Goal: Task Accomplishment & Management: Manage account settings

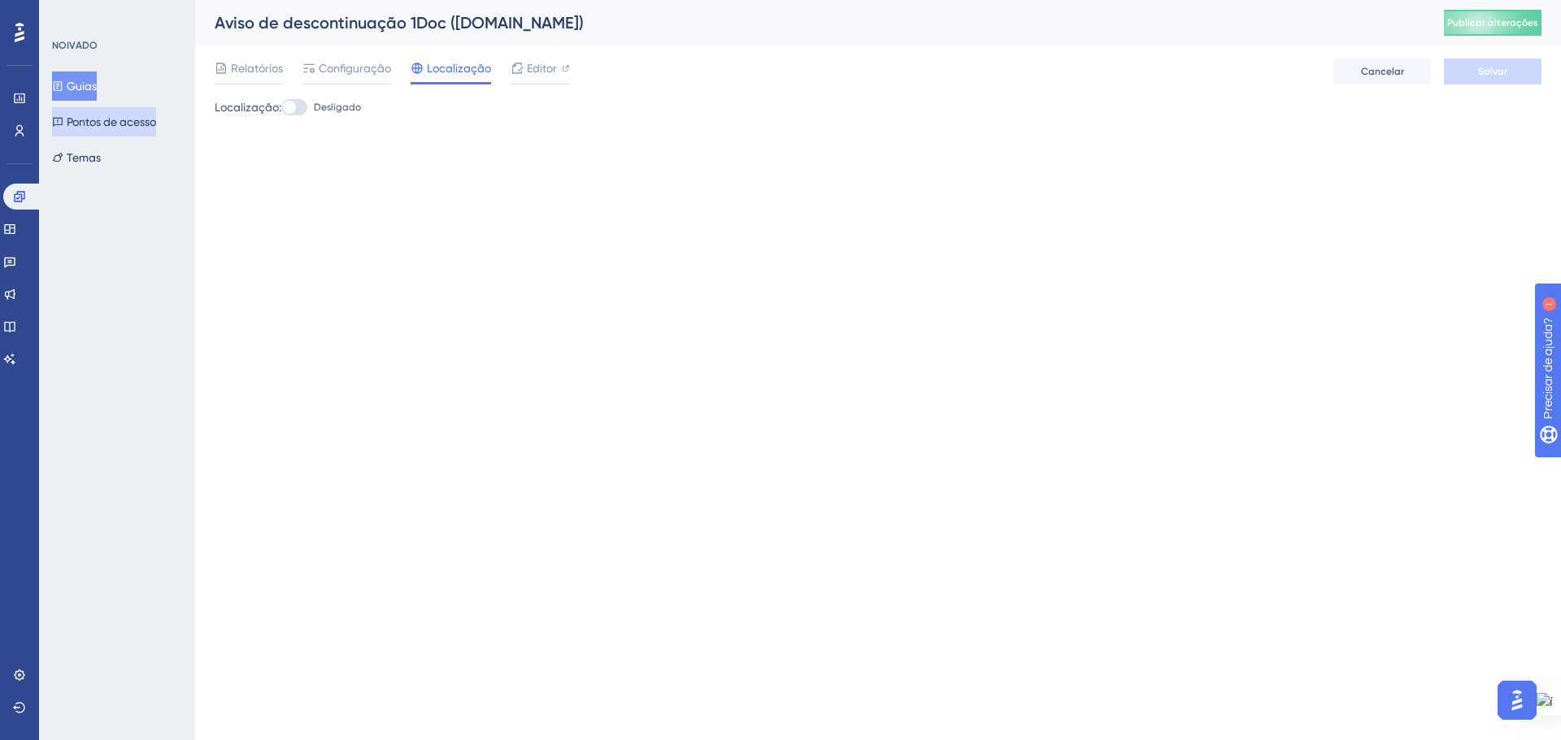
click at [89, 132] on button "Pontos de acesso" at bounding box center [104, 121] width 104 height 29
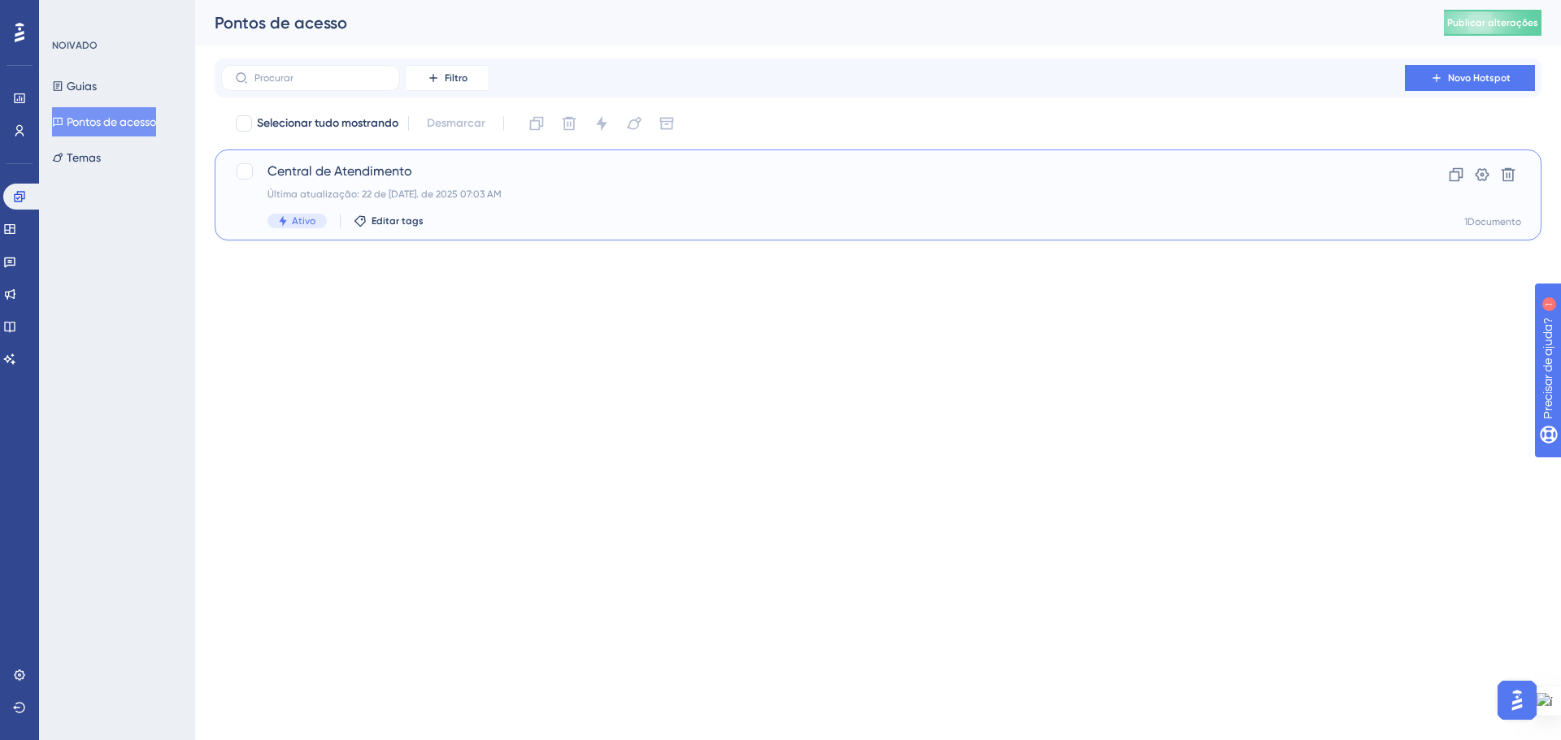
click at [562, 191] on div "Última atualização: 22 de jul. de 2025 07:03 AM" at bounding box center [812, 194] width 1091 height 13
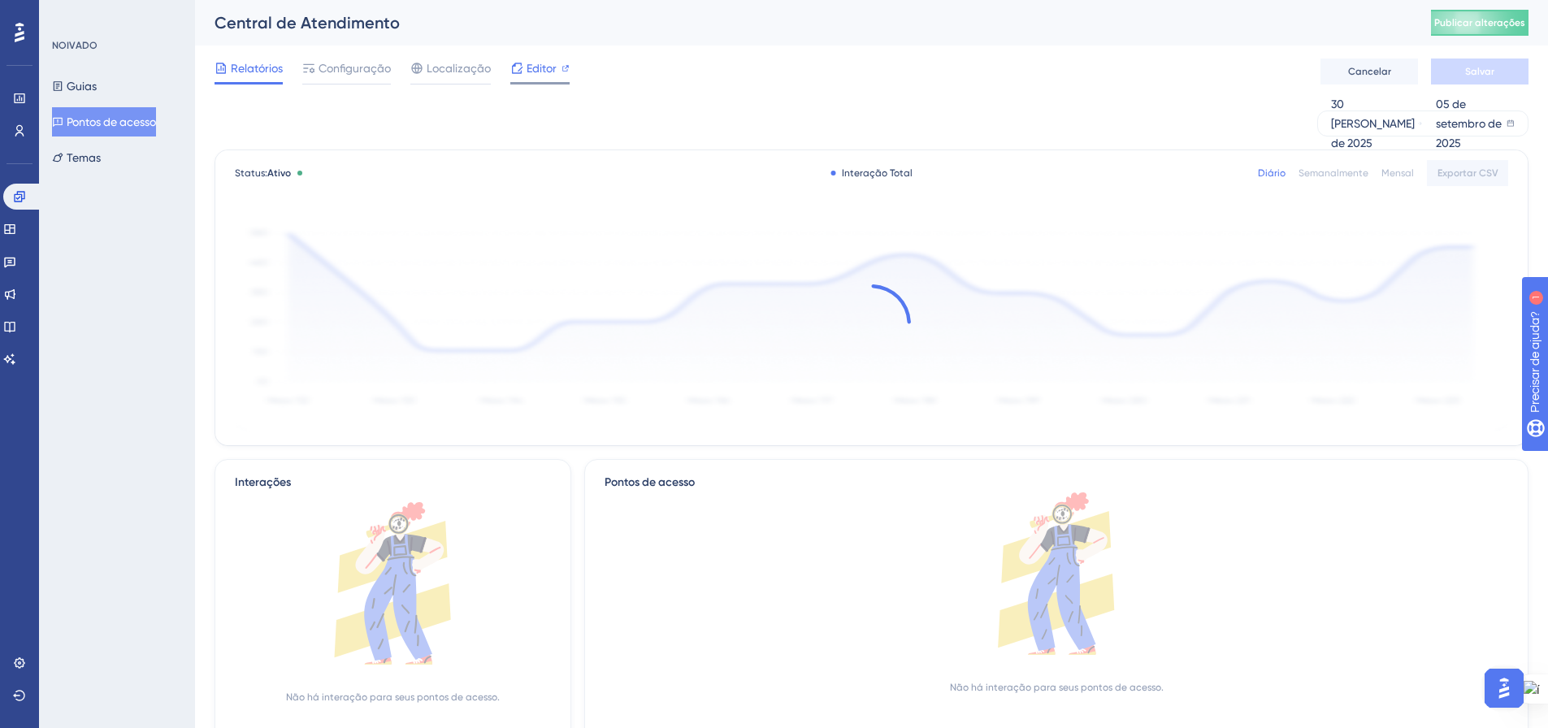
click at [533, 76] on span "Editor" at bounding box center [542, 69] width 30 height 20
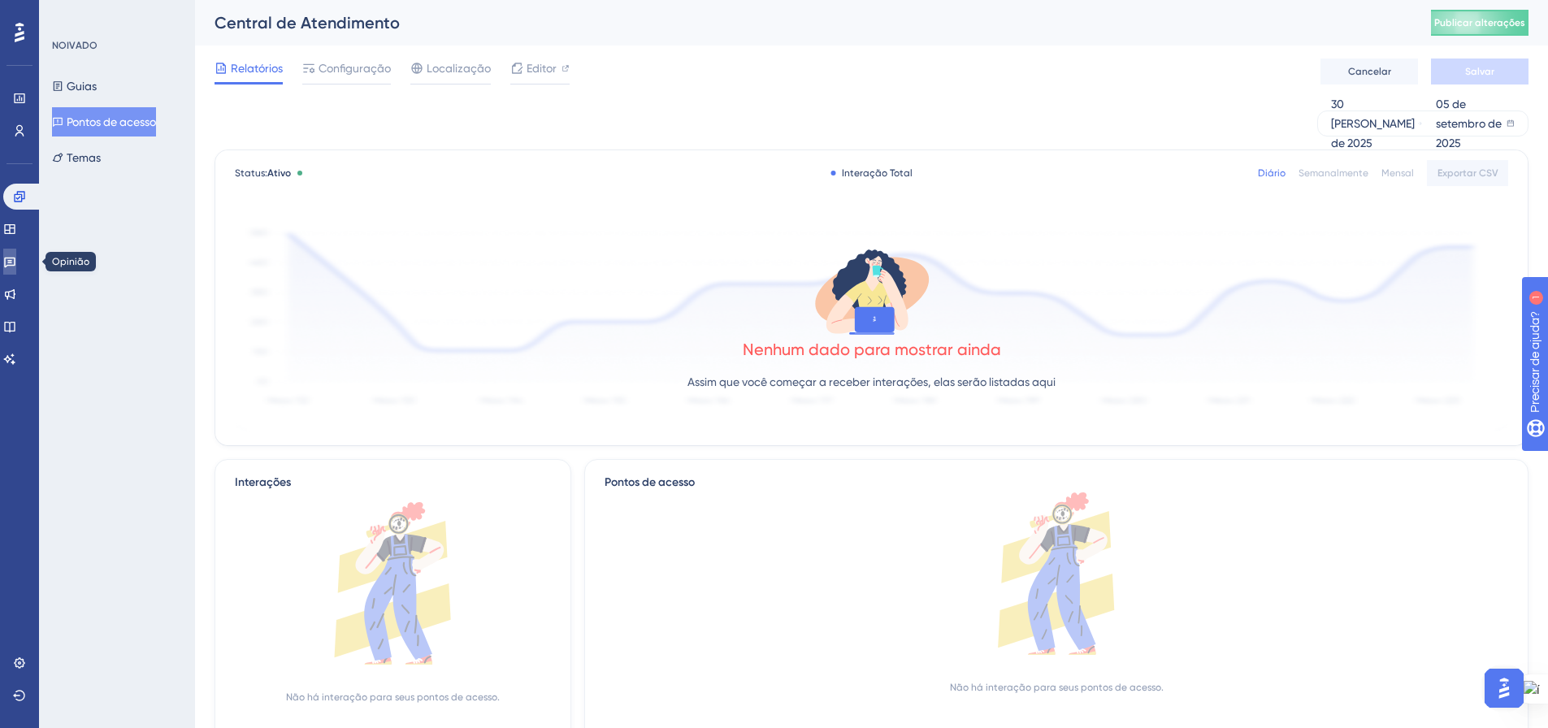
click at [15, 258] on icon at bounding box center [9, 263] width 11 height 11
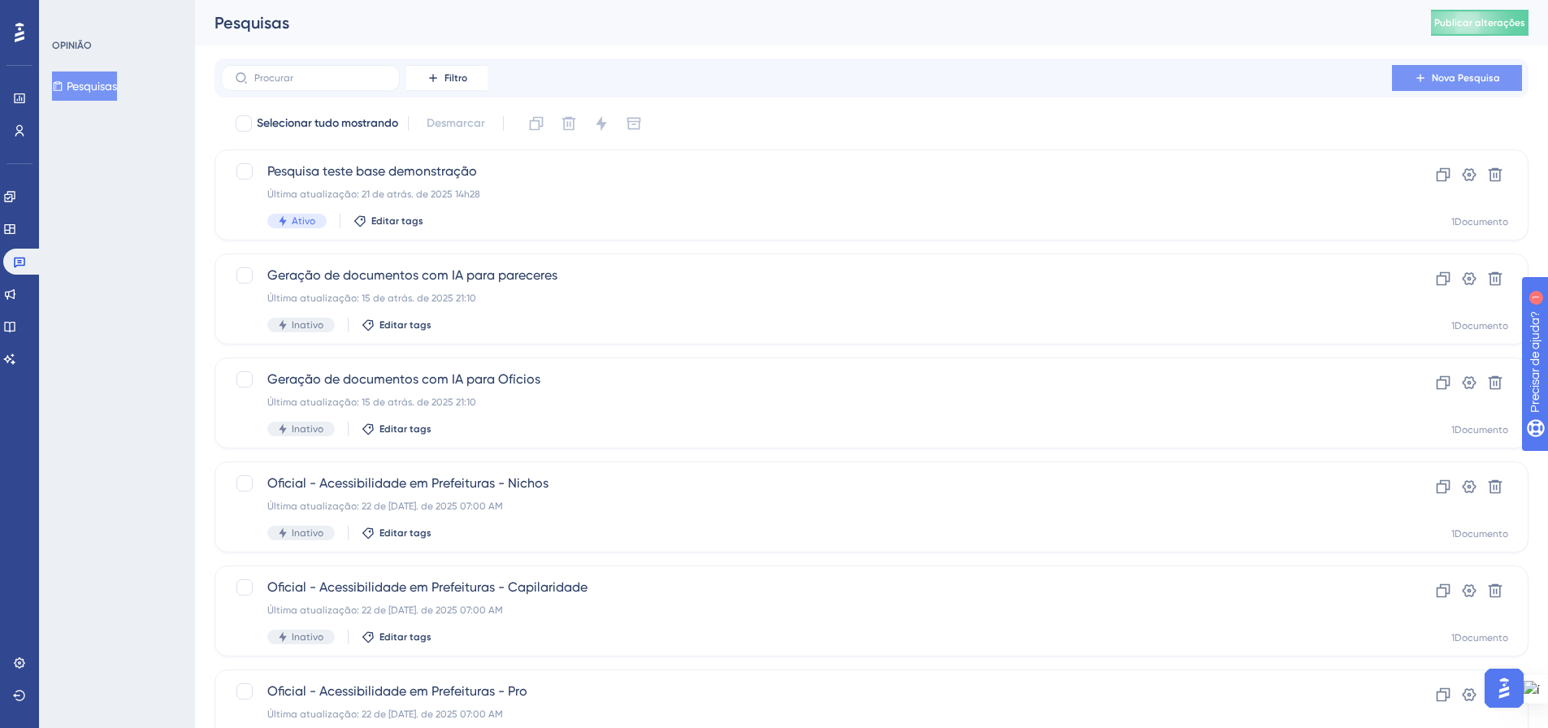
click at [1473, 80] on font "Nova Pesquisa" at bounding box center [1466, 77] width 68 height 11
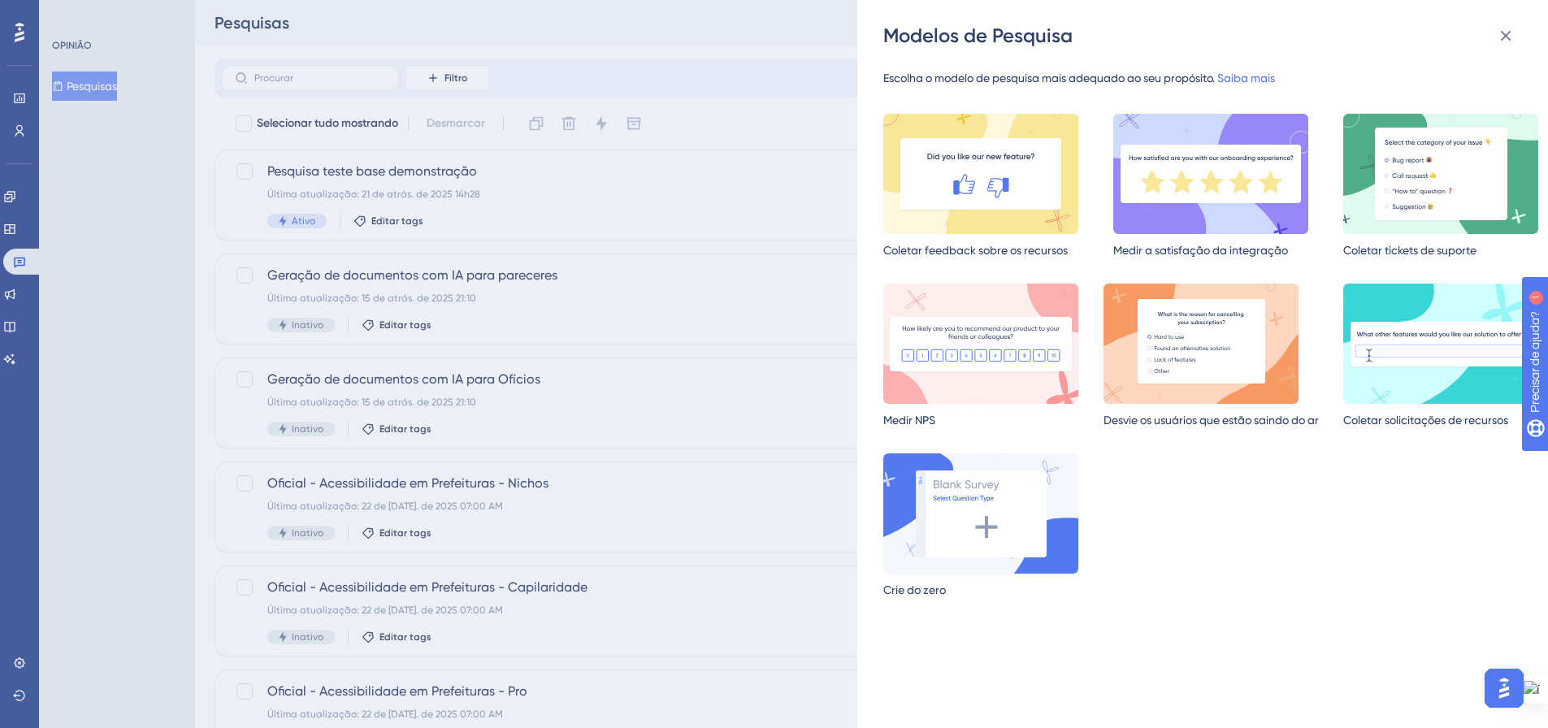
click at [1002, 510] on img at bounding box center [981, 514] width 195 height 120
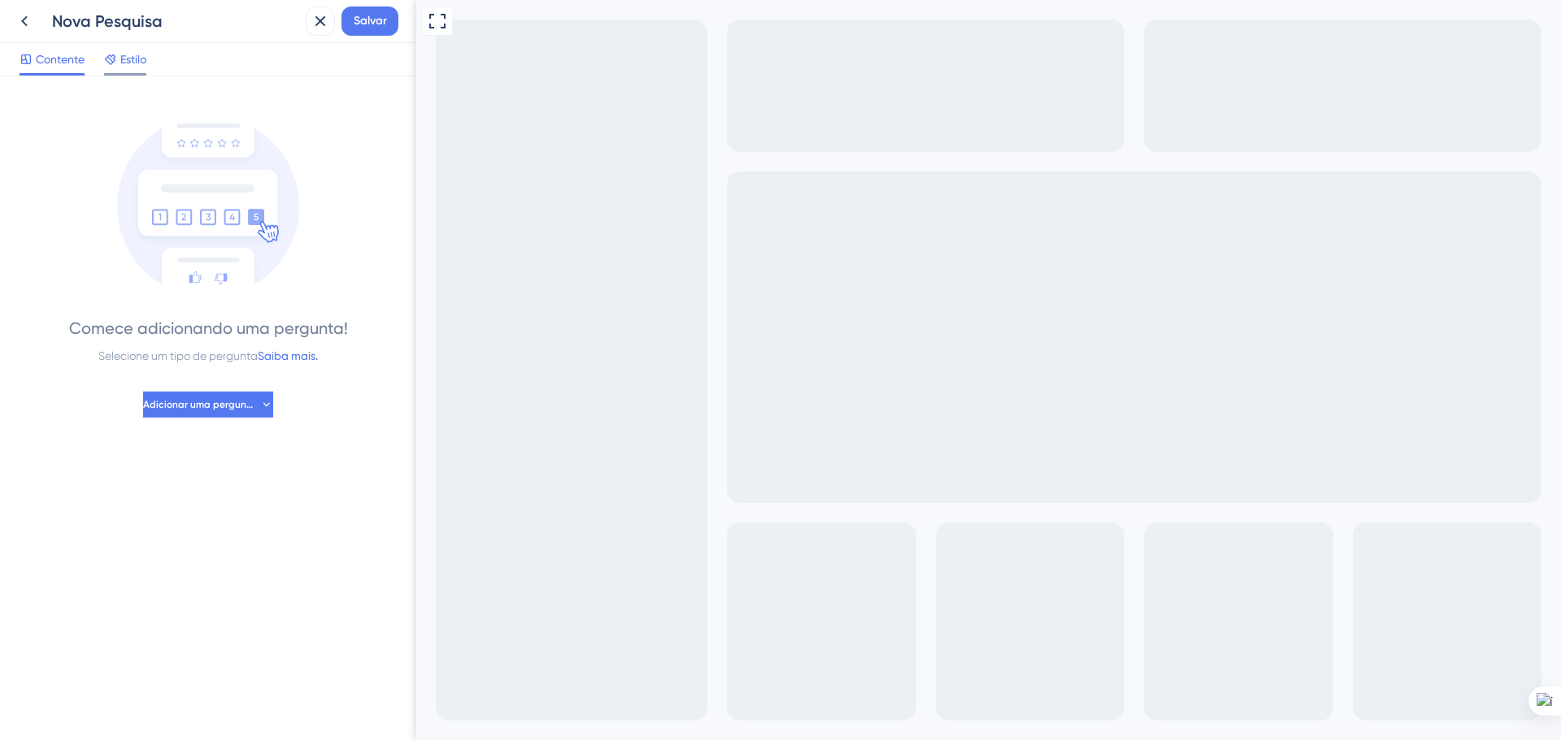
click at [135, 58] on font "Estilo" at bounding box center [133, 59] width 26 height 13
click at [53, 62] on font "Contente" at bounding box center [60, 59] width 49 height 13
click at [260, 407] on icon at bounding box center [265, 404] width 12 height 13
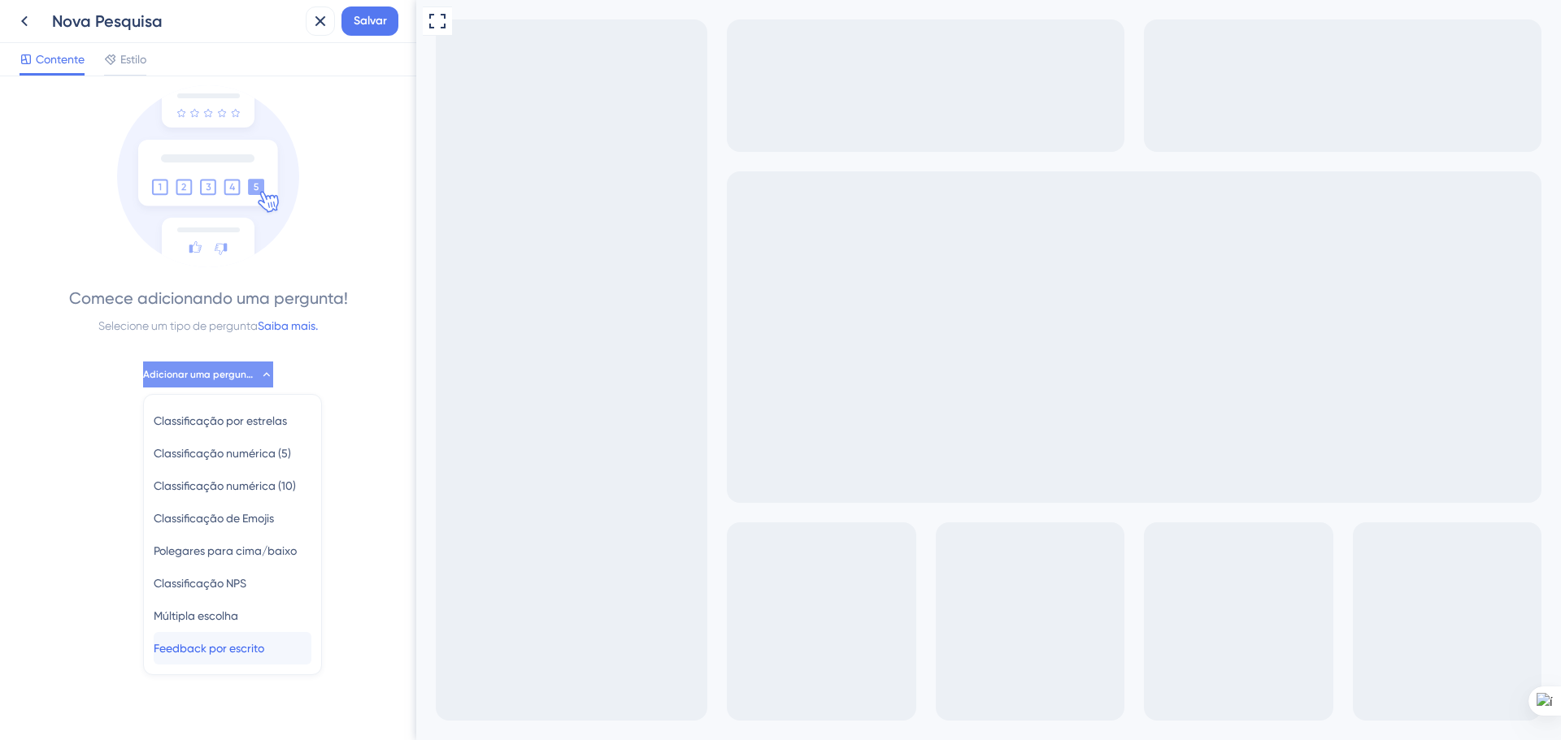
click at [250, 643] on font "Feedback por escrito" at bounding box center [209, 648] width 111 height 13
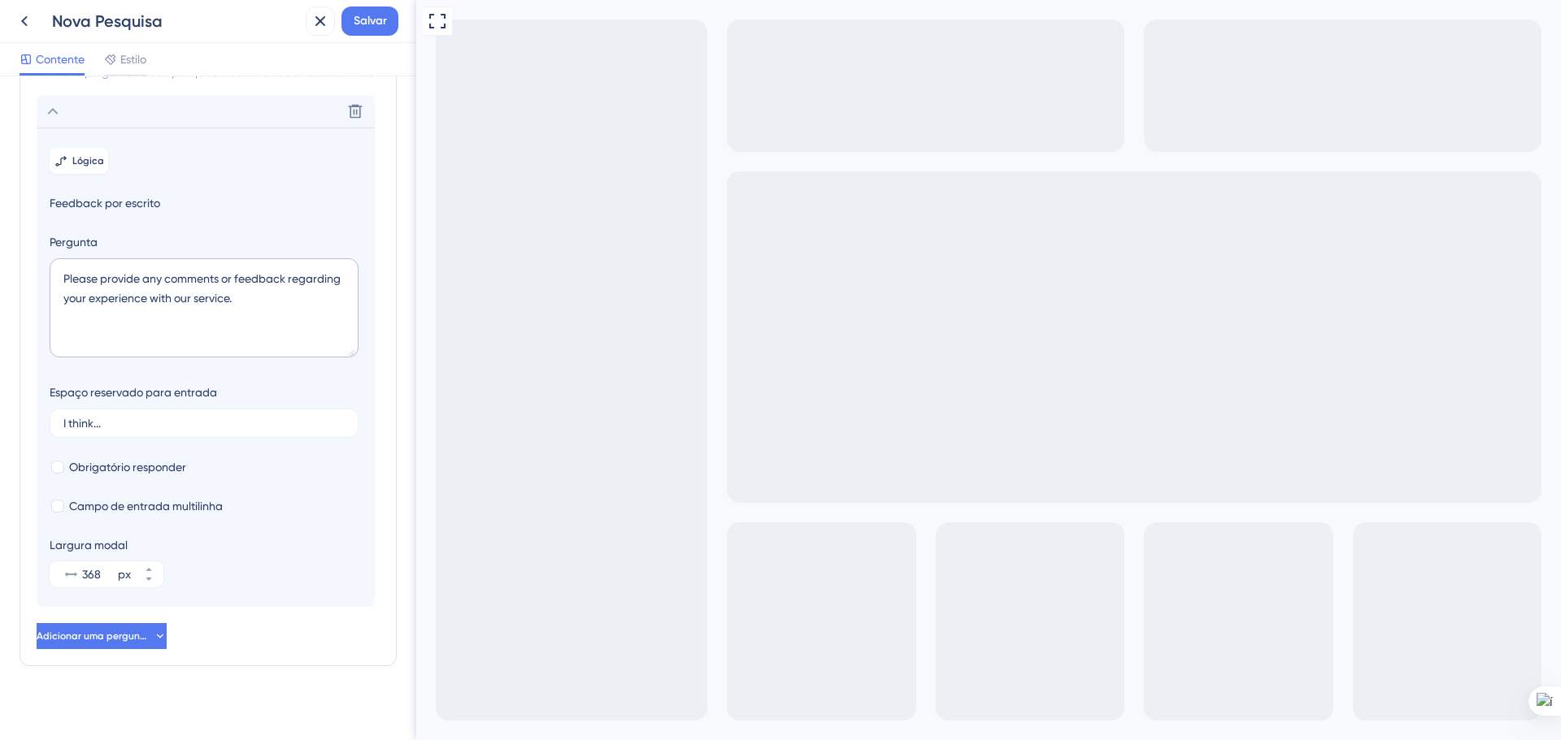
scroll to position [87, 0]
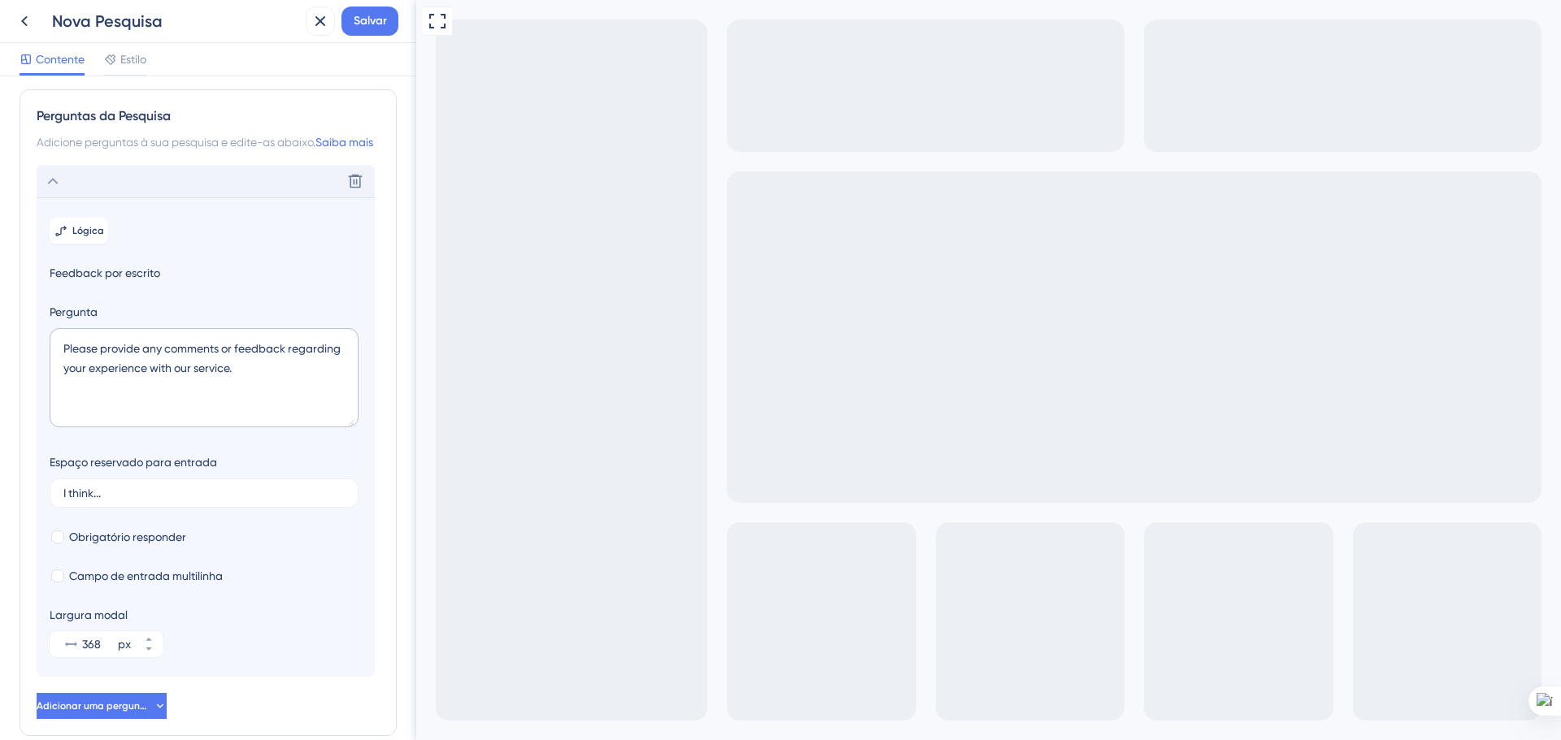
scroll to position [0, 0]
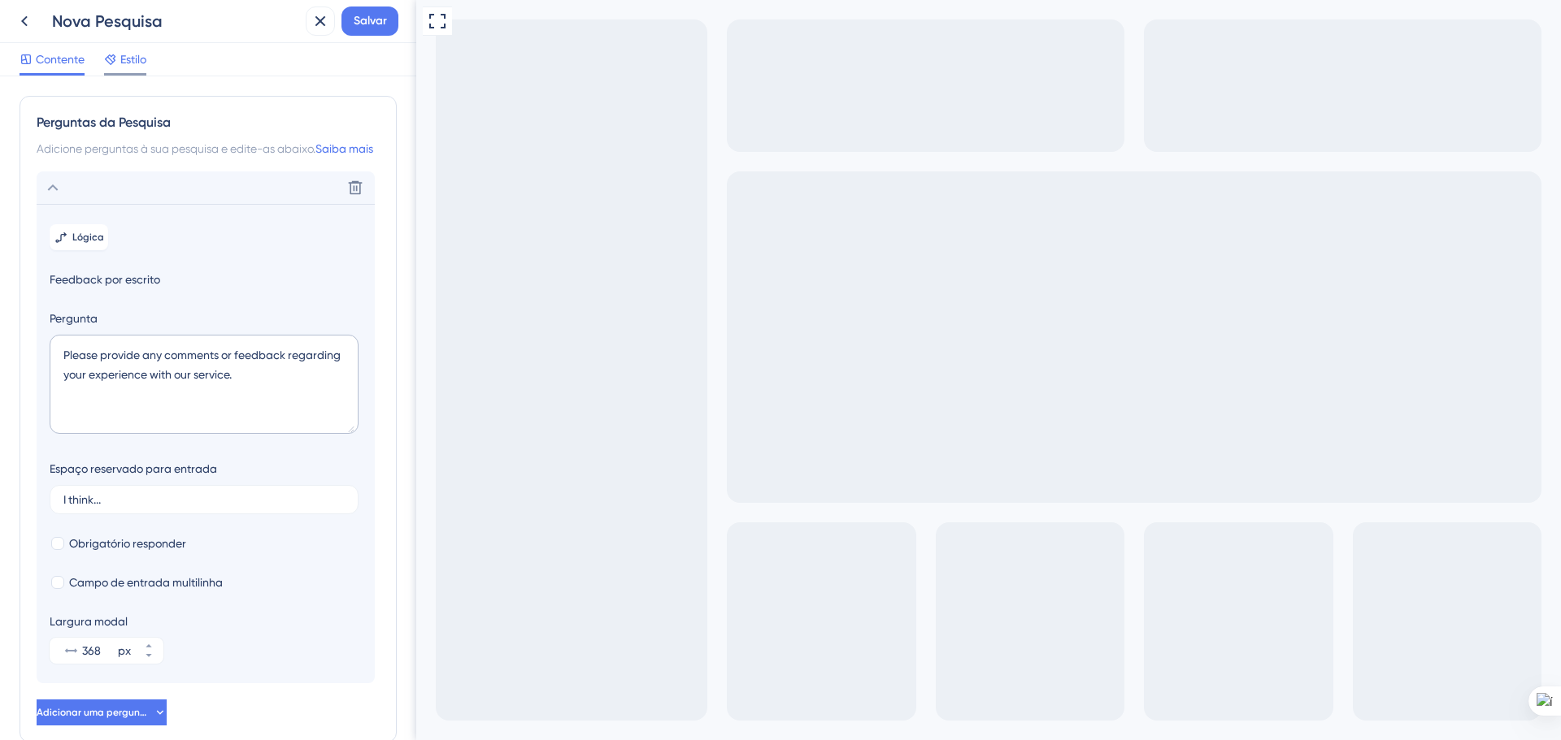
click at [145, 67] on span "Estilo" at bounding box center [133, 60] width 26 height 20
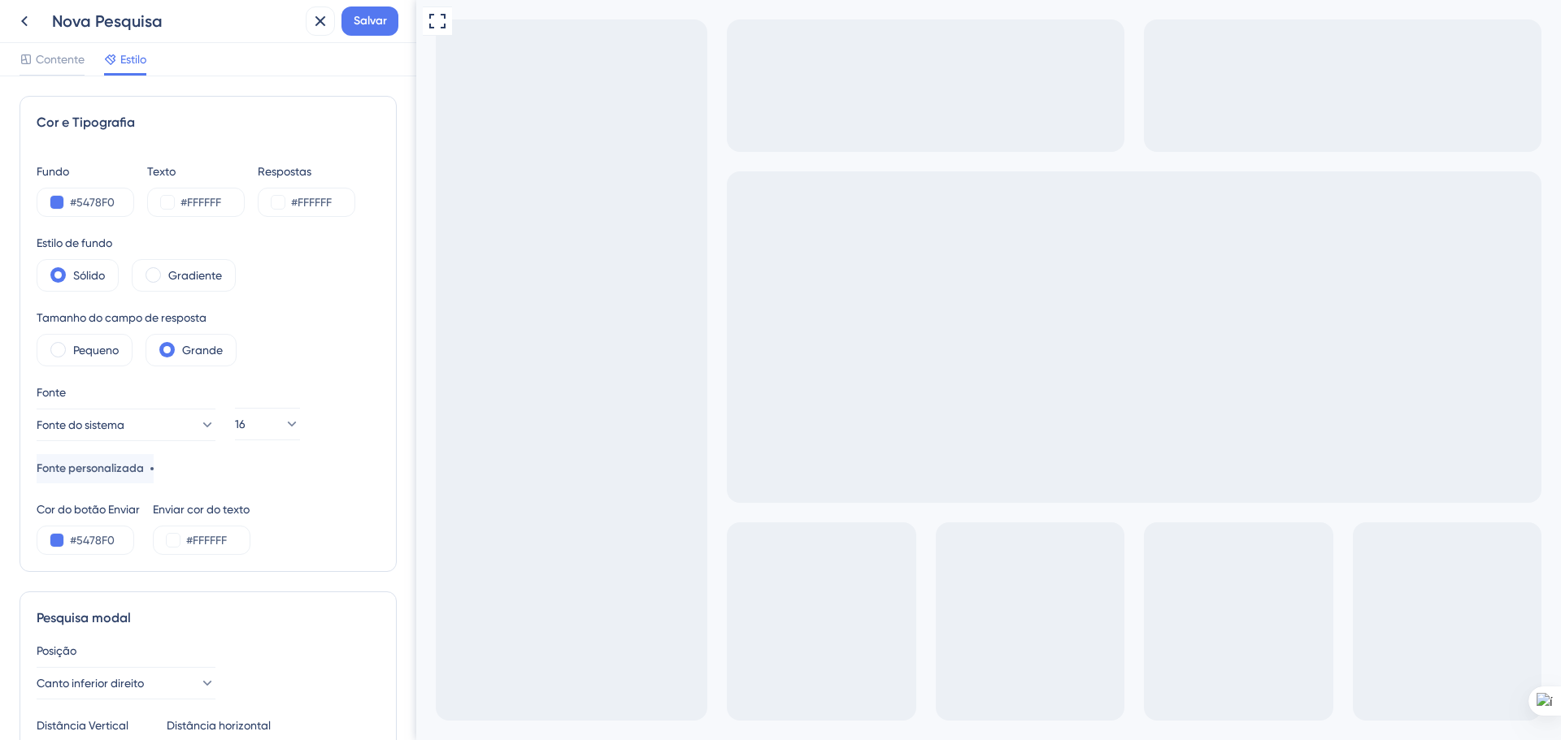
click at [55, 46] on div "Contente Estilo" at bounding box center [208, 59] width 416 height 33
click at [52, 54] on font "Contente" at bounding box center [60, 59] width 49 height 13
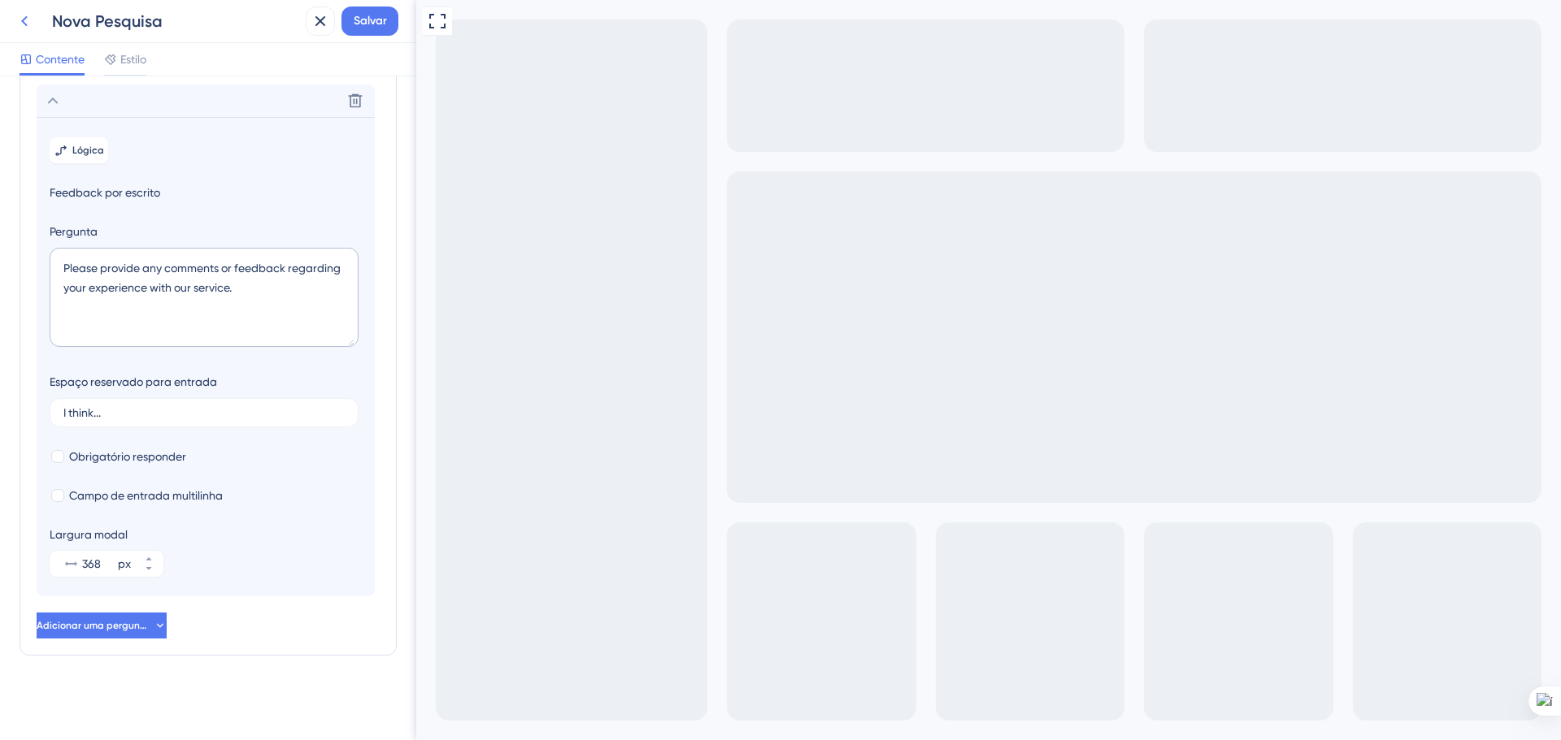
click at [23, 25] on icon at bounding box center [25, 21] width 20 height 20
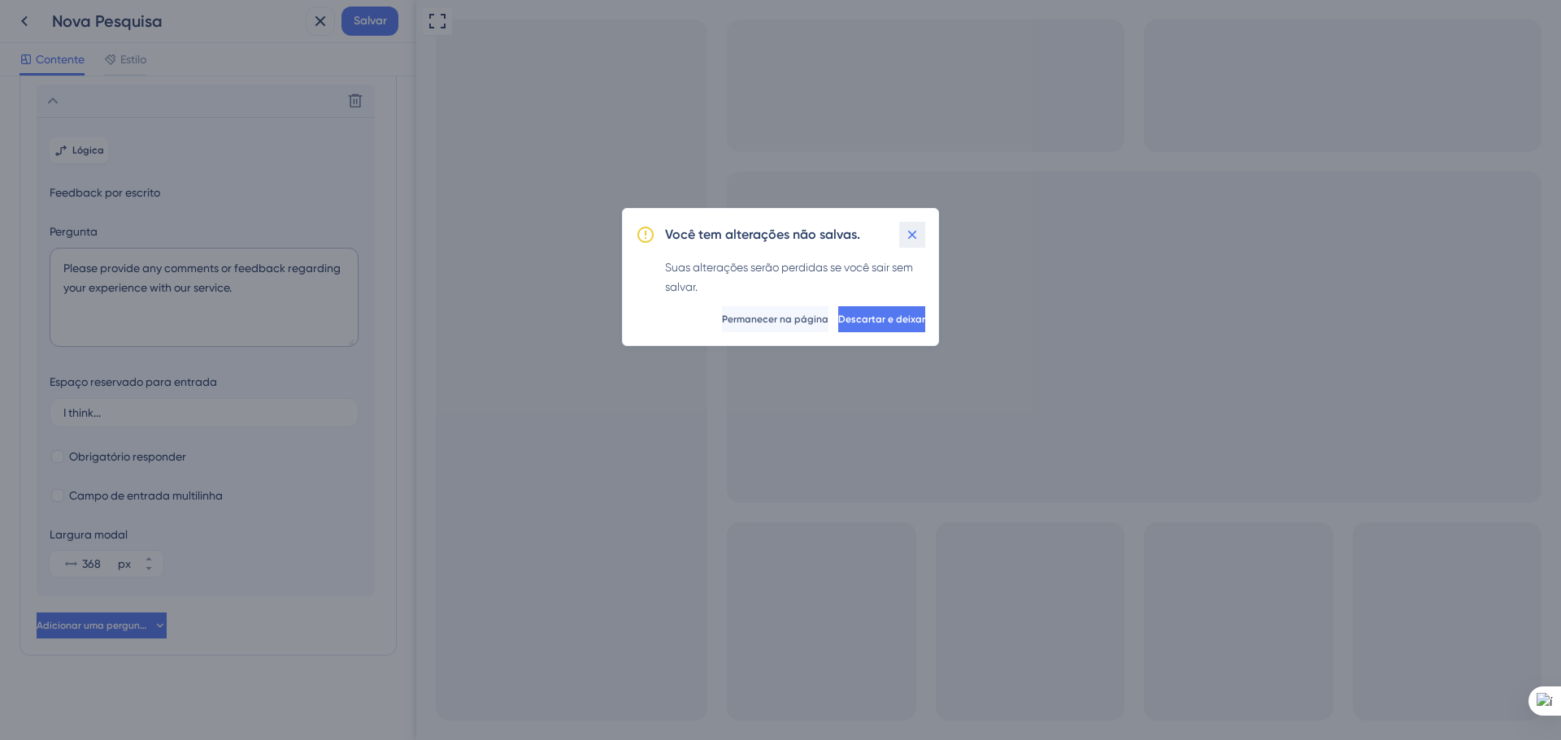
click at [919, 238] on icon at bounding box center [912, 235] width 16 height 16
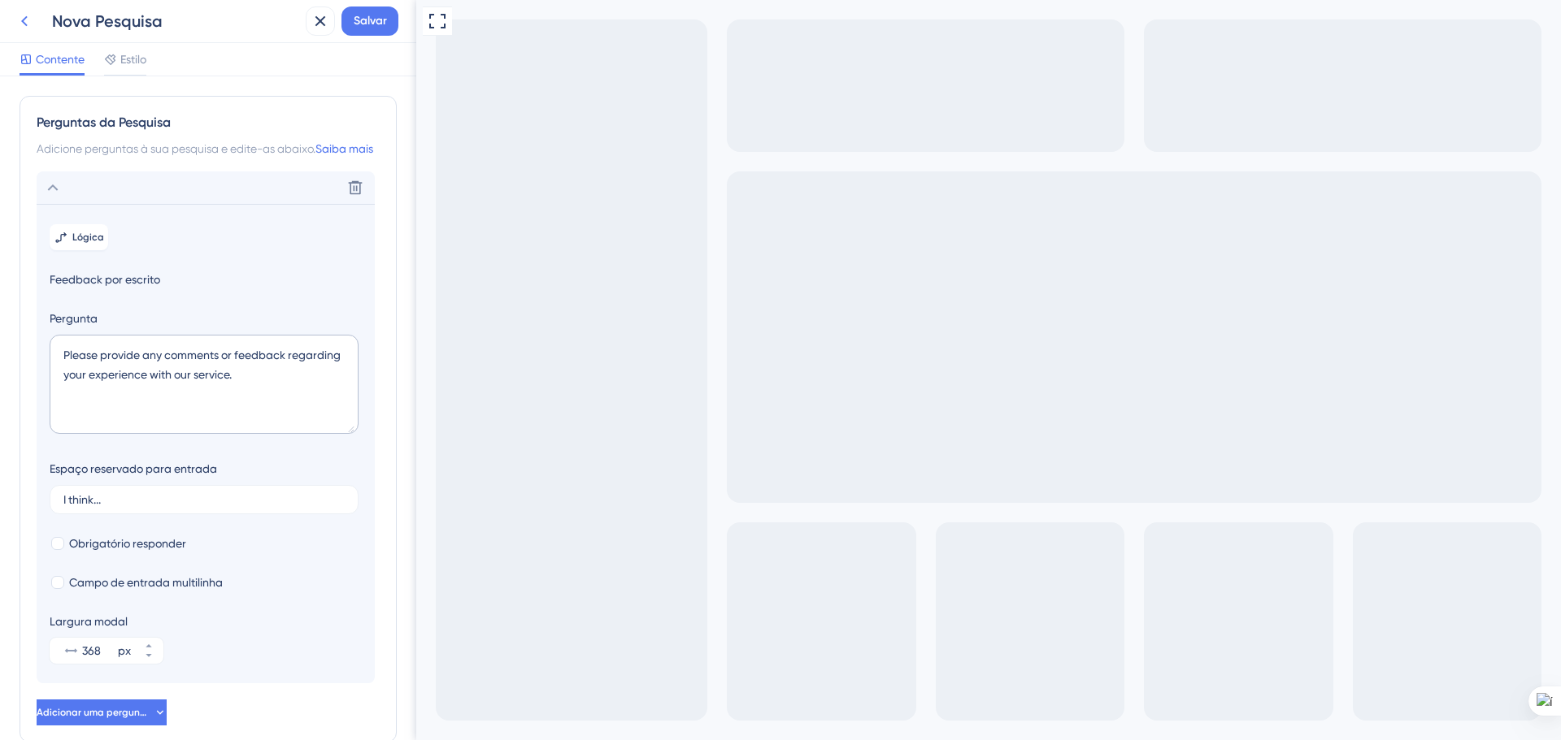
click at [24, 26] on icon at bounding box center [25, 21] width 20 height 20
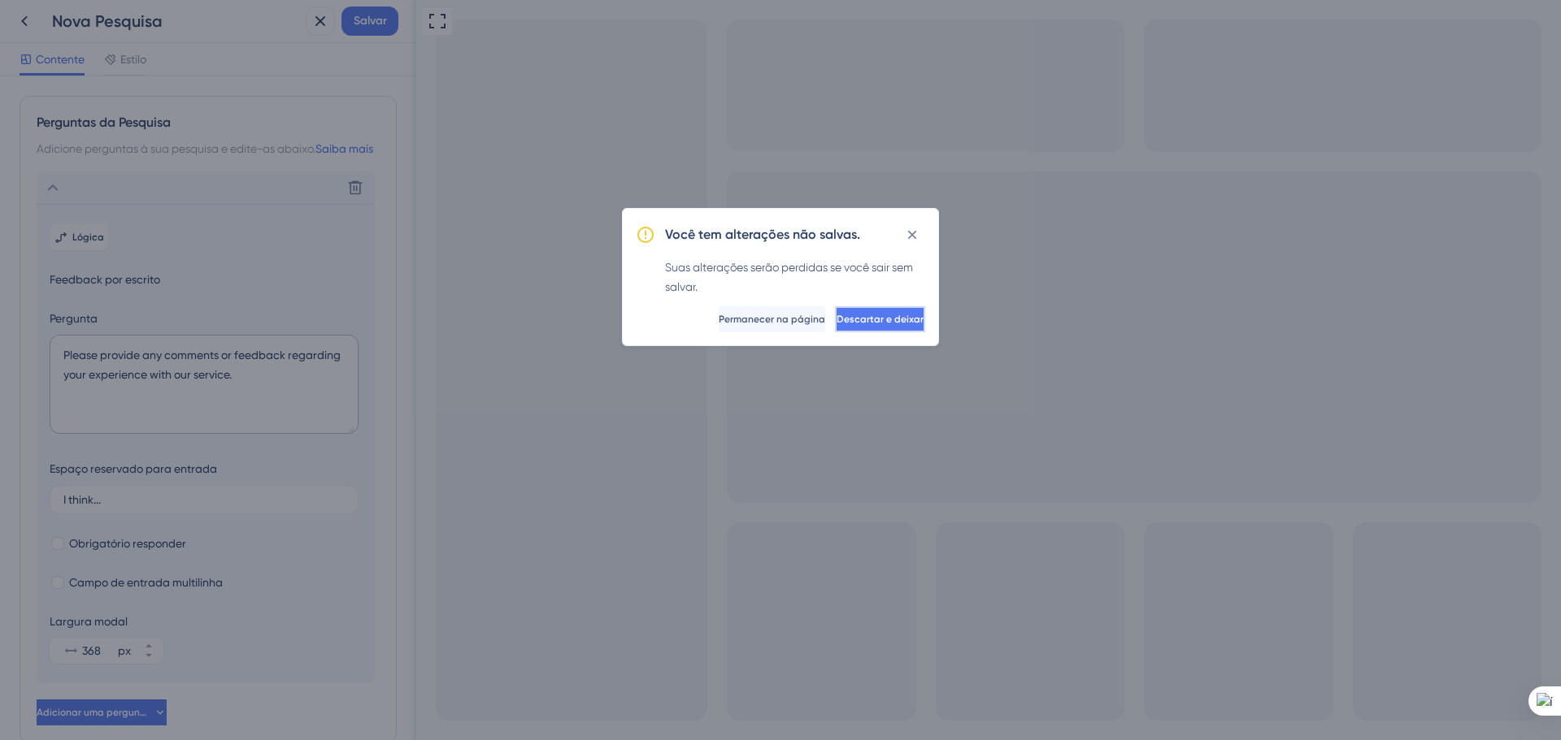
click at [835, 320] on button "Descartar e deixar" at bounding box center [880, 319] width 90 height 26
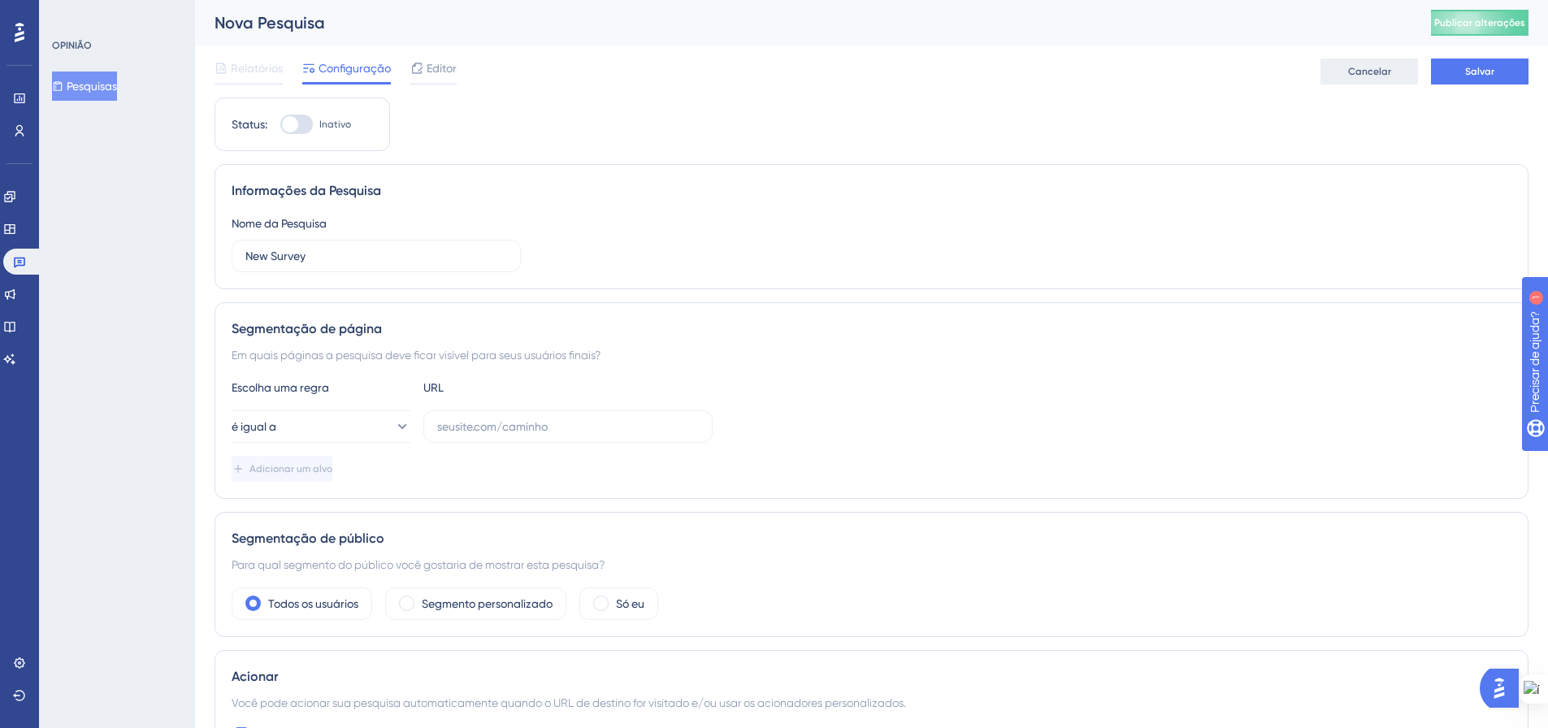
click at [1349, 86] on div "Relatórios Configuração Editor Cancelar Salvar" at bounding box center [872, 72] width 1314 height 52
click at [1349, 74] on font "Cancelar" at bounding box center [1369, 71] width 43 height 11
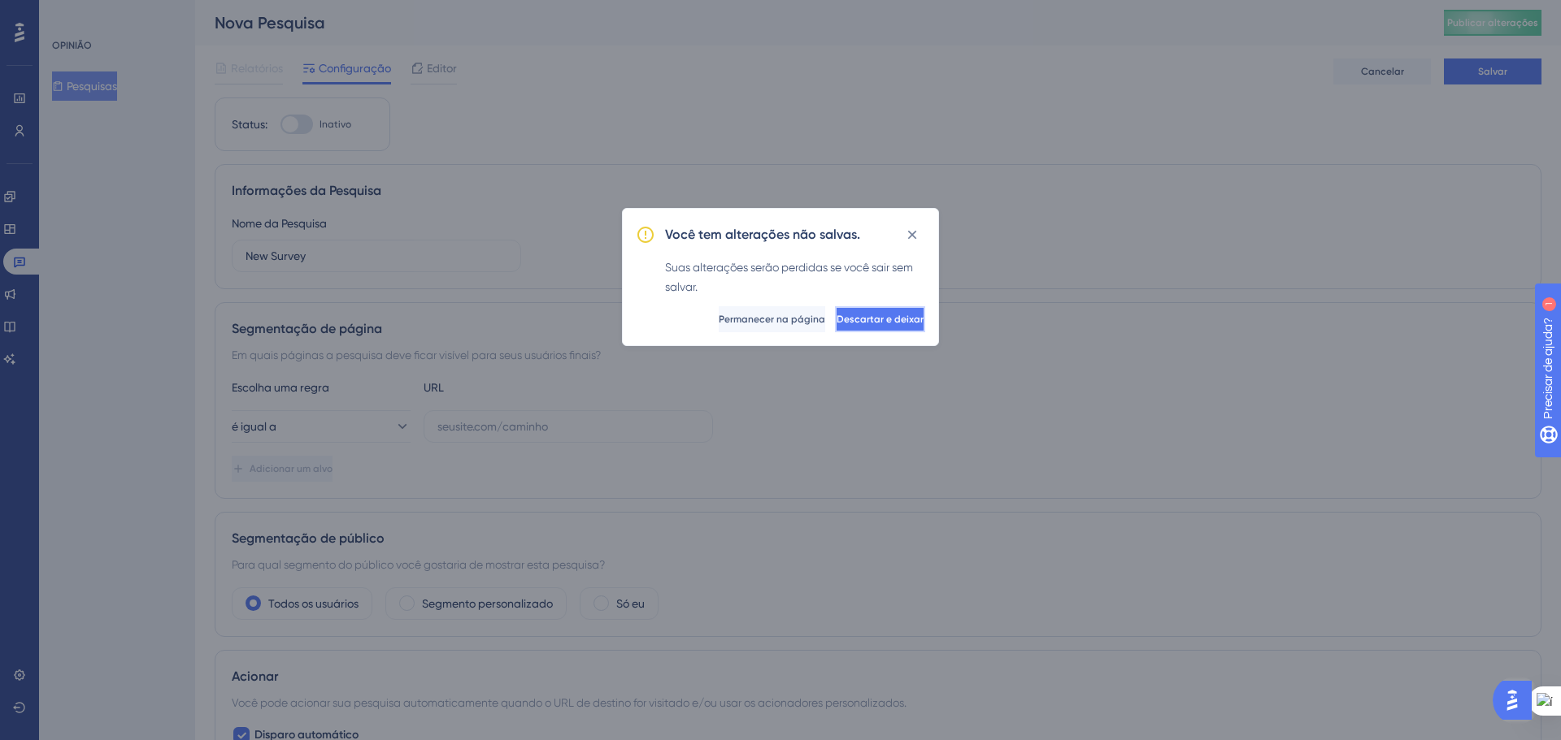
click at [836, 324] on font "Descartar e deixar" at bounding box center [879, 319] width 87 height 11
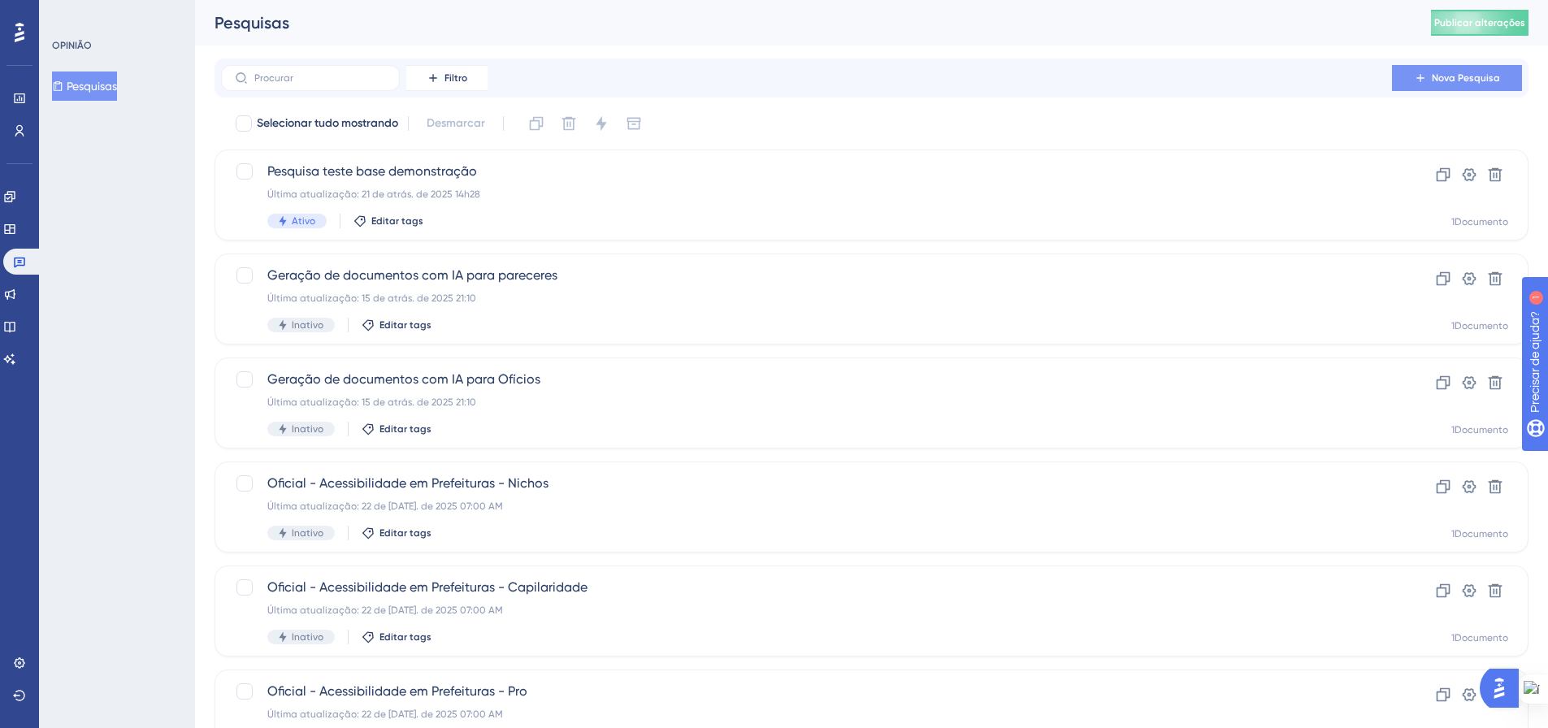
click at [1435, 85] on button "Nova Pesquisa" at bounding box center [1457, 78] width 130 height 26
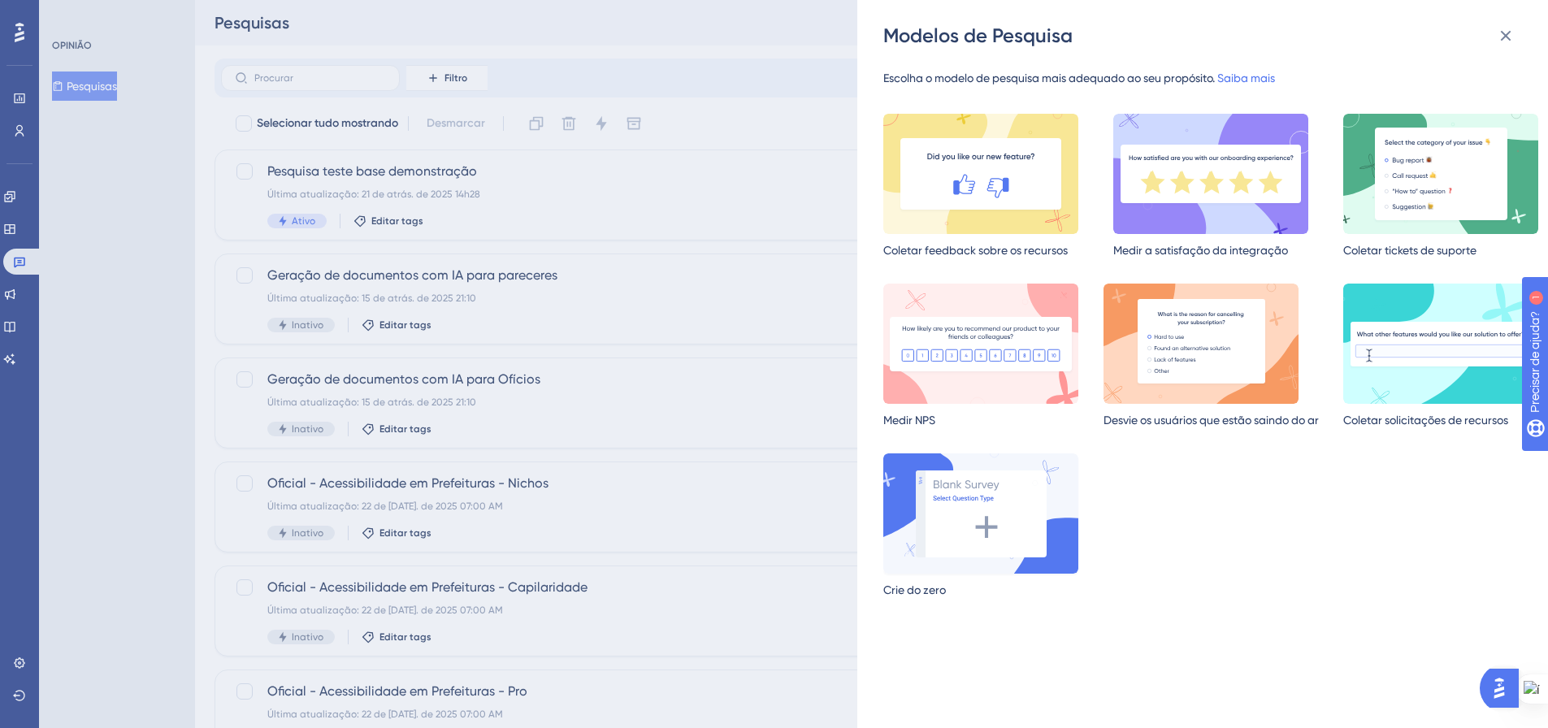
click at [972, 530] on img at bounding box center [981, 514] width 195 height 120
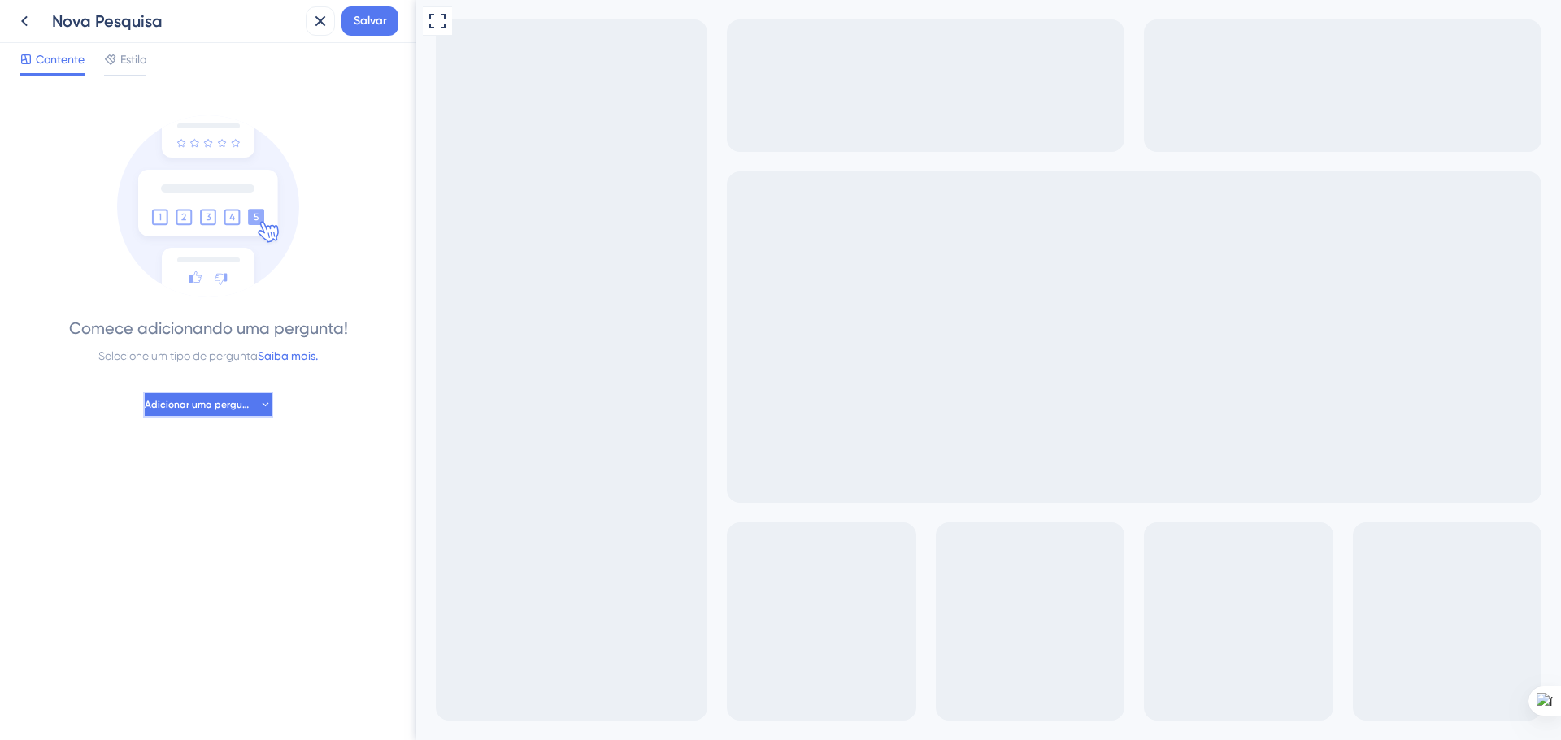
click at [266, 404] on icon at bounding box center [265, 404] width 12 height 13
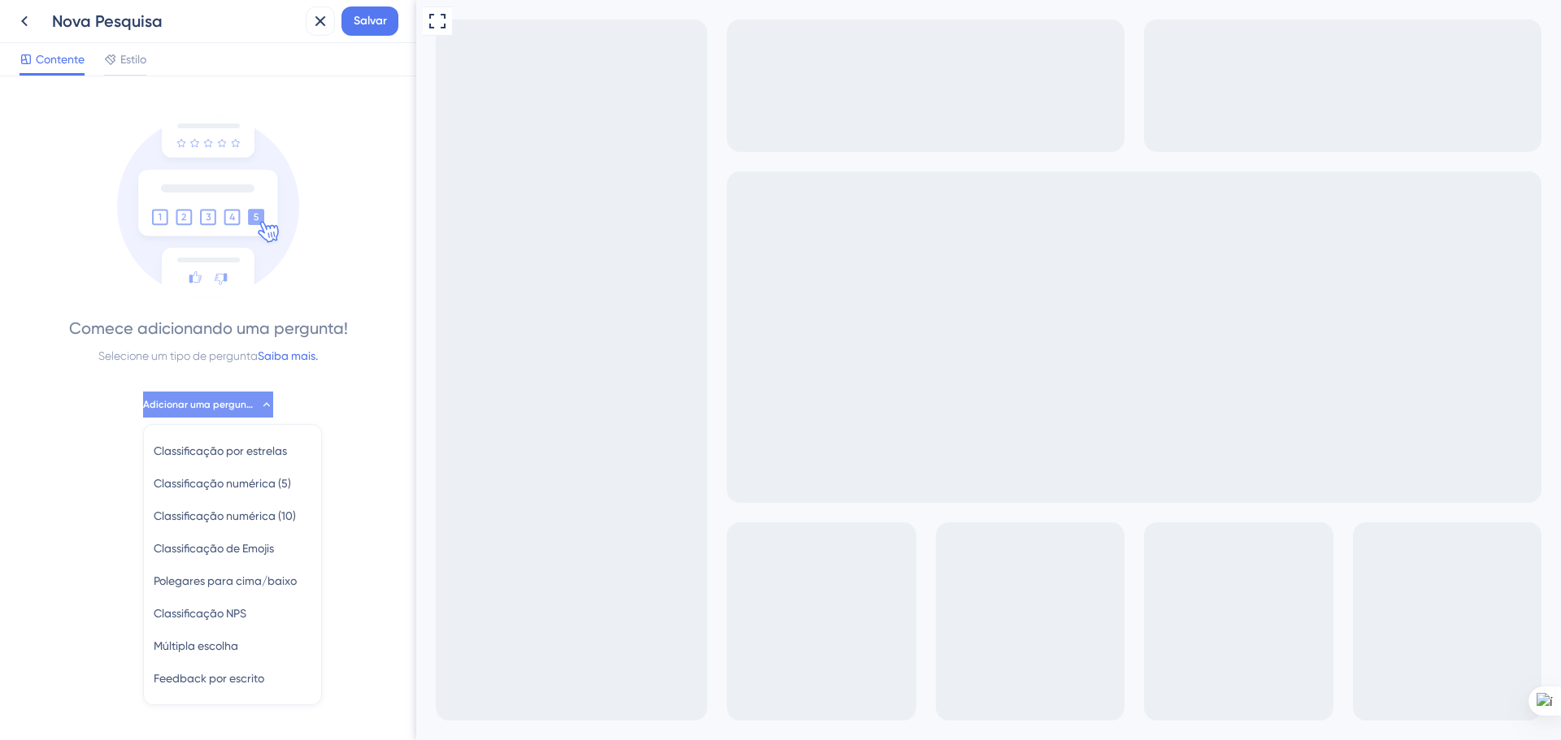
scroll to position [30, 0]
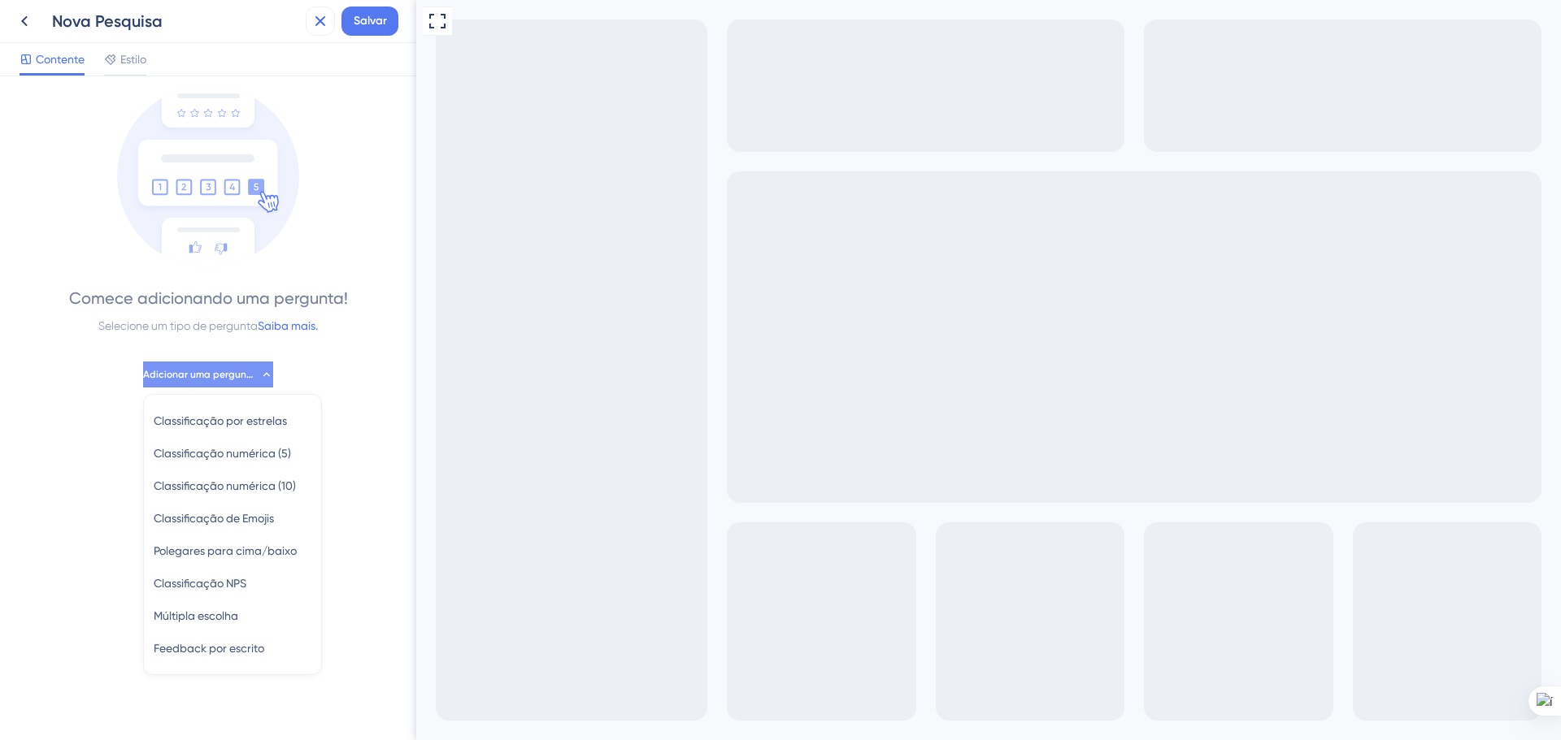
click at [324, 24] on icon at bounding box center [320, 21] width 11 height 11
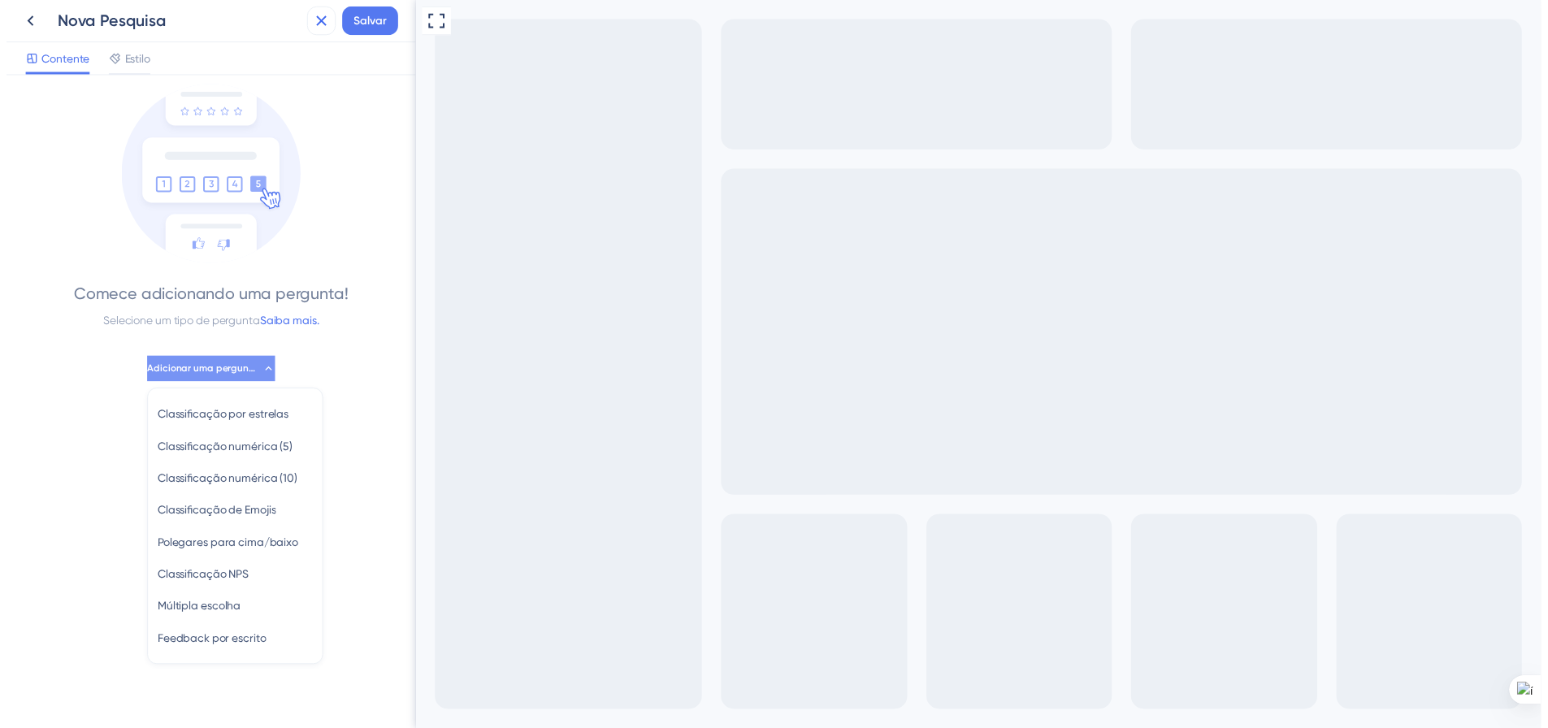
scroll to position [0, 0]
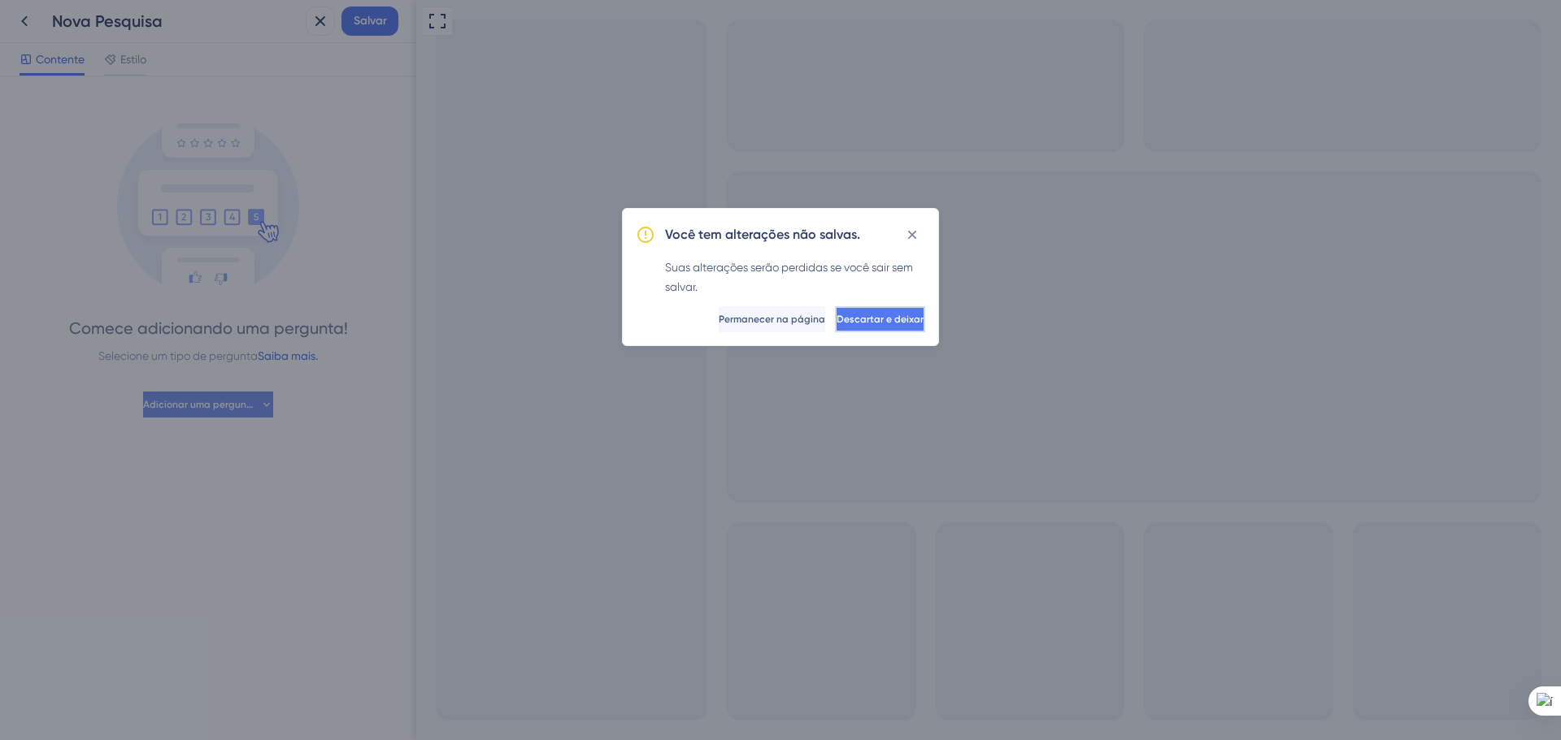
click at [863, 320] on font "Descartar e deixar" at bounding box center [879, 319] width 87 height 11
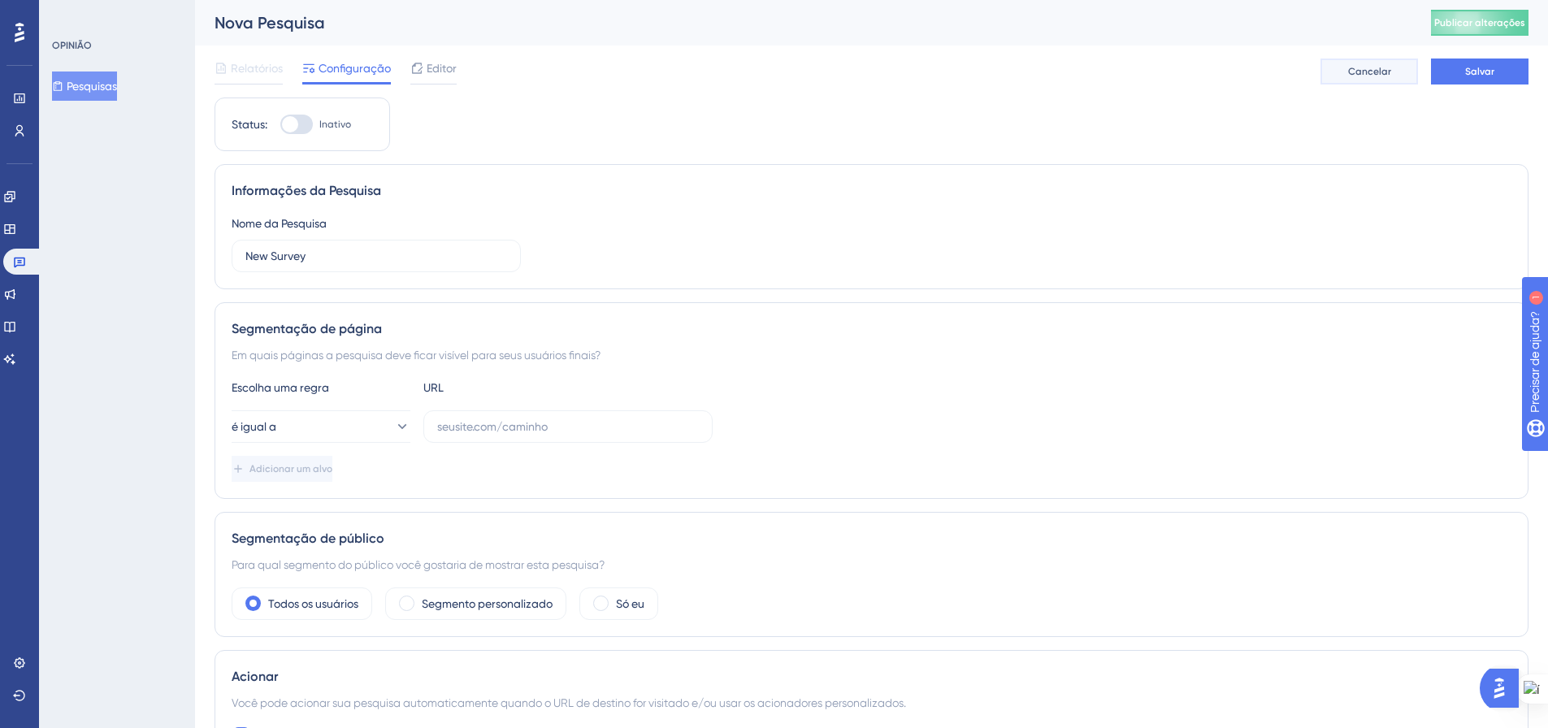
click at [1392, 75] on button "Cancelar" at bounding box center [1370, 72] width 98 height 26
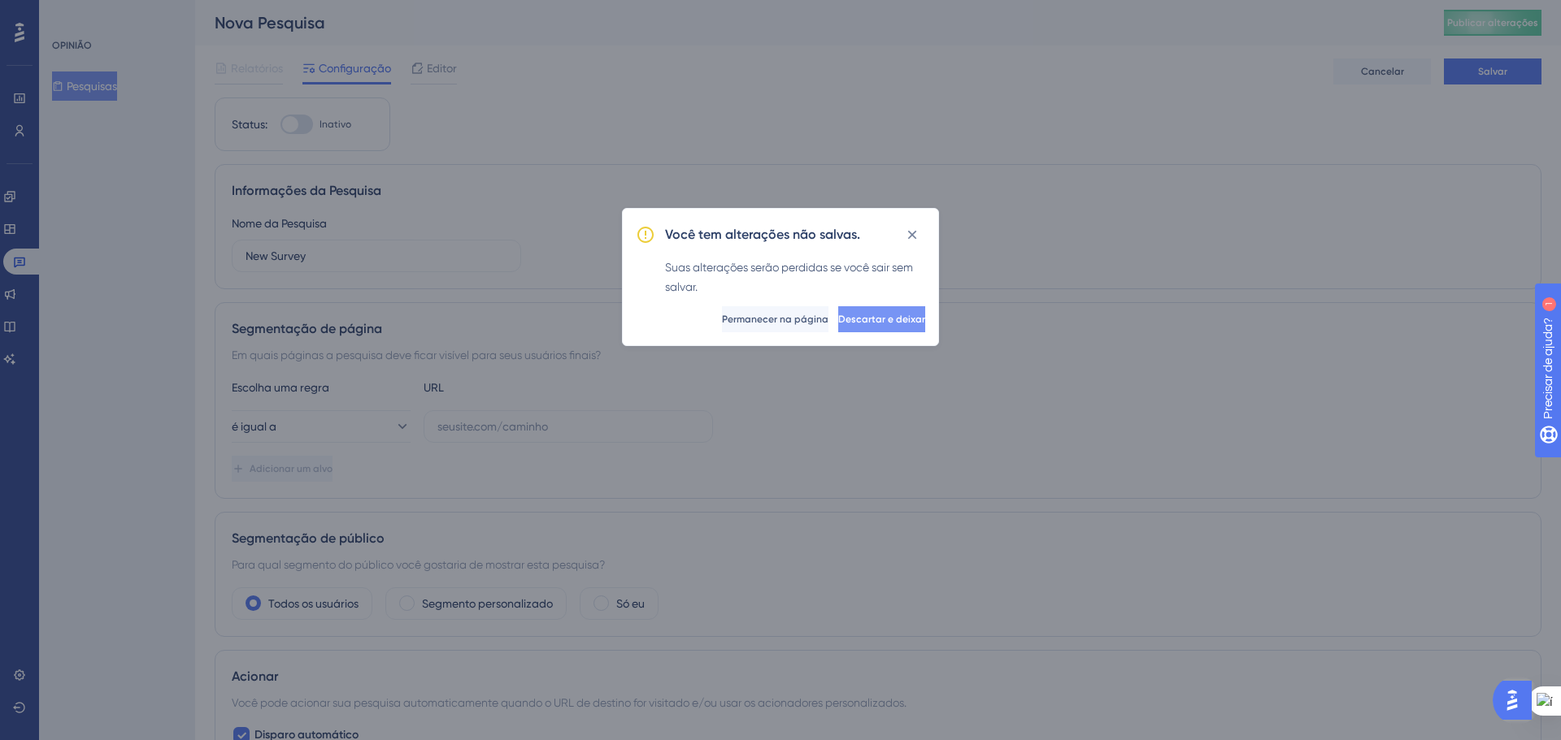
click at [838, 318] on button "Descartar e deixar" at bounding box center [881, 319] width 87 height 26
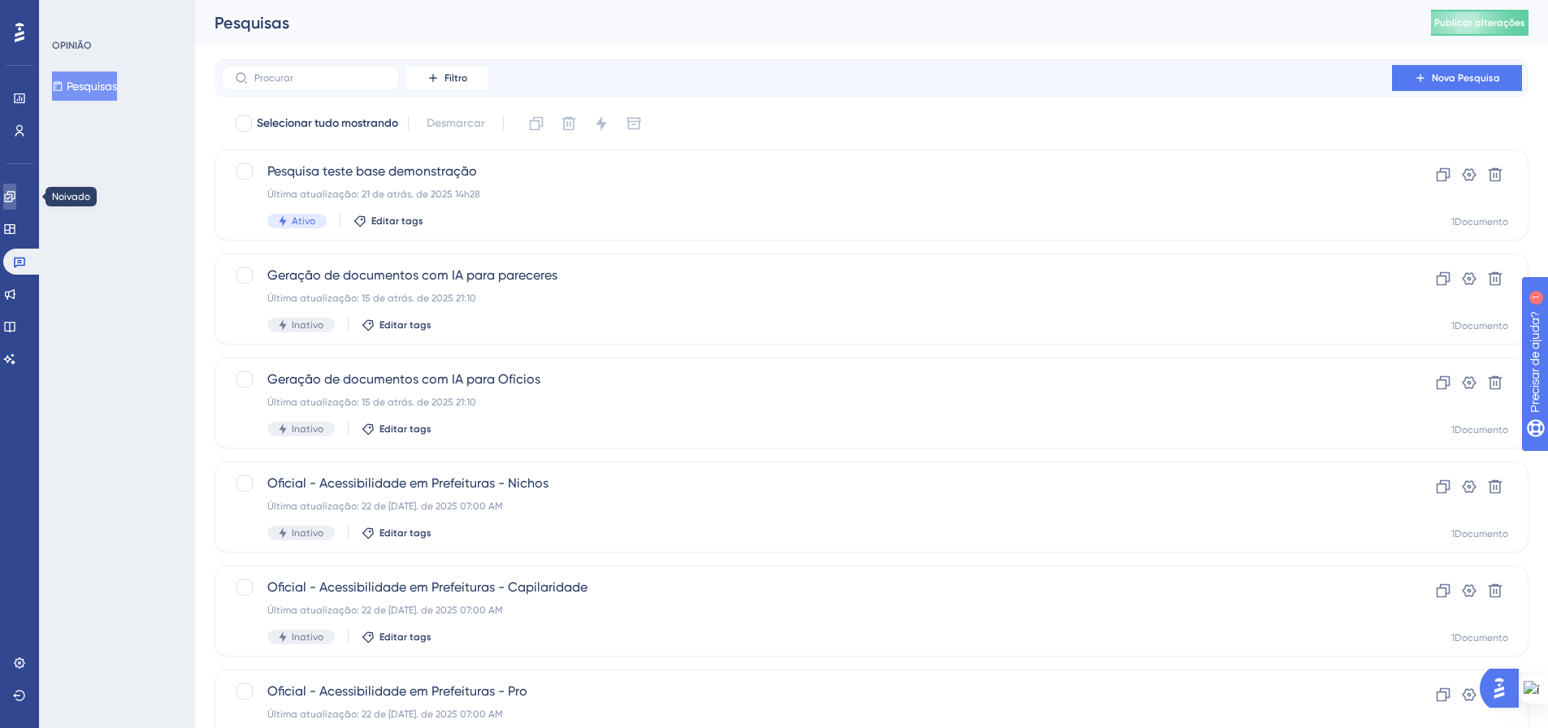
click at [12, 193] on link at bounding box center [9, 197] width 13 height 26
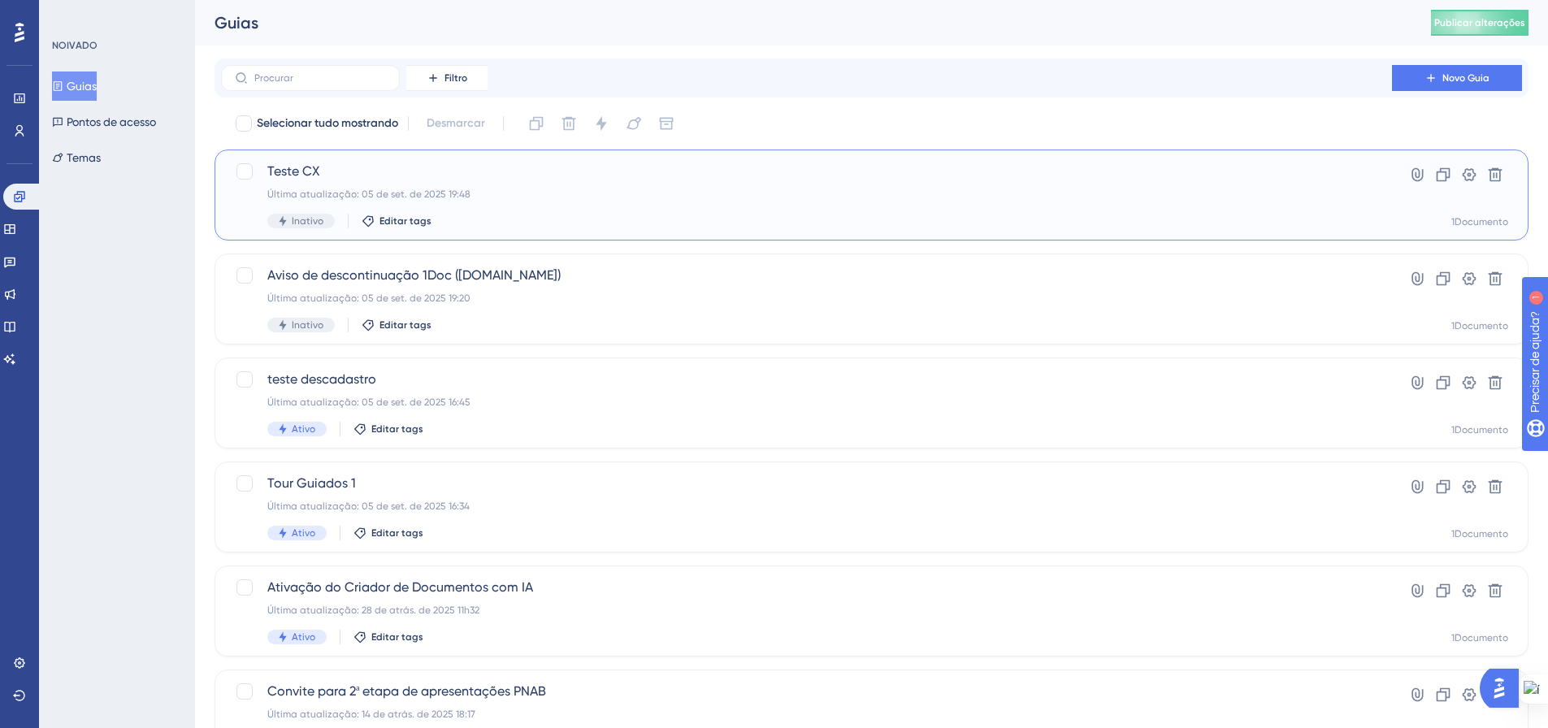
click at [1388, 189] on div "Teste CX Última atualização: 05 de set. de 2025 19:48 Inativo Editar tags Hiper…" at bounding box center [872, 195] width 1274 height 67
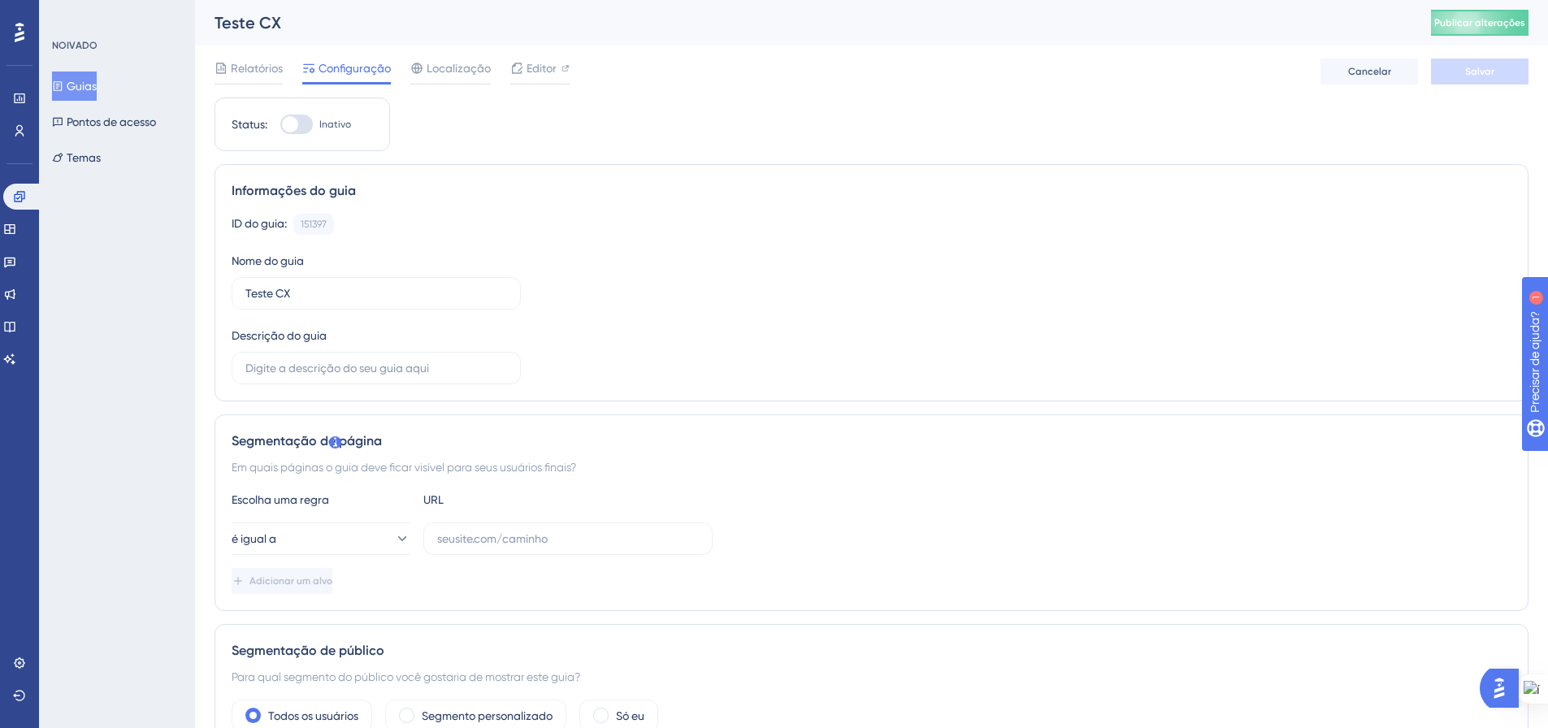
click at [527, 52] on div "Relatórios Configuração Localização Editor Cancelar Salvar" at bounding box center [872, 72] width 1314 height 52
click at [528, 63] on font "Editor" at bounding box center [542, 68] width 30 height 13
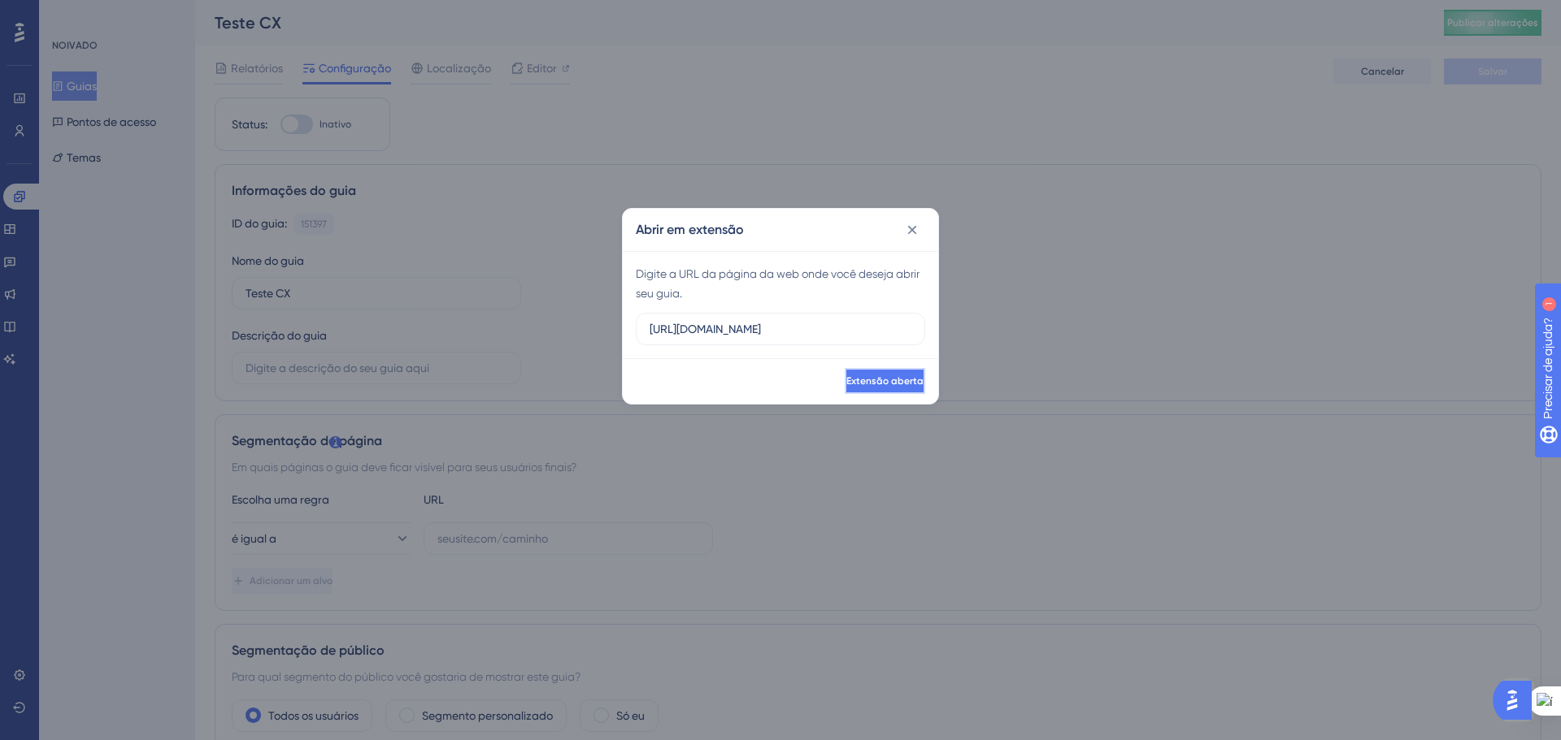
click at [846, 381] on font "Extensão aberta" at bounding box center [884, 381] width 77 height 11
drag, startPoint x: 919, startPoint y: 232, endPoint x: 844, endPoint y: 204, distance: 79.7
click at [916, 232] on icon at bounding box center [912, 230] width 16 height 16
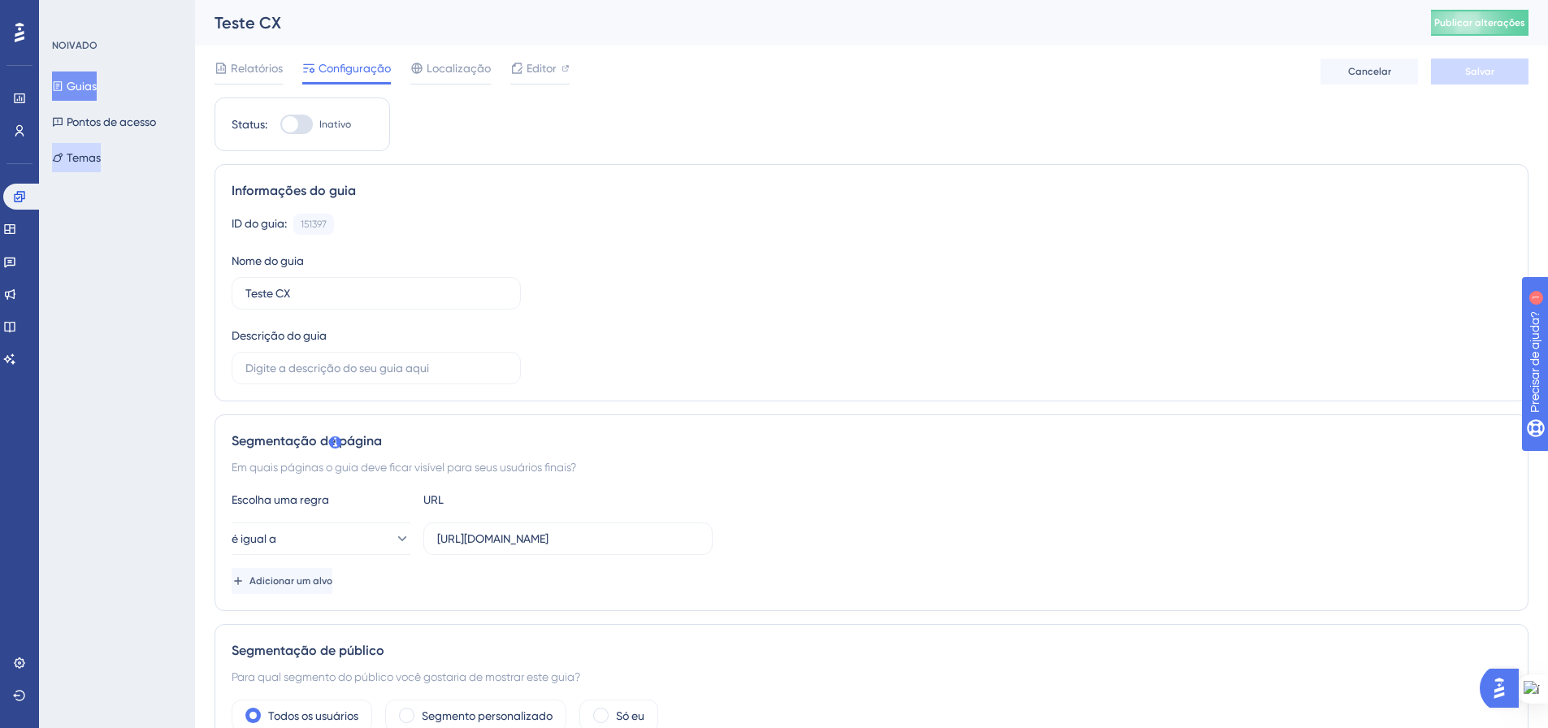
click at [101, 156] on font "Temas" at bounding box center [84, 157] width 34 height 13
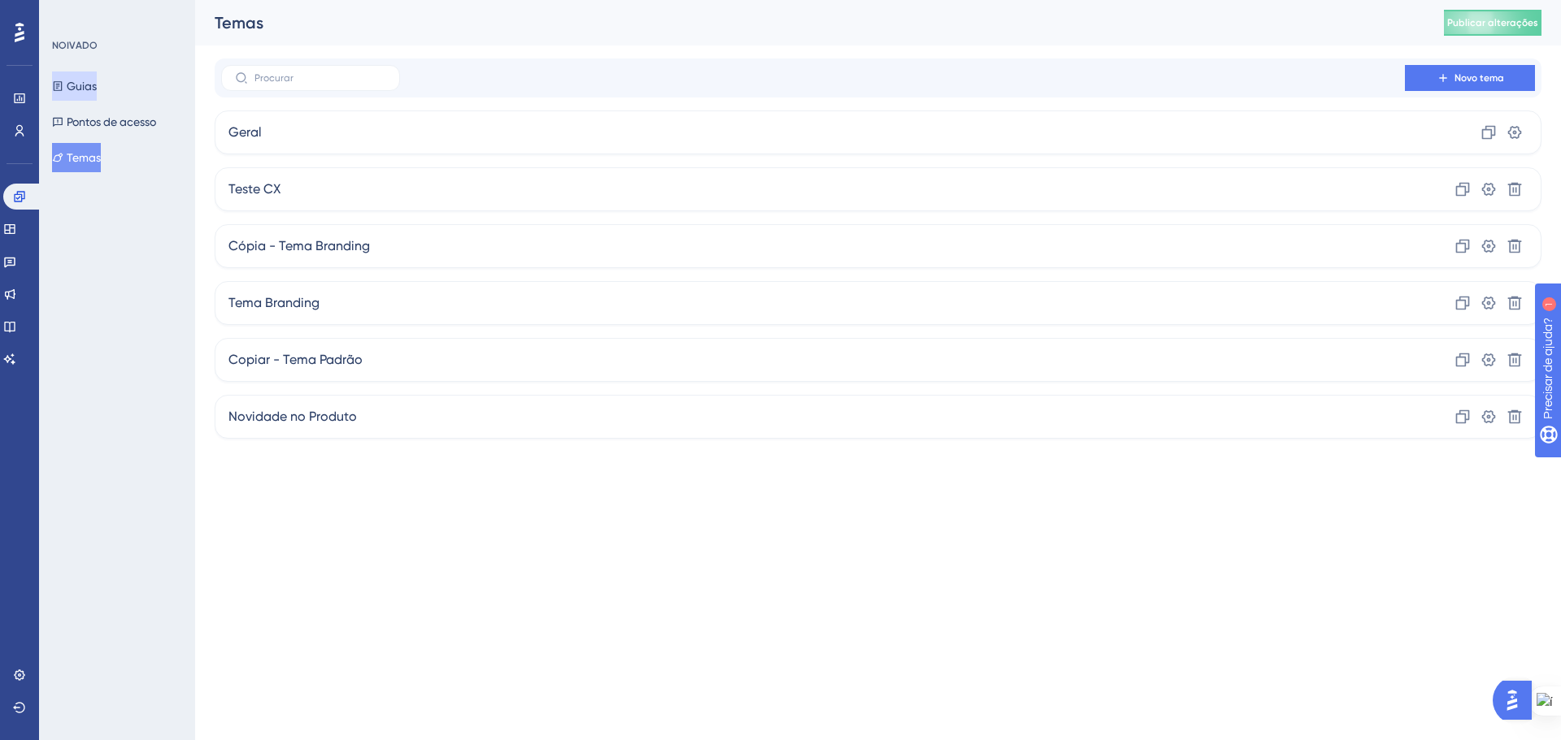
click at [97, 85] on font "Guias" at bounding box center [82, 86] width 30 height 13
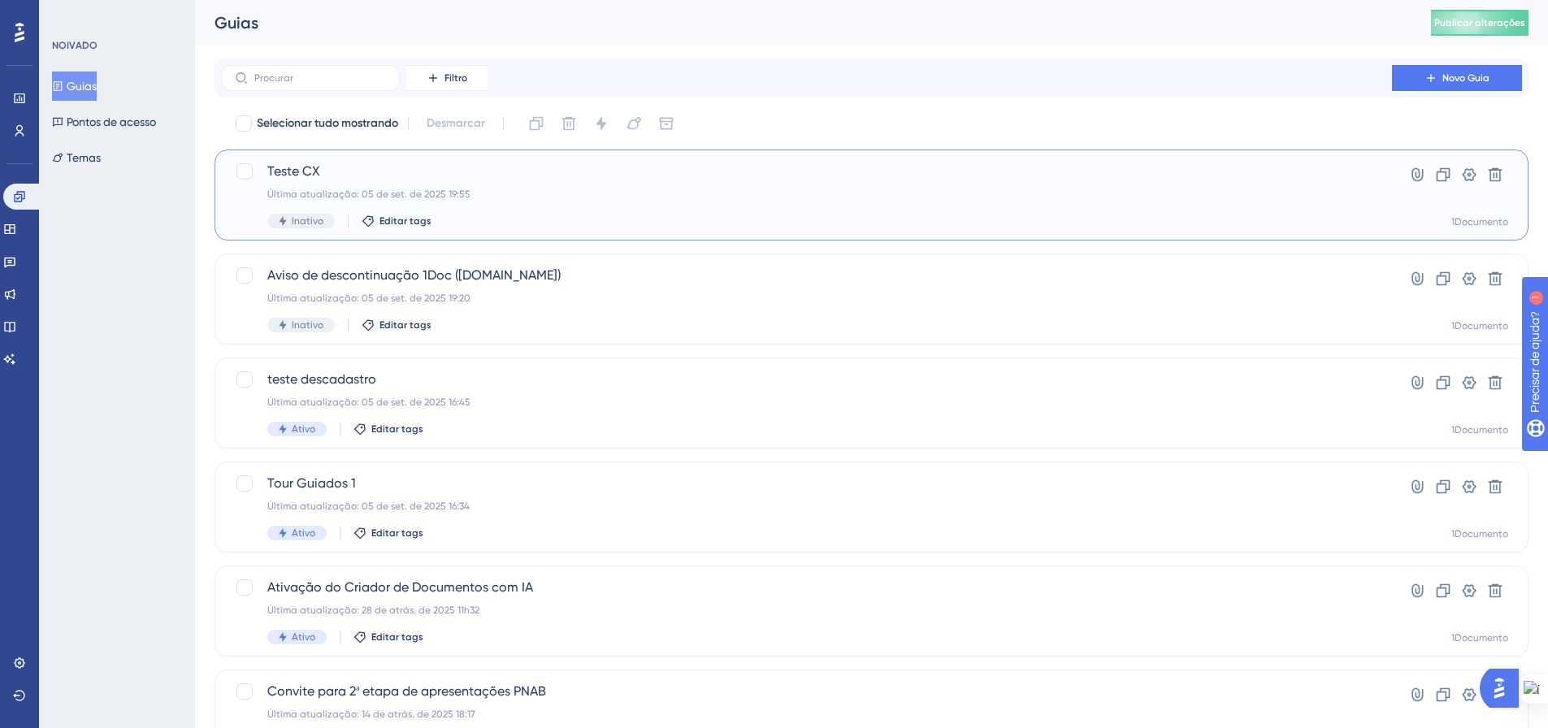
click at [1253, 206] on div "Teste CX Última atualização: 05 de set. de 2025 19:55 Inativo Editar tags" at bounding box center [806, 195] width 1079 height 67
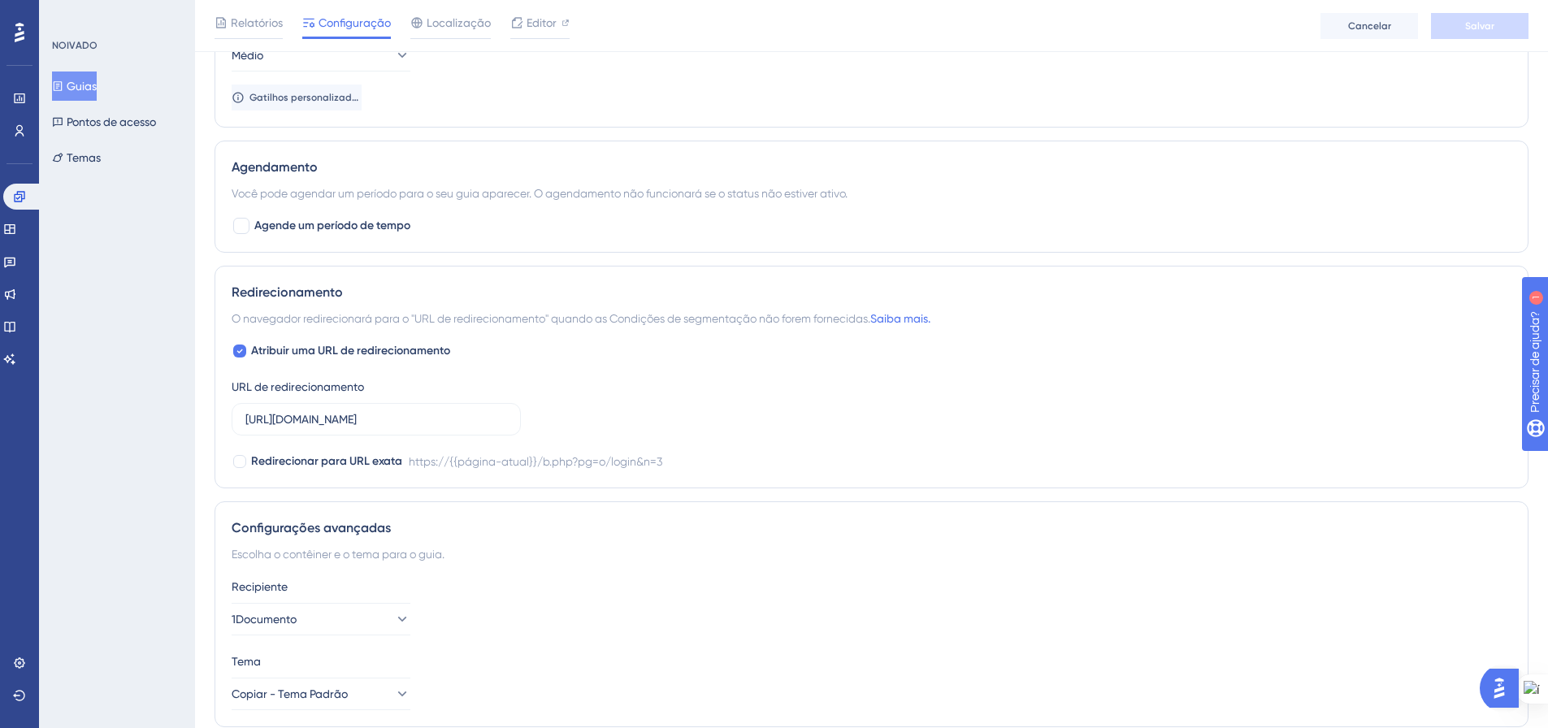
scroll to position [1003, 0]
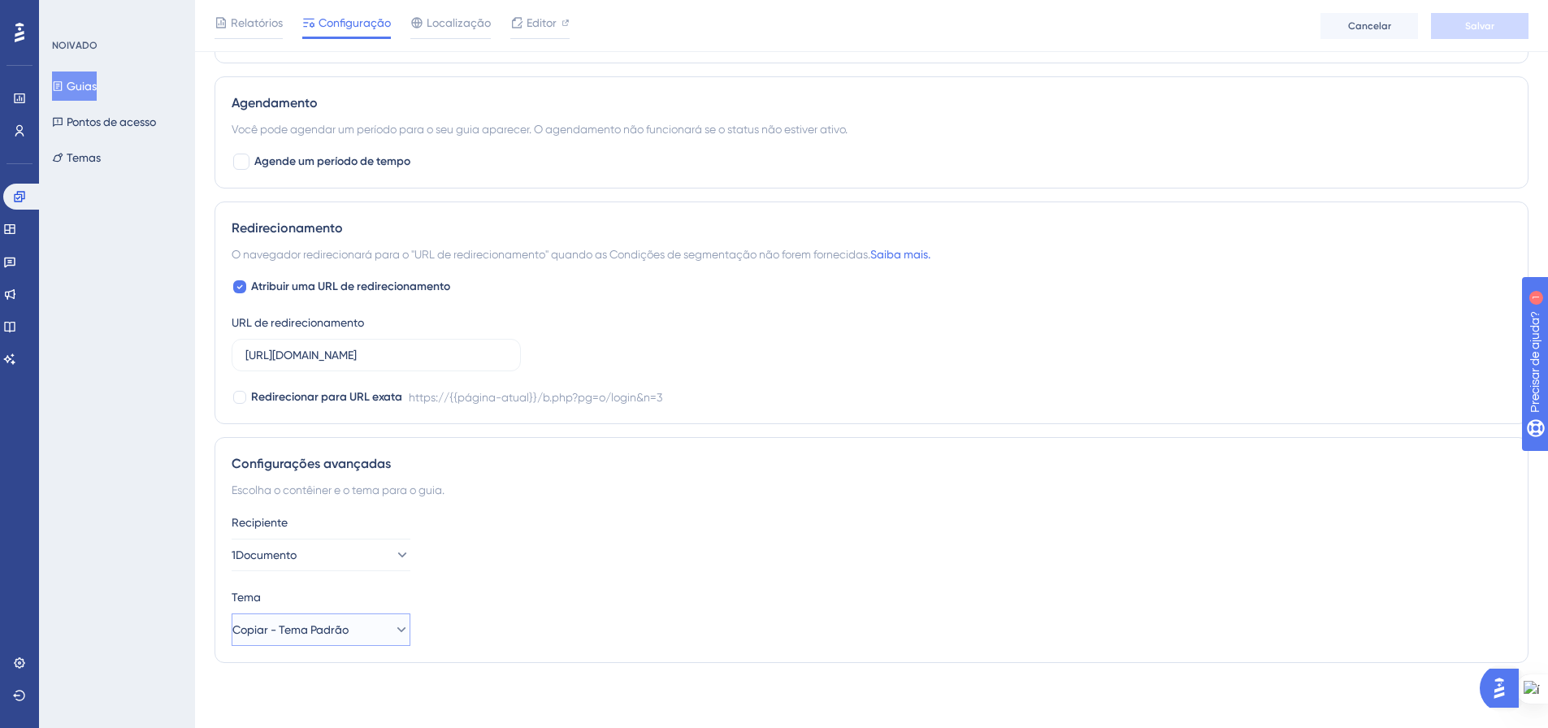
click at [393, 623] on icon at bounding box center [401, 630] width 16 height 16
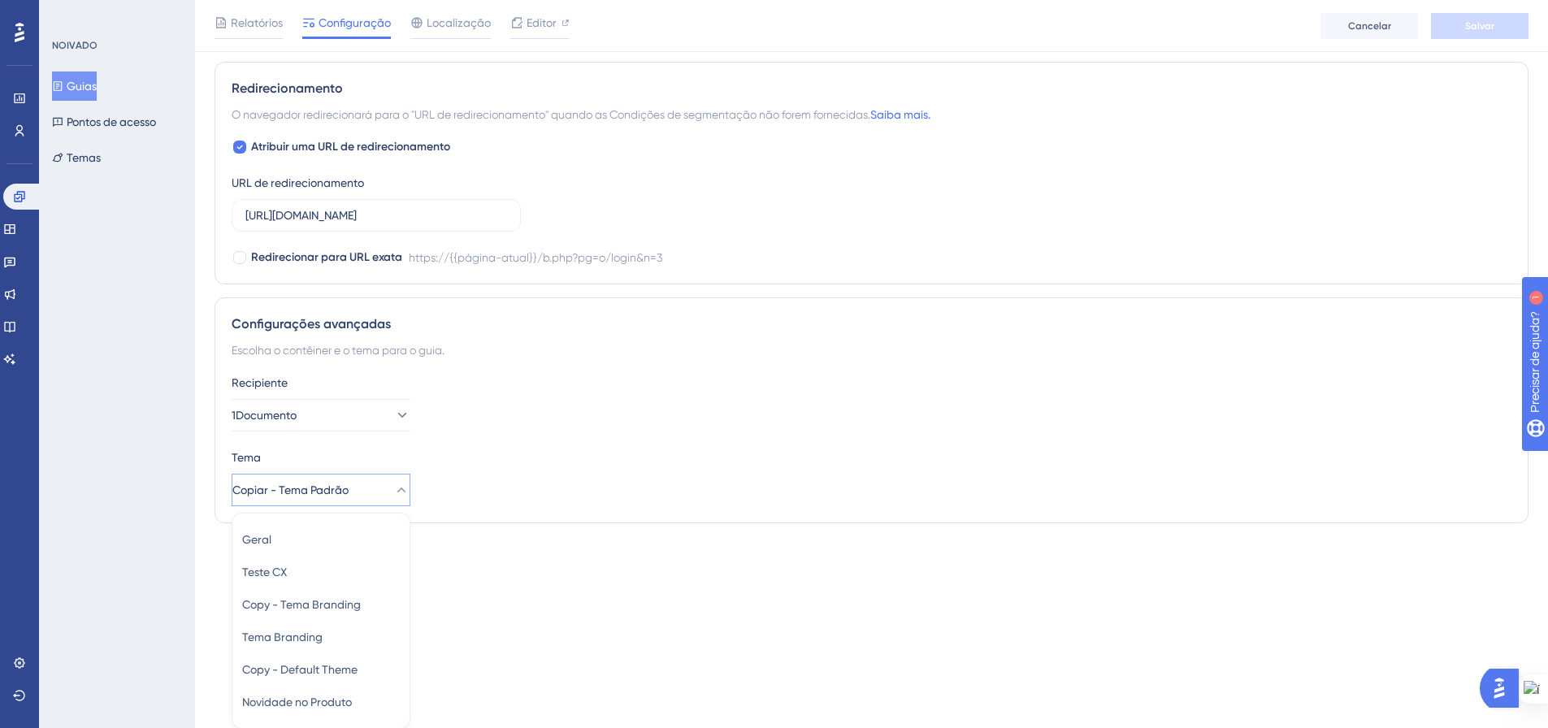
scroll to position [1144, 0]
click at [344, 569] on div "Teste CX Teste CX" at bounding box center [321, 571] width 158 height 33
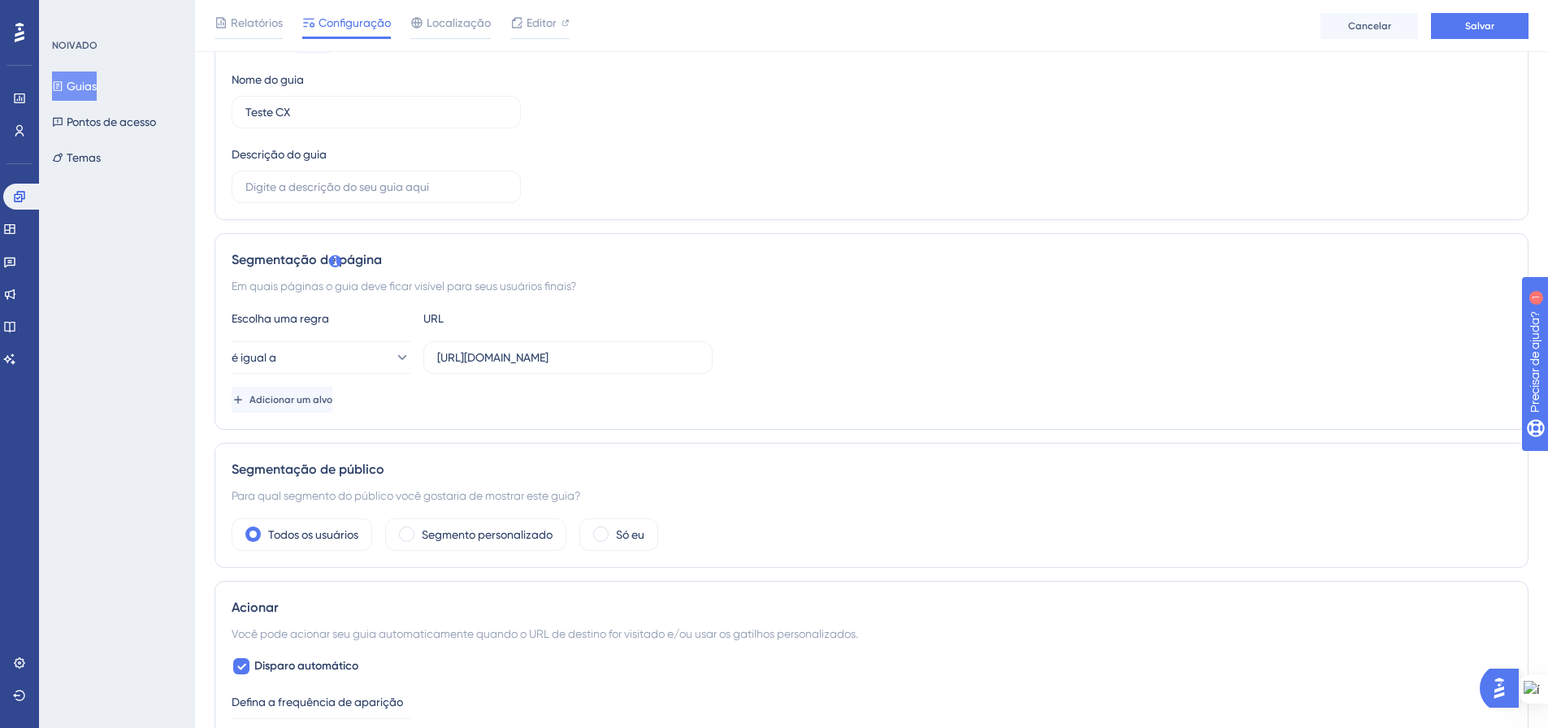
scroll to position [0, 0]
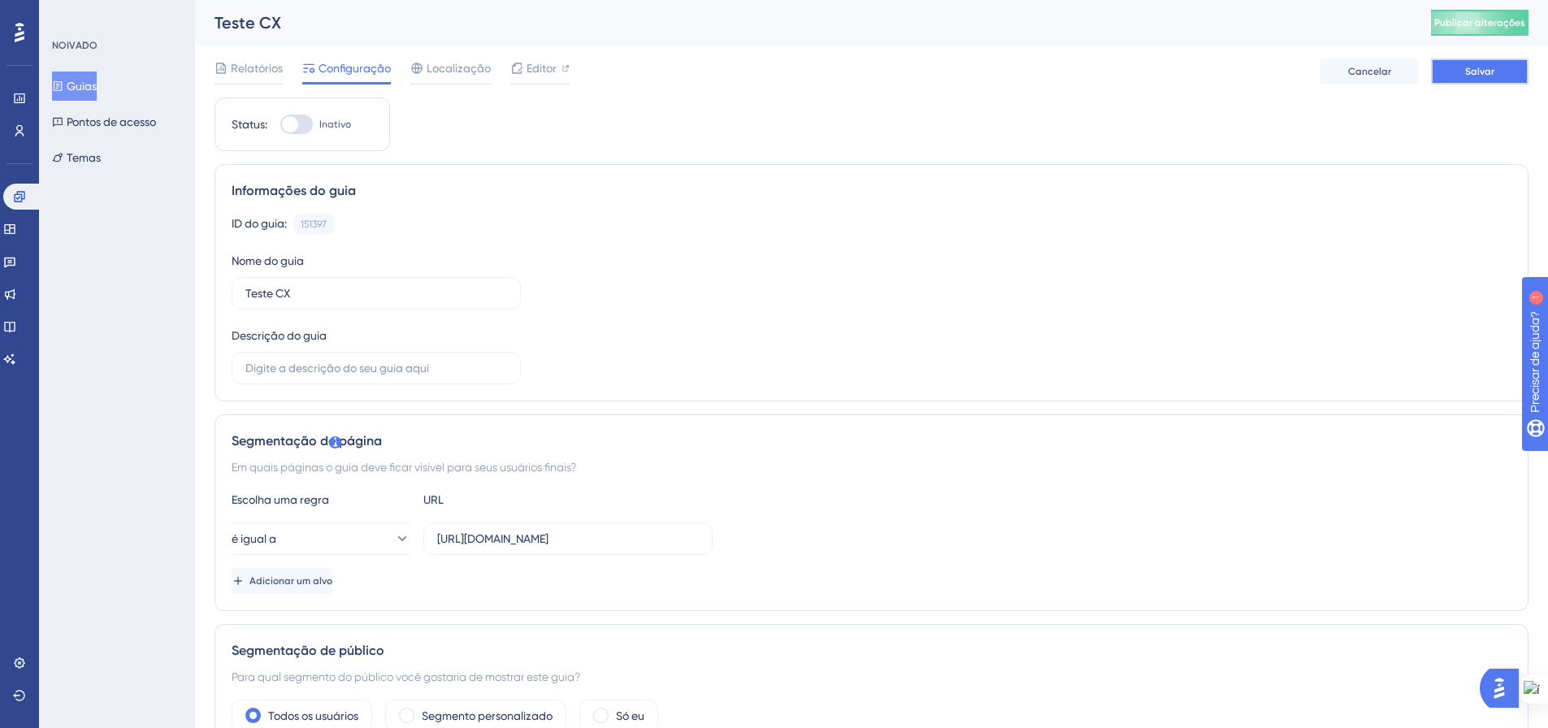
click at [1461, 73] on button "Salvar" at bounding box center [1480, 72] width 98 height 26
click at [87, 163] on font "Temas" at bounding box center [84, 157] width 34 height 13
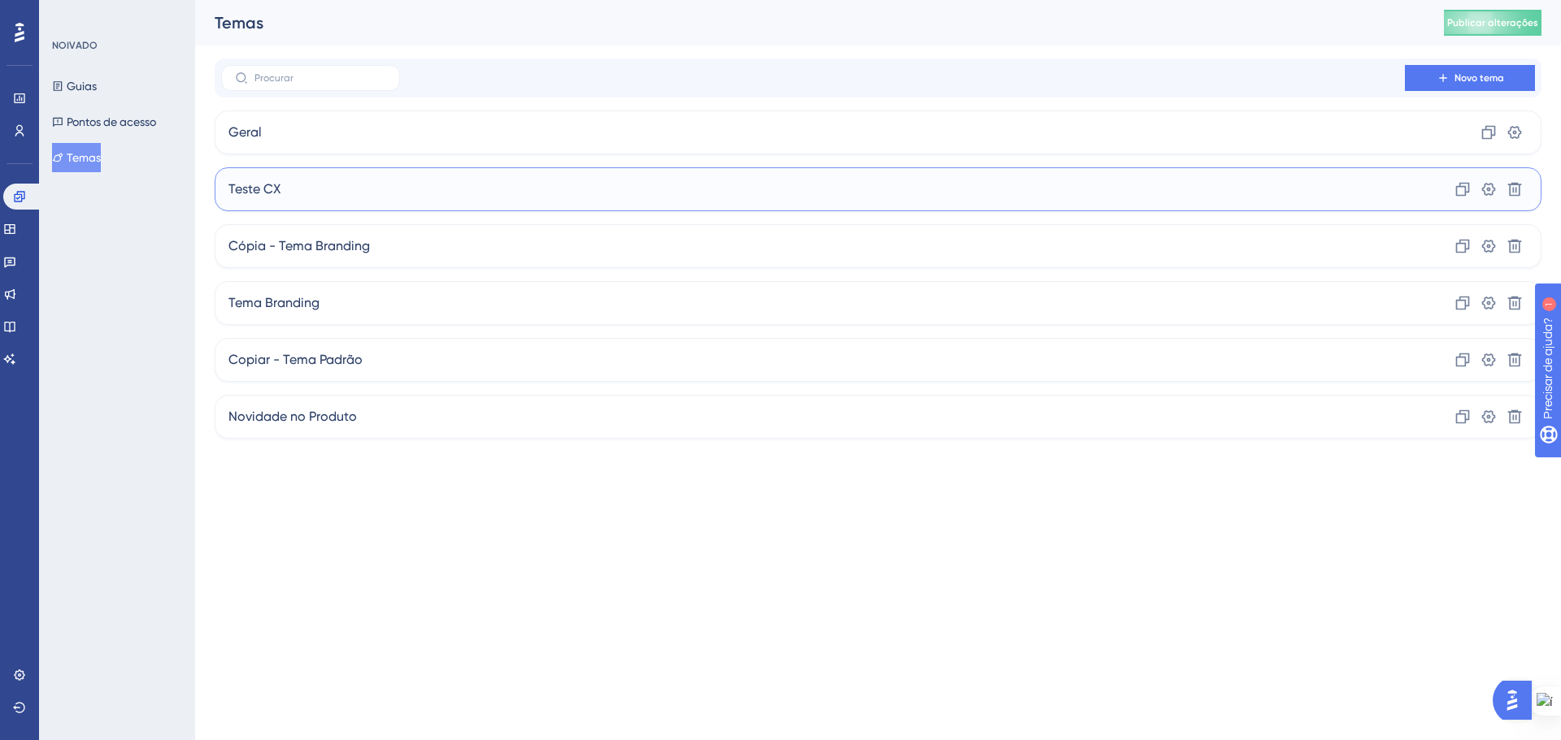
click at [1409, 187] on div "Teste CX Clone Configurações Excluir" at bounding box center [878, 189] width 1327 height 44
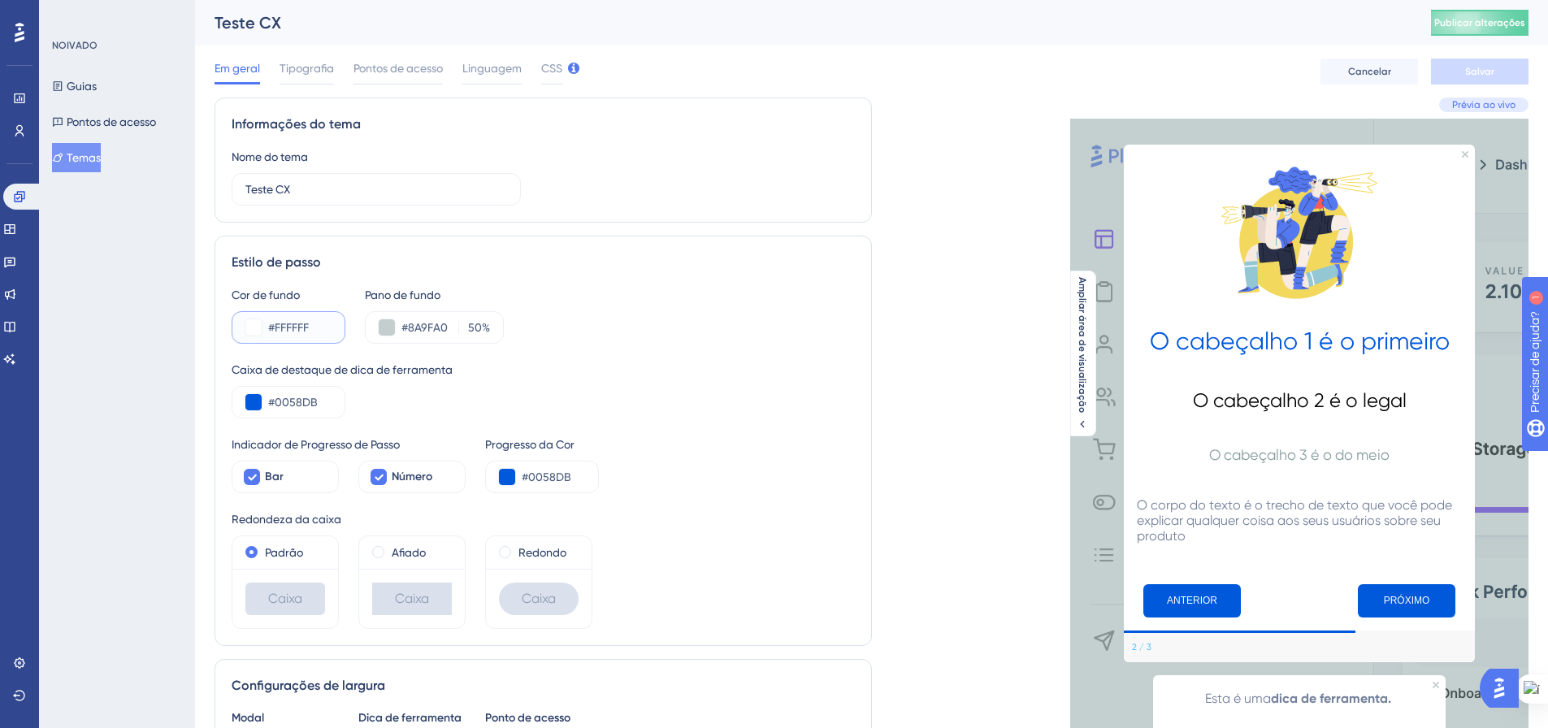
click at [299, 335] on input "#FFFFFF" at bounding box center [299, 328] width 63 height 20
click at [258, 330] on button at bounding box center [253, 327] width 16 height 16
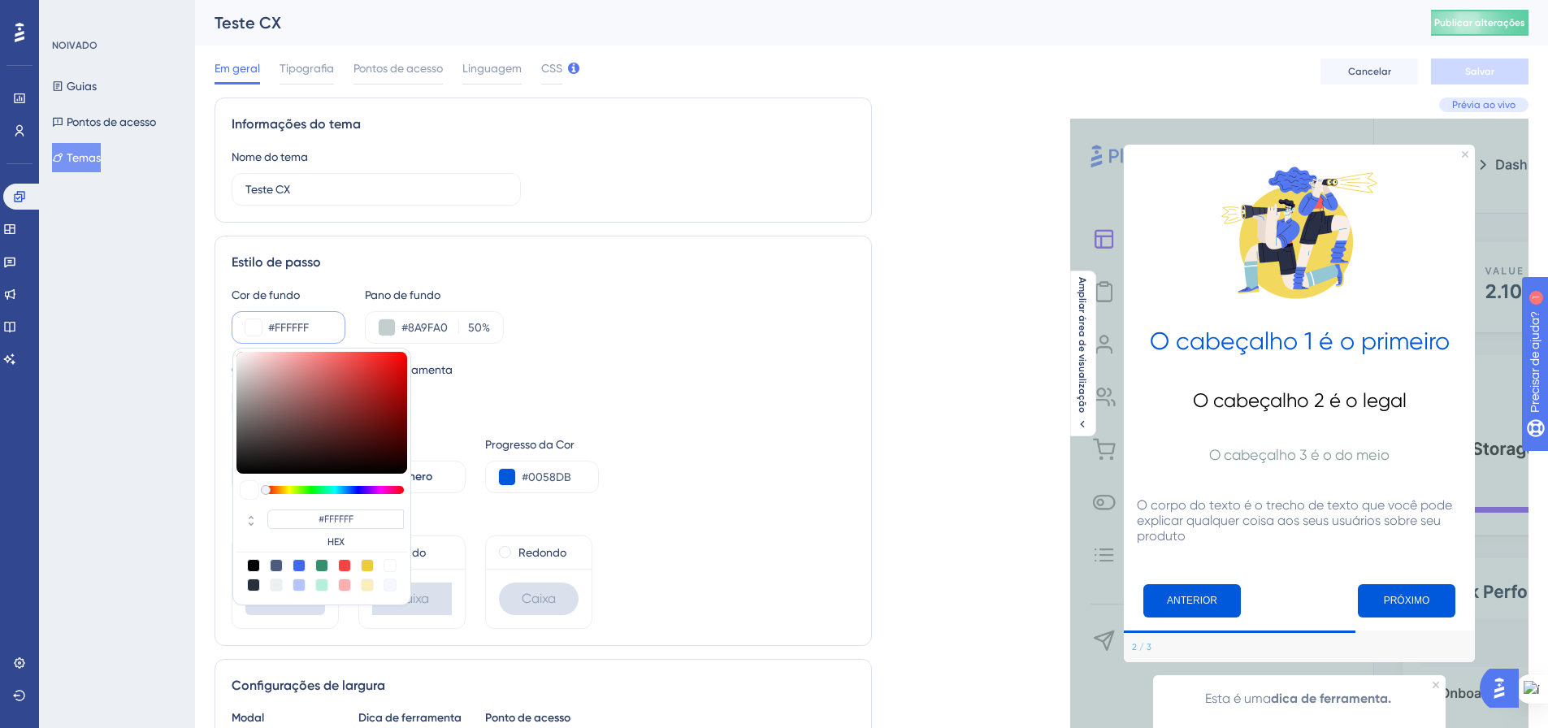
click at [297, 567] on div at bounding box center [299, 565] width 13 height 13
type input "#4169f0"
type input "#4169F0"
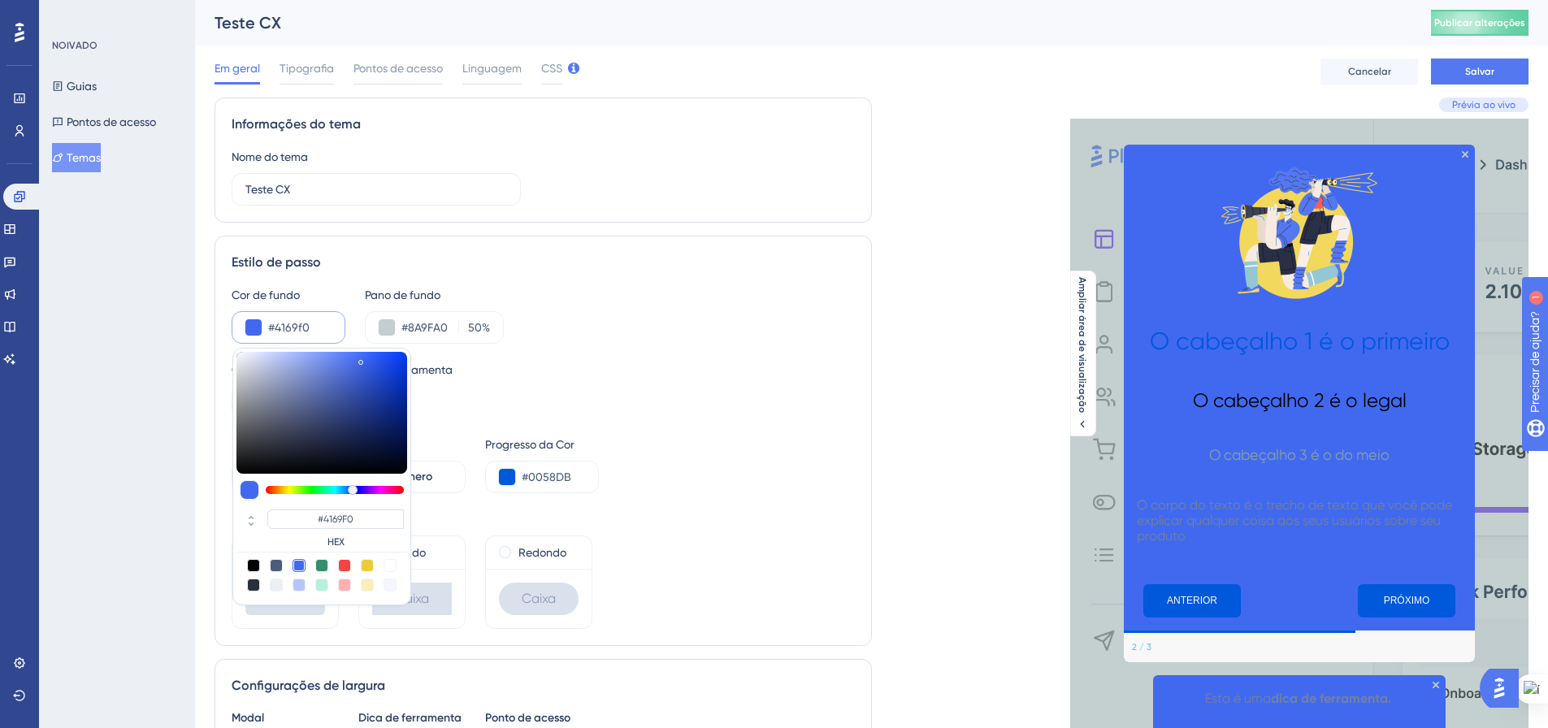
drag, startPoint x: 302, startPoint y: 330, endPoint x: 276, endPoint y: 330, distance: 26.0
click at [276, 330] on input "#4169f0" at bounding box center [299, 328] width 63 height 20
paste input "0058DB"
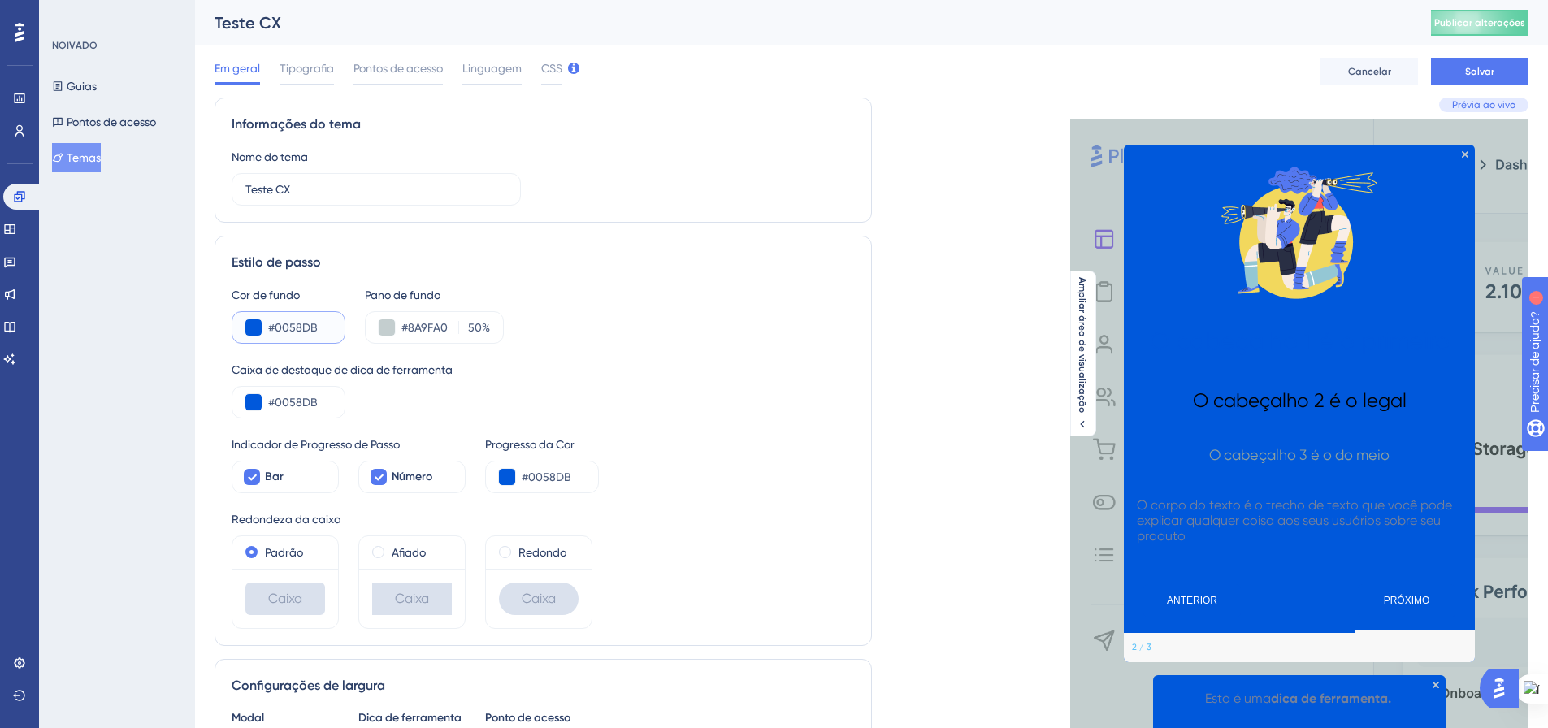
type input "#0058DB"
click at [448, 324] on input "#8A9FA0" at bounding box center [427, 328] width 50 height 20
click at [328, 70] on font "Tipografia" at bounding box center [307, 68] width 54 height 13
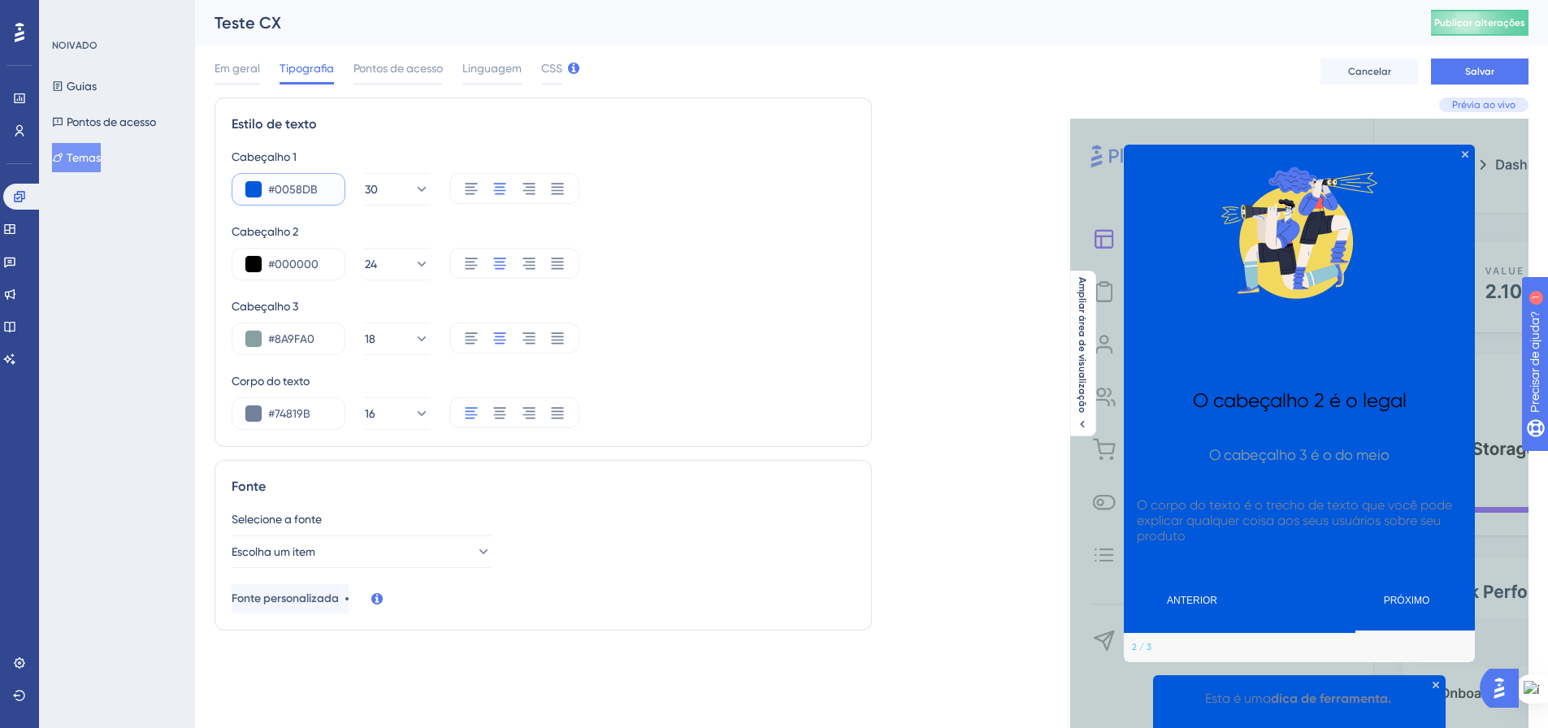
drag, startPoint x: 319, startPoint y: 194, endPoint x: 274, endPoint y: 191, distance: 44.8
click at [274, 191] on input "#0058DB" at bounding box center [299, 190] width 63 height 20
paste input "FFFFF"
type input "#FFFFF"
click at [706, 244] on div "Cabeçalho 2 #000000 24" at bounding box center [543, 251] width 623 height 59
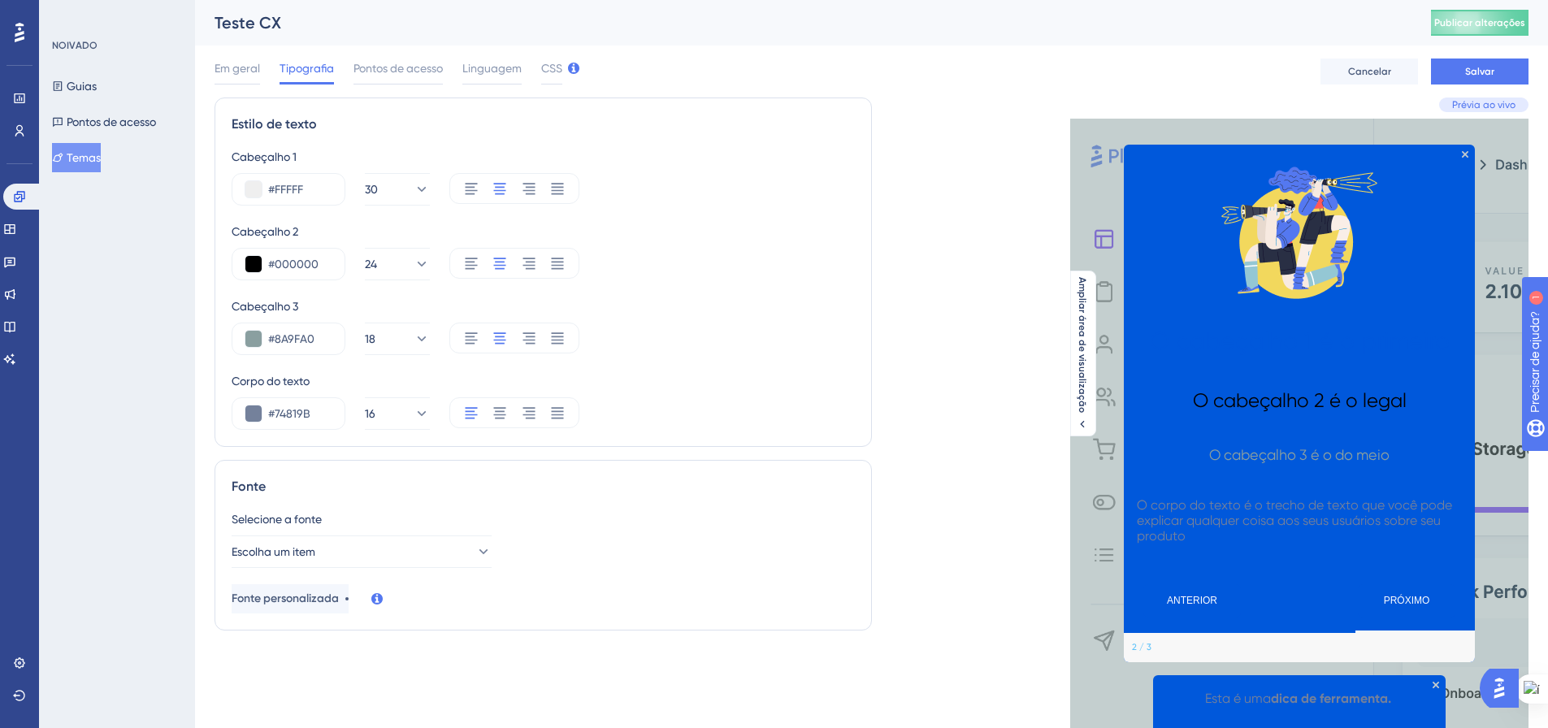
click at [663, 188] on div "#FFFFF 30" at bounding box center [543, 189] width 623 height 33
click at [1304, 328] on font "O cabeçalho 1 é o primeiro" at bounding box center [1300, 341] width 300 height 28
click at [316, 265] on input "#000000" at bounding box center [299, 264] width 63 height 20
drag, startPoint x: 306, startPoint y: 338, endPoint x: 275, endPoint y: 336, distance: 31.8
click at [275, 336] on input "#8A9FA0" at bounding box center [299, 339] width 63 height 20
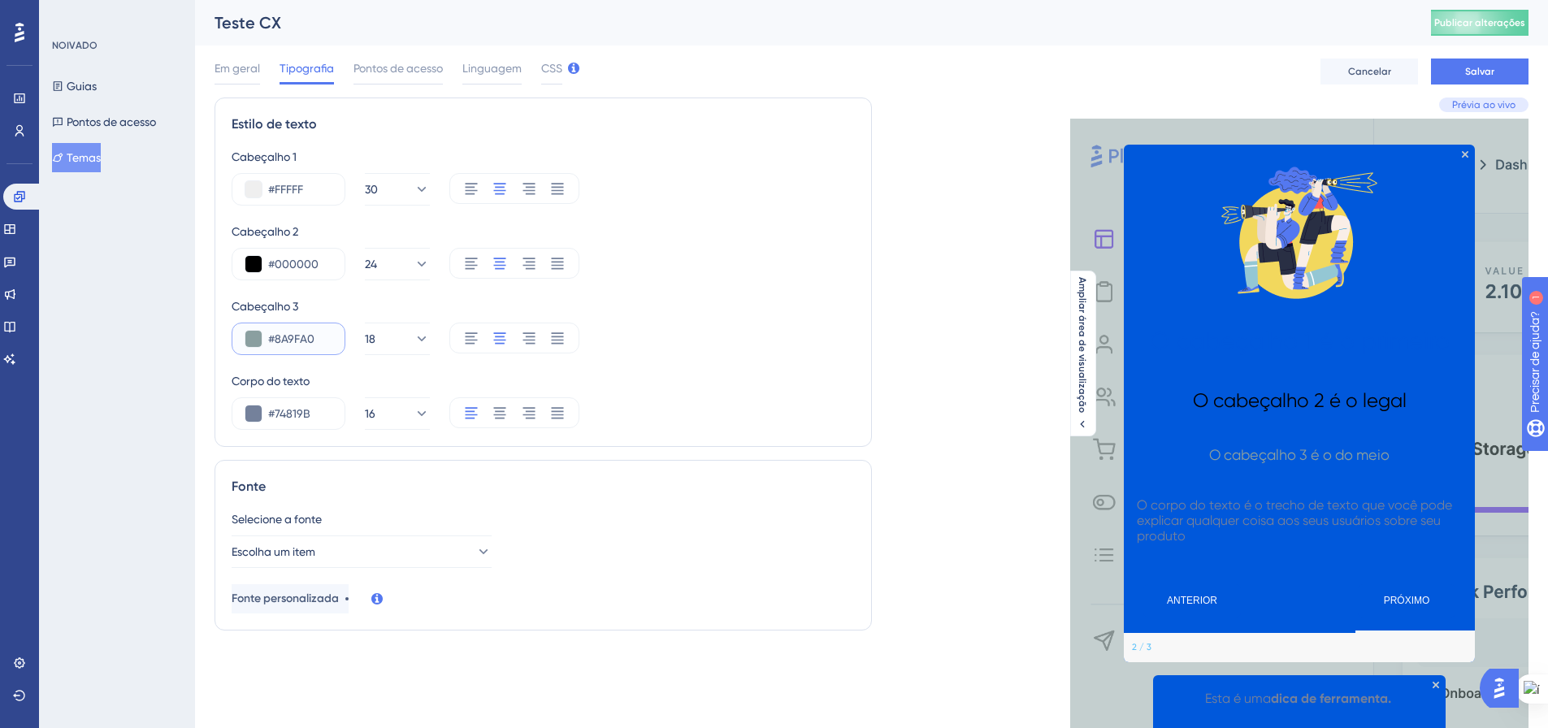
drag, startPoint x: 311, startPoint y: 341, endPoint x: 277, endPoint y: 341, distance: 33.3
click at [277, 341] on input "#8A9FA0" at bounding box center [299, 339] width 63 height 20
click at [745, 289] on div "Cabeçalho 1 #FFFFF 30 Cabeçalho 2 #000000 24 Cabeçalho 3 #8A9FA0 18 Corpo do te…" at bounding box center [543, 288] width 623 height 283
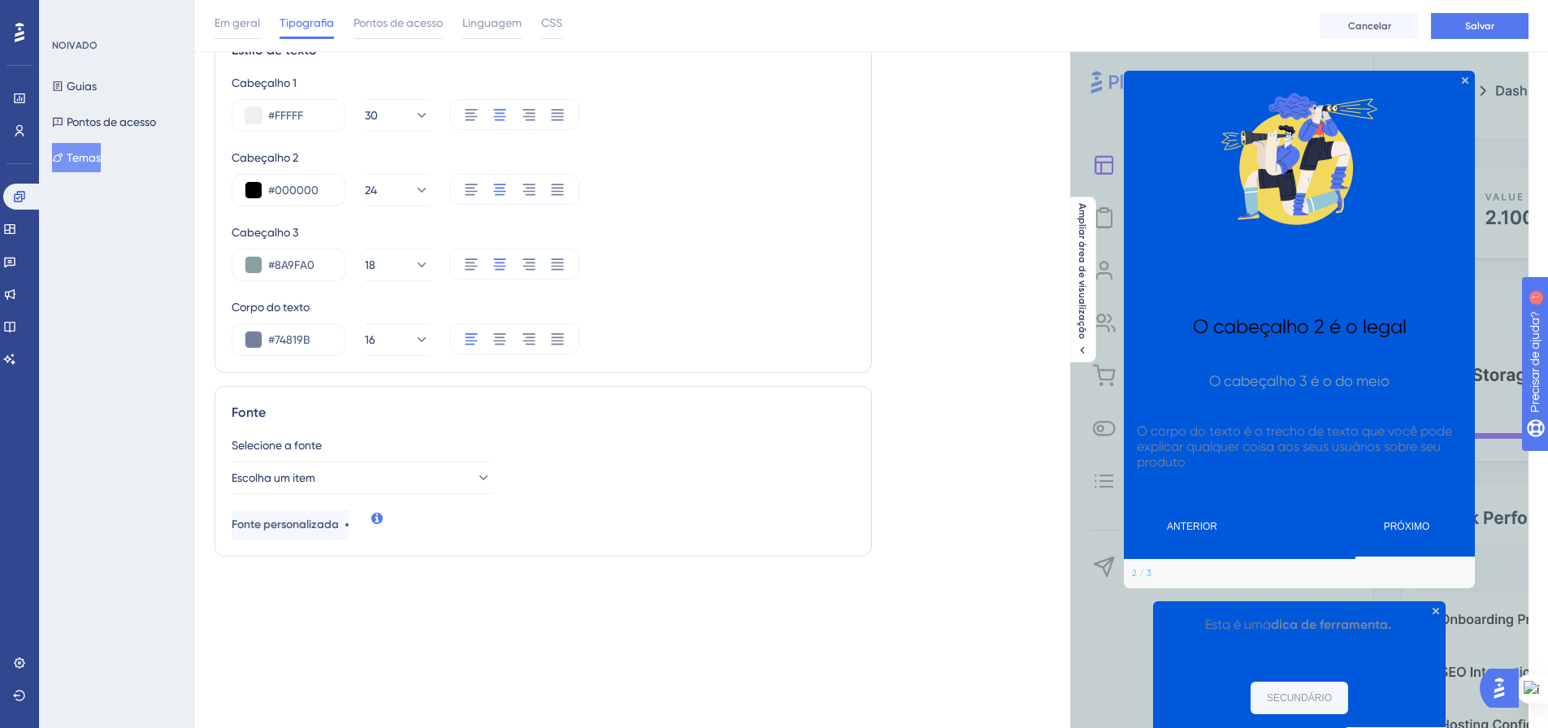
scroll to position [81, 0]
drag, startPoint x: 313, startPoint y: 341, endPoint x: 276, endPoint y: 341, distance: 36.6
click at [276, 341] on input "#74819B" at bounding box center [299, 339] width 63 height 20
paste input "FFFFFF"
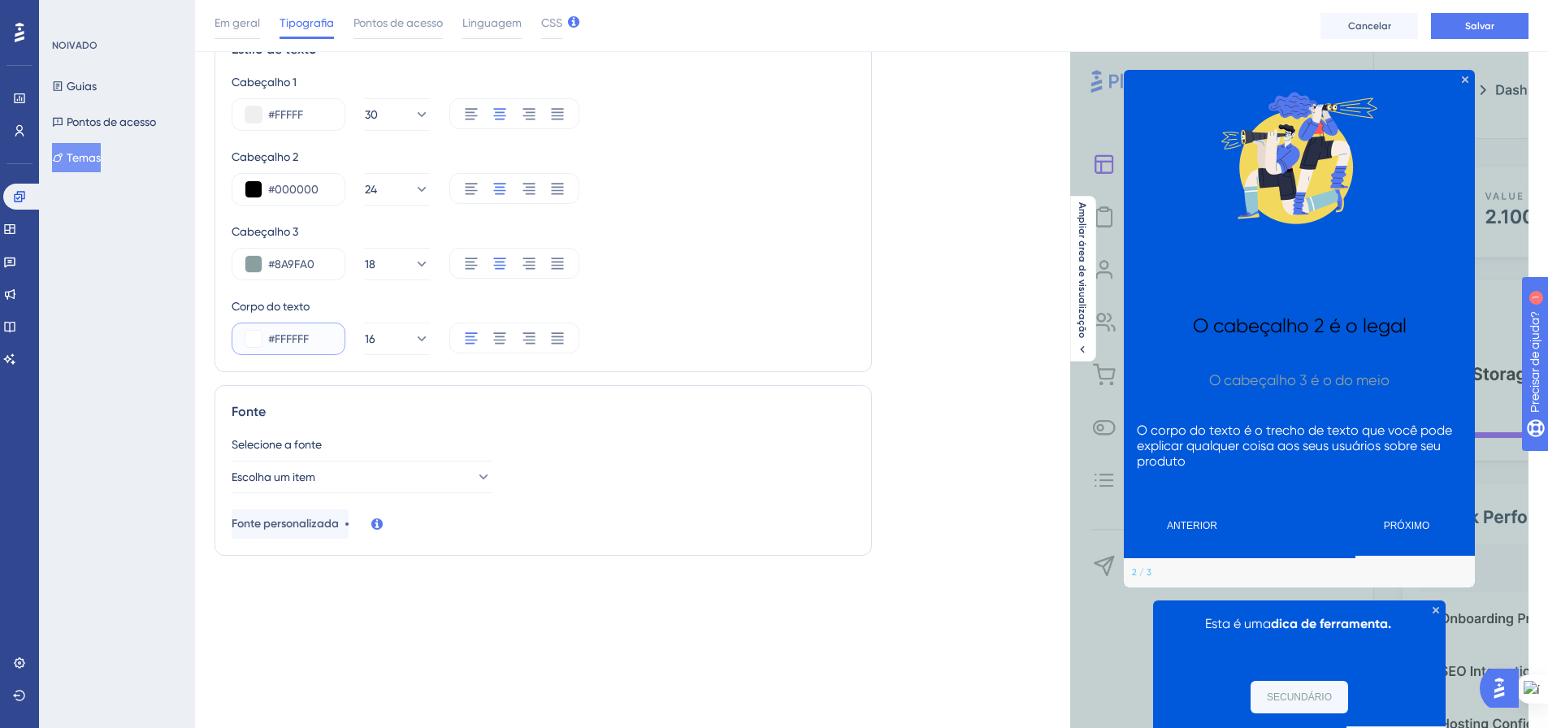
type input "#FFFFFF"
click at [740, 303] on div "Corpo do texto" at bounding box center [543, 307] width 623 height 20
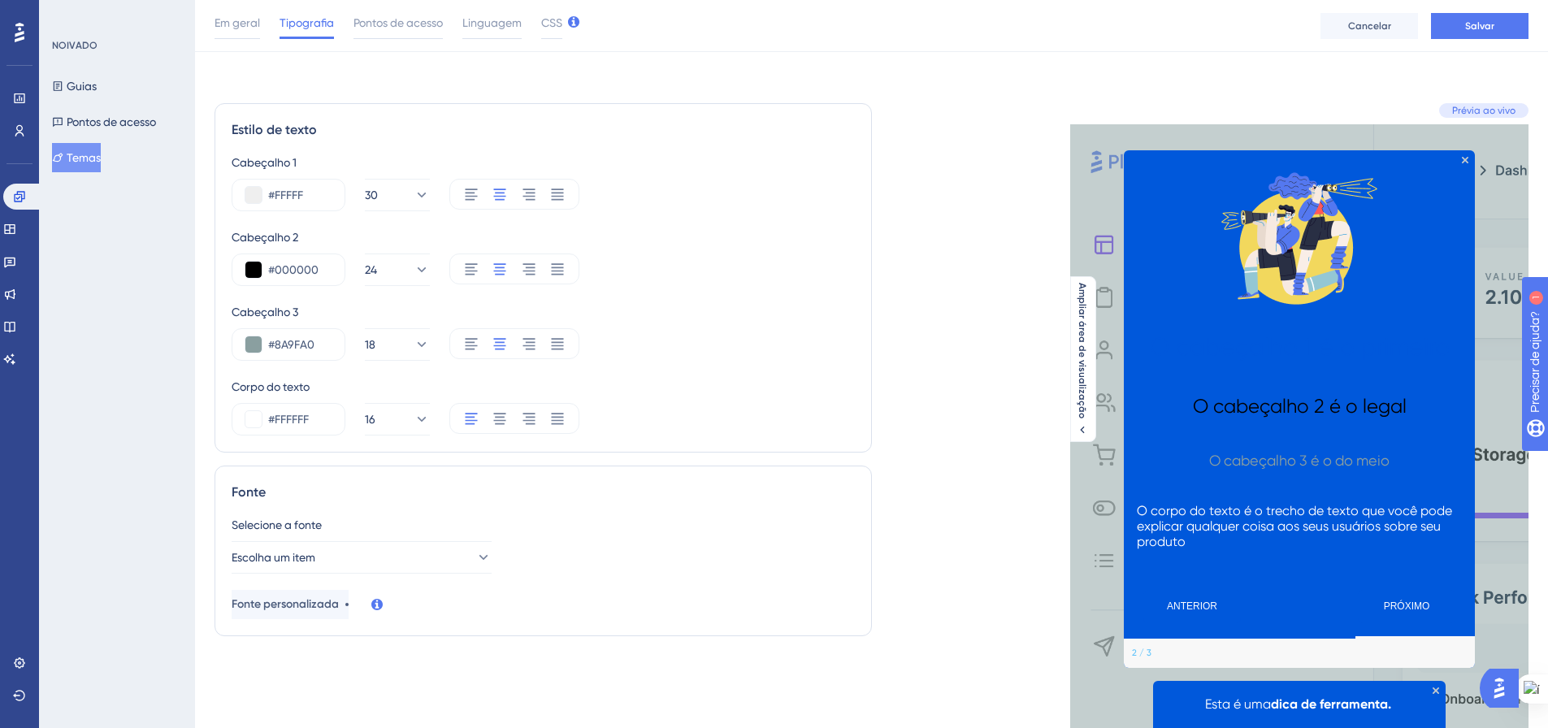
scroll to position [0, 0]
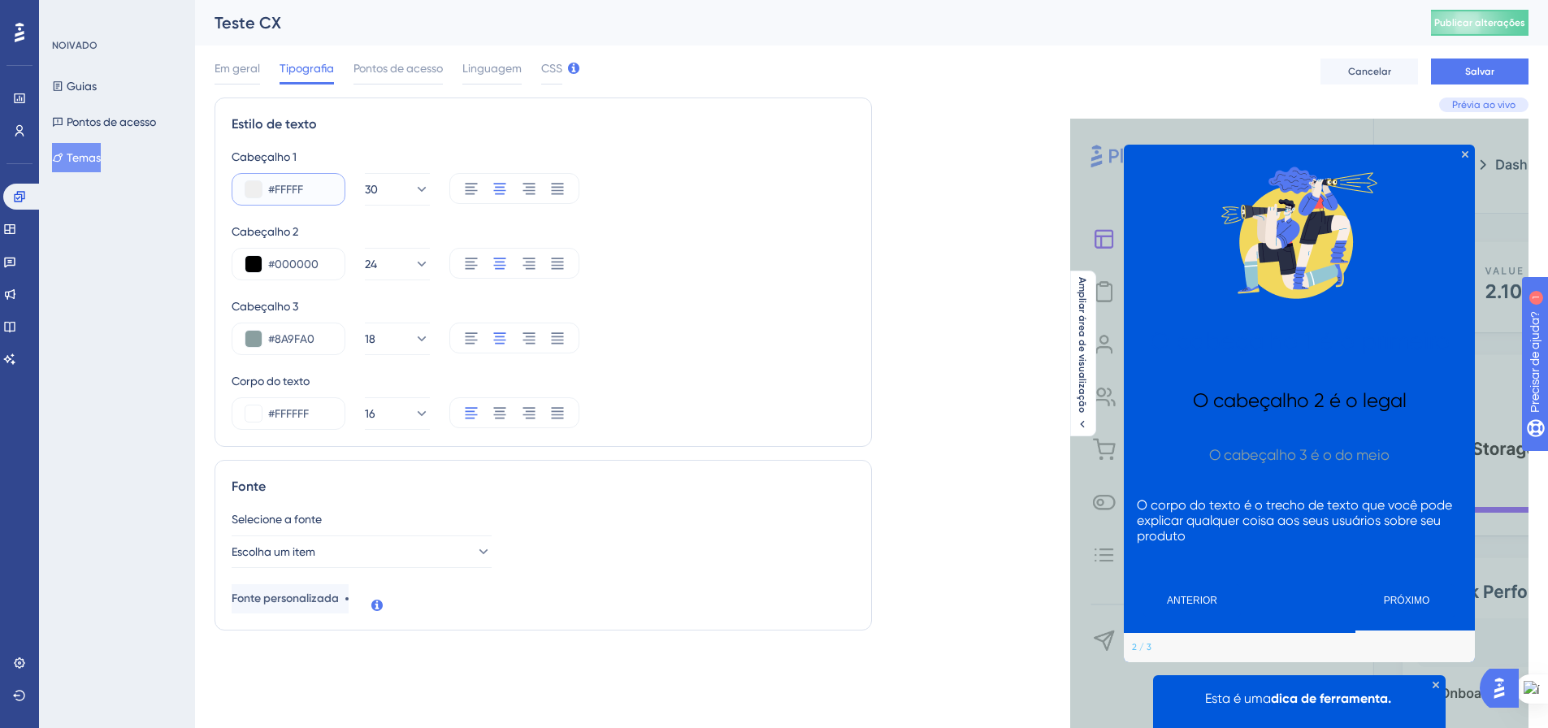
click at [293, 195] on input "#FFFFF" at bounding box center [299, 190] width 63 height 20
click at [303, 190] on input "#FFFFF" at bounding box center [299, 190] width 63 height 20
drag, startPoint x: 308, startPoint y: 190, endPoint x: 276, endPoint y: 192, distance: 32.6
click at [276, 191] on input "#FFFFF" at bounding box center [299, 190] width 63 height 20
type input "#FFFFFF"
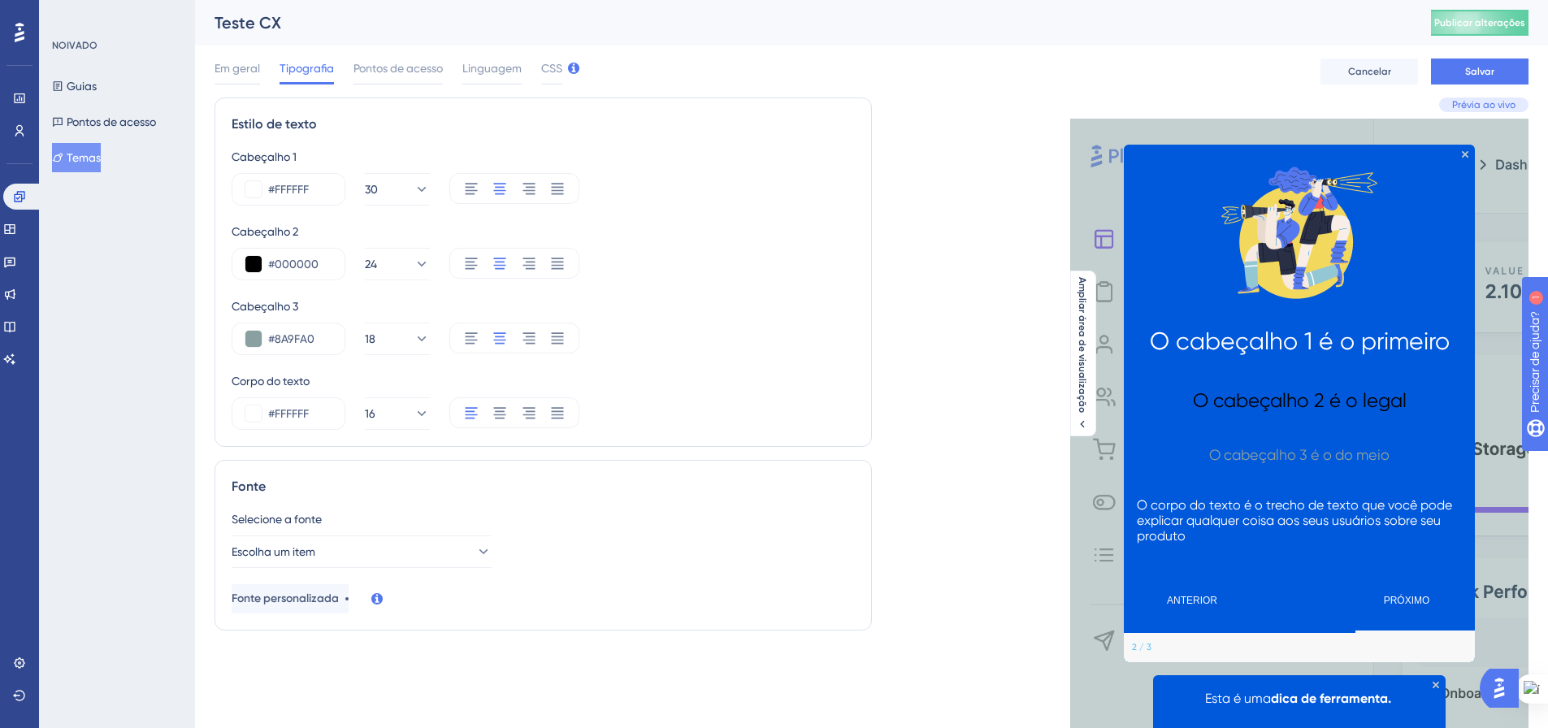
click at [692, 195] on div "#FFFFFF 30" at bounding box center [543, 189] width 623 height 33
click at [237, 59] on span "Em geral" at bounding box center [238, 69] width 46 height 20
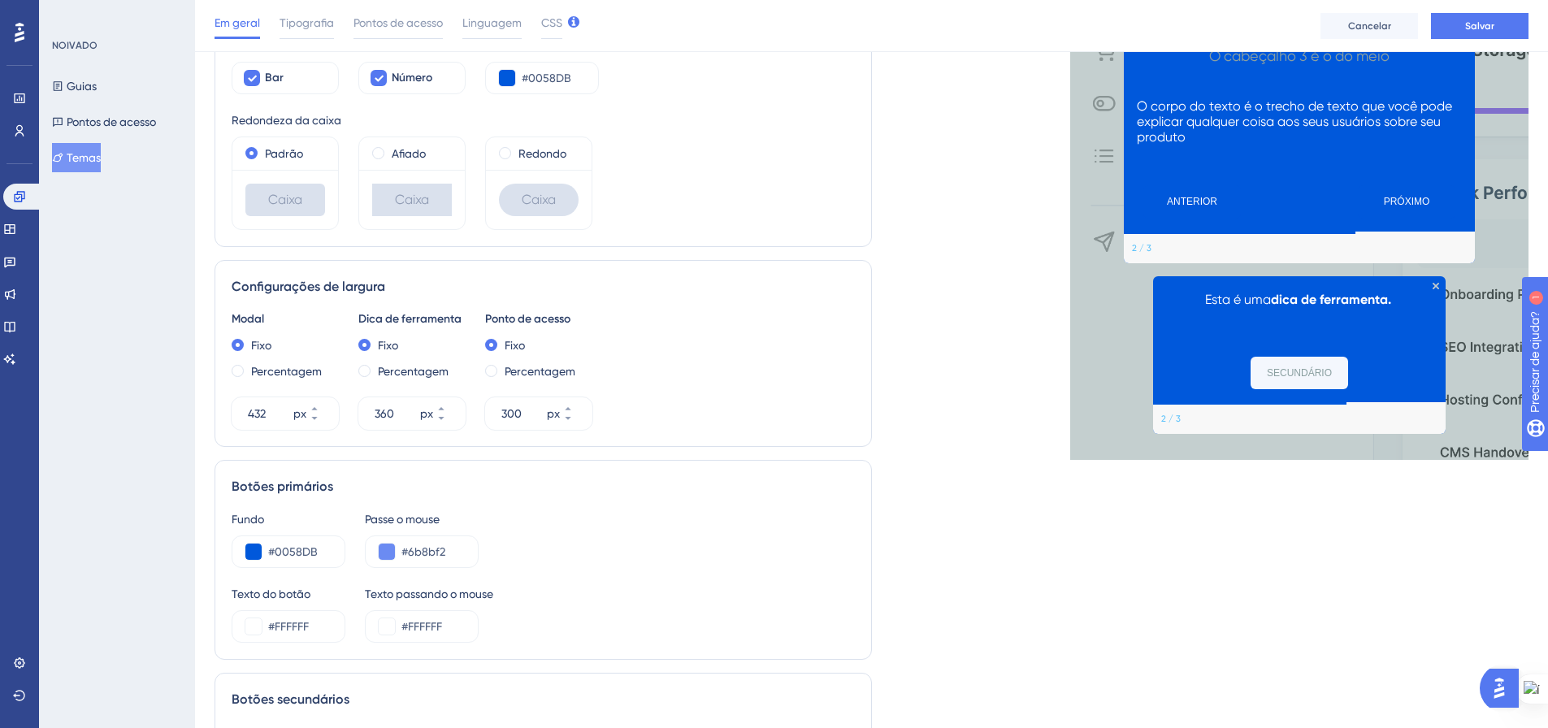
scroll to position [569, 0]
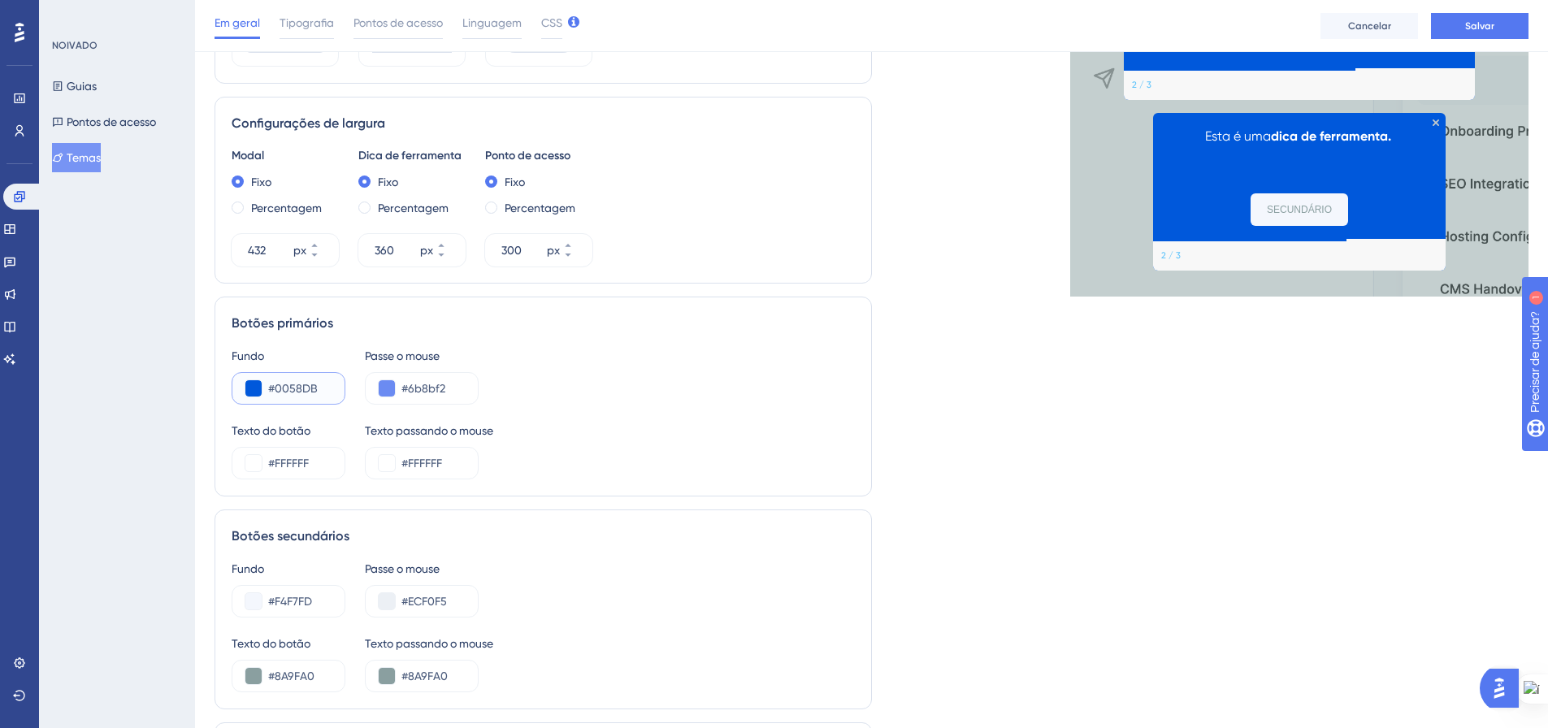
drag, startPoint x: 311, startPoint y: 390, endPoint x: 276, endPoint y: 391, distance: 35.0
click at [276, 391] on input "#0058DB" at bounding box center [299, 389] width 63 height 20
type input "#FFFFFF"
click at [557, 406] on div "Fundo #FFFFFF Passe o mouse #6b8bf2 Texto do botão #FFFFFF Texto passando o mou…" at bounding box center [543, 412] width 623 height 133
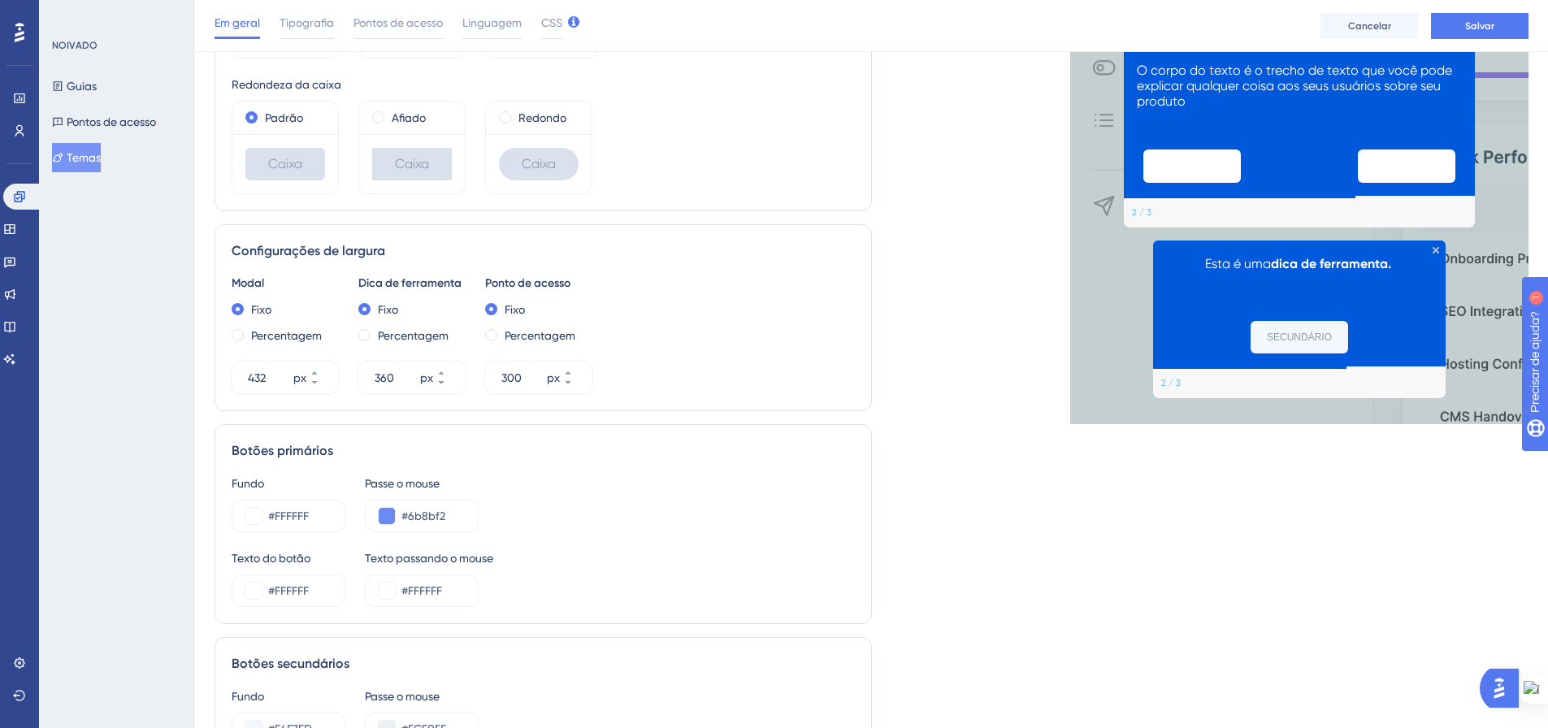
scroll to position [488, 0]
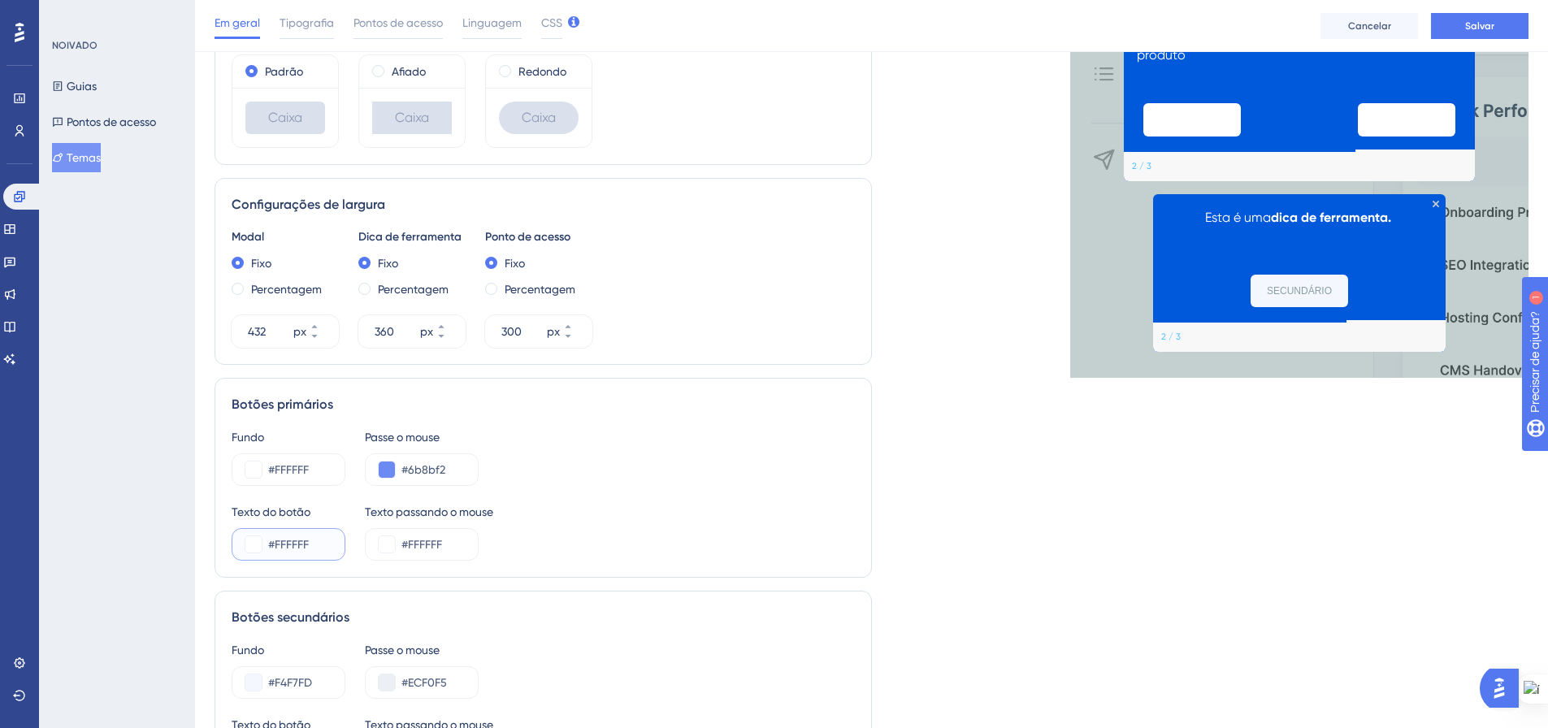
drag, startPoint x: 311, startPoint y: 545, endPoint x: 277, endPoint y: 546, distance: 33.3
click at [277, 545] on input "#FFFFFF" at bounding box center [299, 545] width 63 height 20
paste input "0058DB"
type input "#0058DB"
click at [541, 518] on div "Texto do botão #0058DB Texto passando o mouse #FFFFFF" at bounding box center [543, 531] width 623 height 59
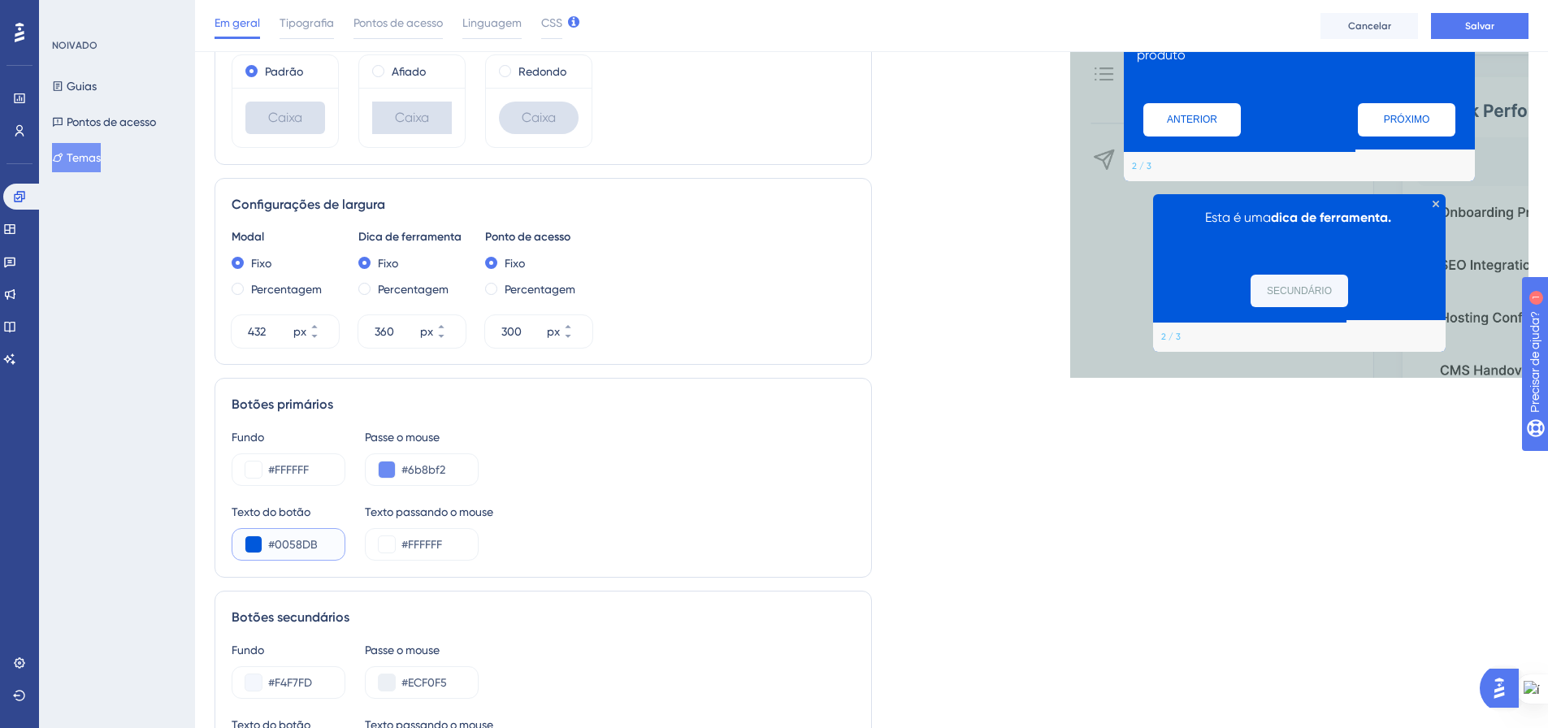
drag, startPoint x: 319, startPoint y: 543, endPoint x: 280, endPoint y: 547, distance: 39.2
click at [276, 542] on input "#0058DB" at bounding box center [299, 545] width 63 height 20
drag, startPoint x: 446, startPoint y: 544, endPoint x: 409, endPoint y: 543, distance: 37.4
click at [409, 543] on input "#FFFFFF" at bounding box center [433, 545] width 63 height 20
paste input "0058DB"
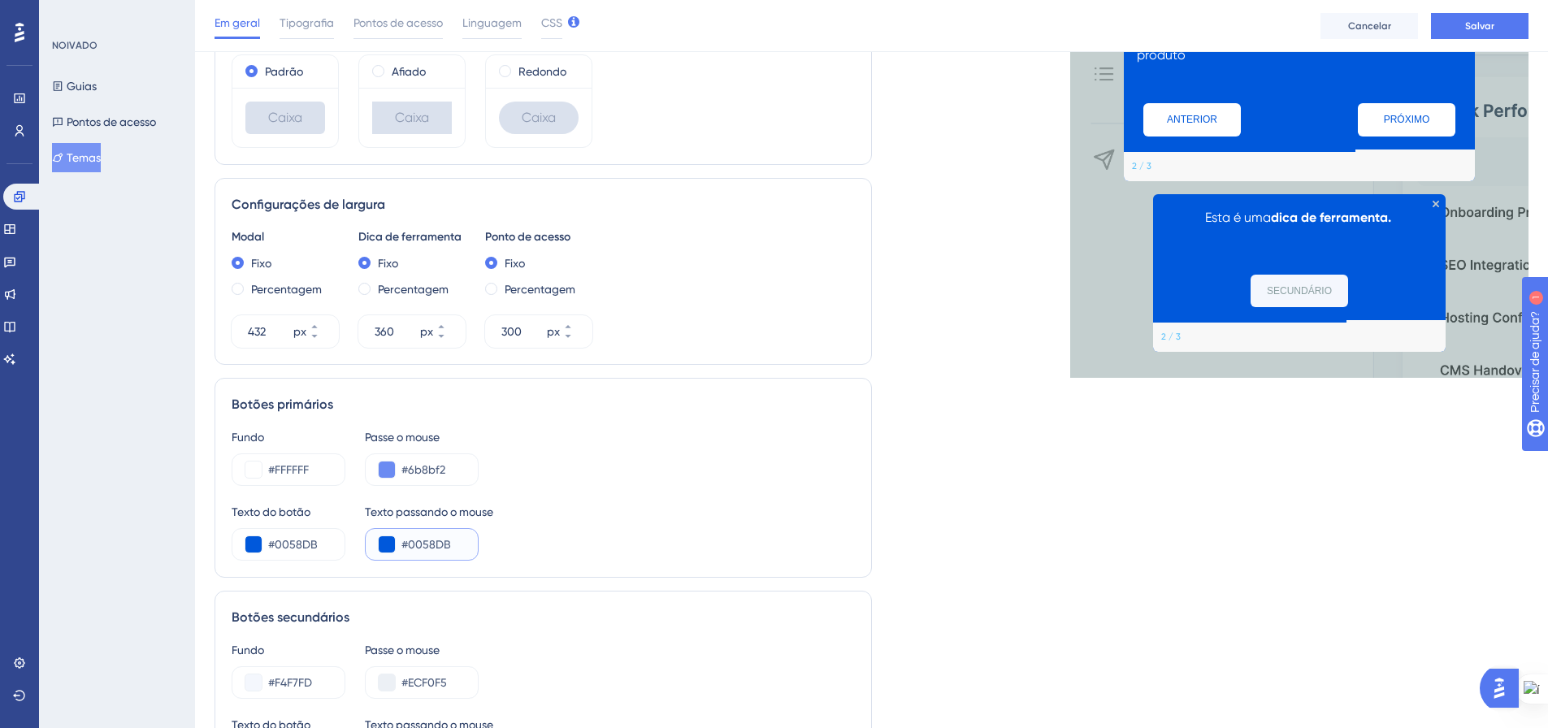
type input "#0058DB"
drag, startPoint x: 453, startPoint y: 468, endPoint x: 410, endPoint y: 468, distance: 43.1
click at [410, 468] on input "#6b8bf2" at bounding box center [433, 470] width 63 height 20
paste input "8A9FA0"
type input "#8A9FA0"
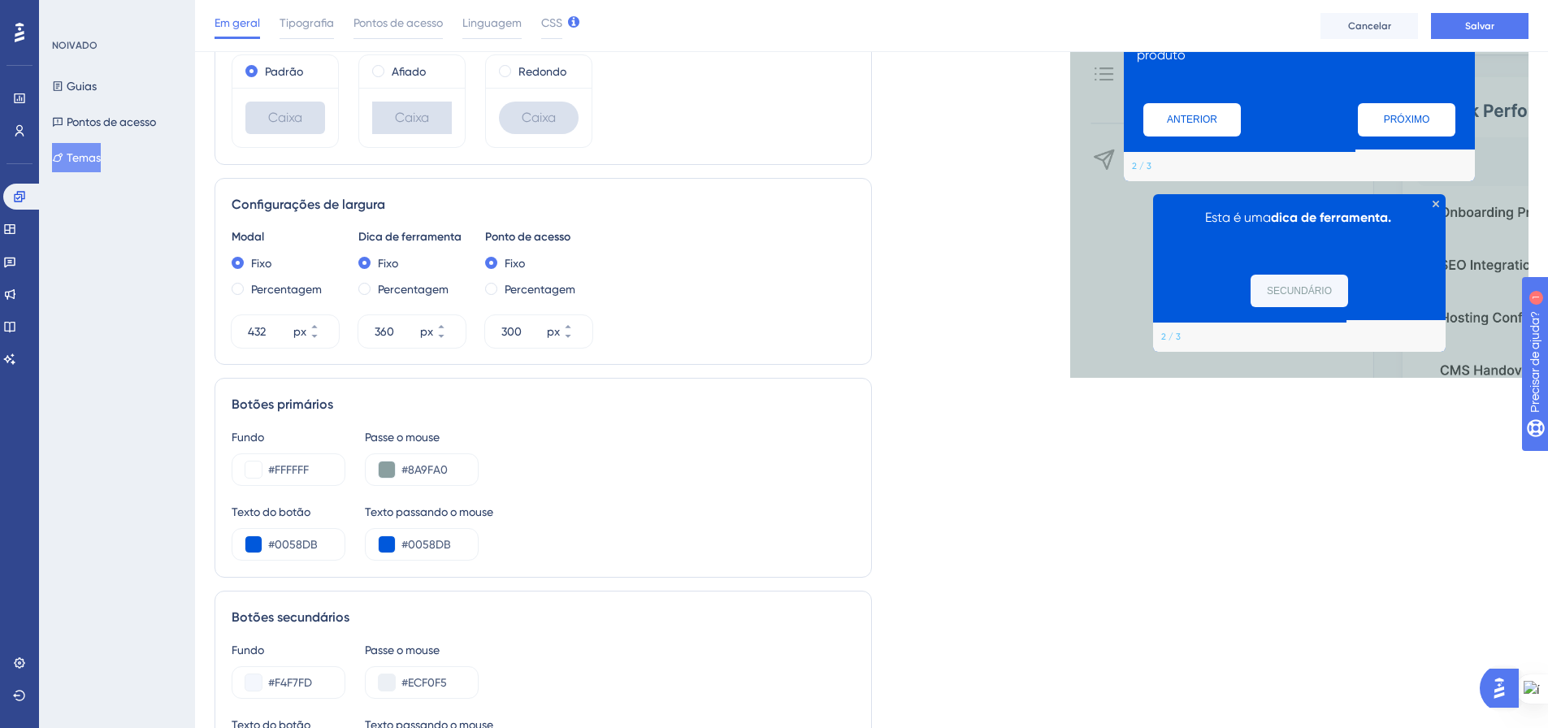
click at [574, 452] on div "Fundo #FFFFFF Passe o mouse #8A9FA0" at bounding box center [543, 457] width 623 height 59
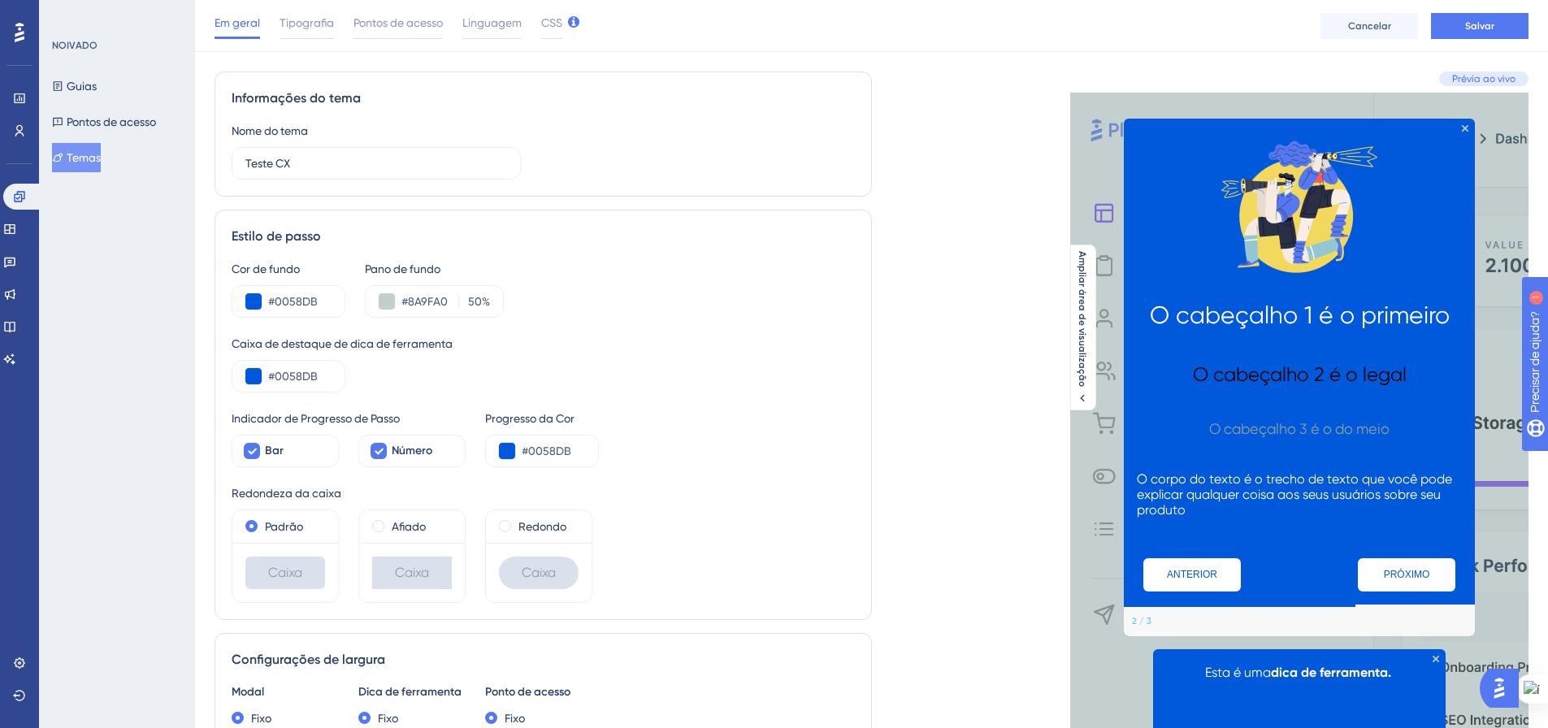
scroll to position [0, 0]
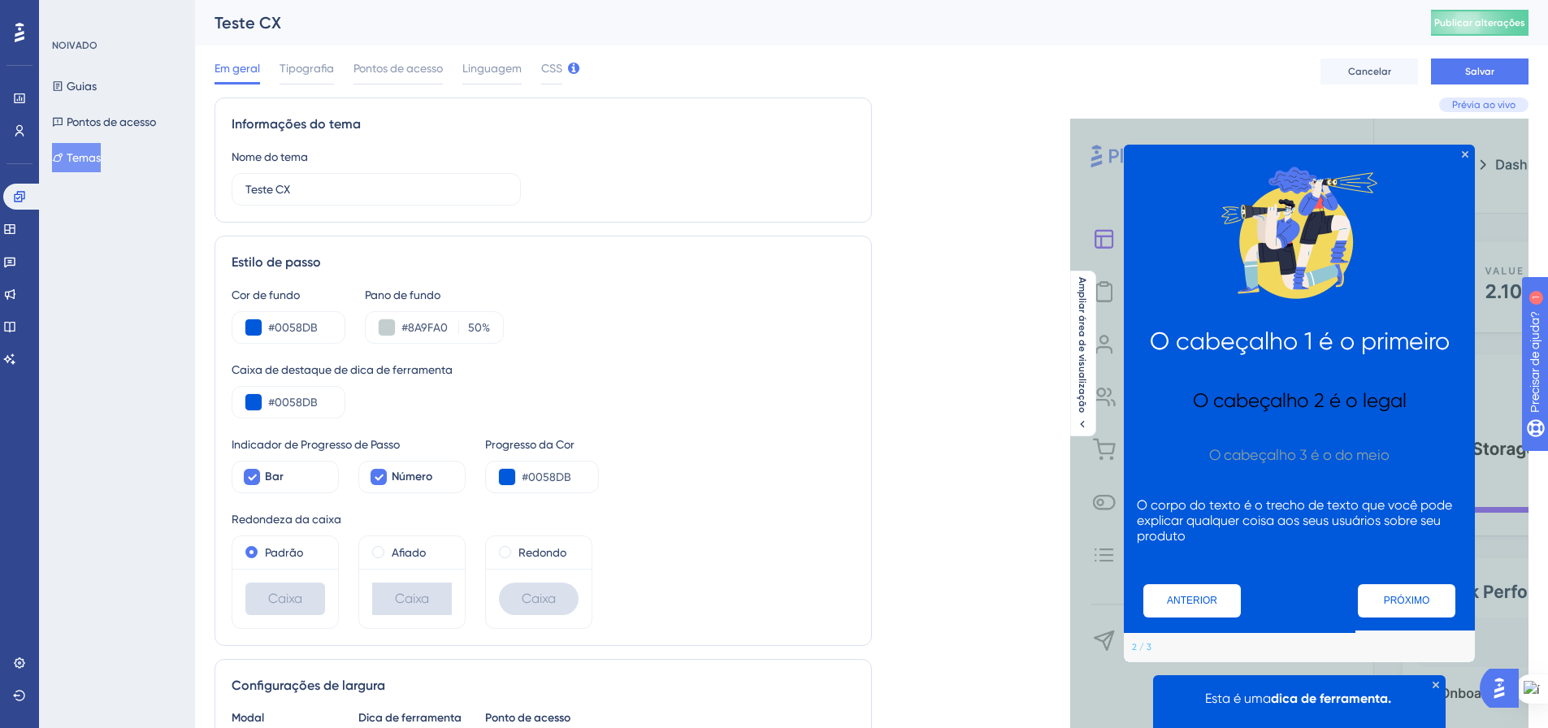
click at [305, 54] on div "Em geral Tipografia Pontos de acesso Linguagem CSS Cancelar Salvar" at bounding box center [872, 72] width 1314 height 52
click at [305, 57] on div "Em geral Tipografia Pontos de acesso Linguagem CSS Cancelar Salvar" at bounding box center [872, 72] width 1314 height 52
click at [306, 63] on font "Tipografia" at bounding box center [307, 68] width 54 height 13
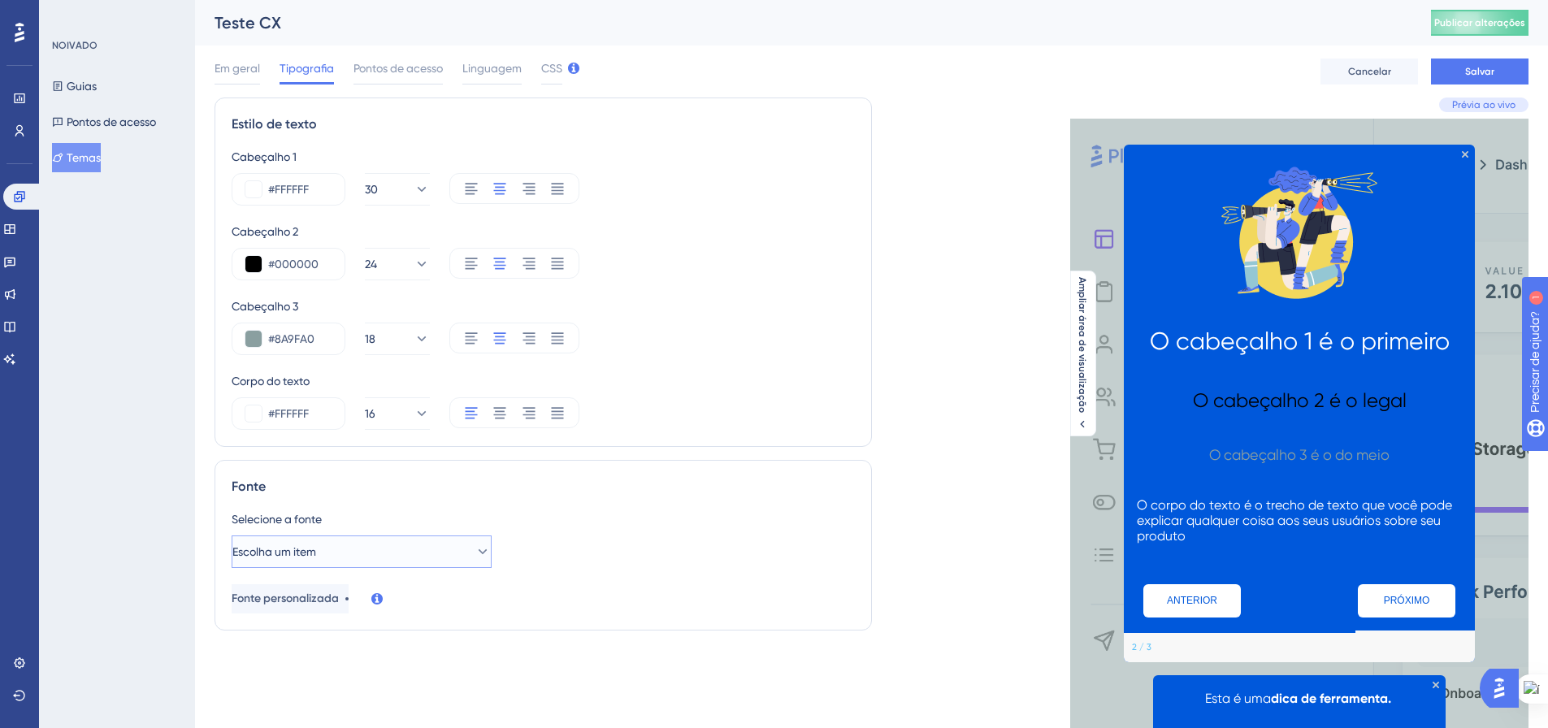
click at [475, 547] on icon at bounding box center [483, 552] width 16 height 16
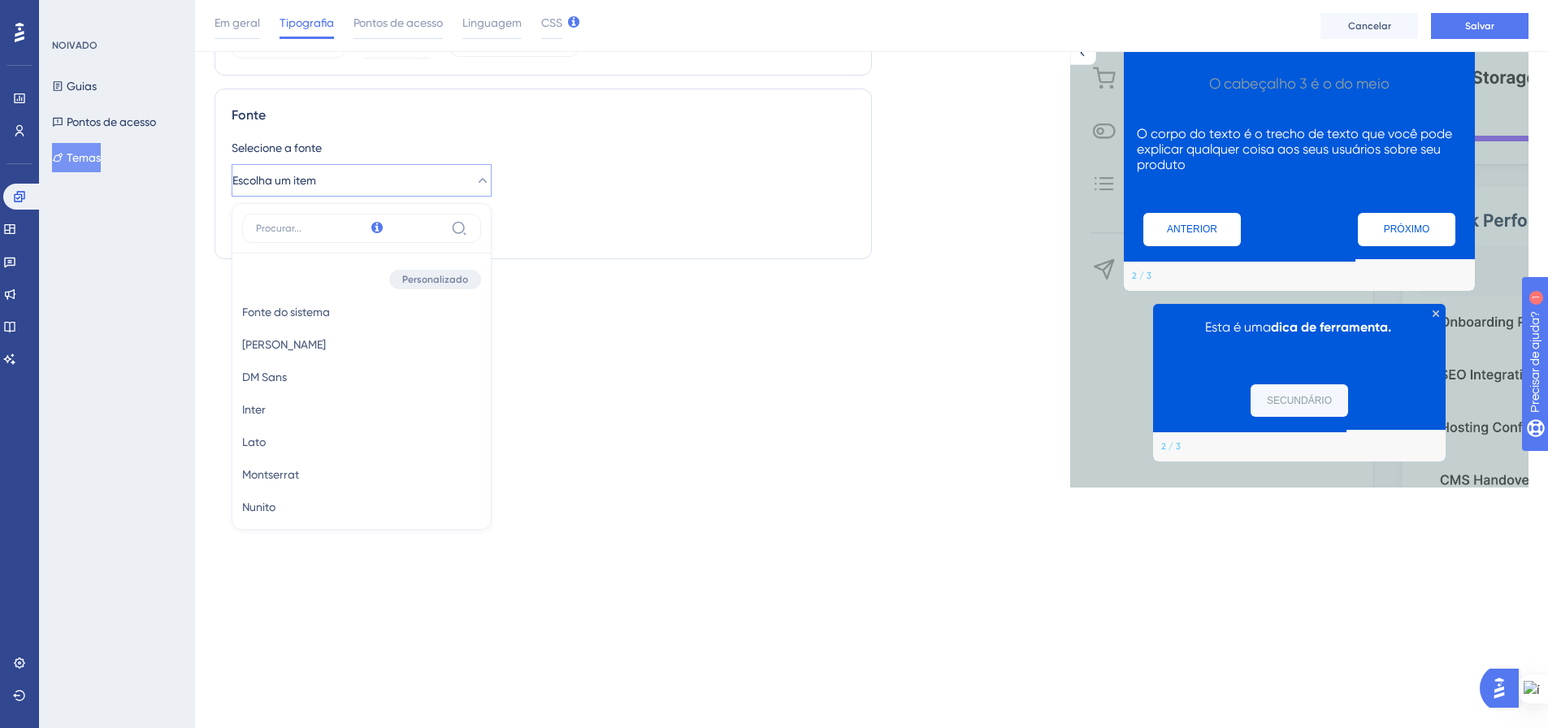
click at [541, 405] on div "Estilo de texto Cabeçalho 1 #FFFFFF 30 Cabeçalho 2 #000000 24 Cabeçalho 3 #8A9F…" at bounding box center [544, 107] width 658 height 762
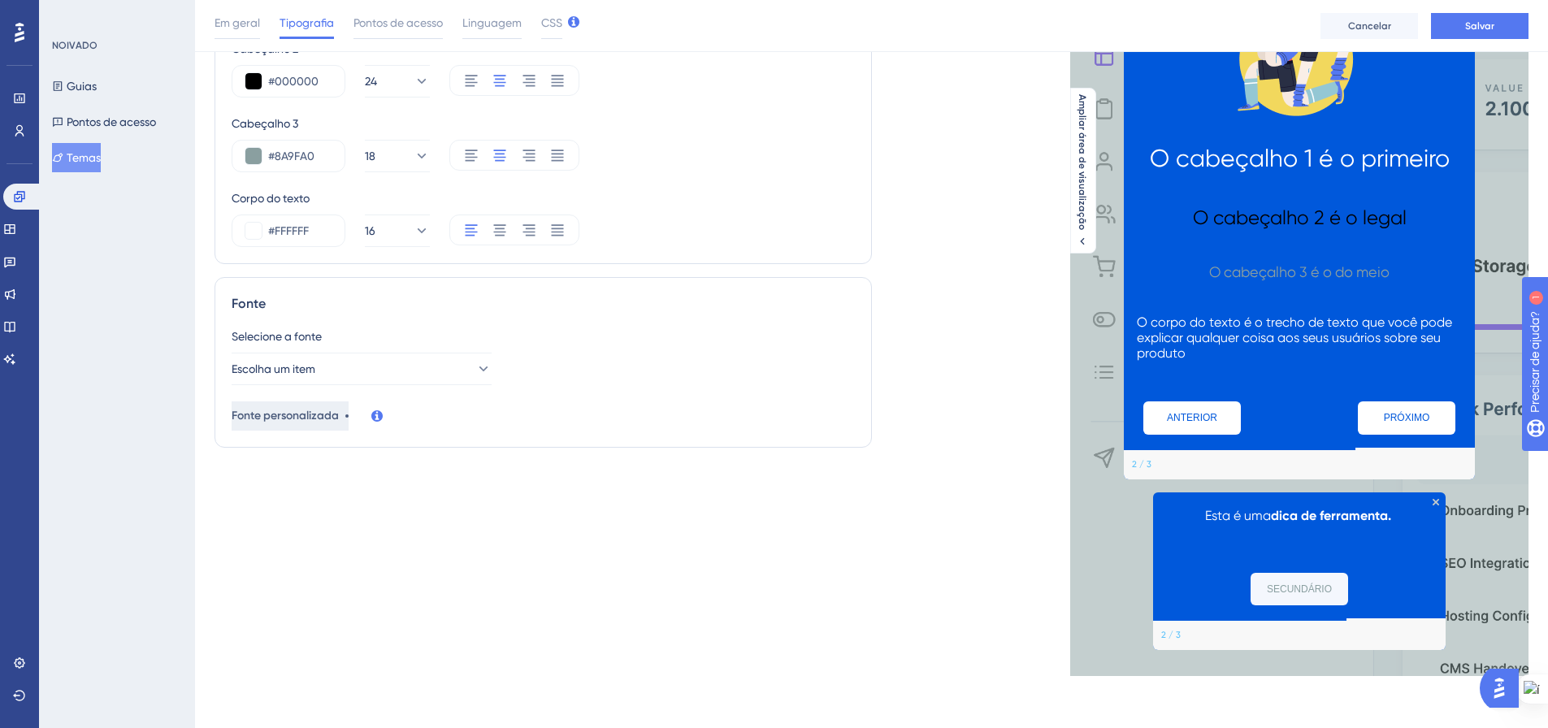
click at [339, 409] on font "Fonte personalizada" at bounding box center [285, 416] width 107 height 14
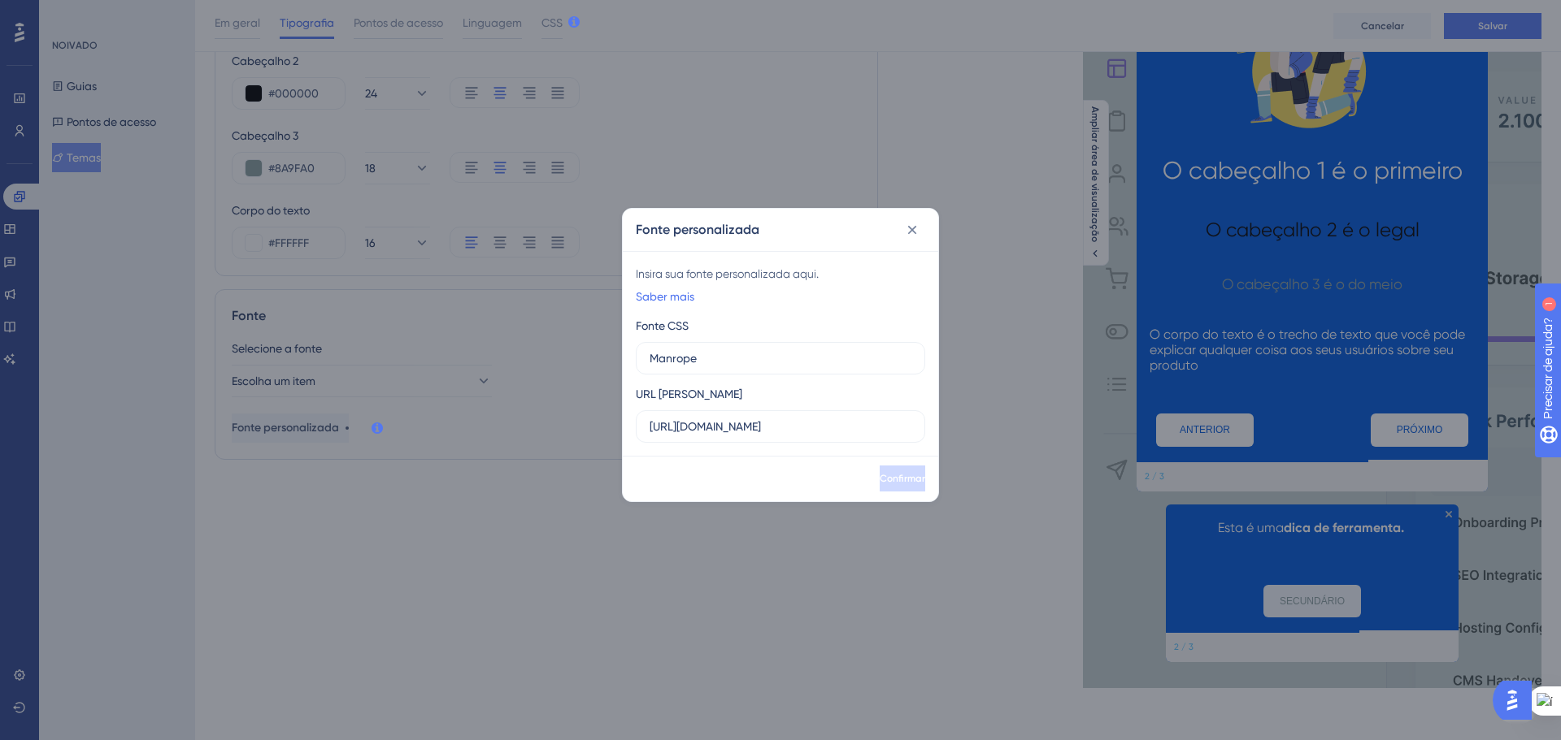
click at [913, 228] on icon at bounding box center [912, 229] width 9 height 9
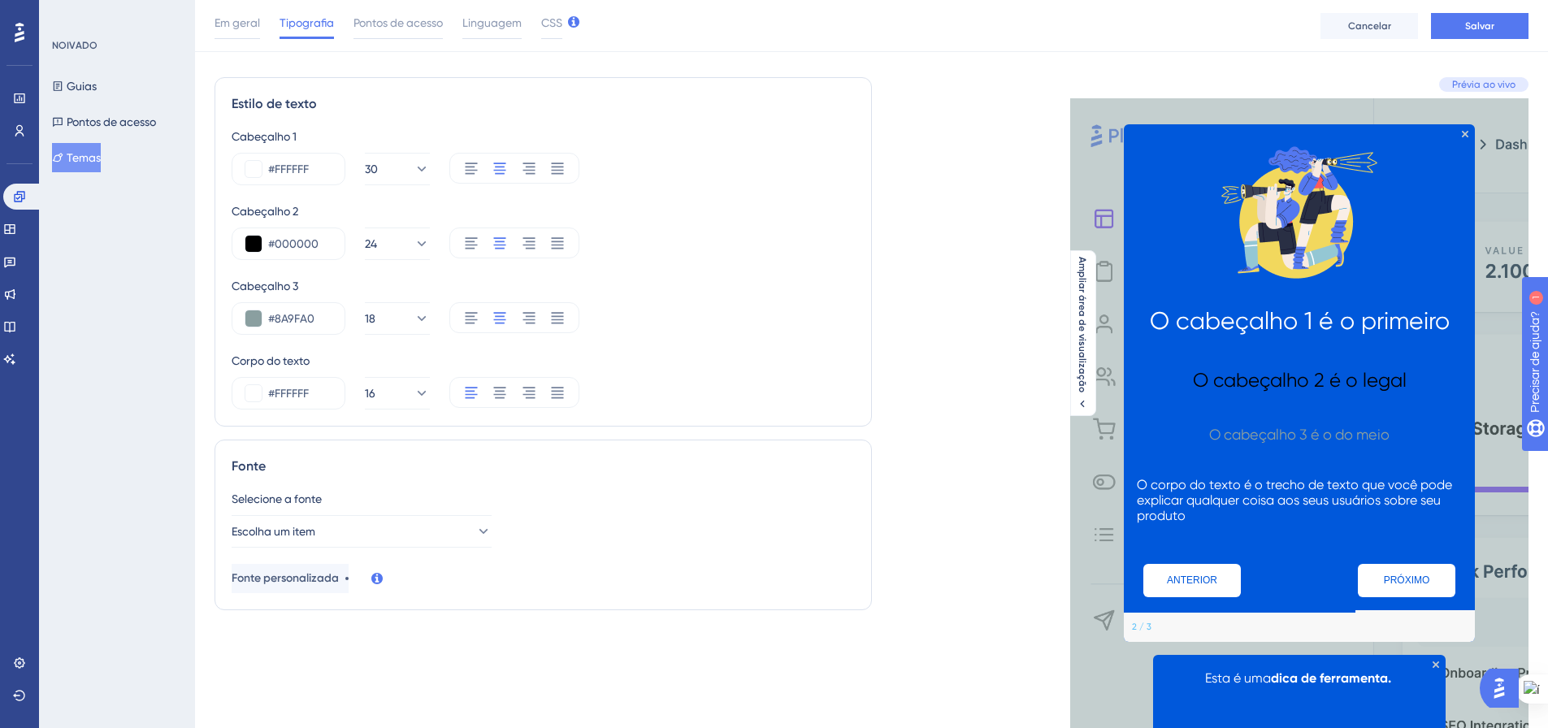
scroll to position [0, 0]
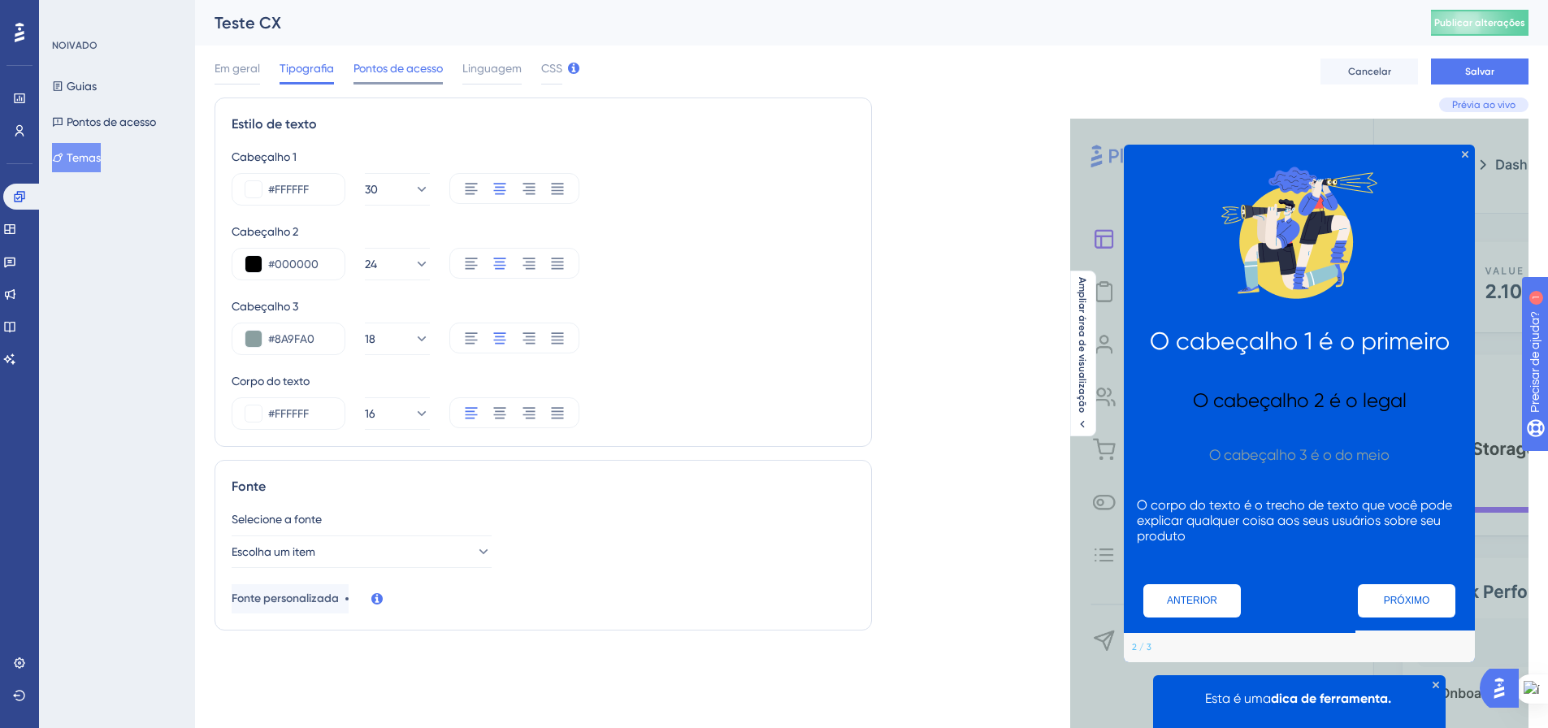
click at [389, 74] on font "Pontos de acesso" at bounding box center [398, 68] width 89 height 13
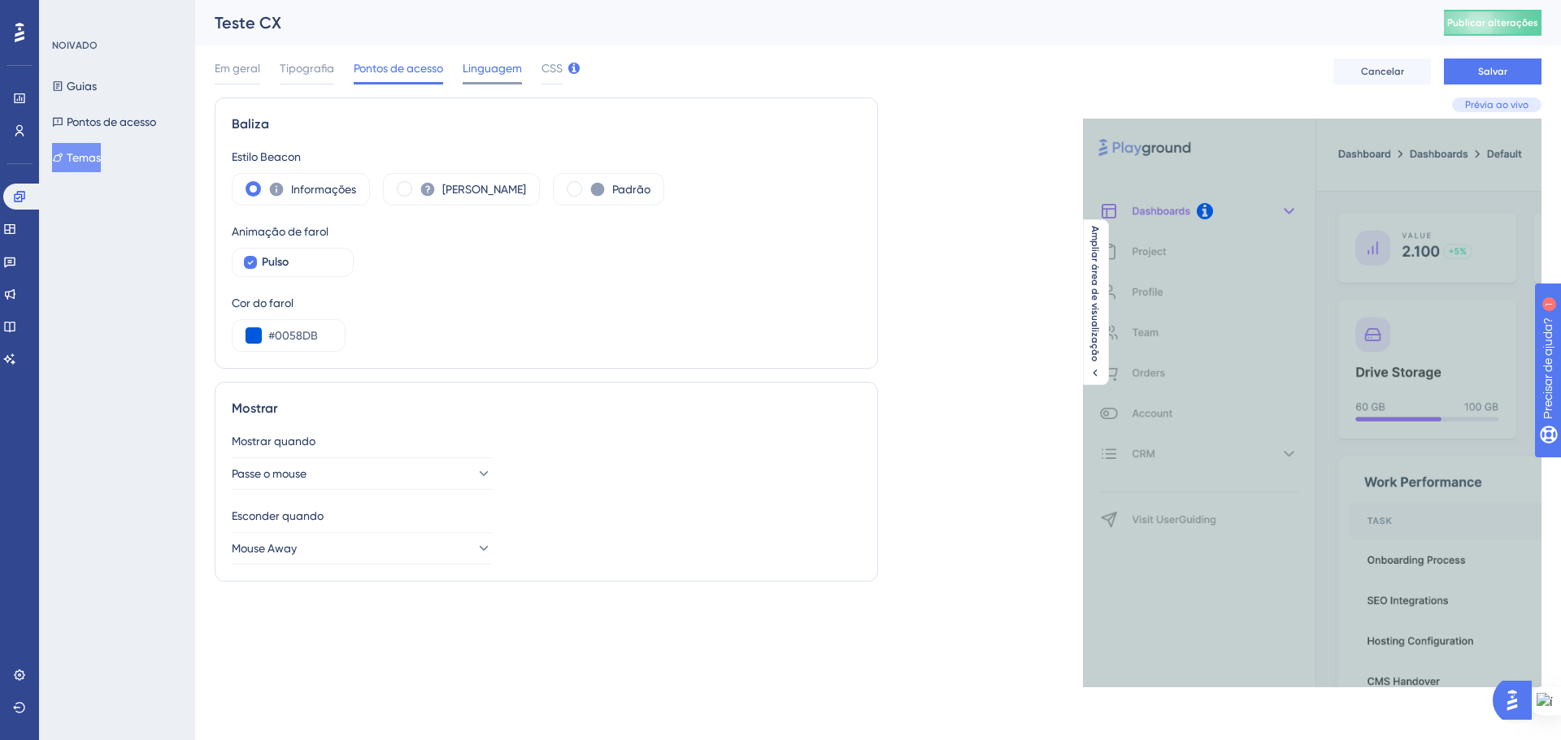
click at [507, 59] on span "Linguagem" at bounding box center [492, 69] width 59 height 20
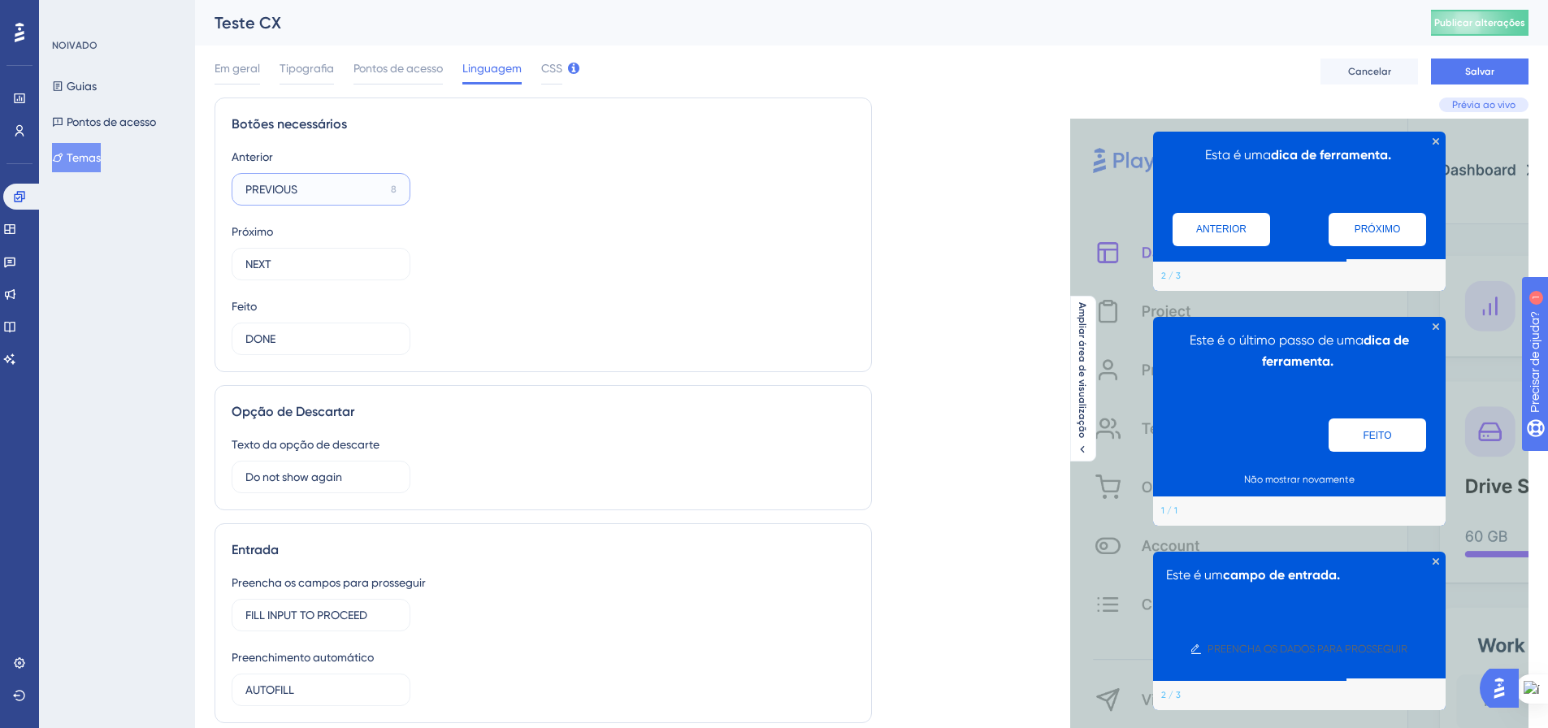
drag, startPoint x: 324, startPoint y: 198, endPoint x: 240, endPoint y: 192, distance: 84.8
click at [240, 192] on label "PREVIOUS 8" at bounding box center [321, 189] width 179 height 33
drag, startPoint x: 296, startPoint y: 272, endPoint x: 267, endPoint y: 269, distance: 29.4
click at [267, 269] on input "NEXT" at bounding box center [313, 264] width 137 height 18
drag, startPoint x: 290, startPoint y: 189, endPoint x: 241, endPoint y: 189, distance: 48.8
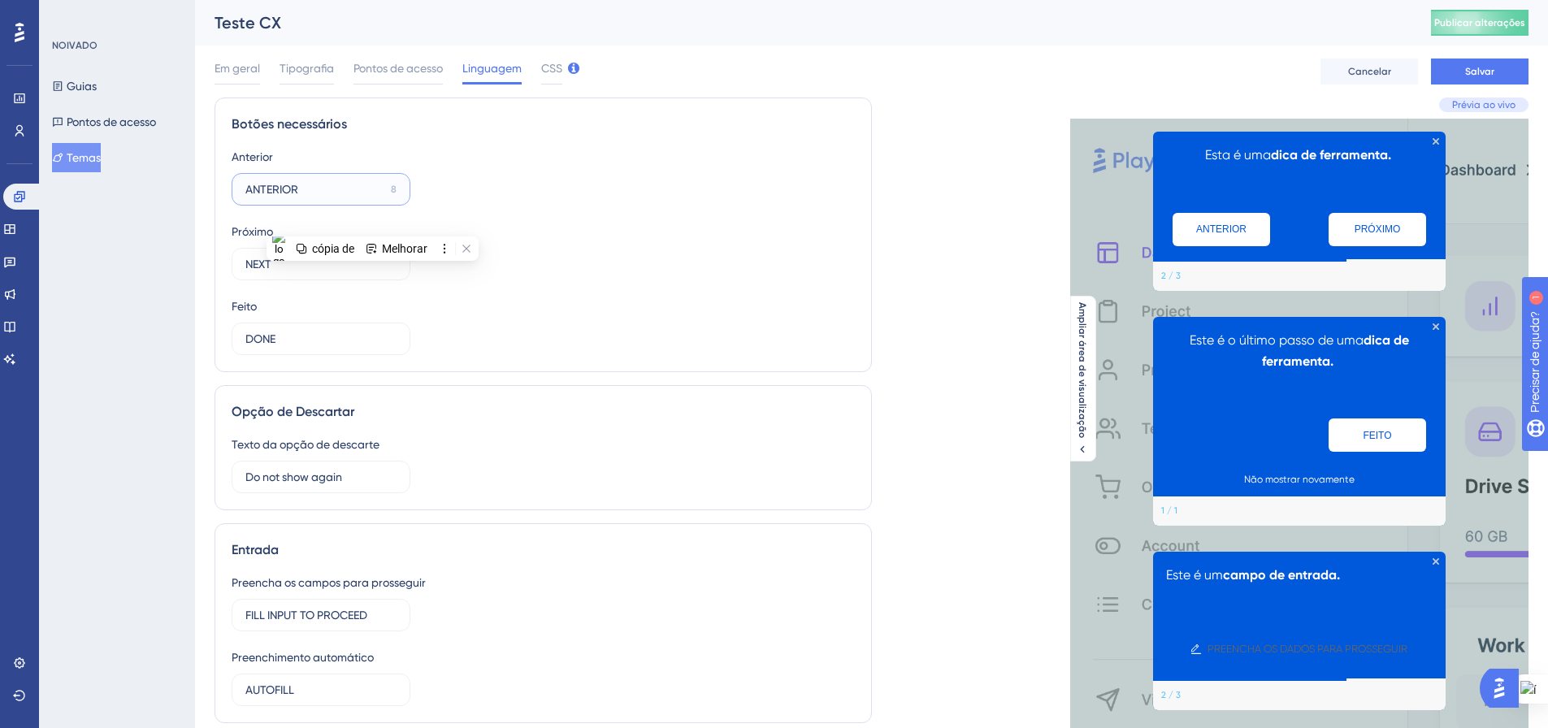
click at [241, 189] on label "ANTERIOR 8" at bounding box center [321, 189] width 179 height 33
type input "VOLTAR"
drag, startPoint x: 276, startPoint y: 265, endPoint x: 231, endPoint y: 264, distance: 45.5
click at [231, 264] on div "Botões necessários Anterior VOLTAR 11 Próximo NEXT 12 Feito DONE 12" at bounding box center [544, 235] width 658 height 275
type input "AVANÇAR"
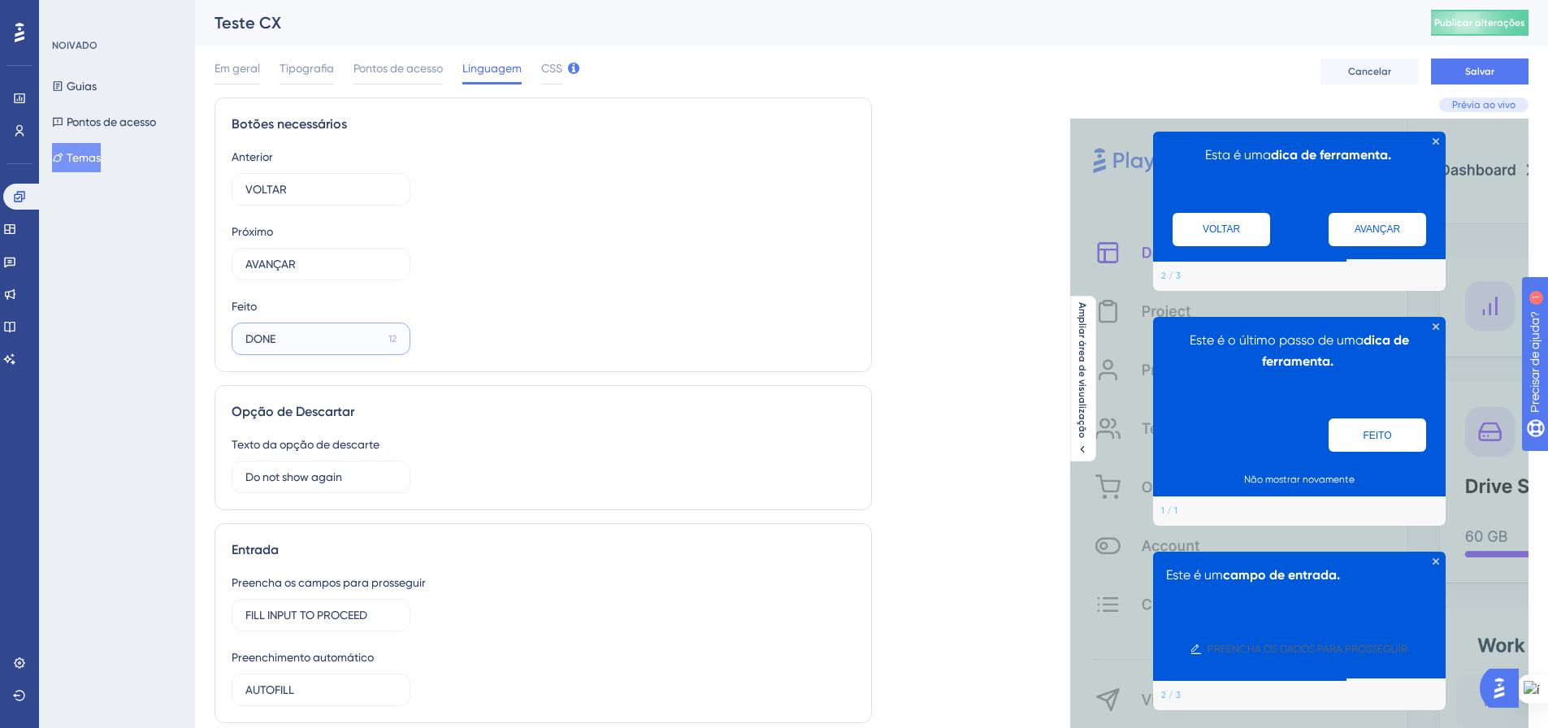
drag, startPoint x: 285, startPoint y: 339, endPoint x: 219, endPoint y: 341, distance: 66.7
click at [219, 341] on div "Botões necessários Anterior VOLTAR 11 Próximo AVANÇAR 11 Feito DONE 12" at bounding box center [544, 235] width 658 height 275
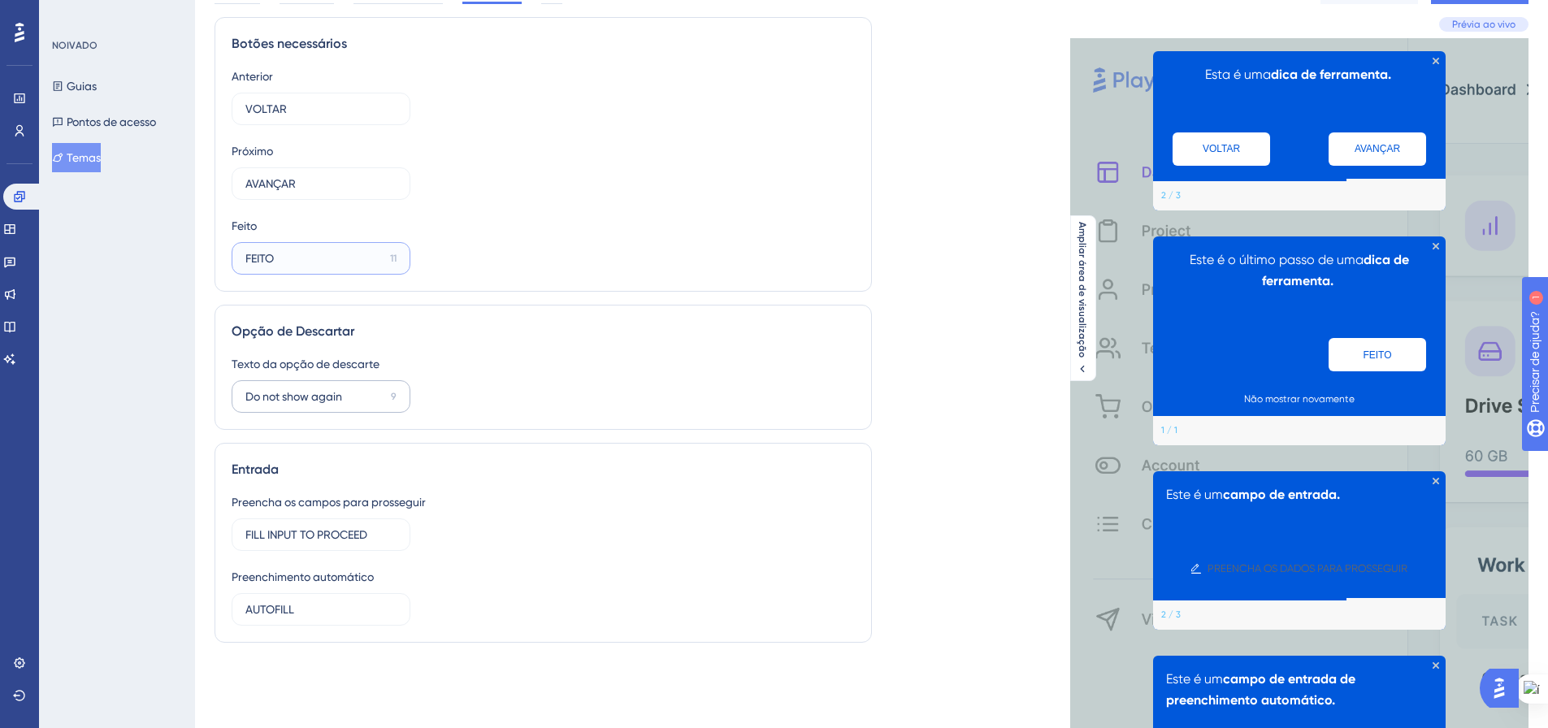
scroll to position [81, 0]
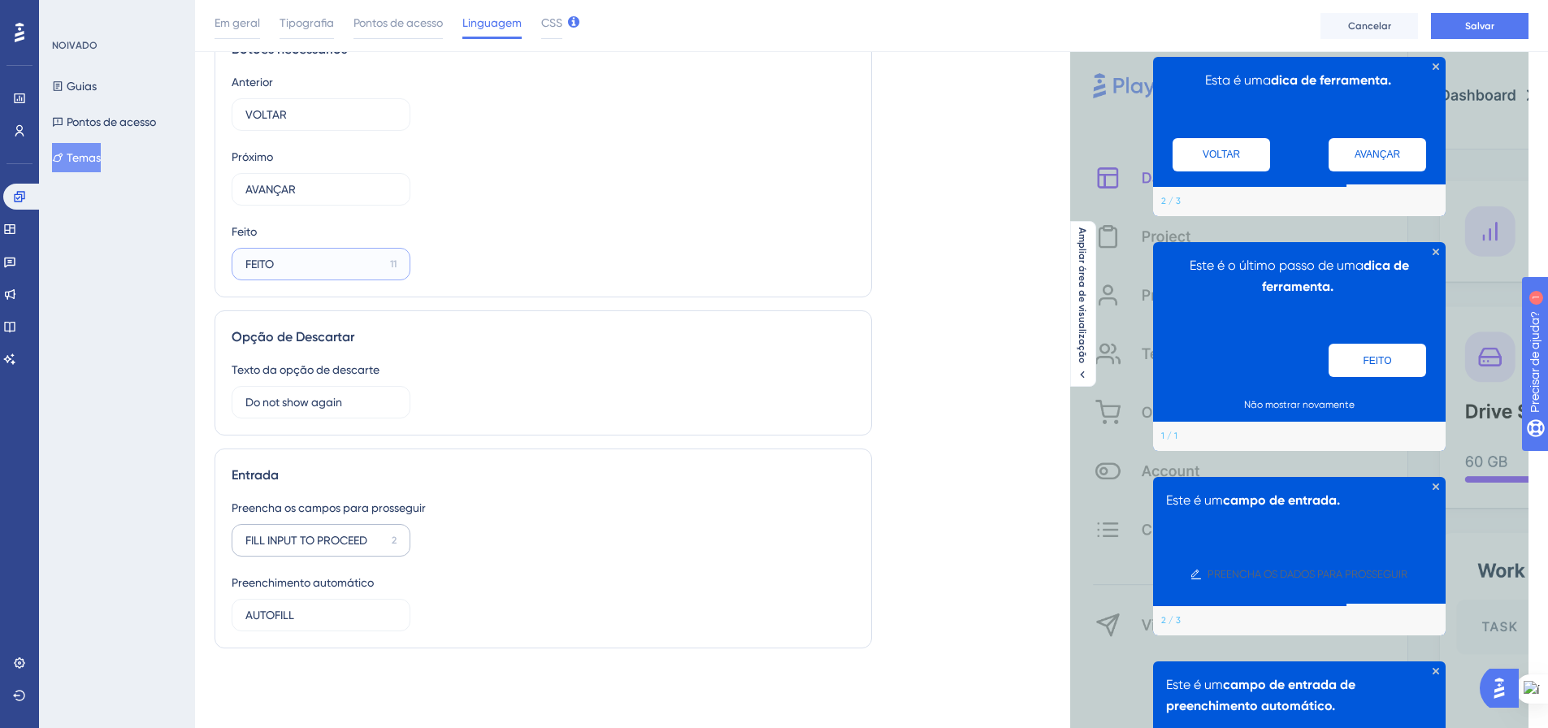
type input "FEITO"
drag, startPoint x: 370, startPoint y: 541, endPoint x: 239, endPoint y: 542, distance: 130.9
click at [239, 542] on label "FILL INPUT TO PROCEED 2" at bounding box center [321, 540] width 179 height 33
click at [315, 541] on input "PREENCHA PARA PROSSEGUI" at bounding box center [314, 541] width 138 height 18
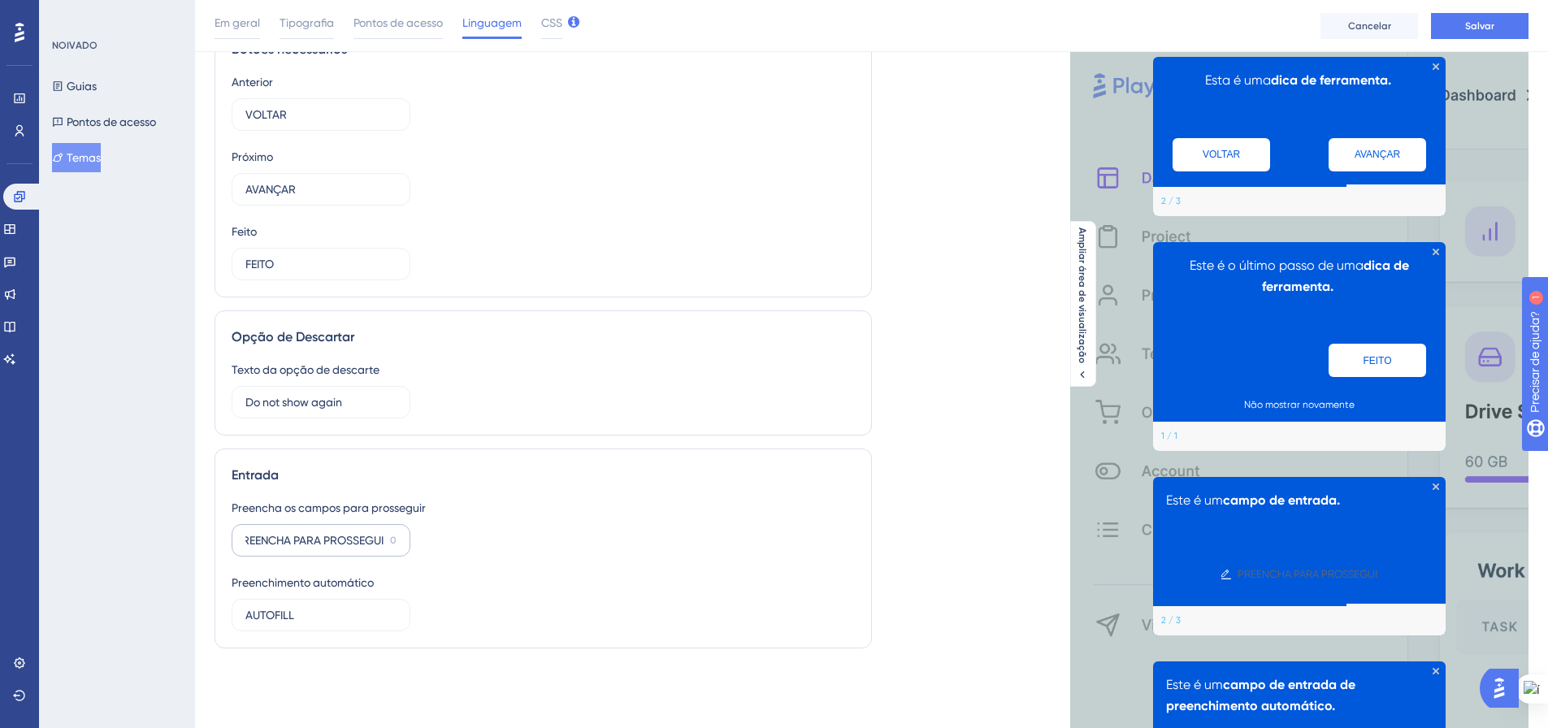
scroll to position [0, 0]
drag, startPoint x: 371, startPoint y: 537, endPoint x: 232, endPoint y: 541, distance: 139.1
click at [232, 541] on label "PREENCHA PARA PROSSEGUI 0" at bounding box center [321, 540] width 179 height 33
click at [267, 545] on input "PREENCHA PARA PROSSEGUI" at bounding box center [314, 541] width 138 height 18
drag, startPoint x: 245, startPoint y: 539, endPoint x: 394, endPoint y: 536, distance: 149.6
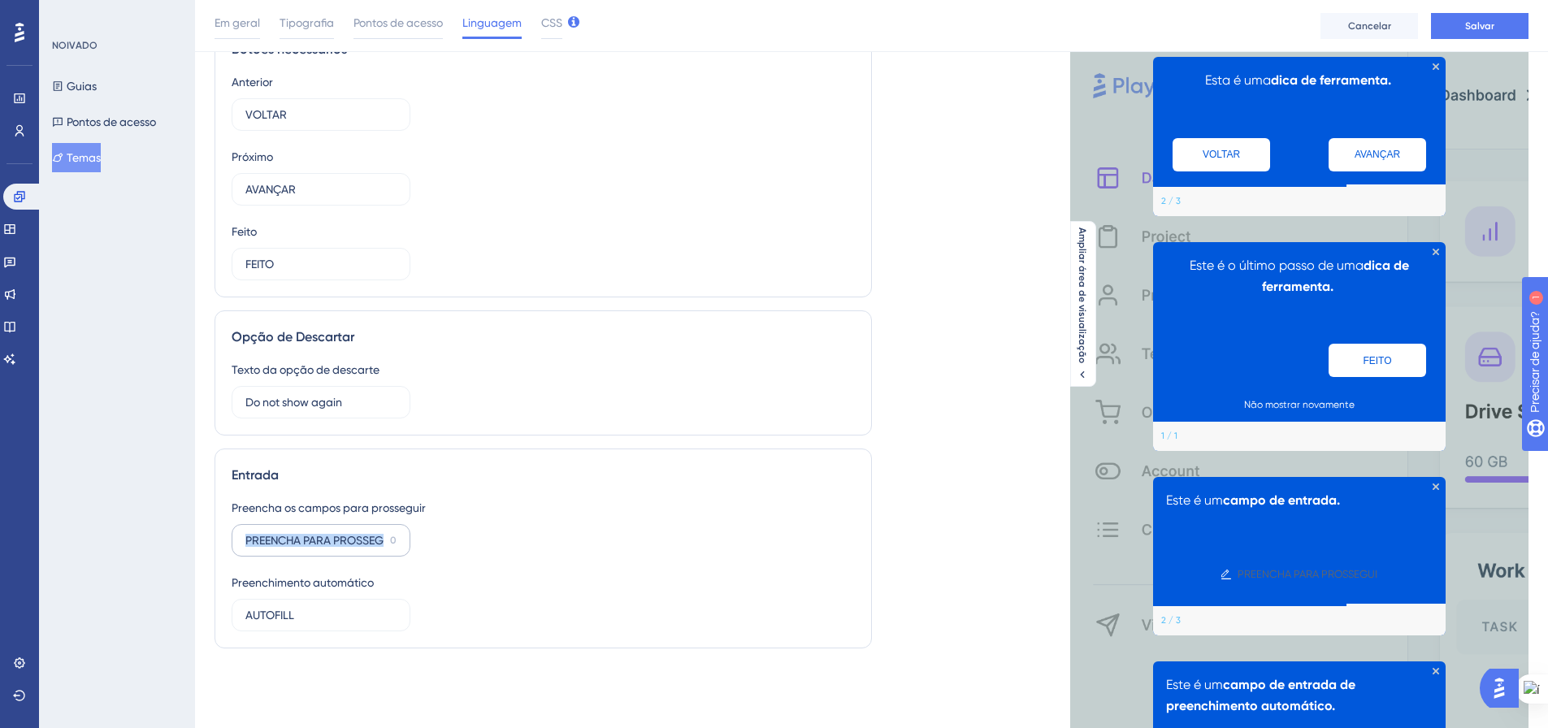
click at [394, 536] on label "PREENCHA PARA PROSSEGUI 0" at bounding box center [321, 540] width 179 height 33
click at [353, 538] on input "PREENCHA PARA PROSSEGUI" at bounding box center [314, 541] width 138 height 18
click at [374, 536] on input "PREENCHA PARA PROSSEGUI" at bounding box center [314, 541] width 138 height 18
type input "I"
click at [443, 528] on div "Preencha os campos para prosseguir 22 Preenchimento automático AUTOFILL 8" at bounding box center [543, 564] width 623 height 133
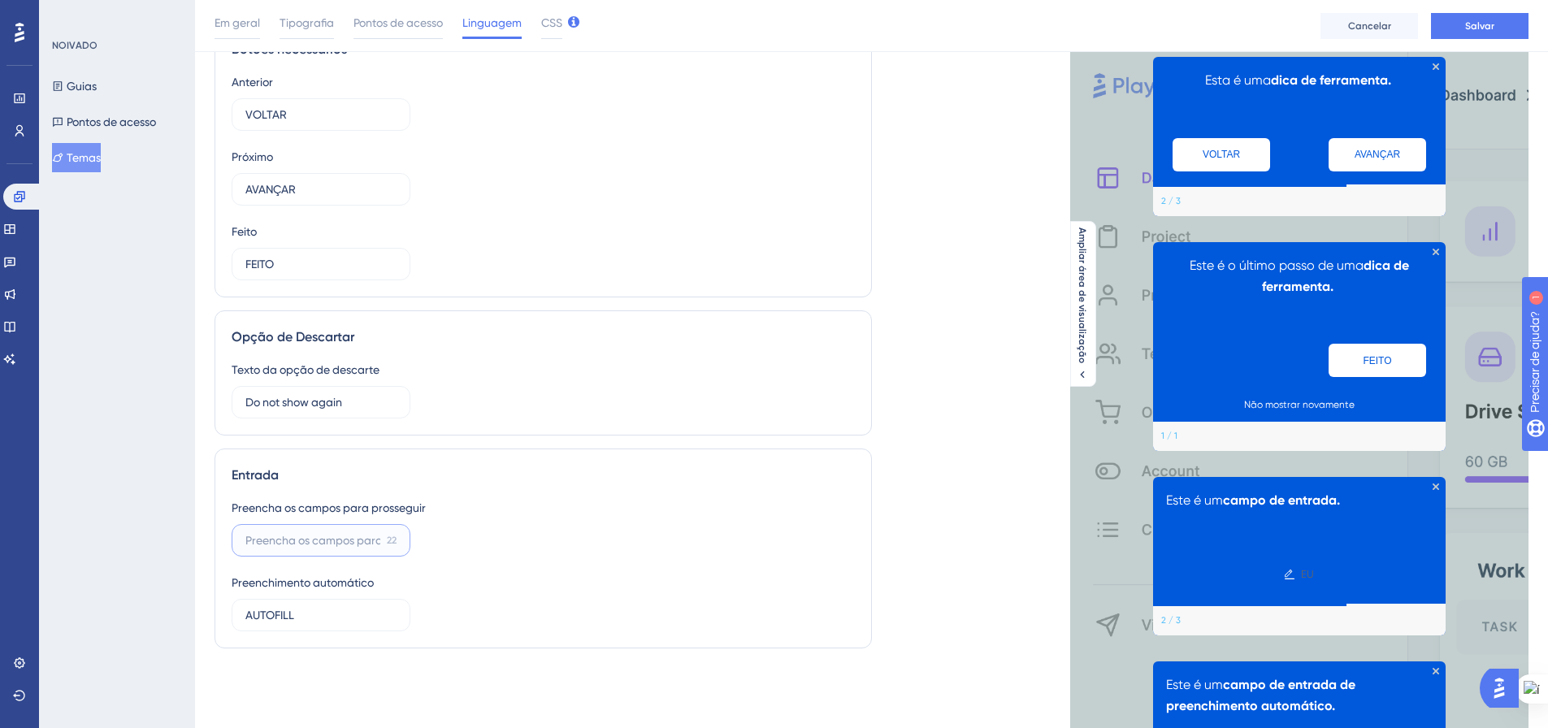
click at [367, 547] on input "22" at bounding box center [312, 541] width 135 height 18
click at [339, 597] on div "Preenchimento automático AUTOFILL 8" at bounding box center [321, 602] width 179 height 59
click at [368, 542] on input "22" at bounding box center [312, 541] width 135 height 18
drag, startPoint x: 337, startPoint y: 543, endPoint x: 247, endPoint y: 542, distance: 89.4
click at [247, 542] on input "PREENCHA AQUI" at bounding box center [313, 541] width 137 height 18
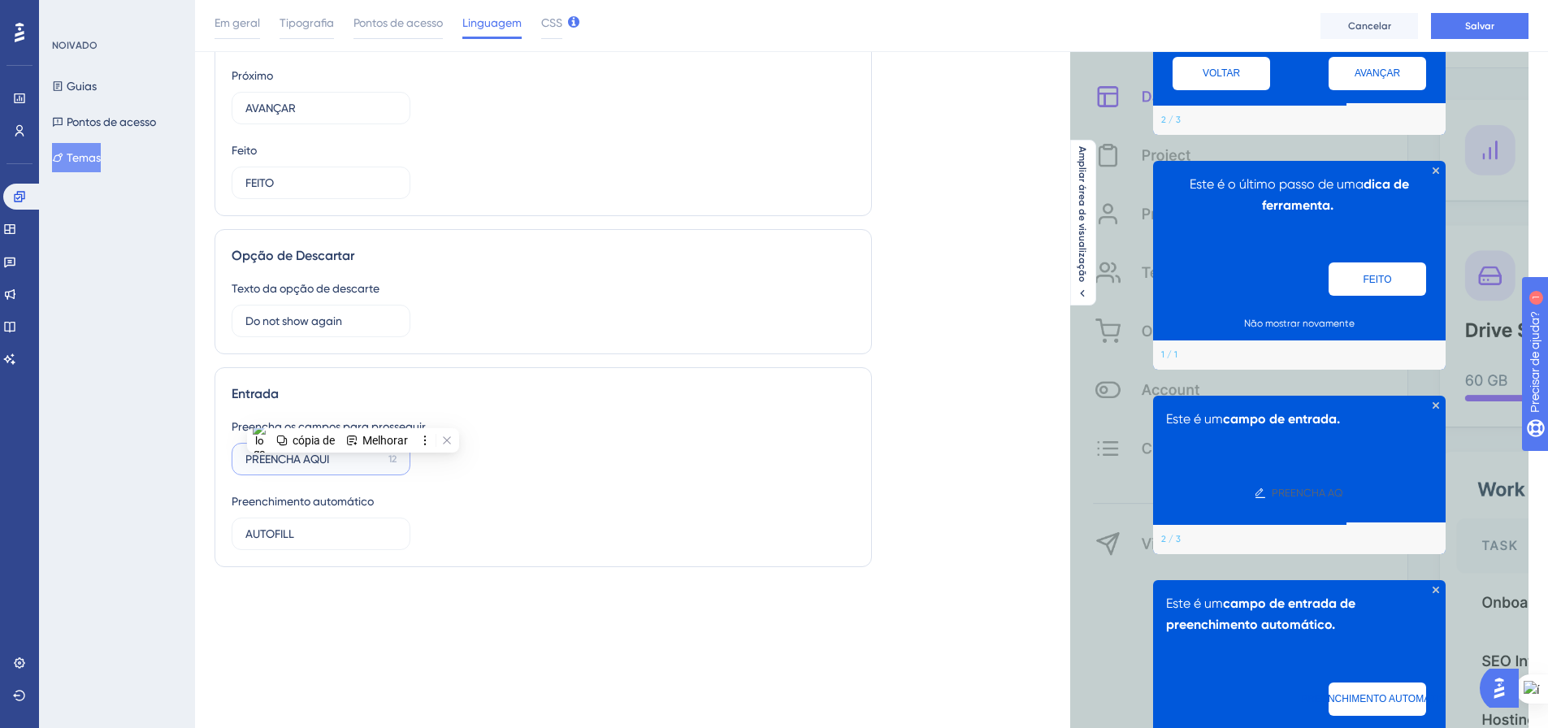
scroll to position [111, 0]
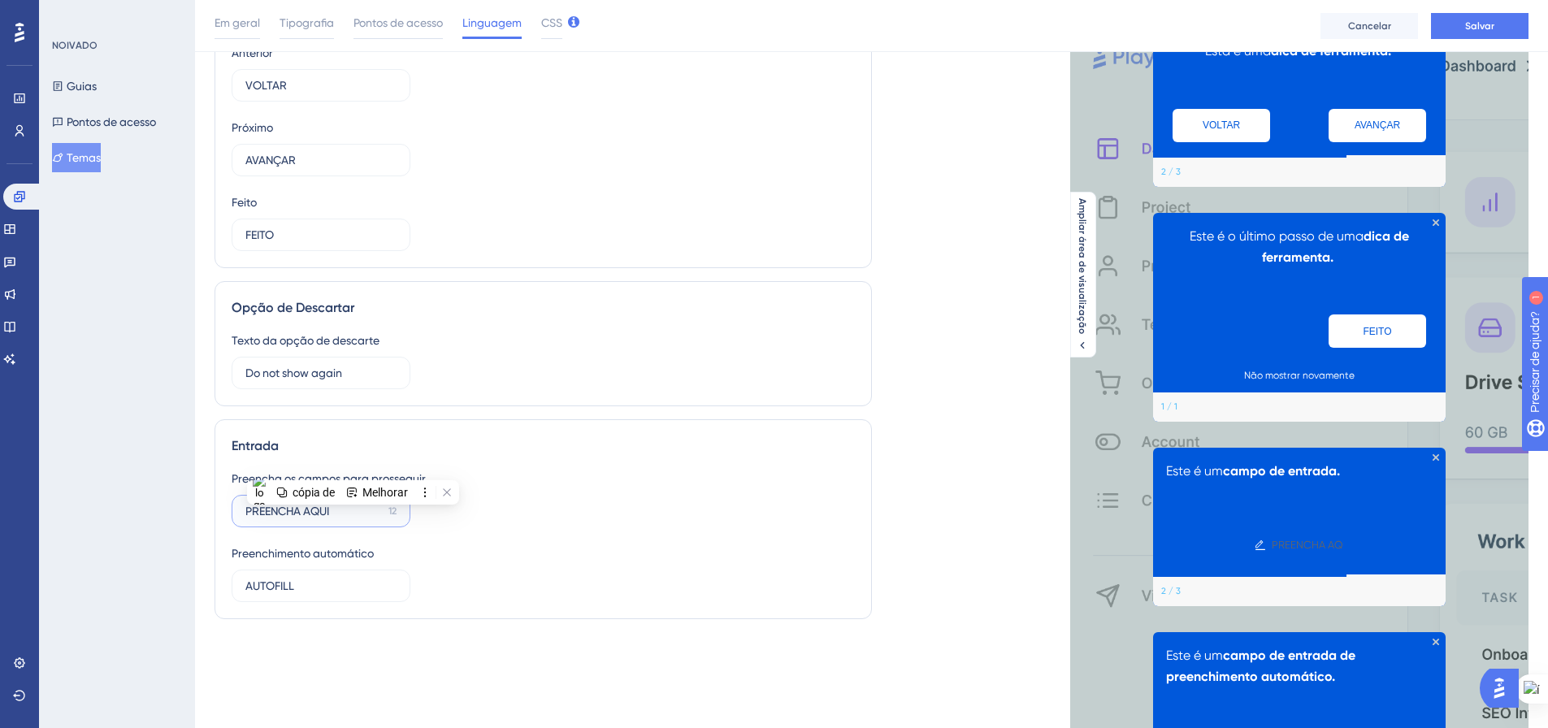
click at [325, 510] on input "PREENCHA AQUI" at bounding box center [313, 511] width 137 height 18
type input "FILL OUT HERE"
click at [518, 506] on div "Preencha os campos para prosseguir FILL OUT HERE 11 Preenchimento automático AU…" at bounding box center [543, 535] width 623 height 133
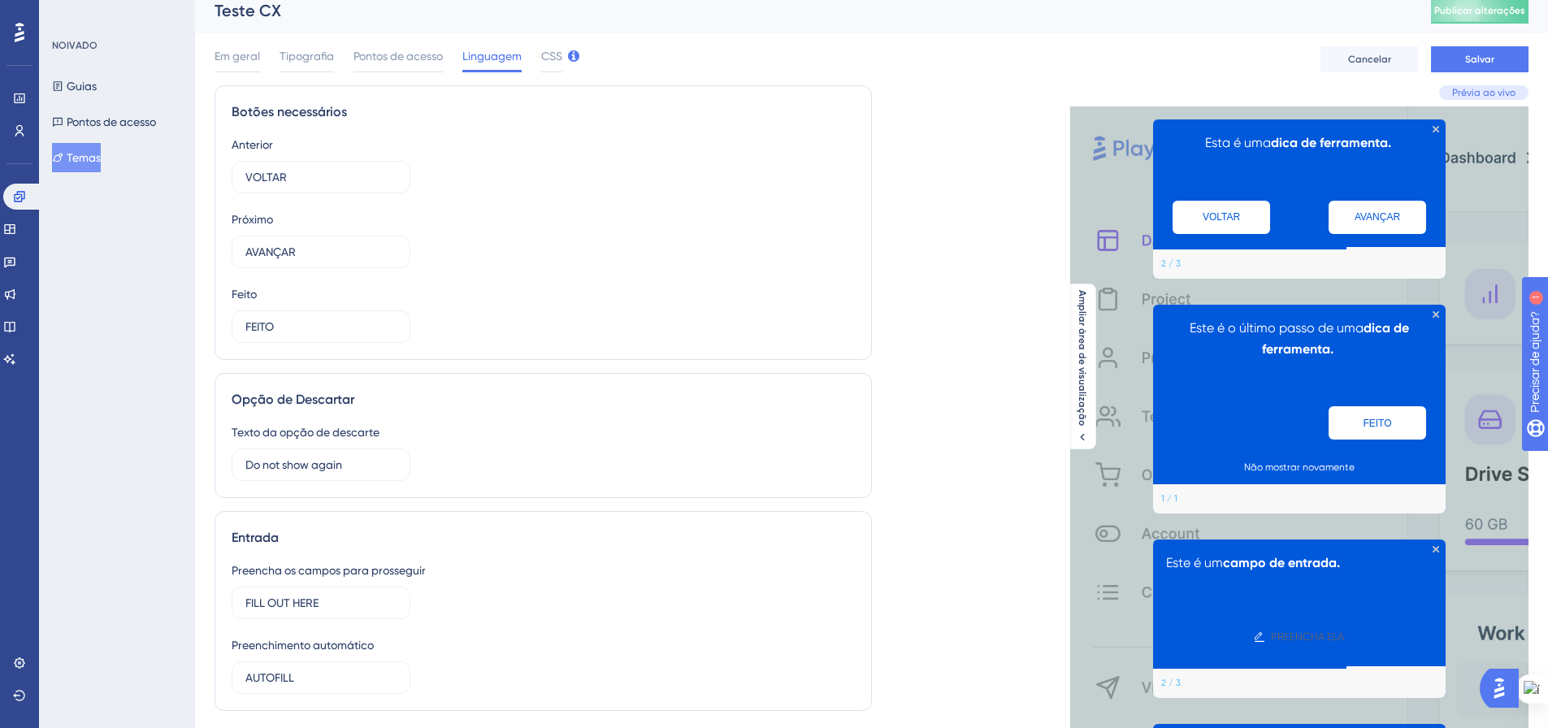
scroll to position [0, 0]
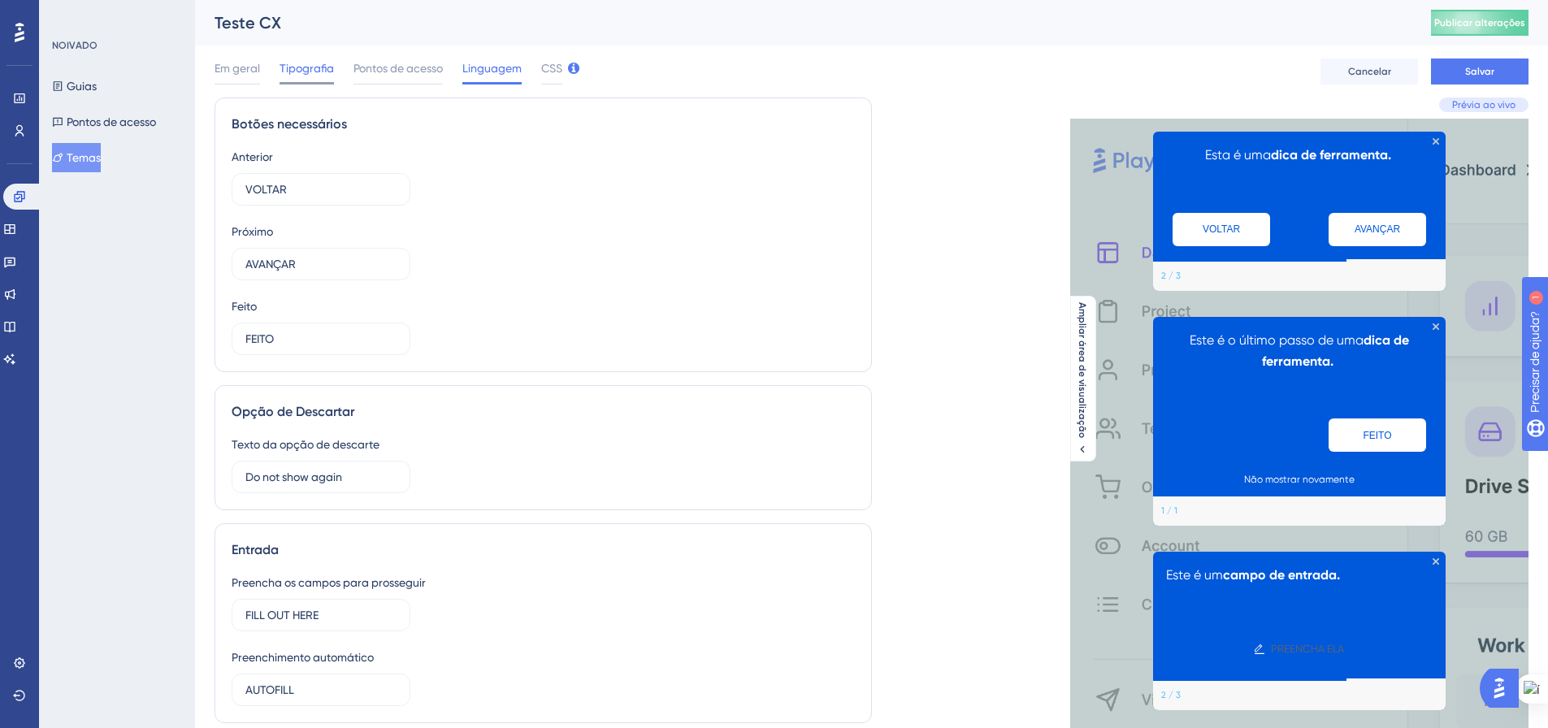
click at [306, 69] on font "Tipografia" at bounding box center [307, 68] width 54 height 13
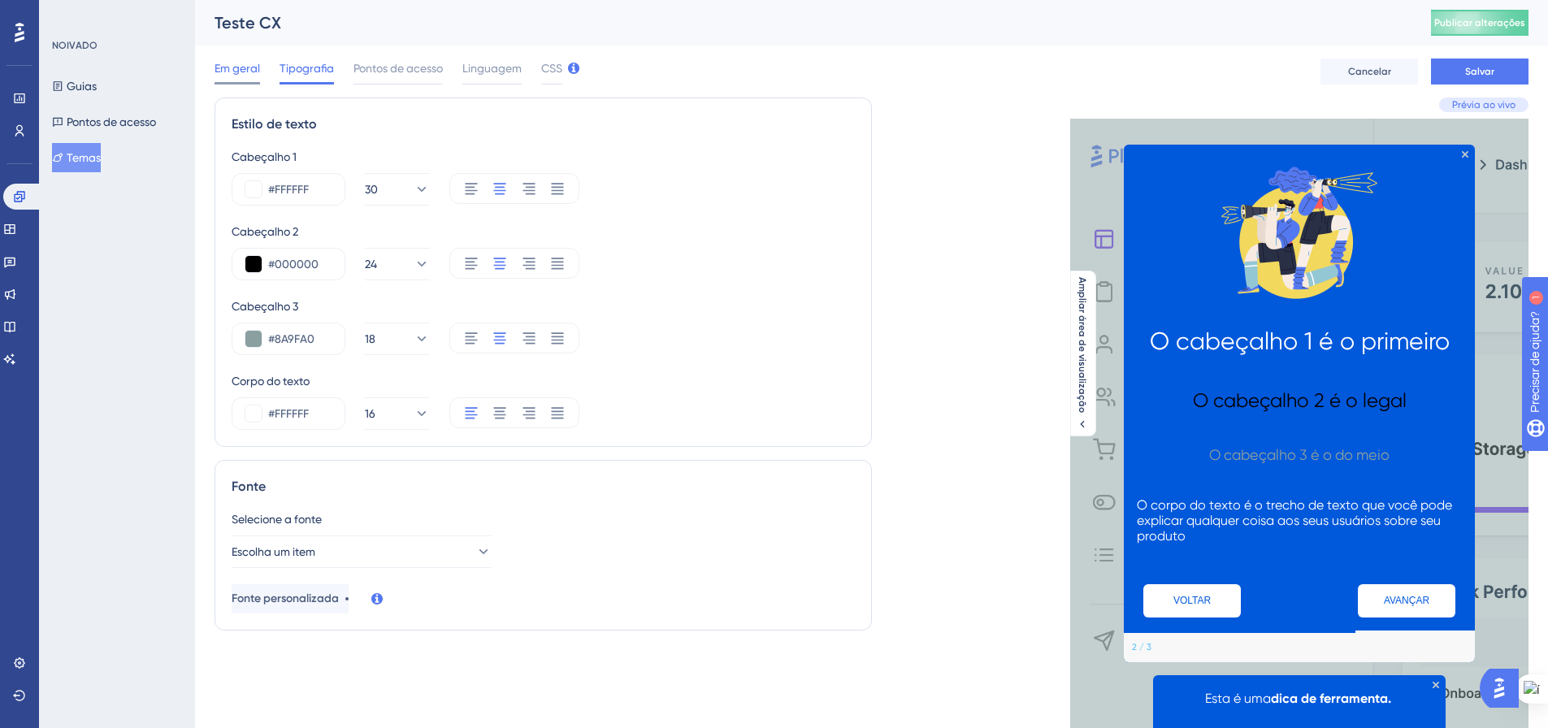
click at [232, 63] on font "Em geral" at bounding box center [238, 68] width 46 height 13
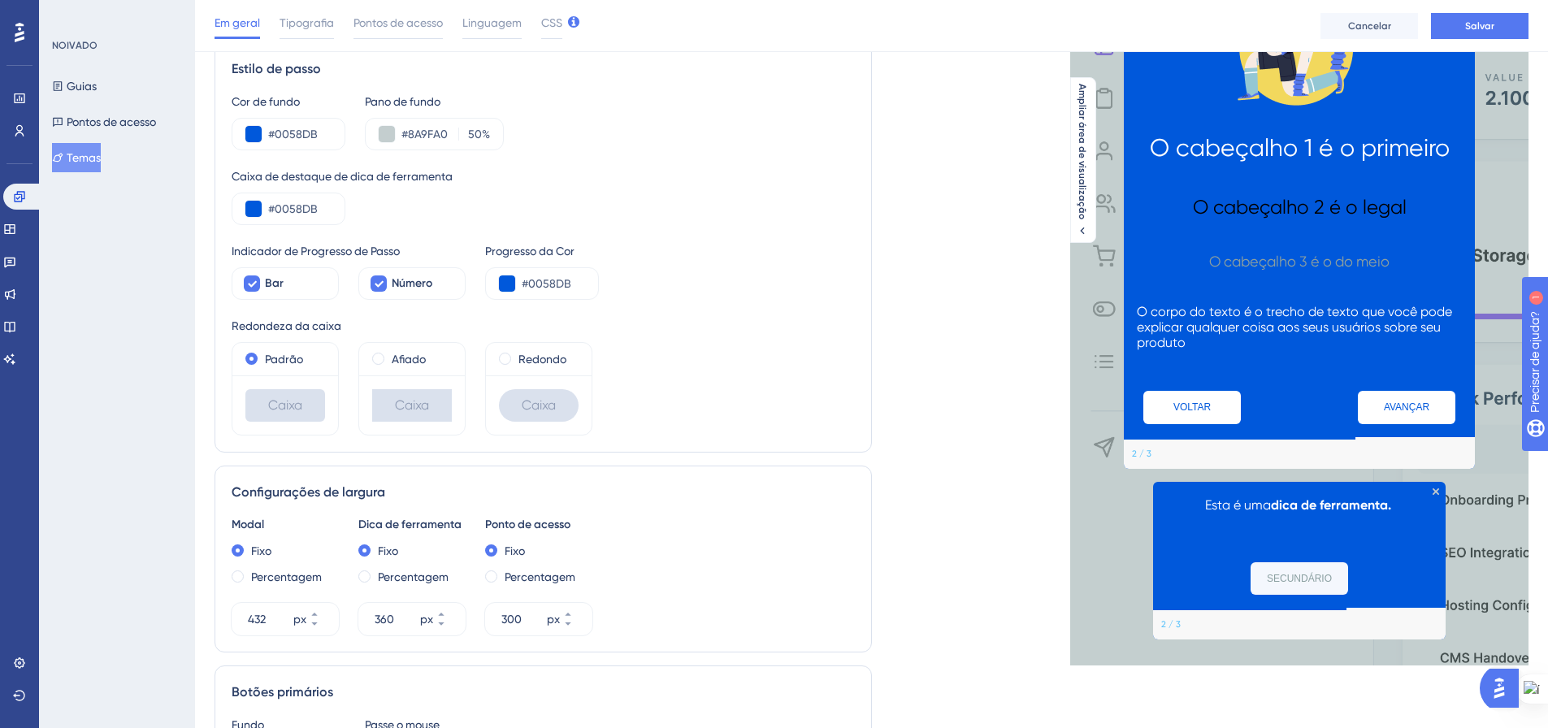
scroll to position [163, 0]
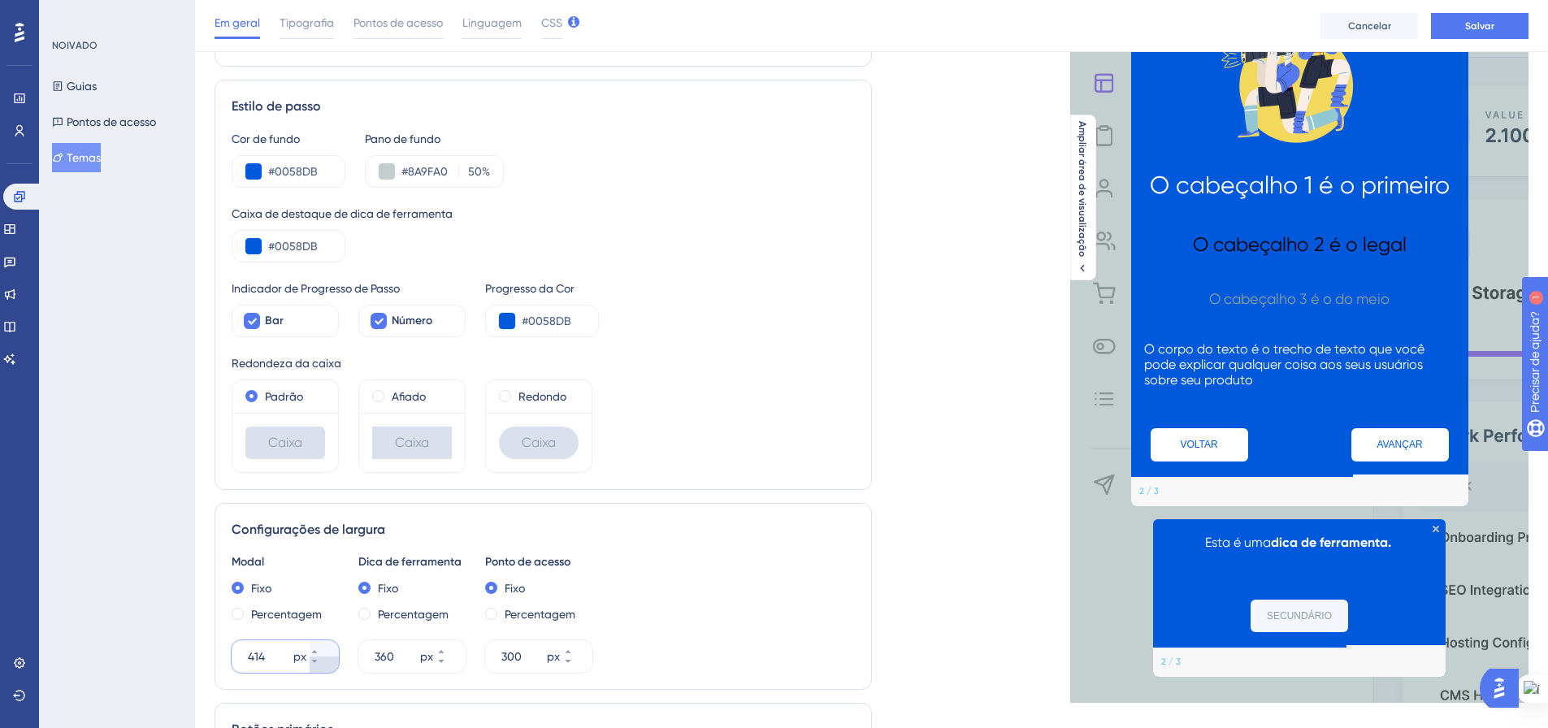
click at [320, 667] on button "414 px" at bounding box center [324, 665] width 29 height 16
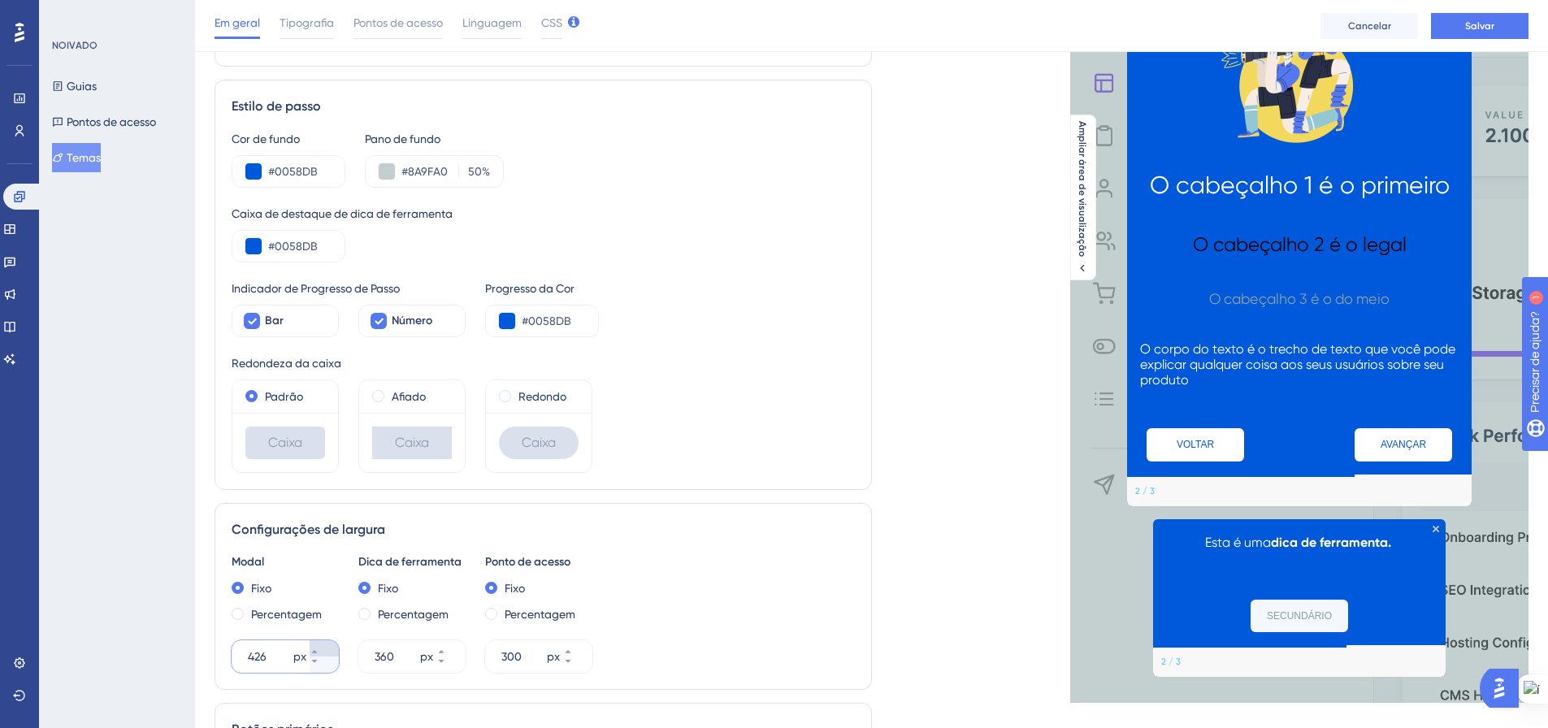
click at [319, 648] on icon at bounding box center [315, 652] width 10 height 10
type input "427"
click at [446, 662] on icon at bounding box center [441, 662] width 10 height 10
click at [441, 651] on button "357 px" at bounding box center [450, 649] width 29 height 16
type input "358"
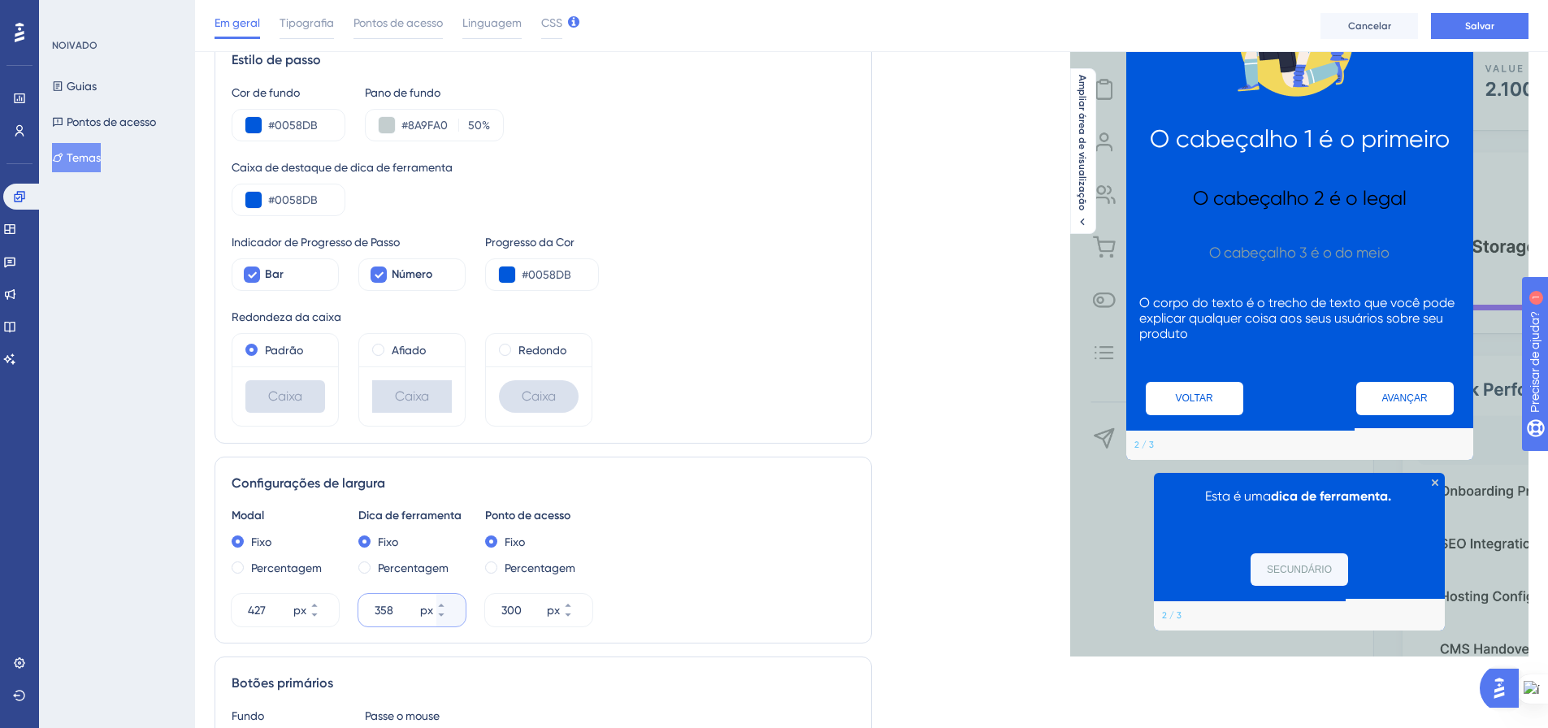
scroll to position [244, 0]
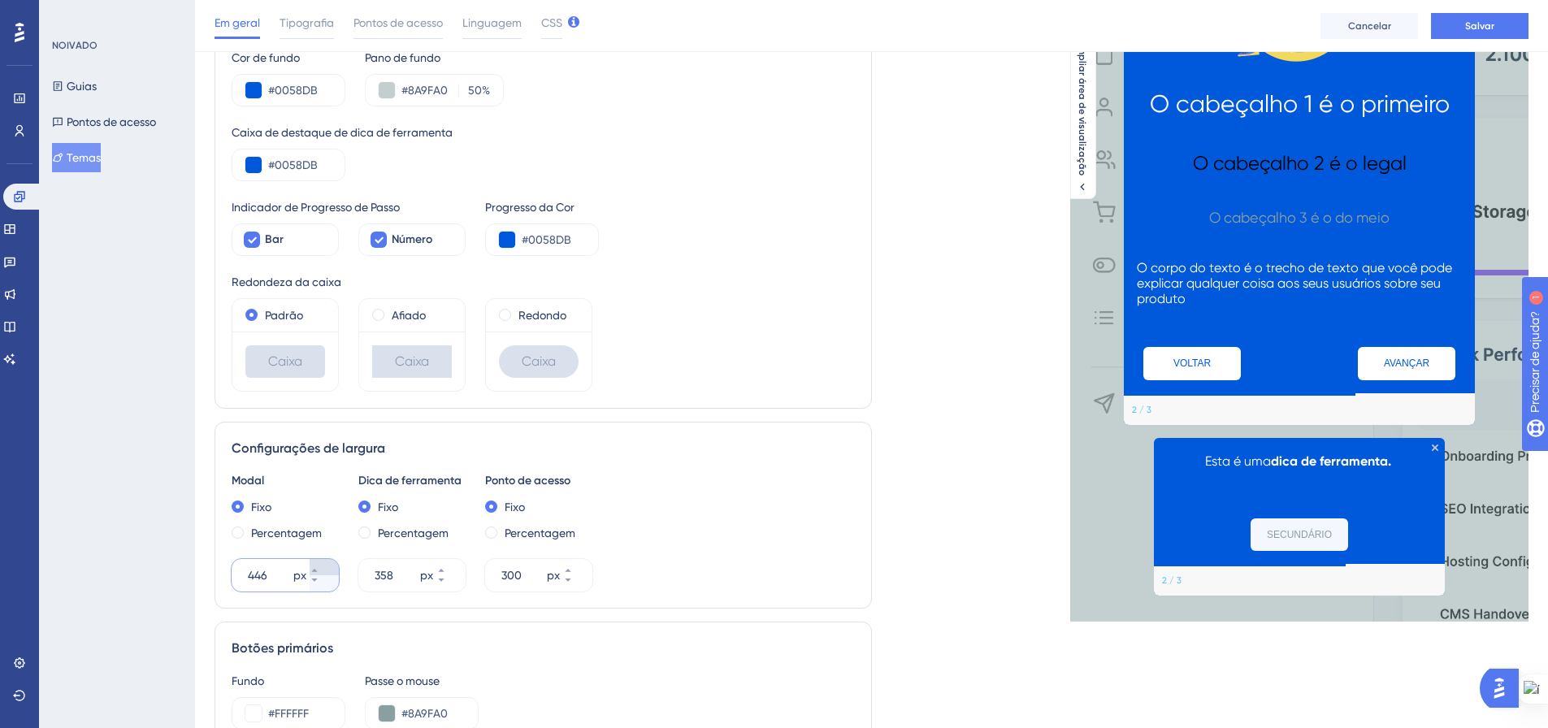
click at [319, 572] on icon at bounding box center [315, 571] width 10 height 10
click at [326, 588] on button "444 px" at bounding box center [324, 583] width 29 height 16
click at [326, 588] on button "443 px" at bounding box center [324, 583] width 29 height 16
click at [326, 588] on button "442 px" at bounding box center [324, 583] width 29 height 16
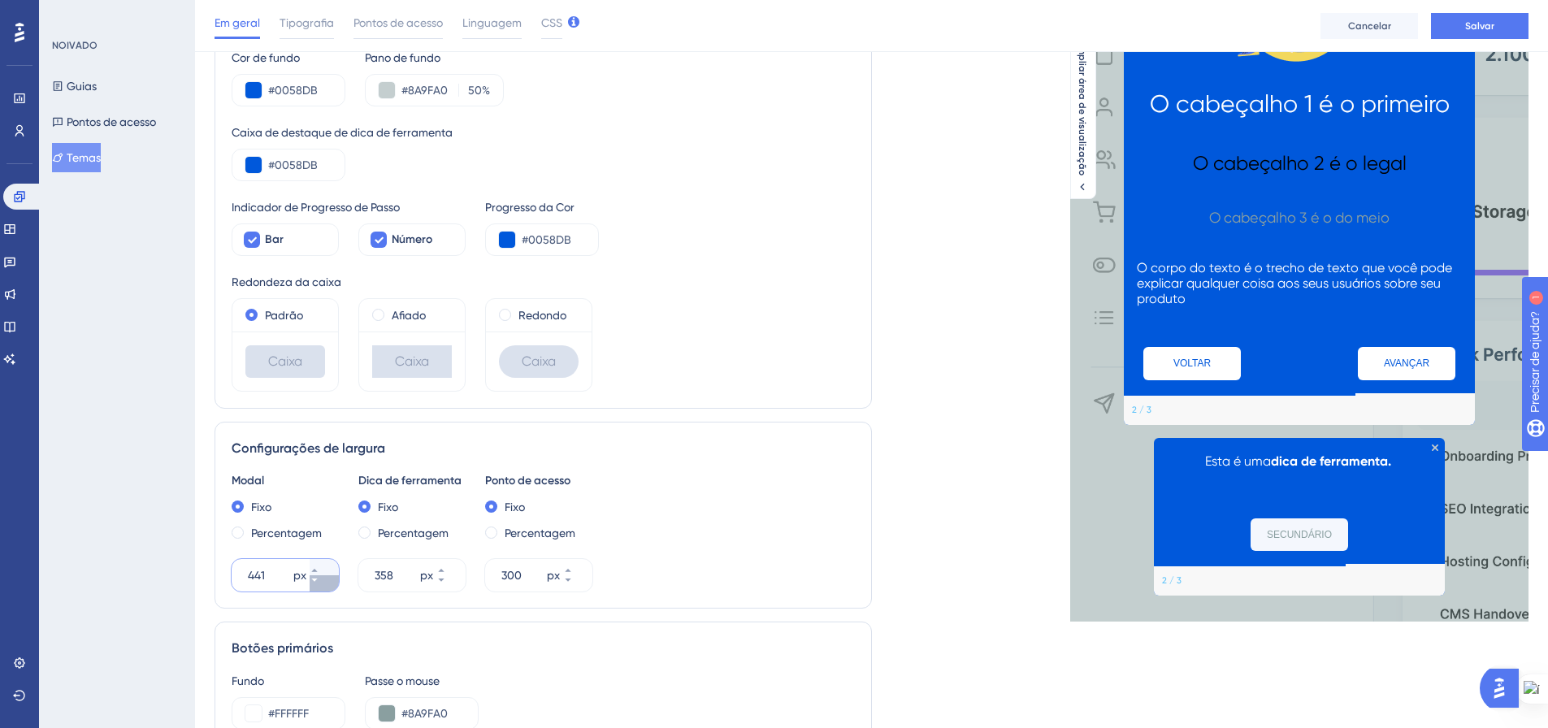
click at [326, 588] on button "441 px" at bounding box center [324, 583] width 29 height 16
click at [326, 588] on button "440 px" at bounding box center [324, 583] width 29 height 16
click at [326, 588] on button "439 px" at bounding box center [324, 583] width 29 height 16
click at [326, 588] on button "438 px" at bounding box center [324, 583] width 29 height 16
click at [326, 588] on button "437 px" at bounding box center [324, 583] width 29 height 16
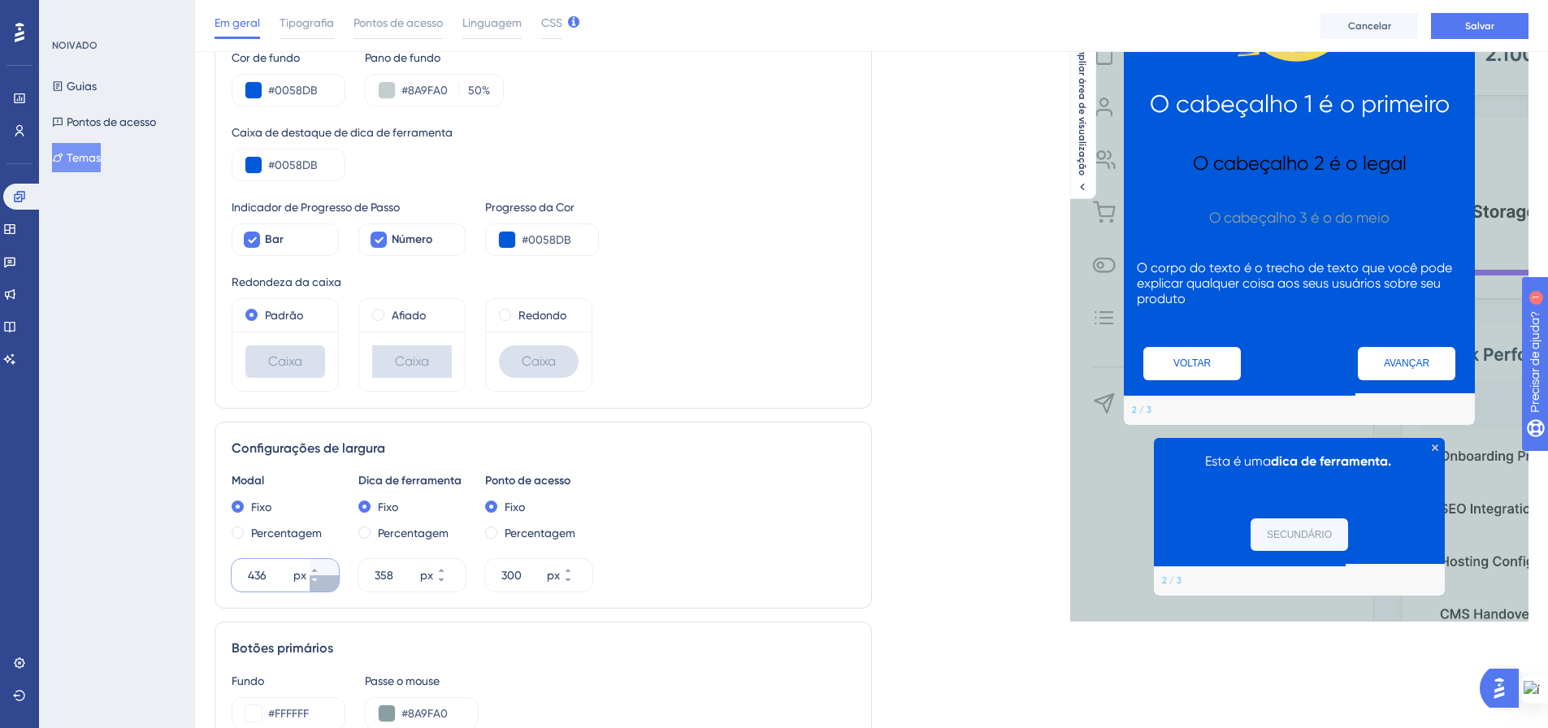
click at [326, 588] on button "436 px" at bounding box center [324, 583] width 29 height 16
click at [326, 588] on button "435 px" at bounding box center [324, 583] width 29 height 16
click at [326, 588] on button "434 px" at bounding box center [324, 583] width 29 height 16
click at [326, 588] on button "433 px" at bounding box center [324, 583] width 29 height 16
click at [326, 588] on button "432 px" at bounding box center [324, 583] width 29 height 16
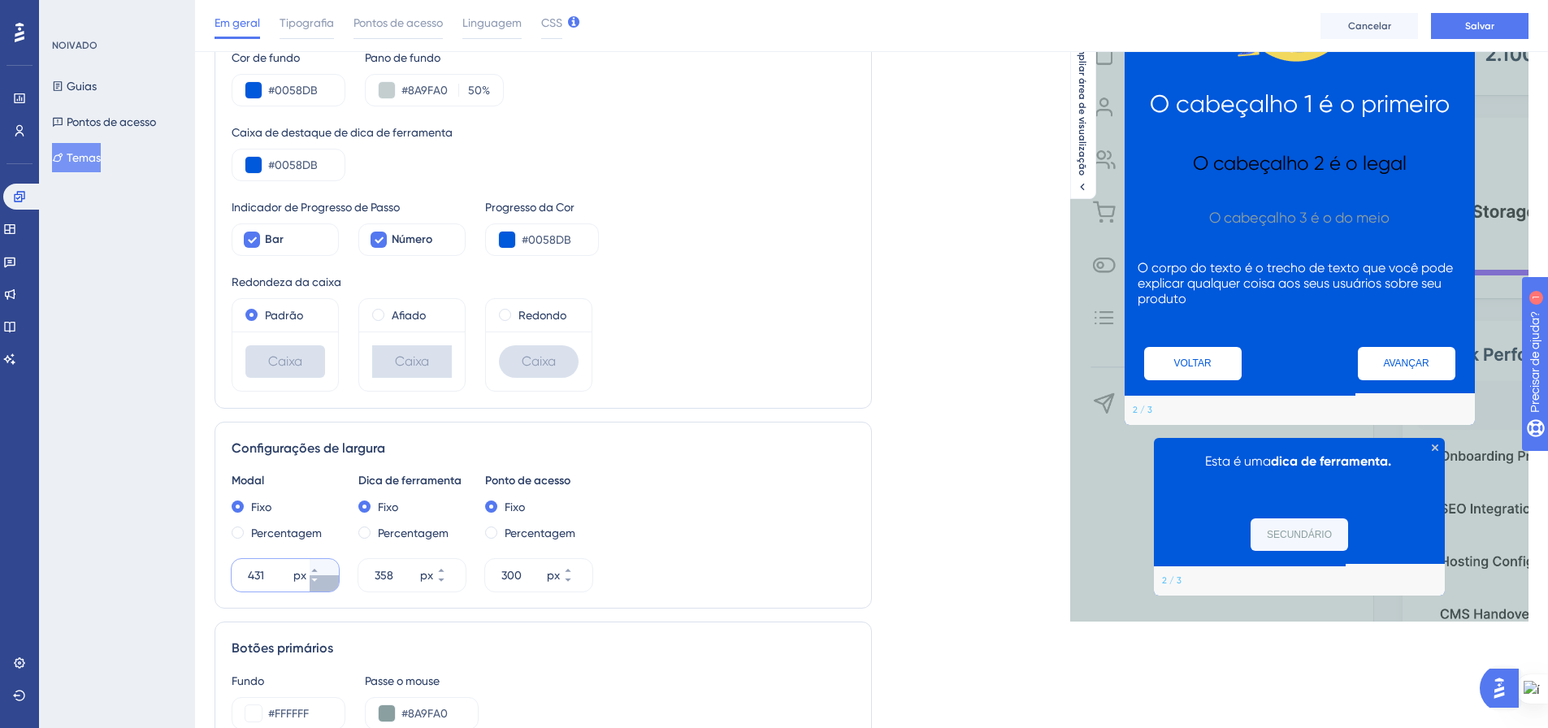
click at [326, 588] on button "431 px" at bounding box center [324, 583] width 29 height 16
click at [326, 588] on button "430 px" at bounding box center [324, 583] width 29 height 16
click at [326, 588] on button "429 px" at bounding box center [324, 583] width 29 height 16
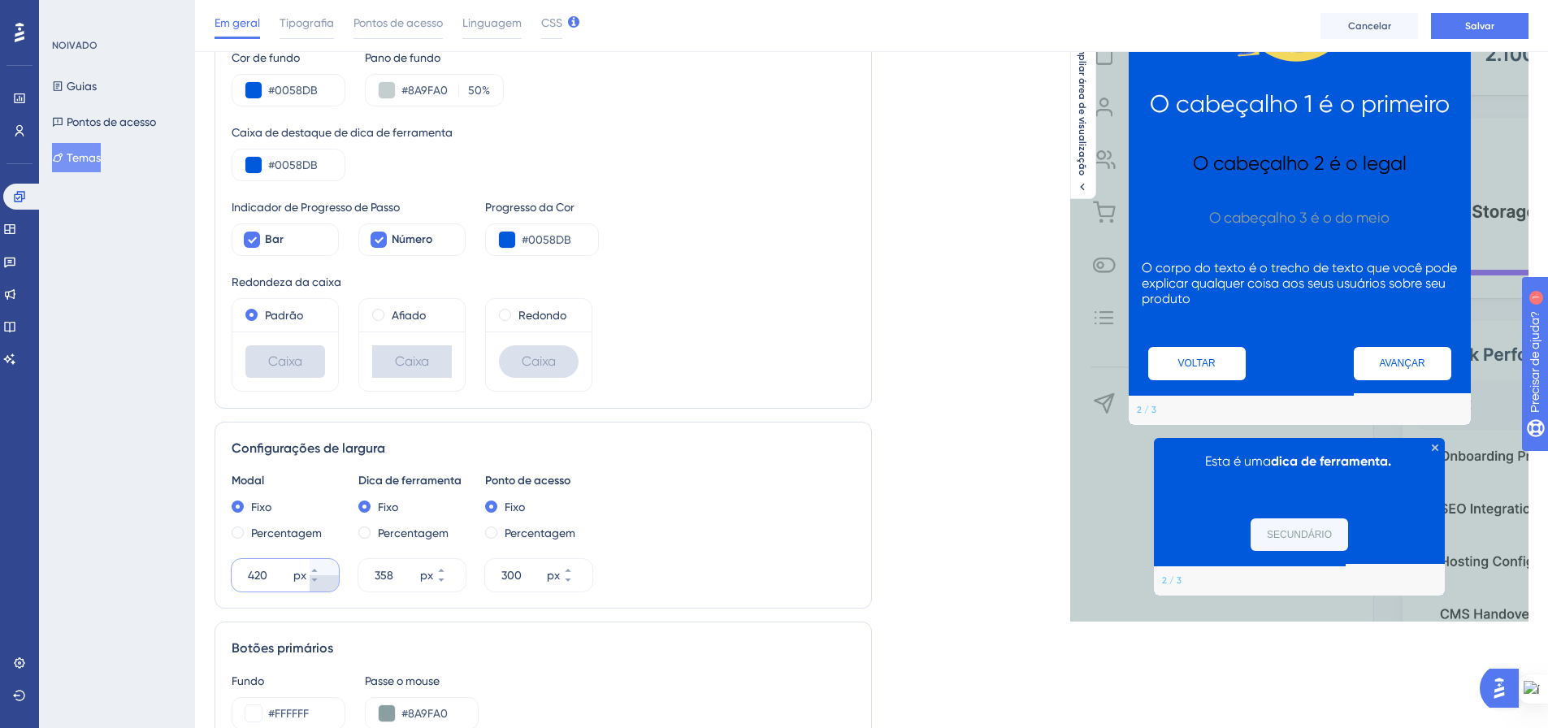
click at [326, 588] on button "420 px" at bounding box center [324, 583] width 29 height 16
click at [326, 588] on button "419 px" at bounding box center [324, 583] width 29 height 16
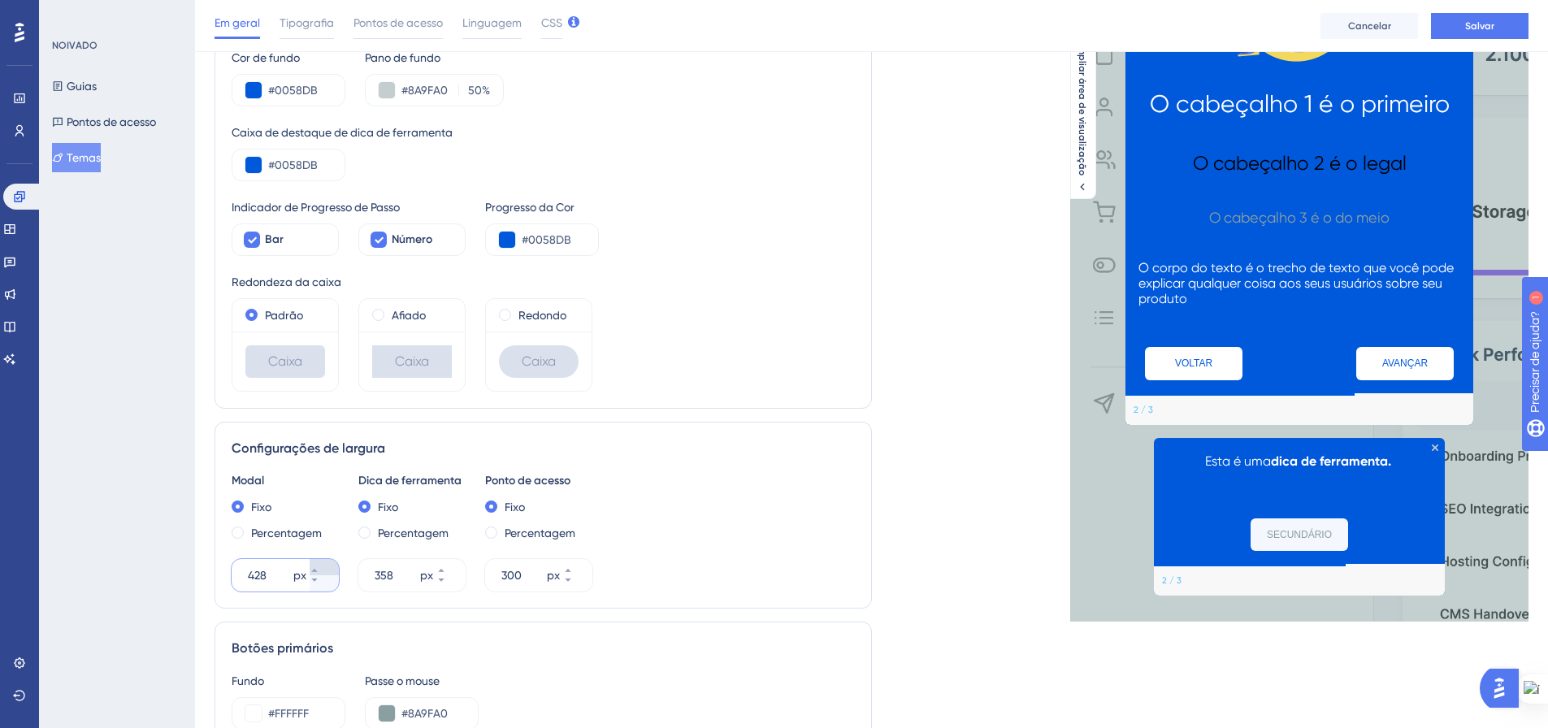
click at [317, 571] on icon at bounding box center [314, 570] width 6 height 3
click at [319, 570] on icon at bounding box center [315, 571] width 10 height 10
click at [319, 569] on icon at bounding box center [315, 571] width 10 height 10
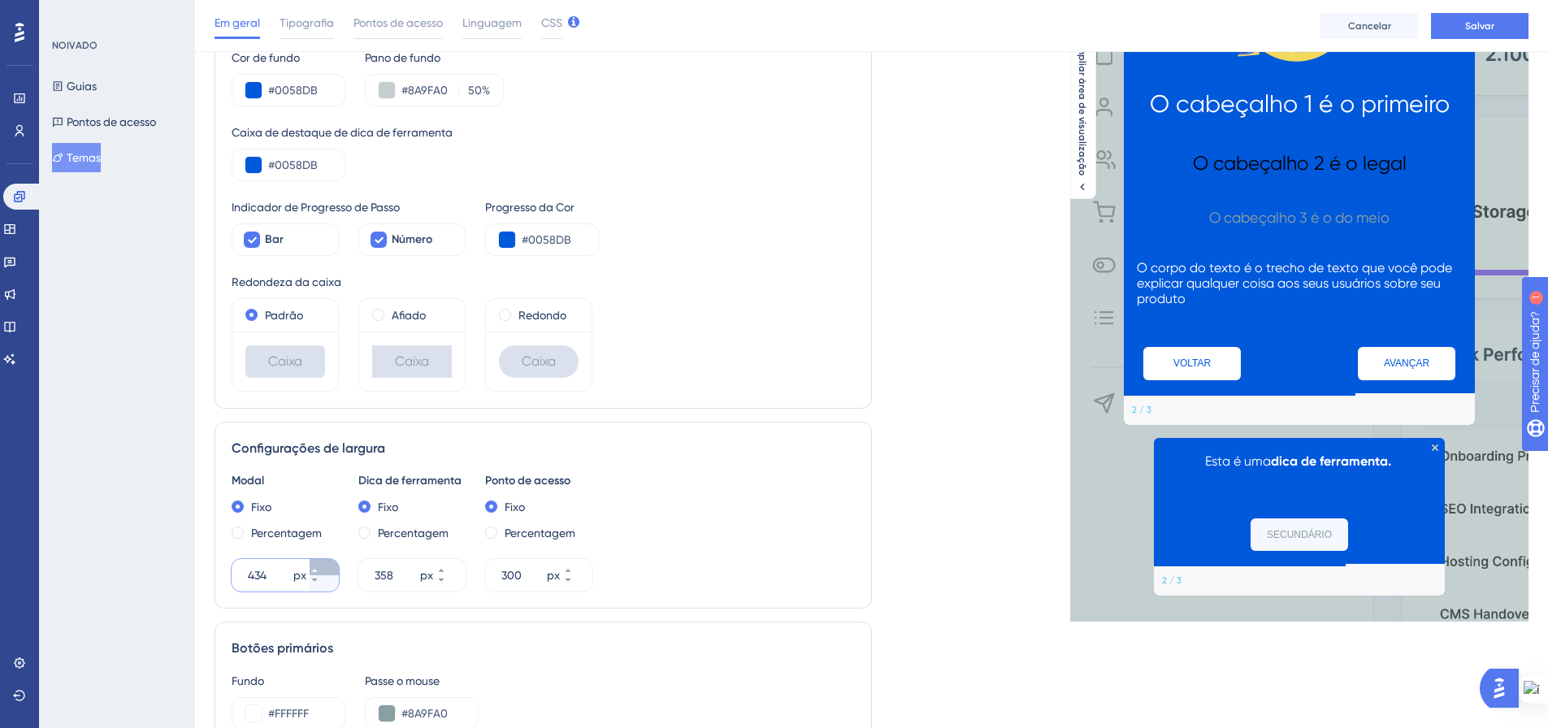
click at [319, 569] on icon at bounding box center [315, 571] width 10 height 10
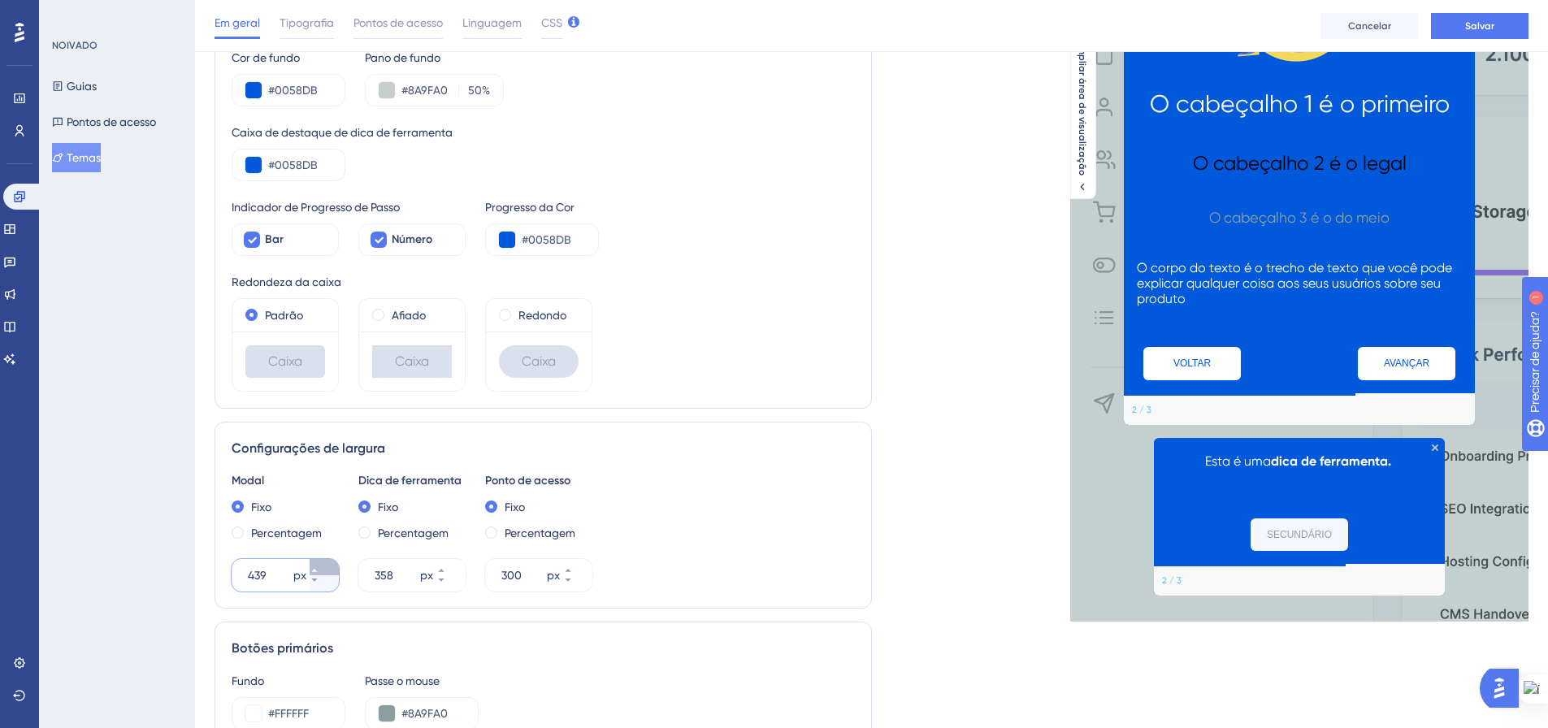
click at [319, 569] on icon at bounding box center [315, 571] width 10 height 10
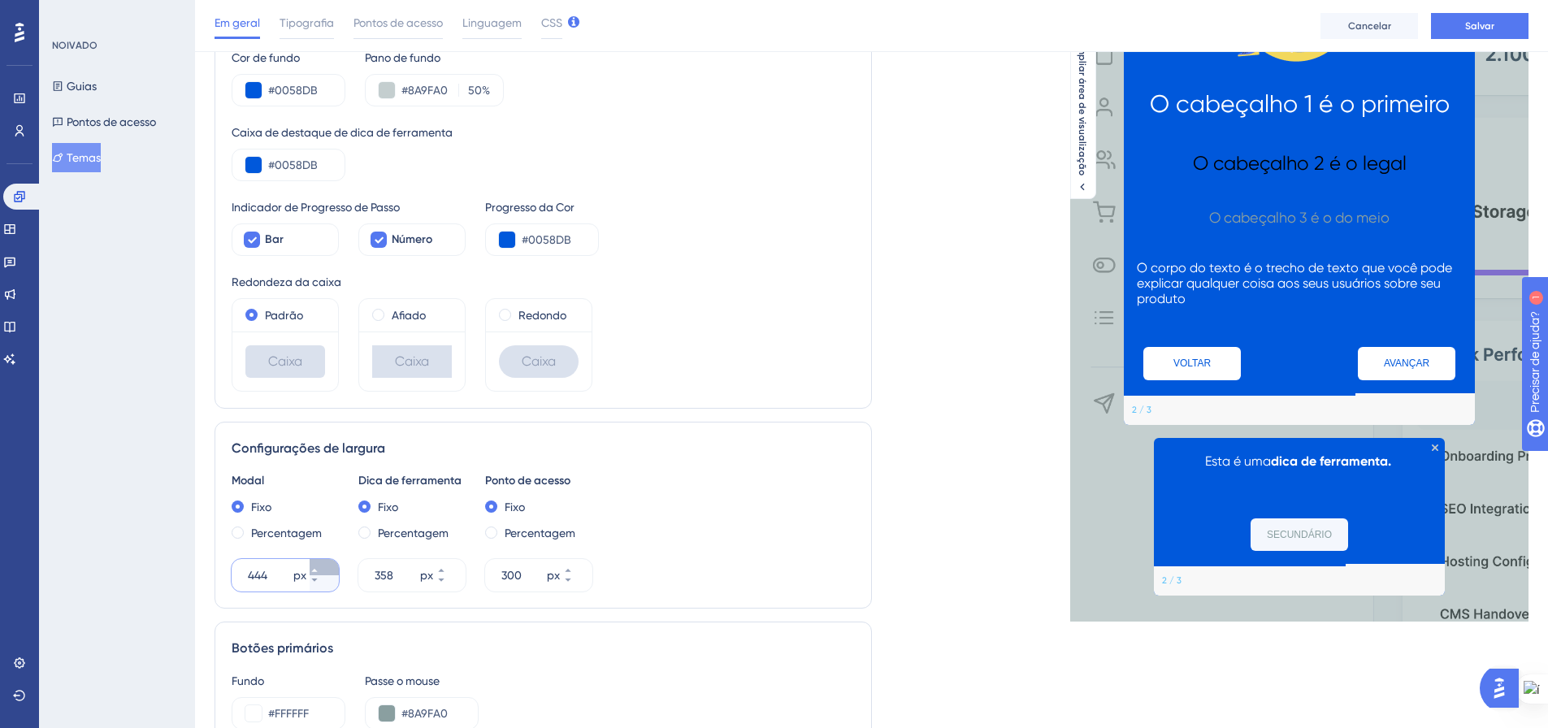
click at [319, 569] on icon at bounding box center [315, 571] width 10 height 10
click at [319, 568] on icon at bounding box center [315, 571] width 10 height 10
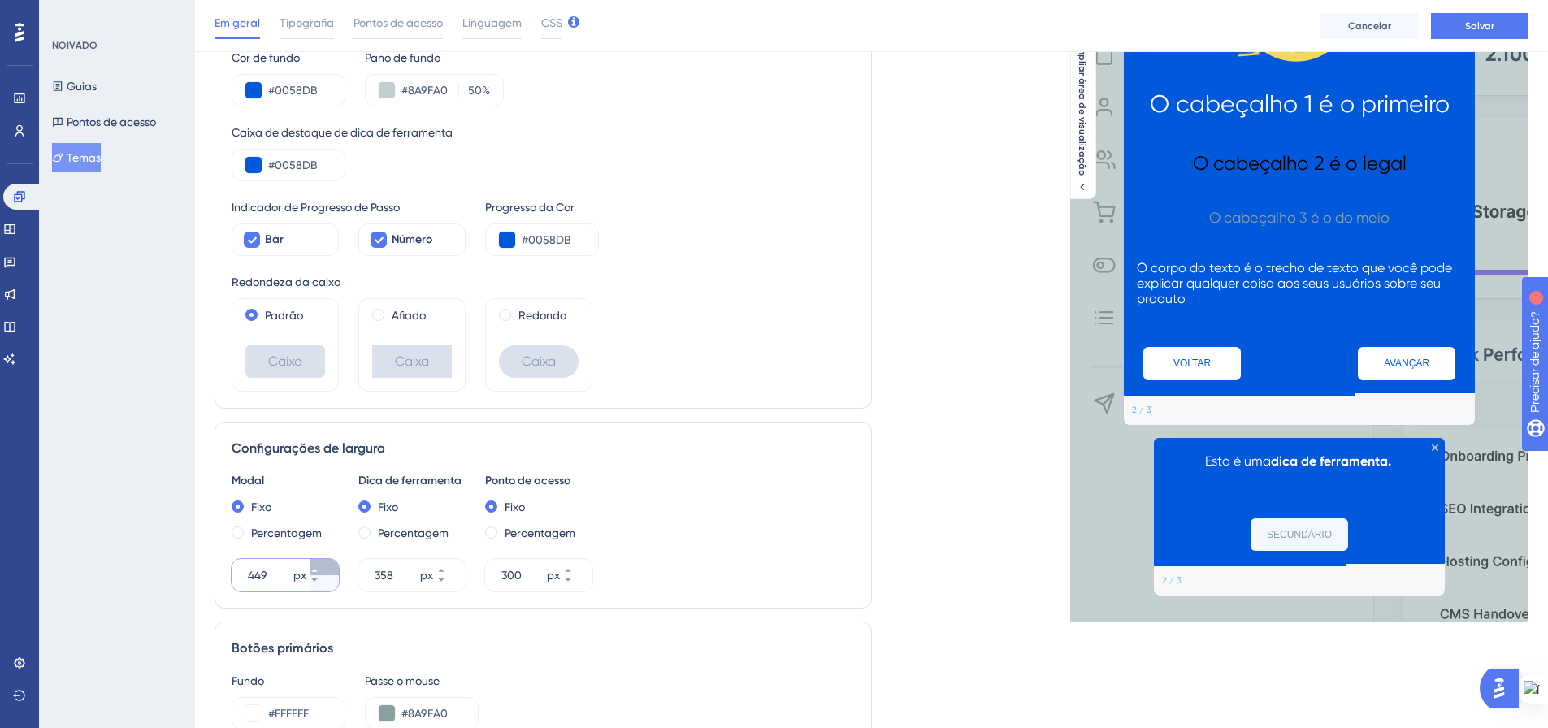
click at [319, 568] on icon at bounding box center [315, 571] width 10 height 10
click at [319, 575] on icon at bounding box center [315, 580] width 10 height 10
type input "450"
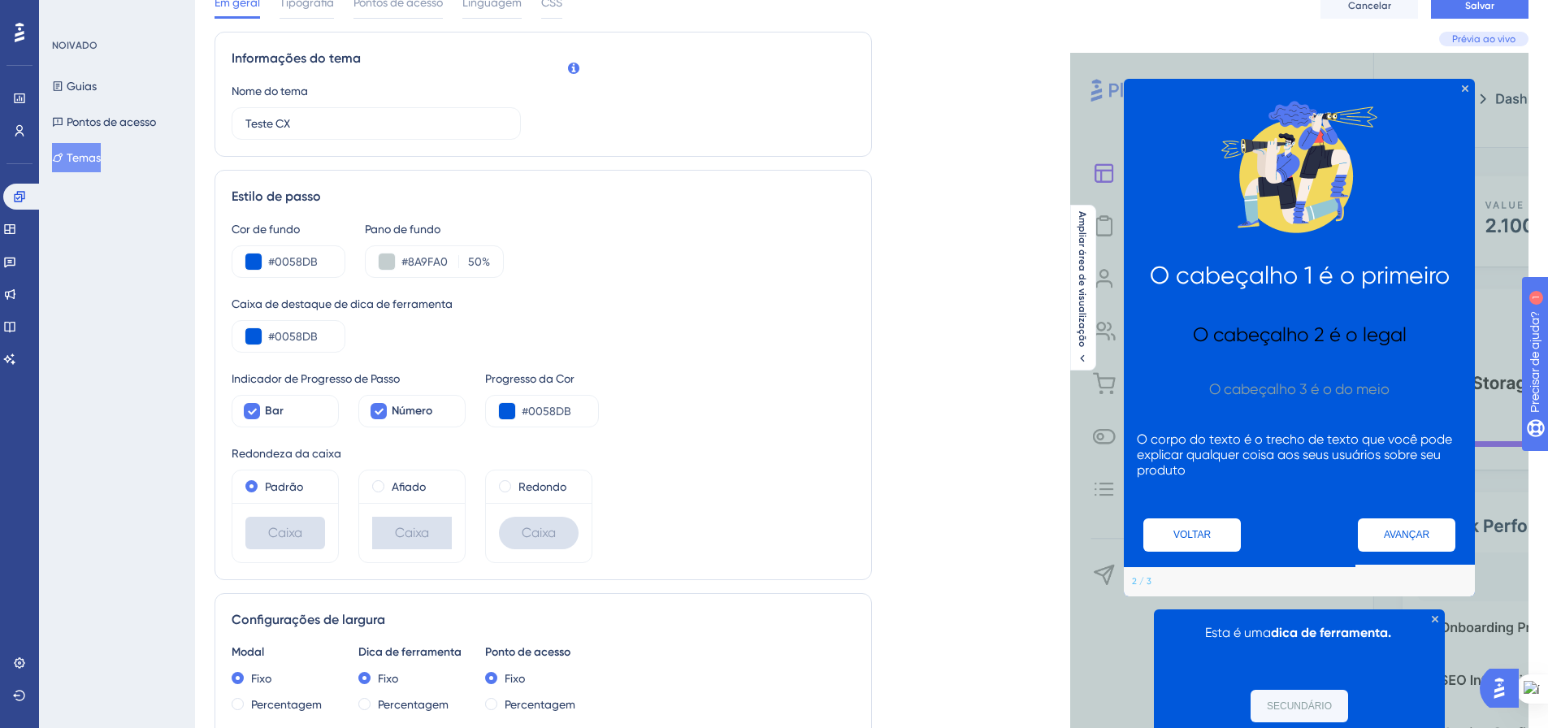
scroll to position [0, 0]
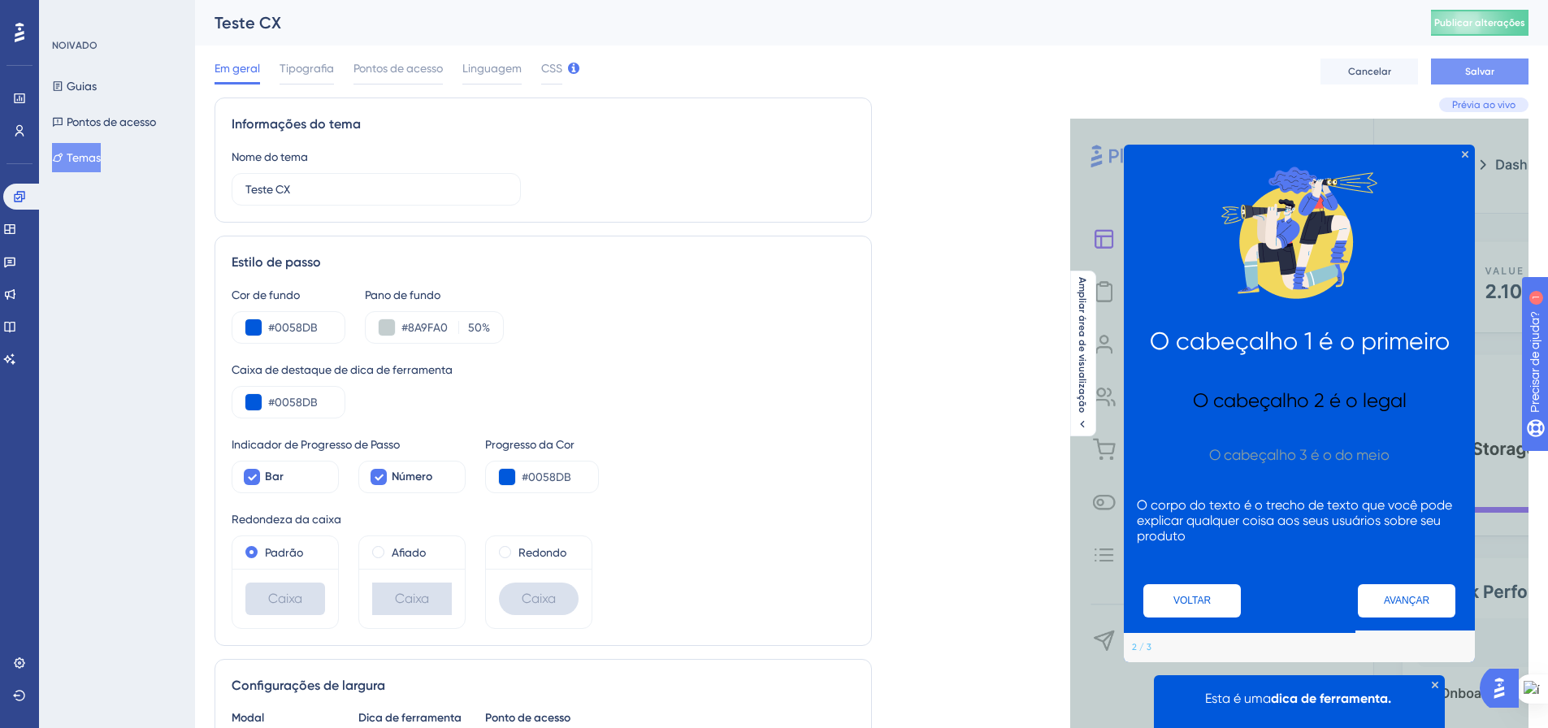
click at [1463, 71] on button "Salvar" at bounding box center [1480, 72] width 98 height 26
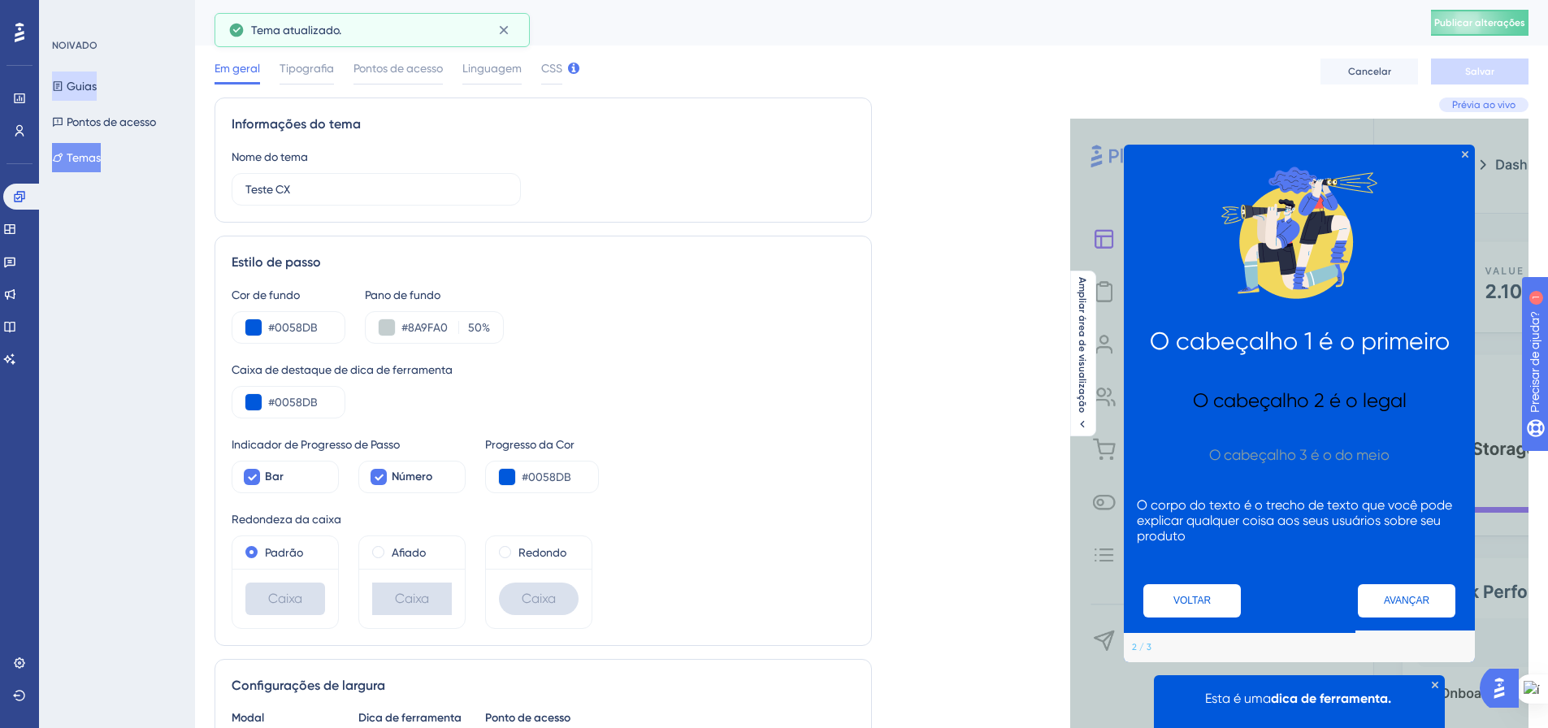
click at [76, 81] on font "Guias" at bounding box center [82, 86] width 30 height 13
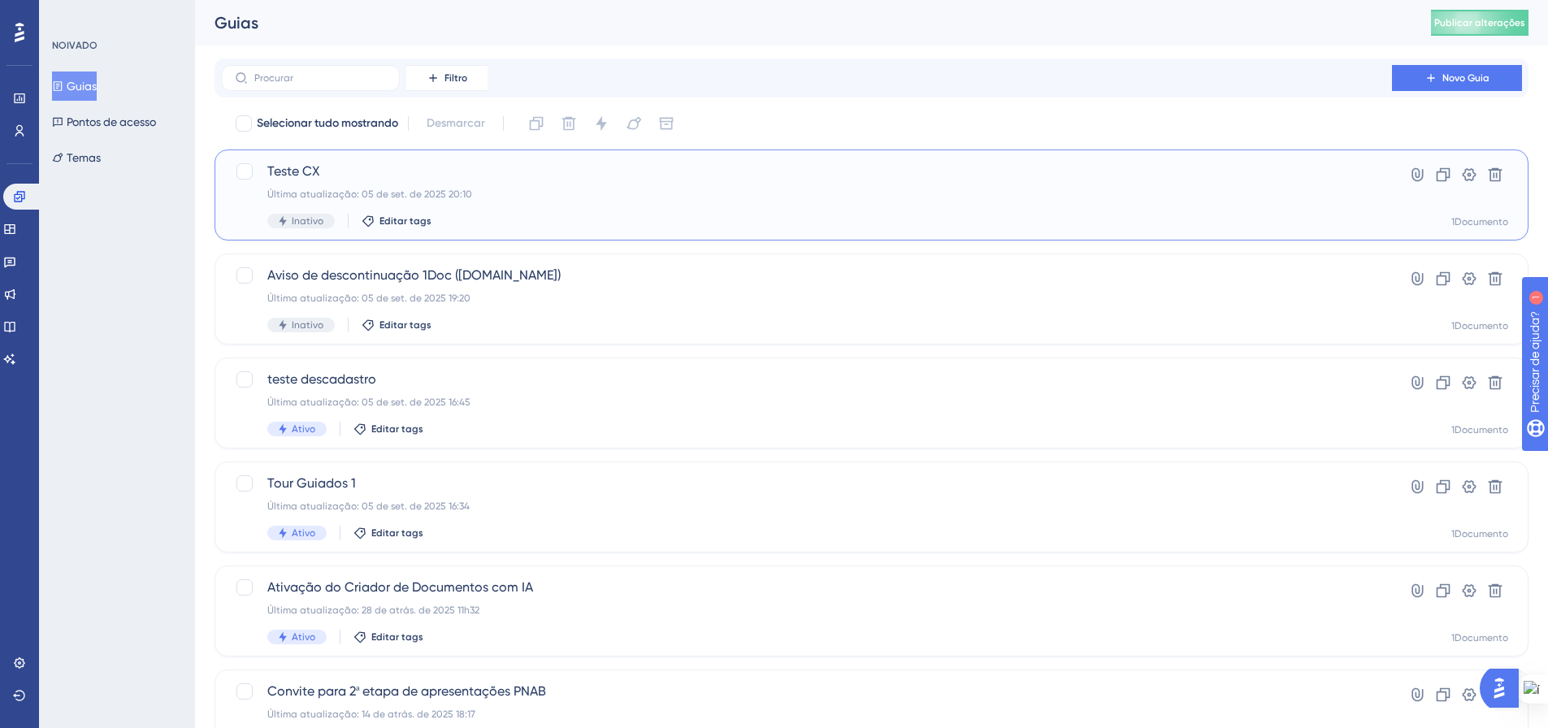
click at [1390, 193] on div "Teste CX Última atualização: 05 de set. de 2025 20:10 Inativo Editar tags Hiper…" at bounding box center [872, 195] width 1274 height 67
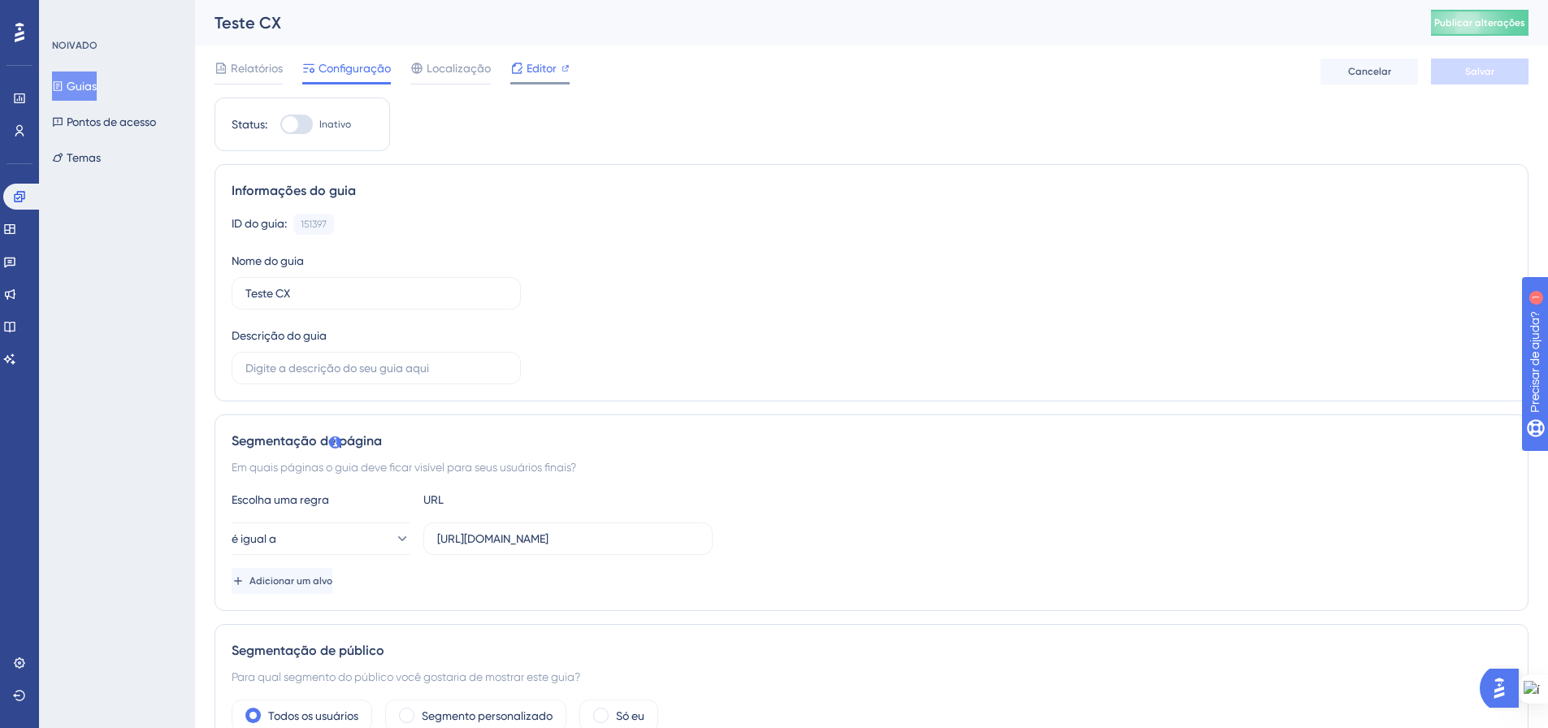
click at [514, 72] on icon at bounding box center [516, 68] width 13 height 13
click at [88, 157] on font "Temas" at bounding box center [84, 157] width 34 height 13
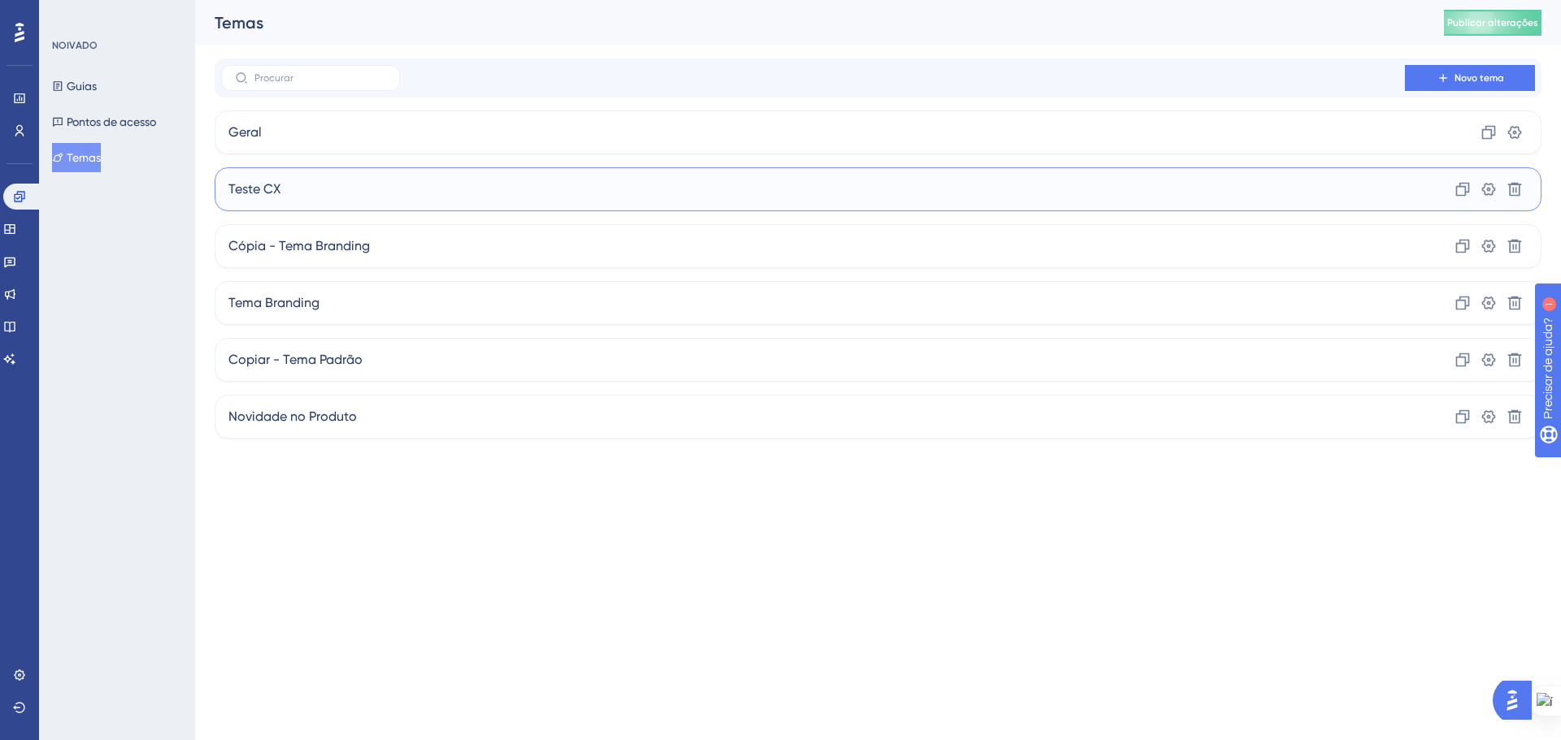
click at [1392, 188] on div "Teste CX Clone Configurações Excluir" at bounding box center [878, 189] width 1327 height 44
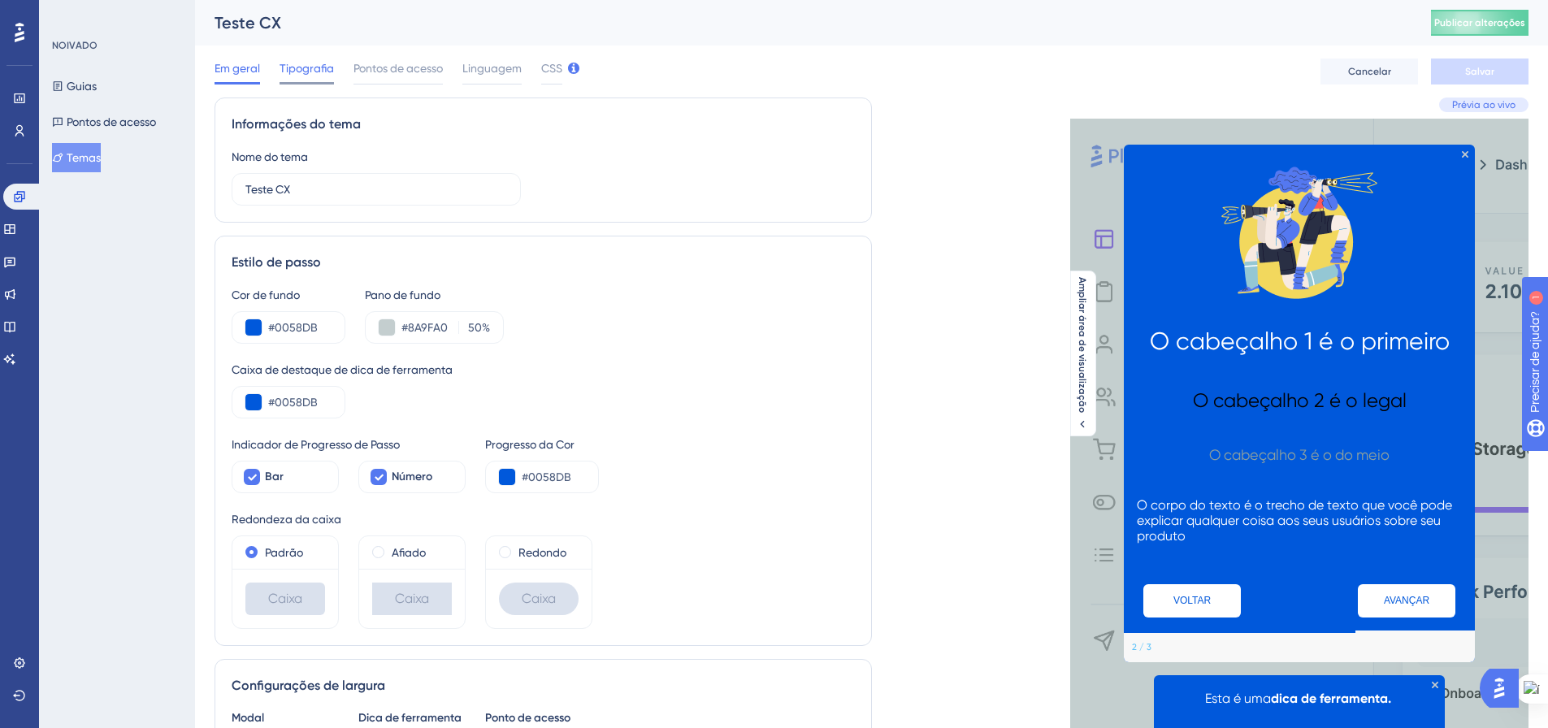
click at [297, 74] on font "Tipografia" at bounding box center [307, 68] width 54 height 13
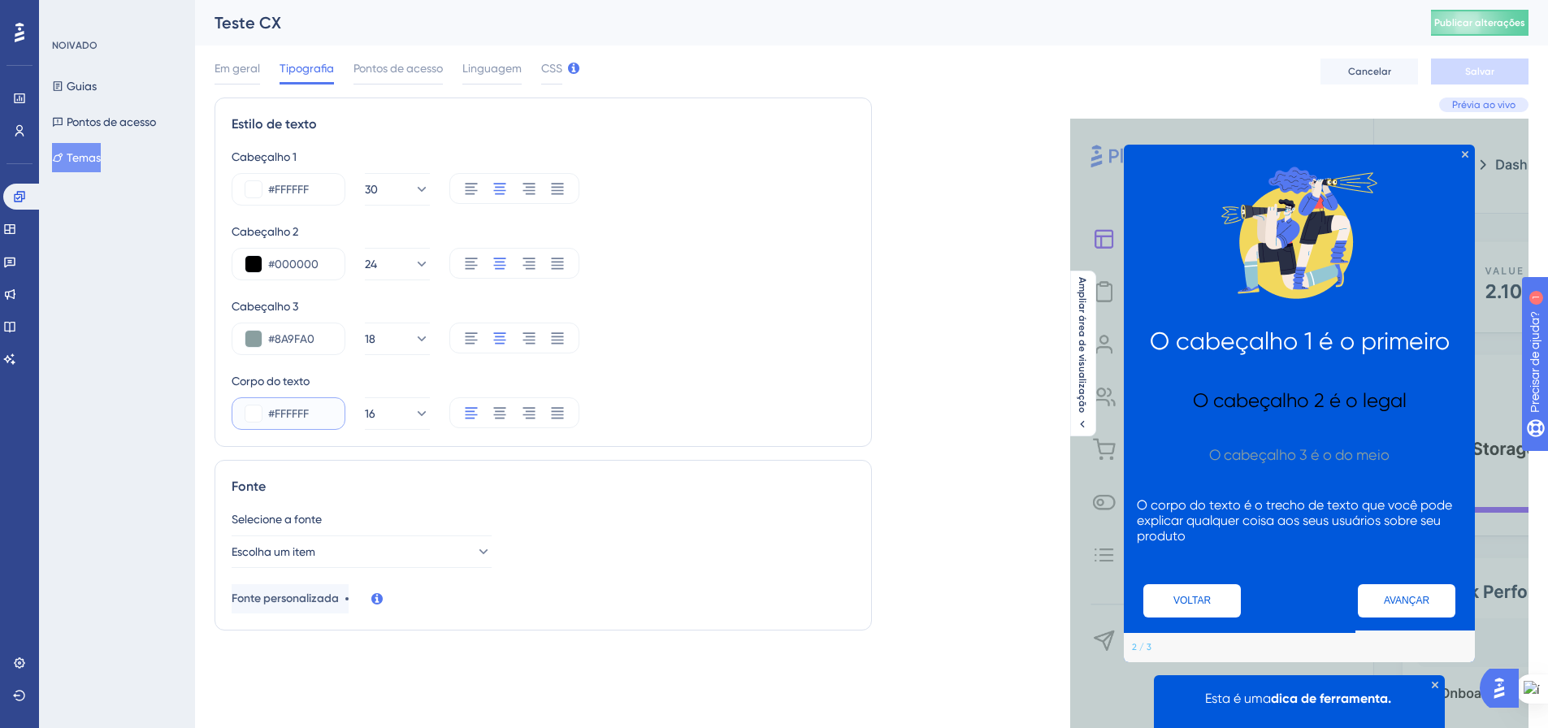
drag, startPoint x: 311, startPoint y: 412, endPoint x: 276, endPoint y: 411, distance: 35.0
click at [276, 411] on input "#FFFFFF" at bounding box center [299, 414] width 63 height 20
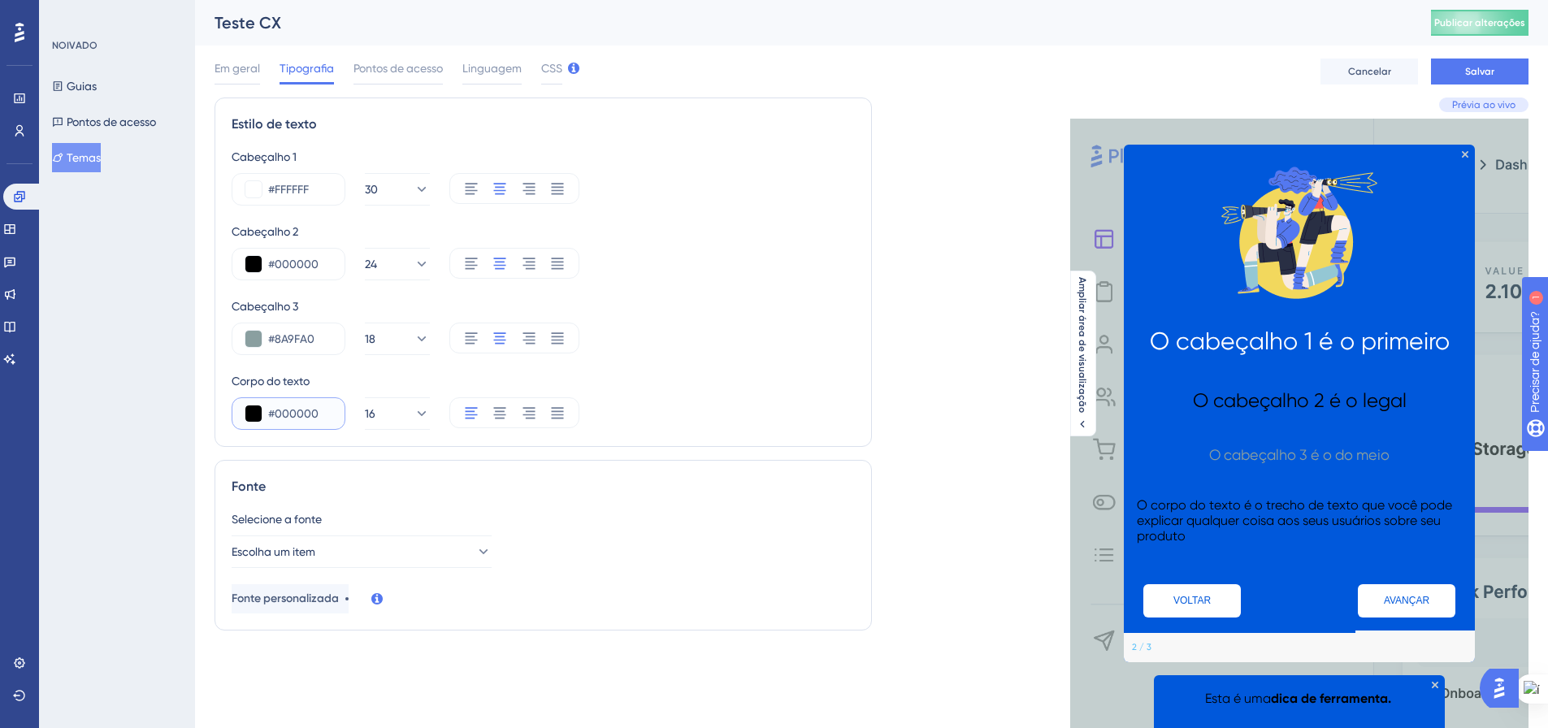
type input "#000000"
click at [719, 364] on div "Cabeçalho 1 #FFFFFF 30 Cabeçalho 2 #000000 24 Cabeçalho 3 #8A9FA0 18 Corpo do t…" at bounding box center [543, 288] width 623 height 283
drag, startPoint x: 318, startPoint y: 189, endPoint x: 275, endPoint y: 189, distance: 43.1
click at [275, 189] on input "#FFFFFF" at bounding box center [299, 190] width 63 height 20
type input "#000000"
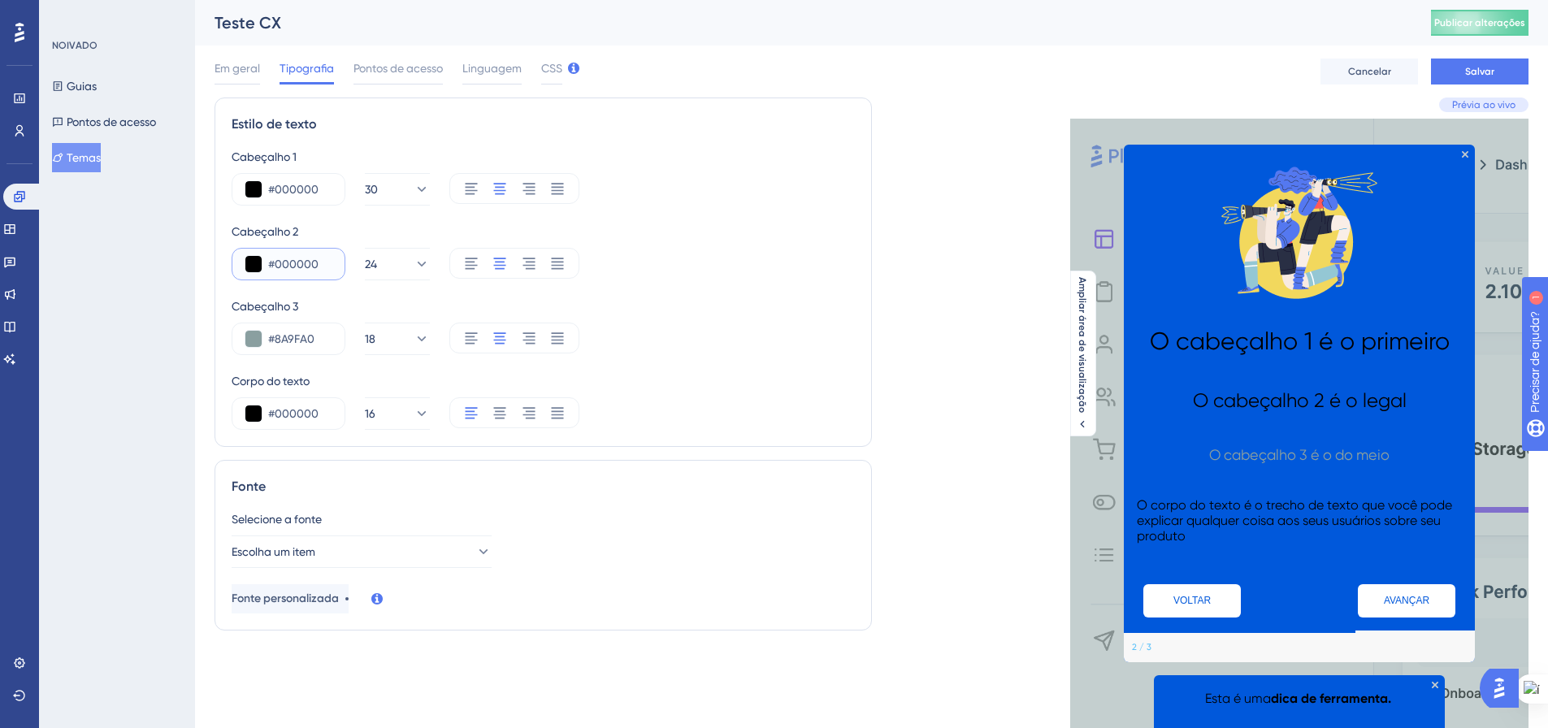
drag, startPoint x: 298, startPoint y: 263, endPoint x: 276, endPoint y: 263, distance: 22.8
click at [276, 263] on input "#000000" at bounding box center [299, 264] width 63 height 20
type input "#FFFFFF"
click at [653, 283] on div "Cabeçalho 1 #000000 30 Cabeçalho 2 #FFFFFF 24 Cabeçalho 3 #8A9FA0 18 Corpo do t…" at bounding box center [543, 288] width 623 height 283
click at [1469, 74] on font "Salvar" at bounding box center [1480, 71] width 29 height 11
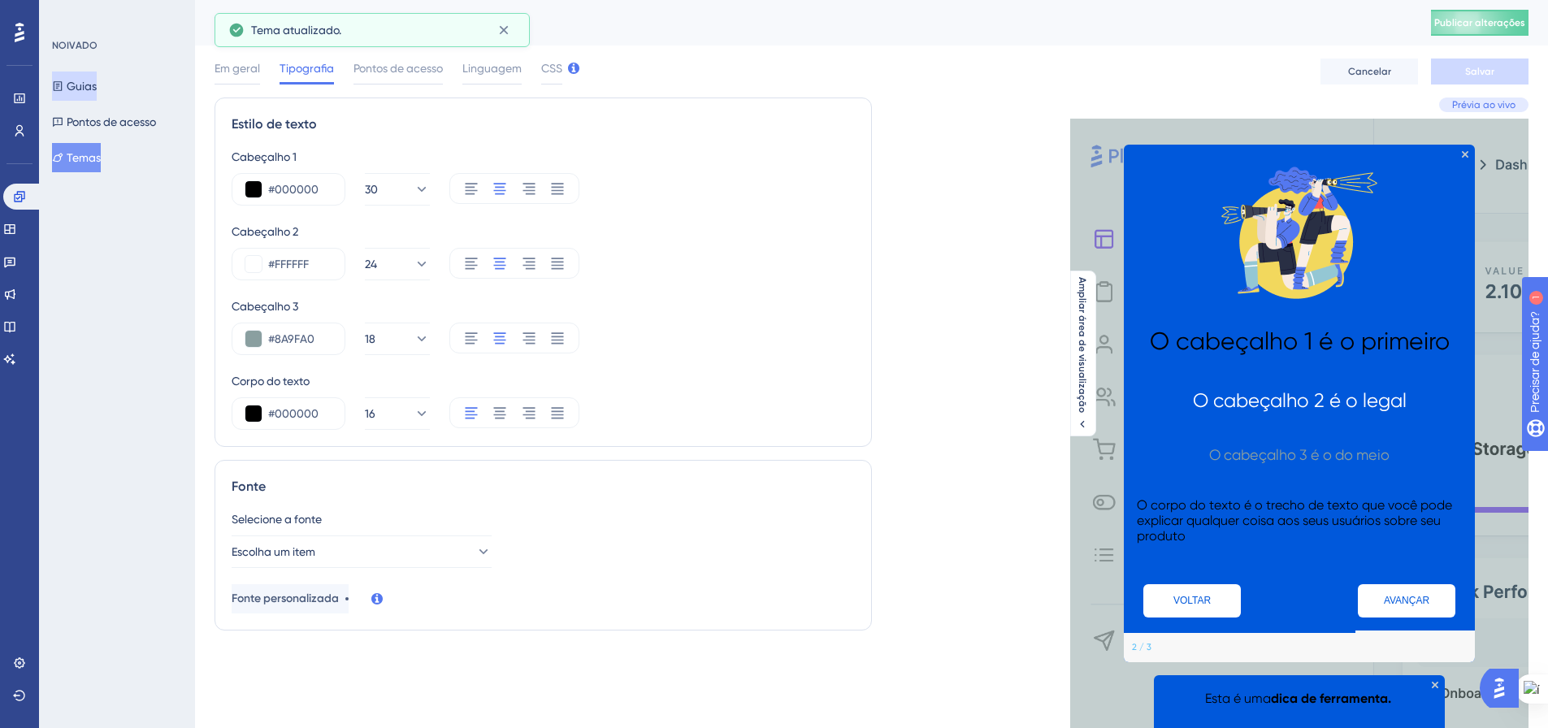
click at [97, 88] on font "Guias" at bounding box center [82, 86] width 30 height 13
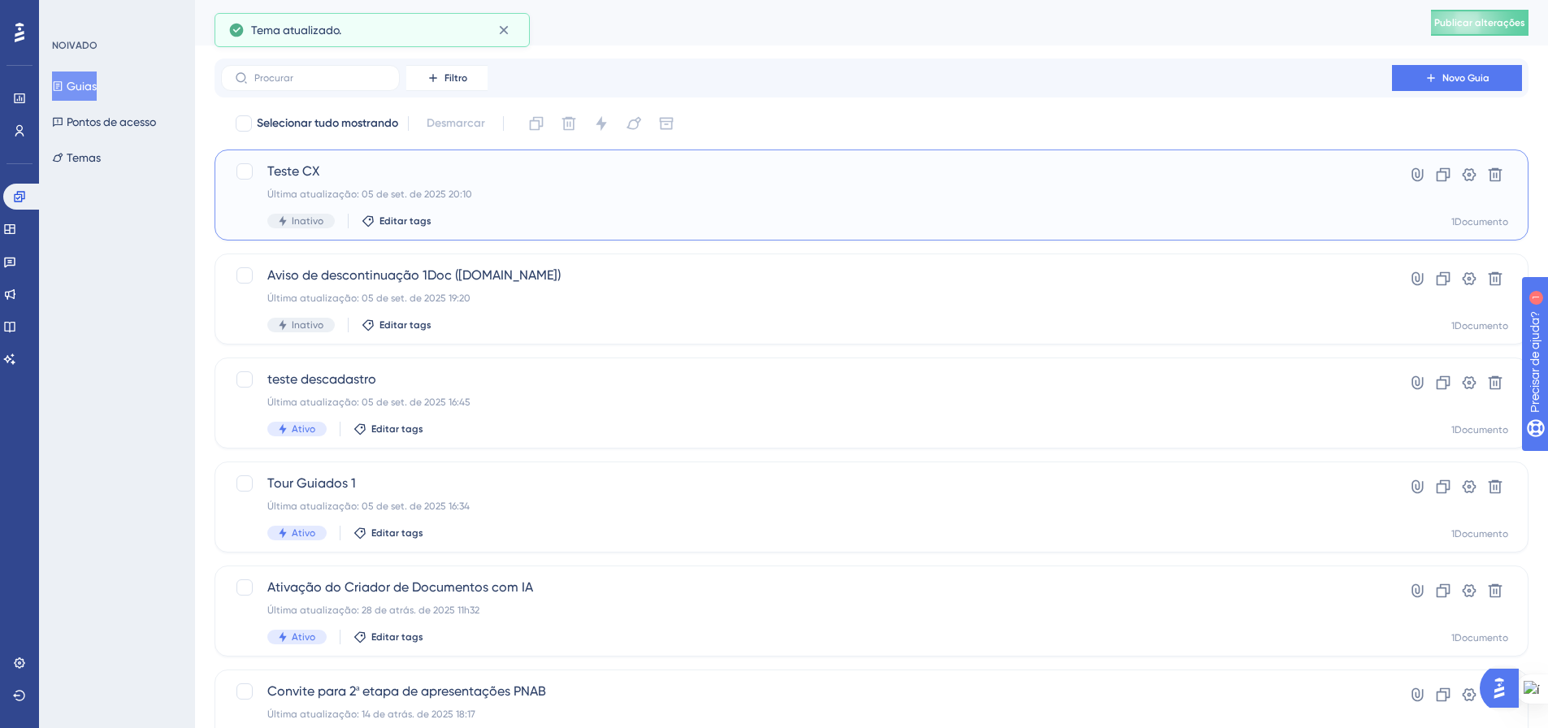
click at [1293, 214] on div "Inativo Editar tags" at bounding box center [806, 221] width 1079 height 15
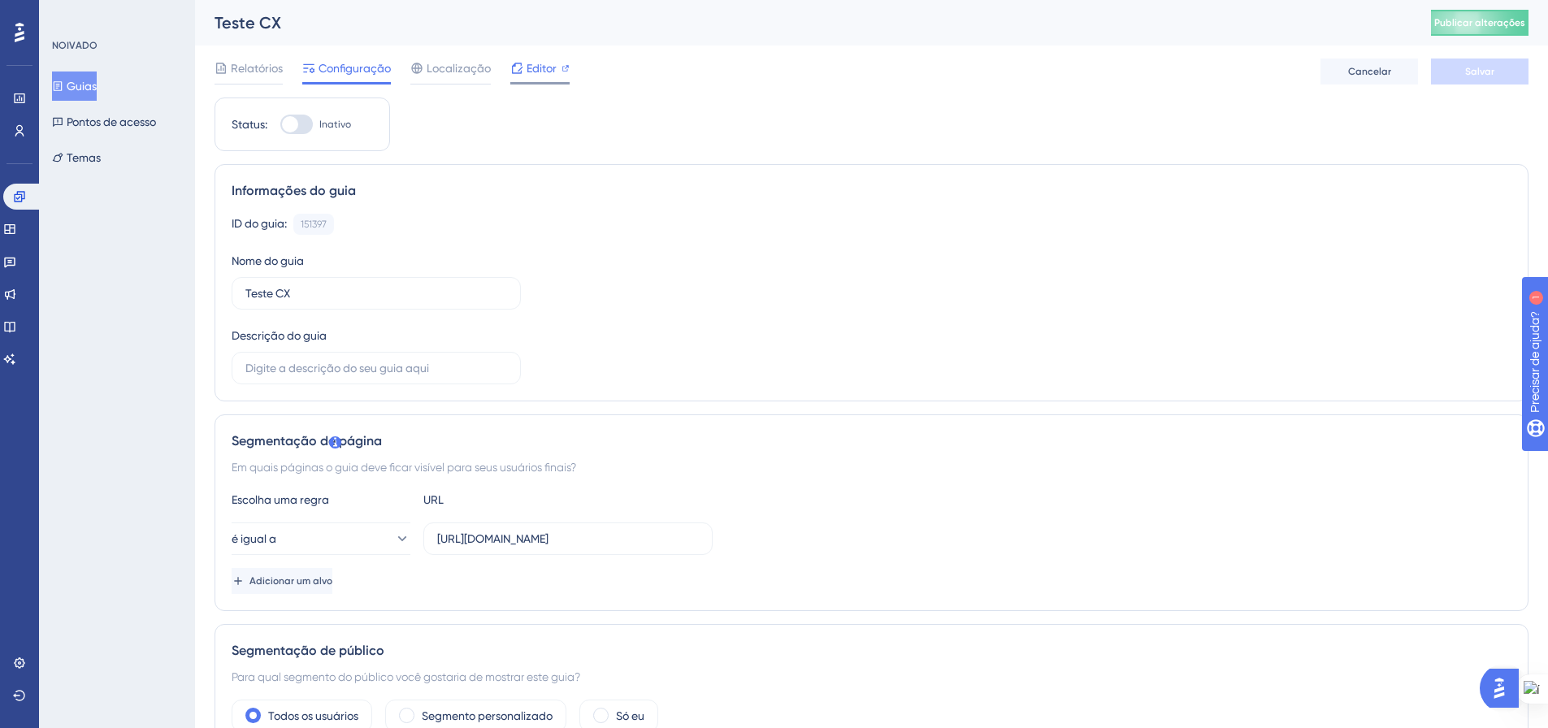
click at [534, 60] on span "Editor" at bounding box center [542, 69] width 30 height 20
click at [534, 70] on font "Editor" at bounding box center [542, 68] width 30 height 13
click at [93, 158] on font "Temas" at bounding box center [84, 157] width 34 height 13
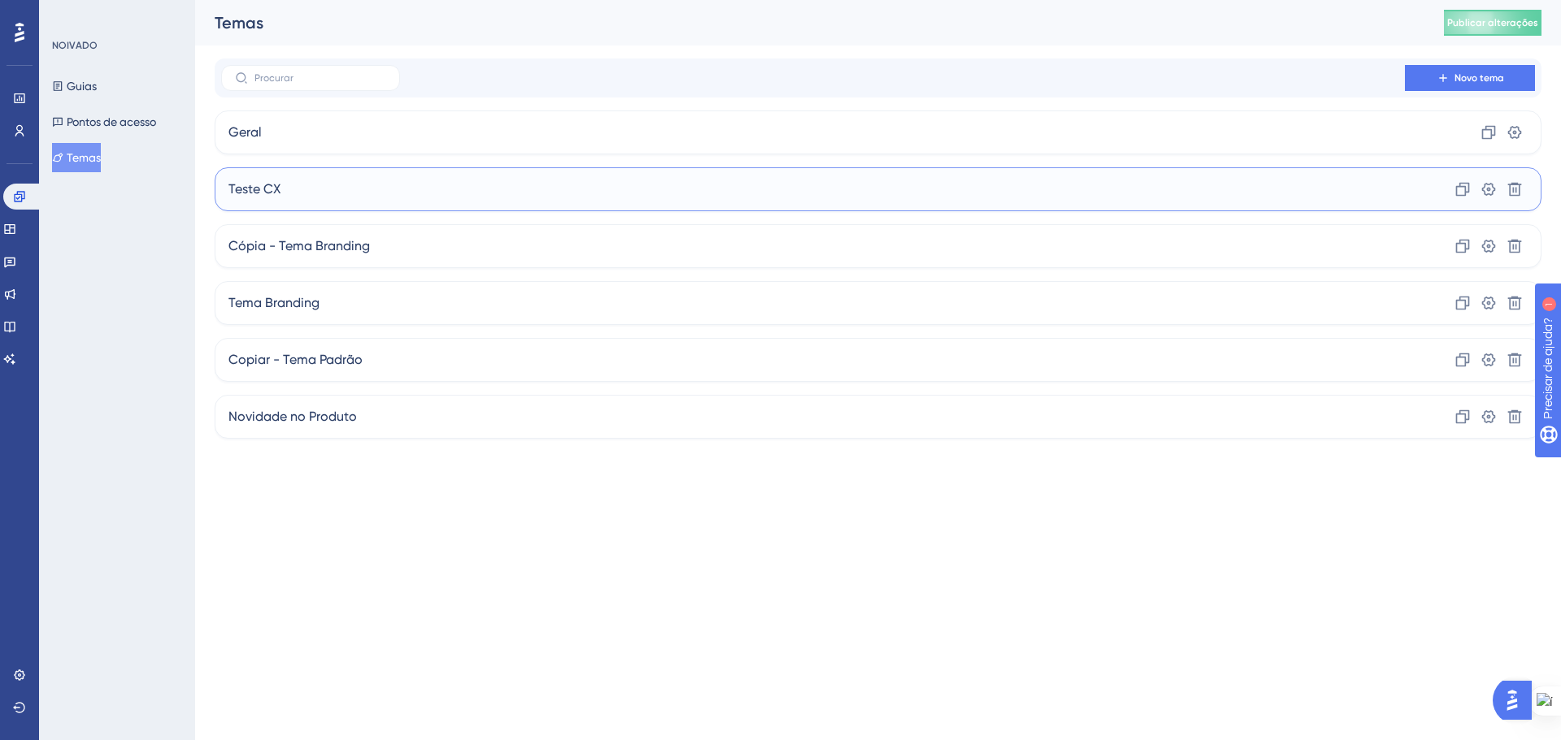
click at [1405, 181] on div "Teste CX Clone Configurações Excluir" at bounding box center [878, 189] width 1327 height 44
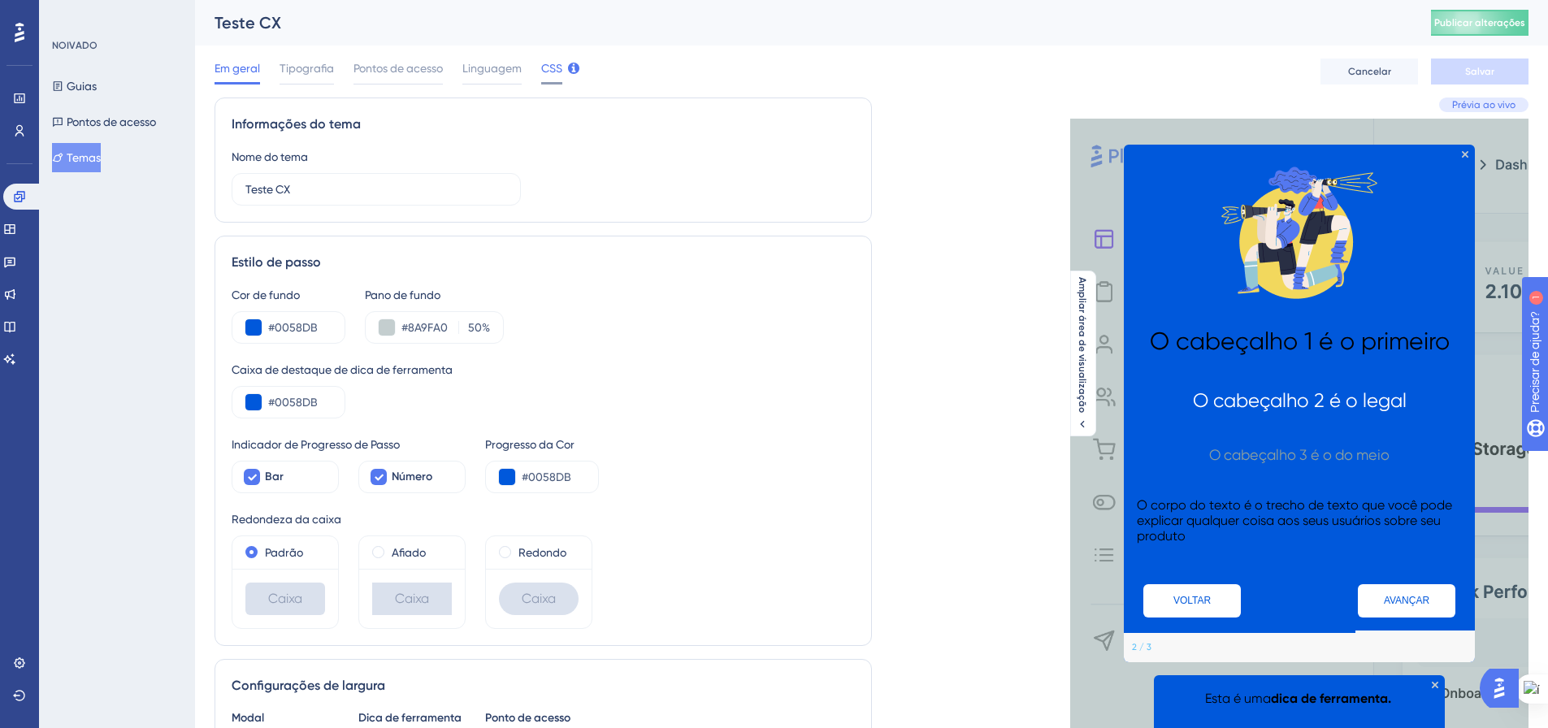
click at [549, 76] on span "CSS" at bounding box center [551, 69] width 21 height 20
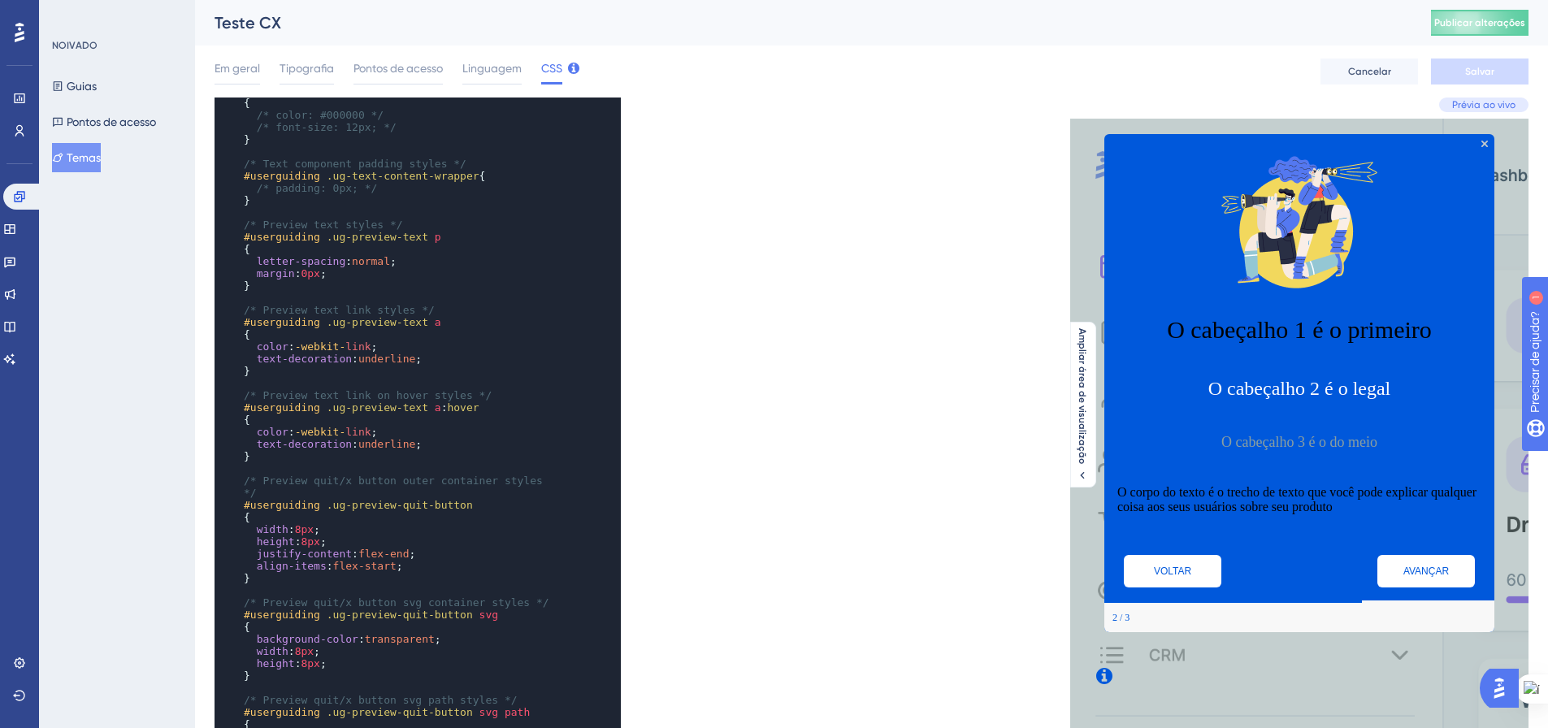
scroll to position [1219, 0]
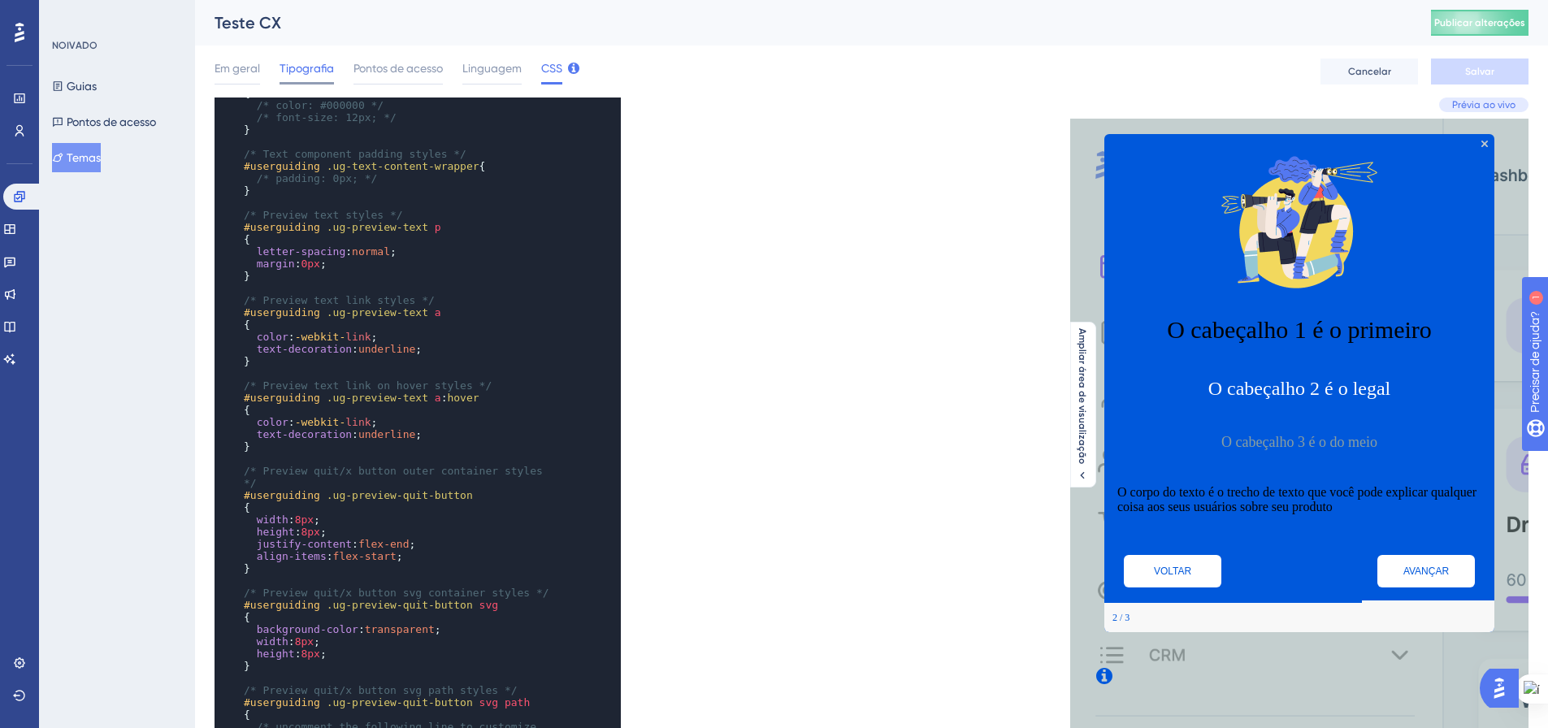
click at [311, 59] on span "Tipografia" at bounding box center [307, 69] width 54 height 20
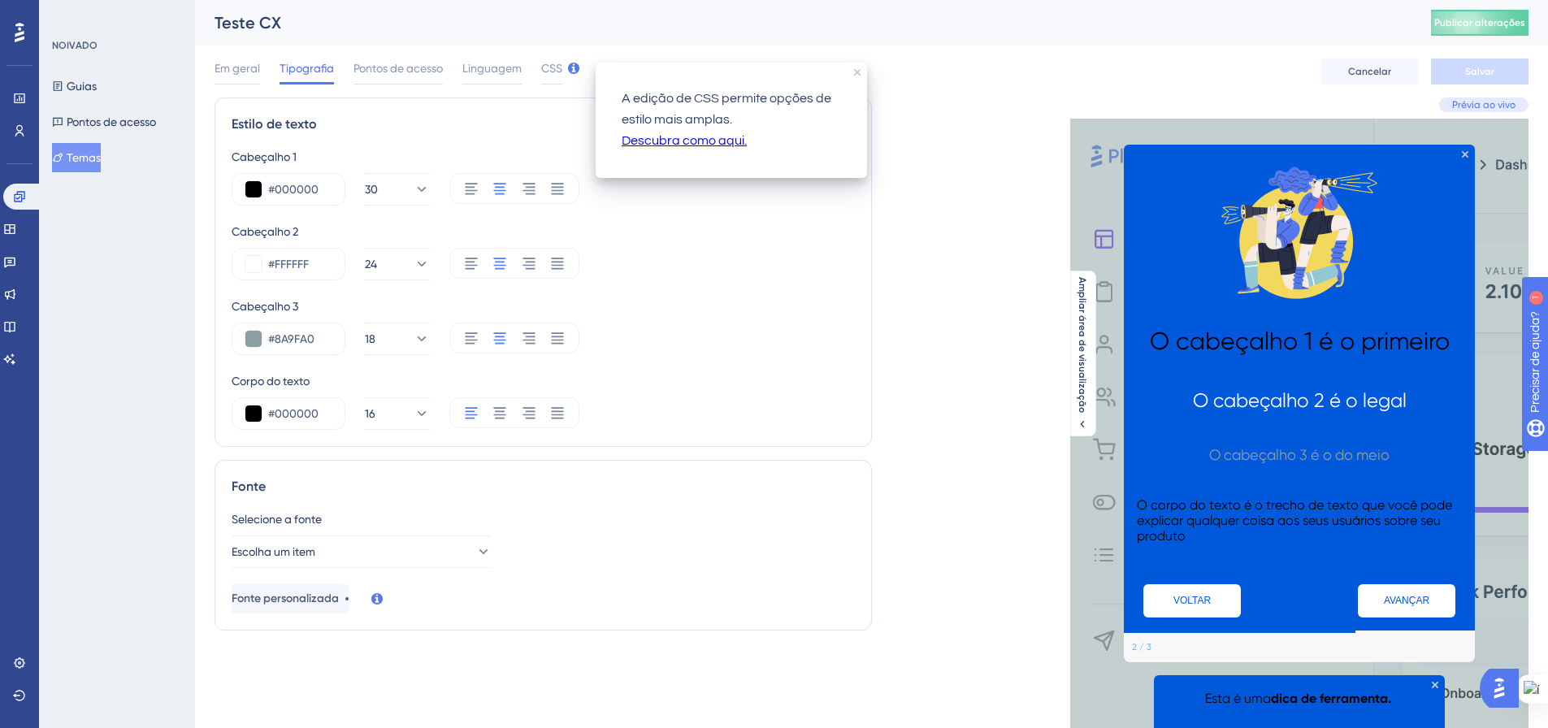
click at [538, 69] on div "Em geral Tipografia Pontos de acesso Linguagem CSS" at bounding box center [389, 72] width 348 height 26
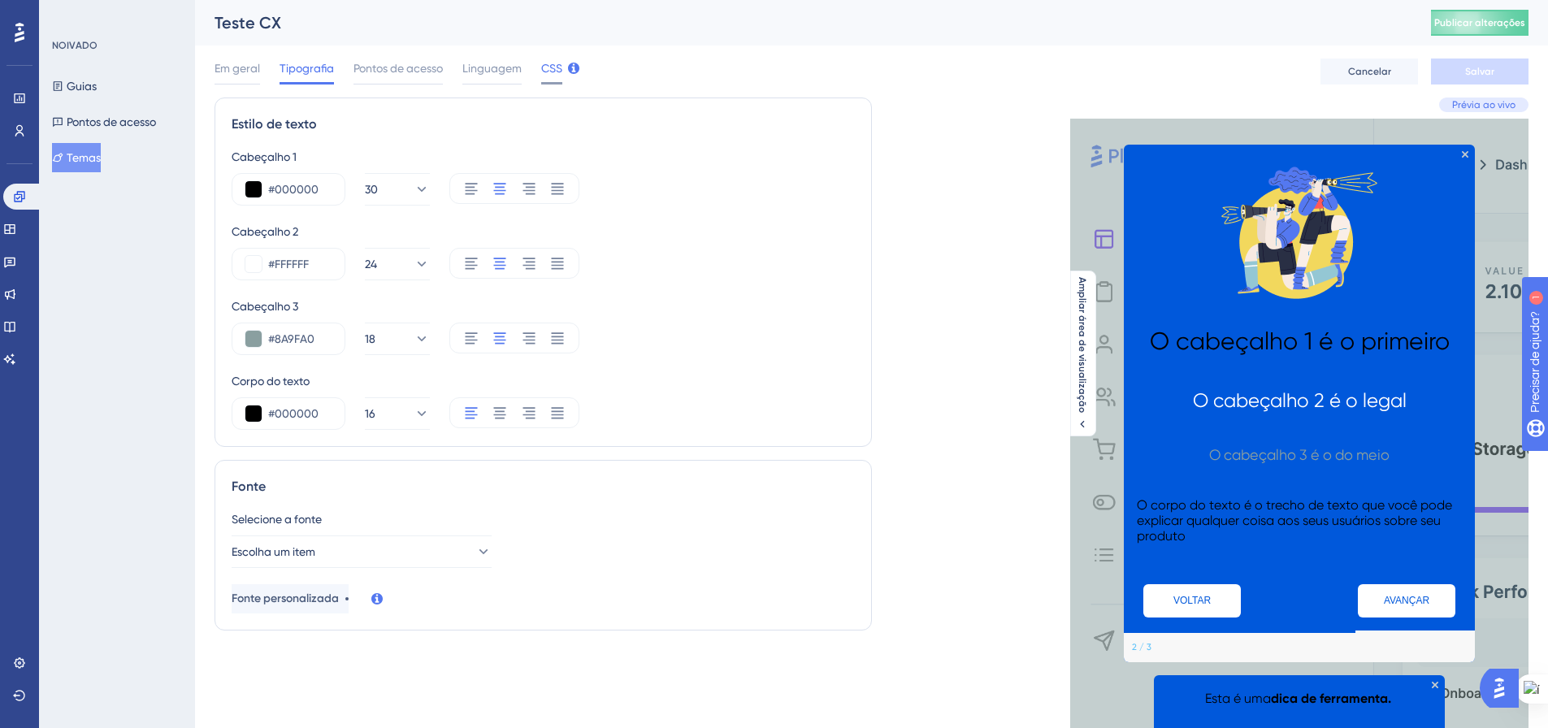
click at [549, 75] on span "CSS" at bounding box center [551, 69] width 21 height 20
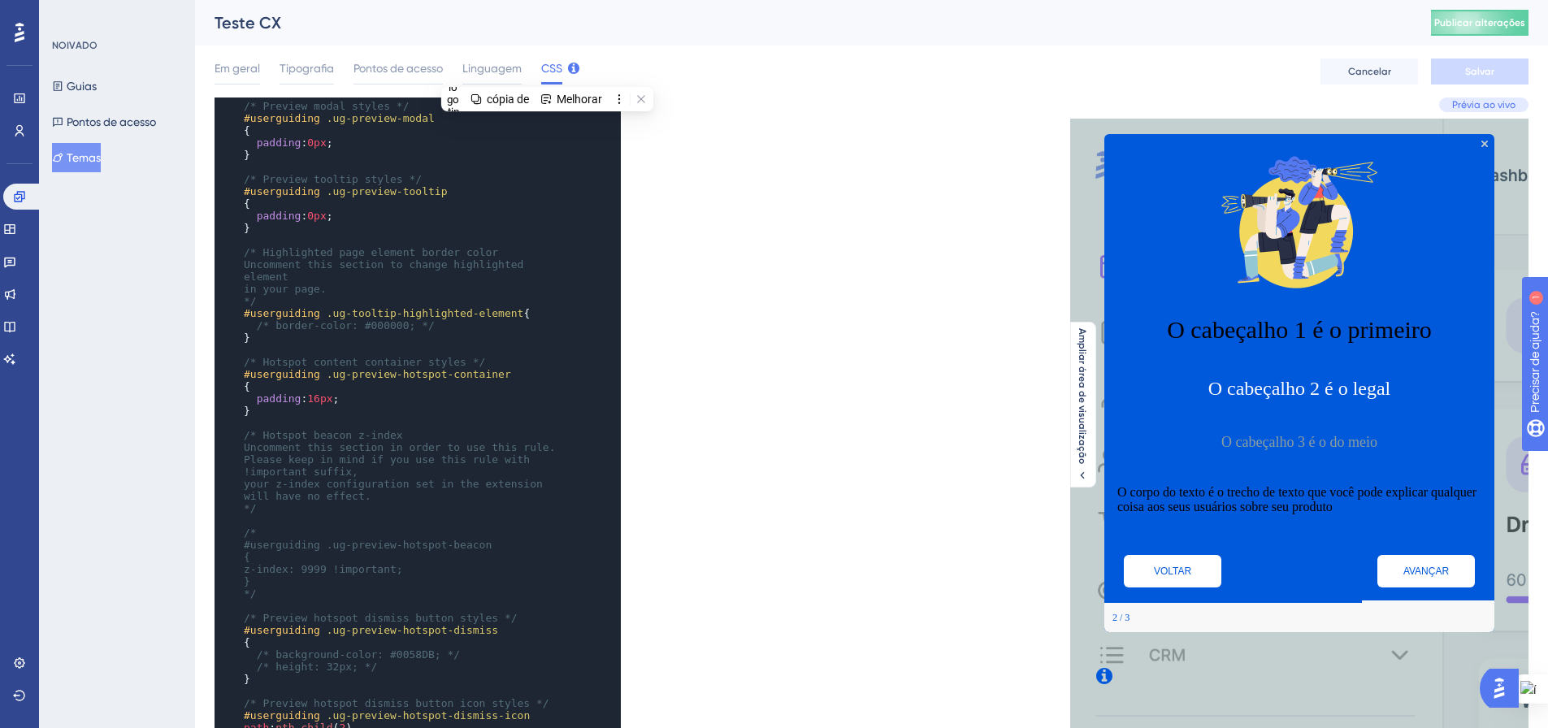
scroll to position [686, 0]
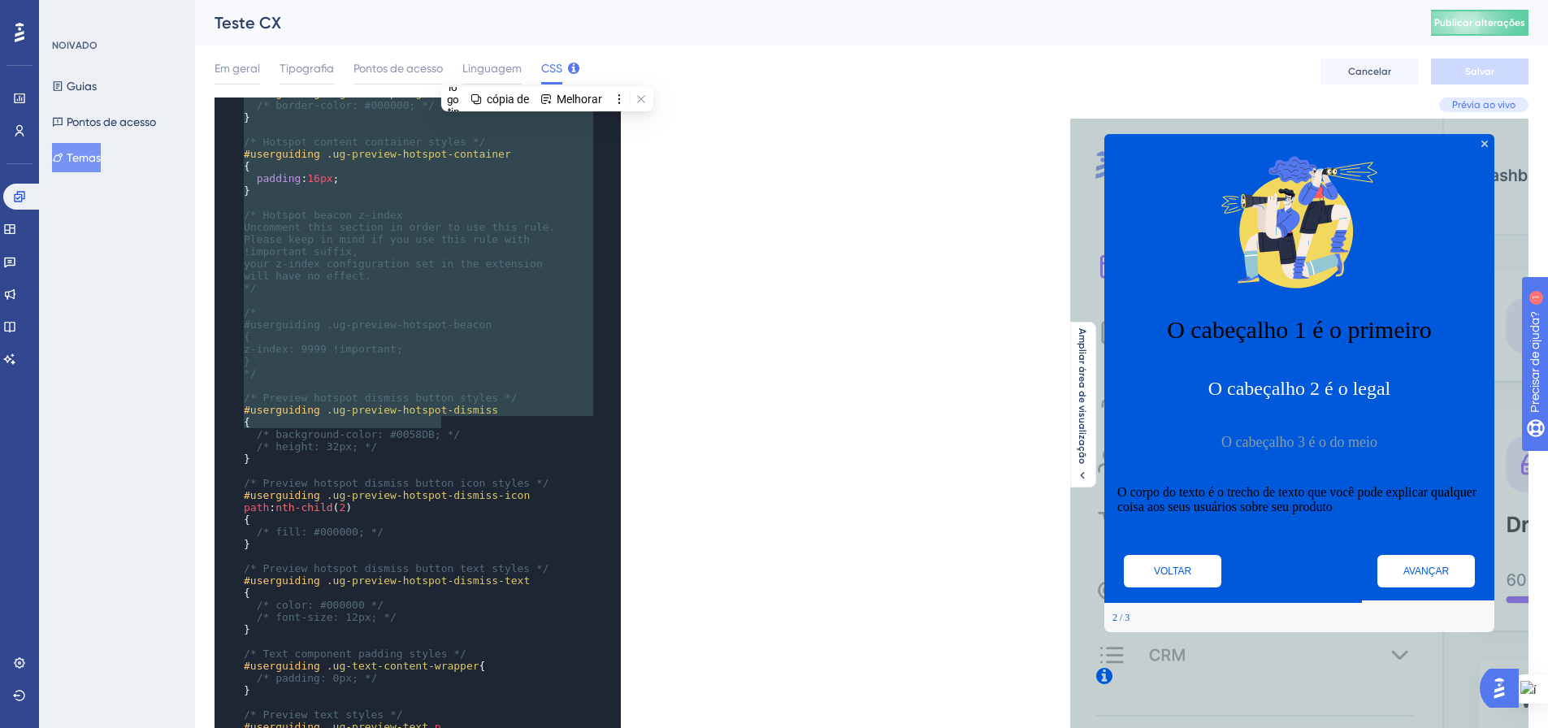
type textarea "#userguiding .ug-progress-bar-container { background-color: #F8F8F8; height: 3p…"
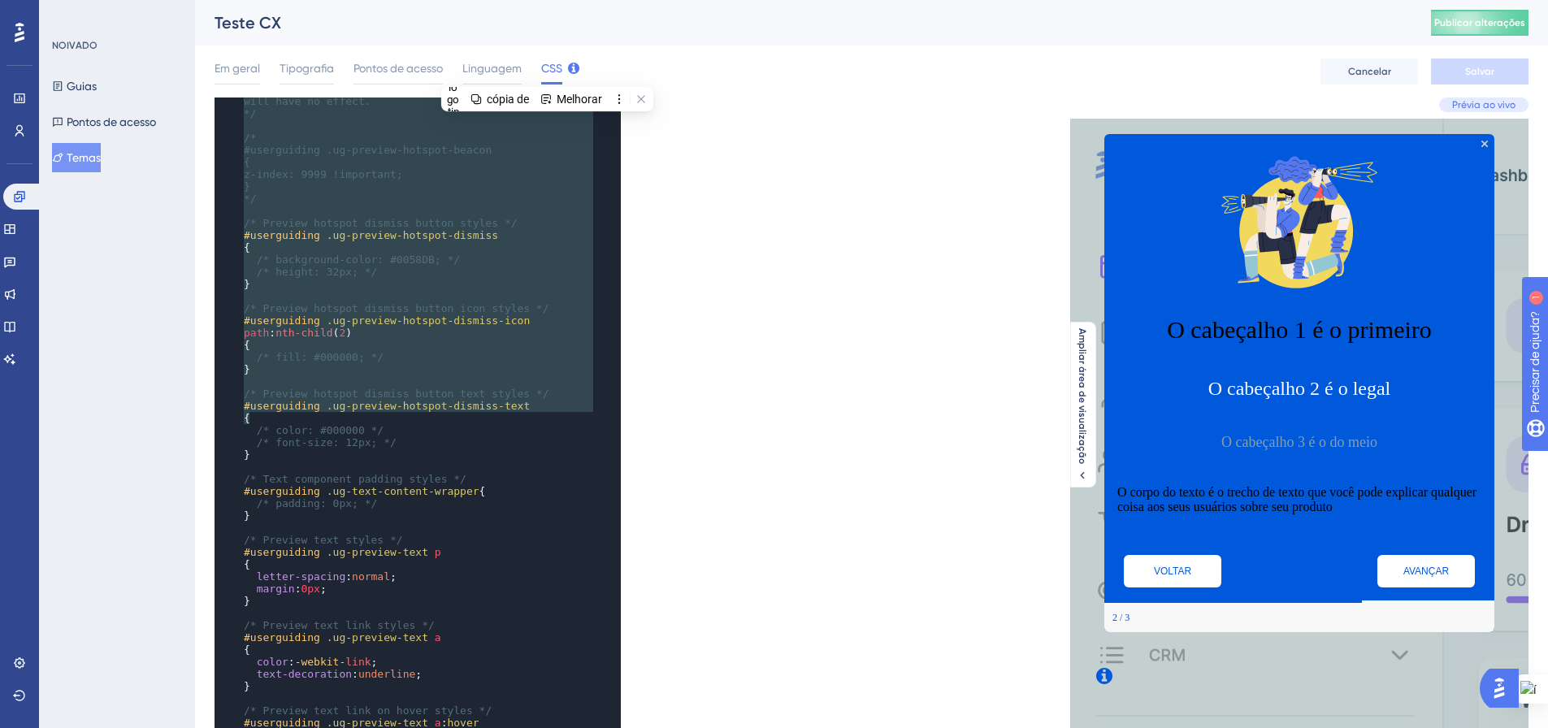
scroll to position [1219, 0]
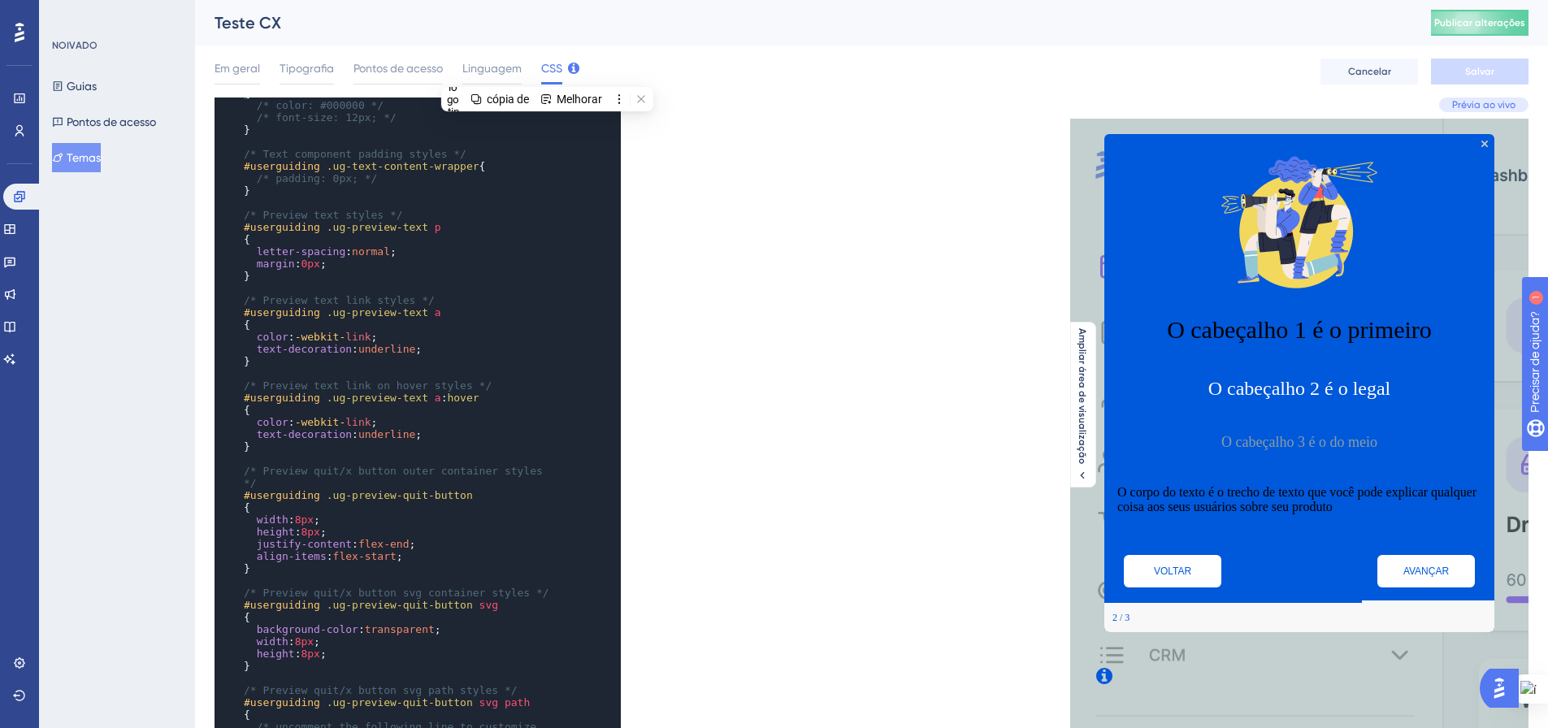
drag, startPoint x: 244, startPoint y: 279, endPoint x: 449, endPoint y: 415, distance: 246.9
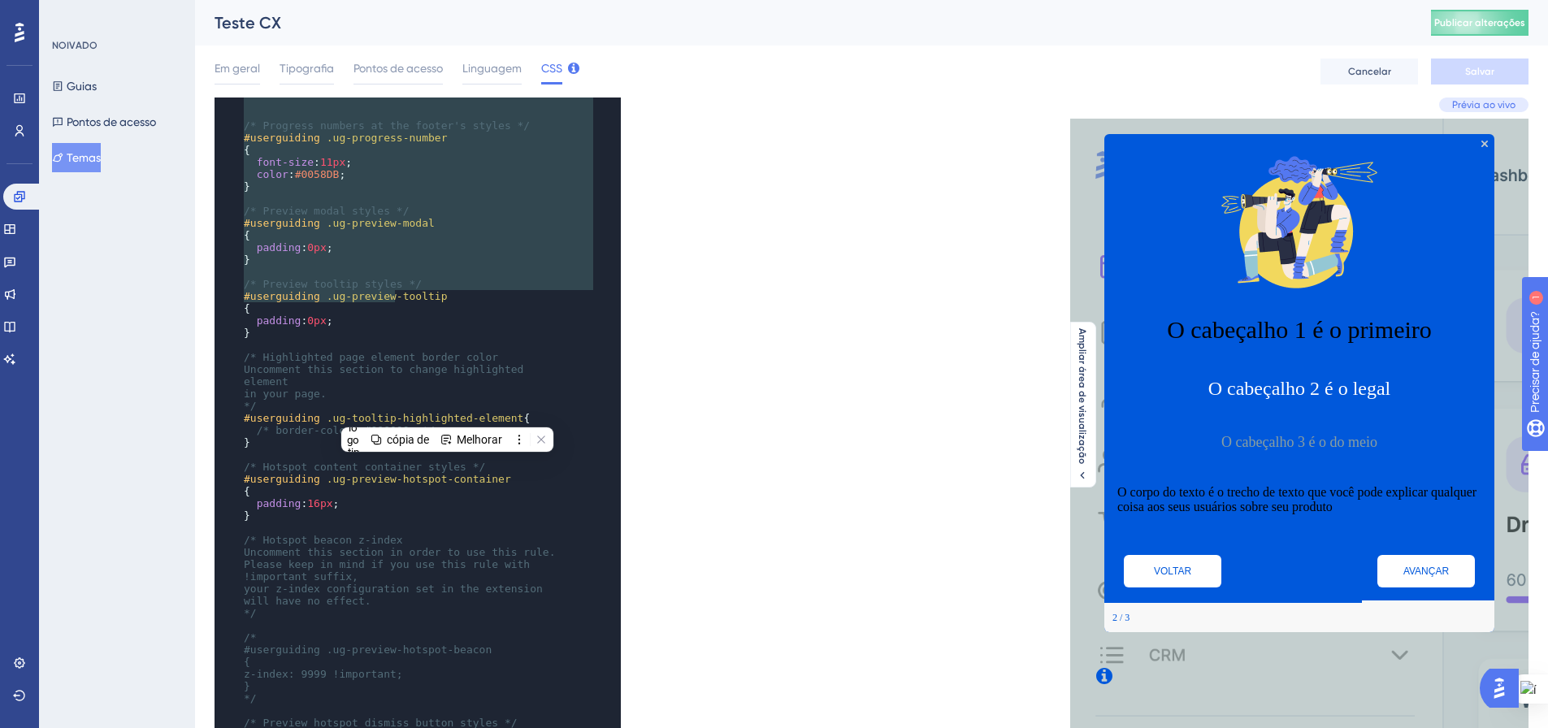
scroll to position [800, 0]
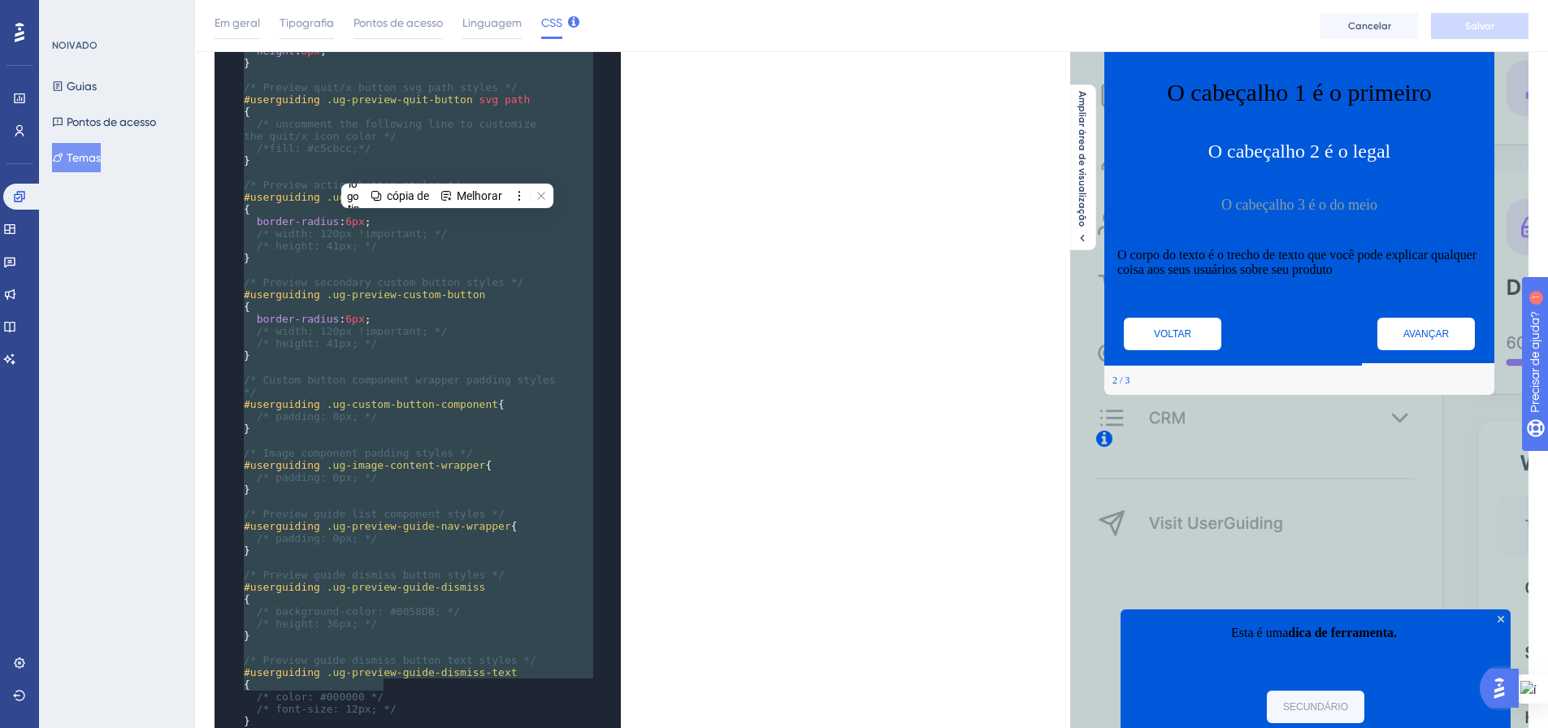
type textarea "/* Only the selectors and attributes provided in this field are editable at the…"
drag, startPoint x: 245, startPoint y: 145, endPoint x: 494, endPoint y: 695, distance: 603.2
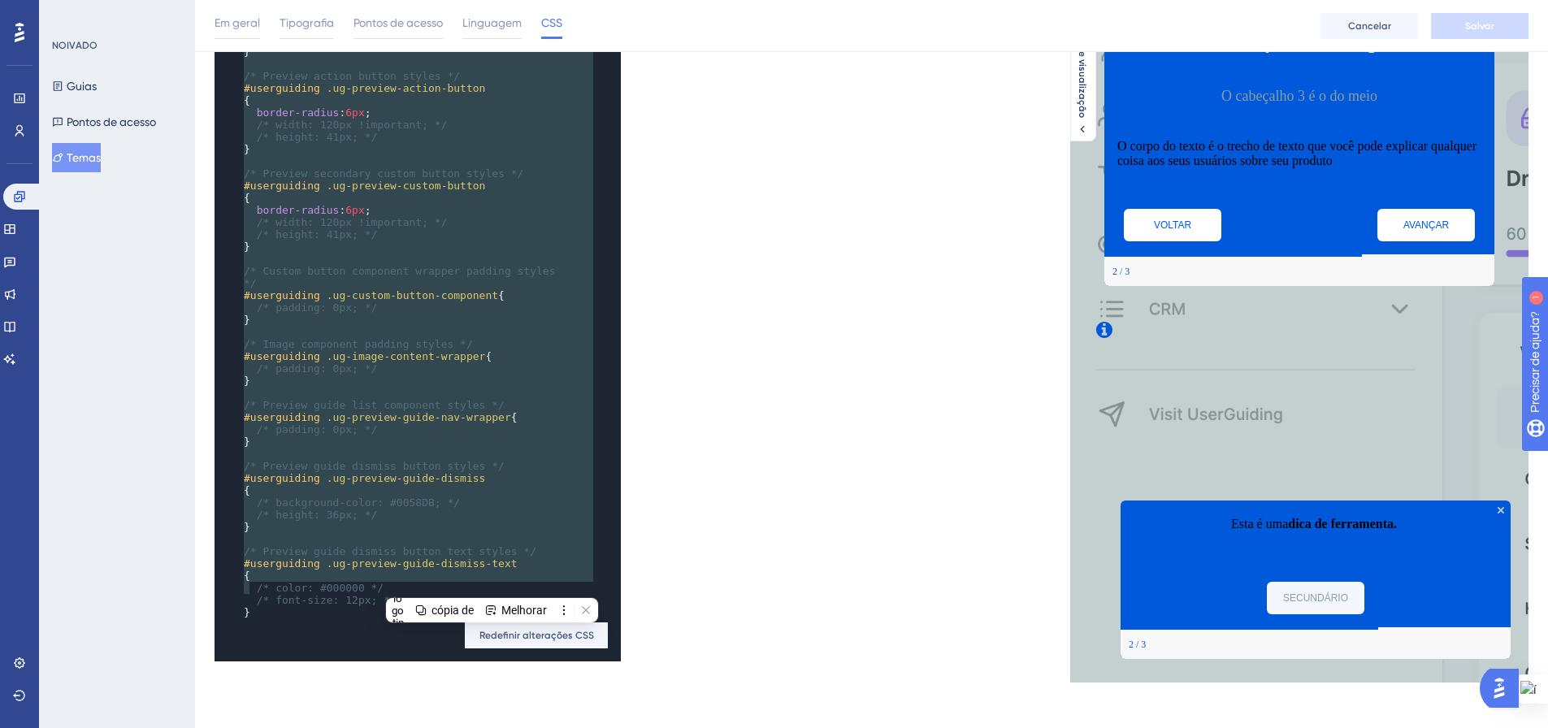
type textarea "/* Only the selectors and attributes provided in this field are editable at the…"
drag, startPoint x: 244, startPoint y: 142, endPoint x: 499, endPoint y: 593, distance: 517.6
paste textarea "Code editor"
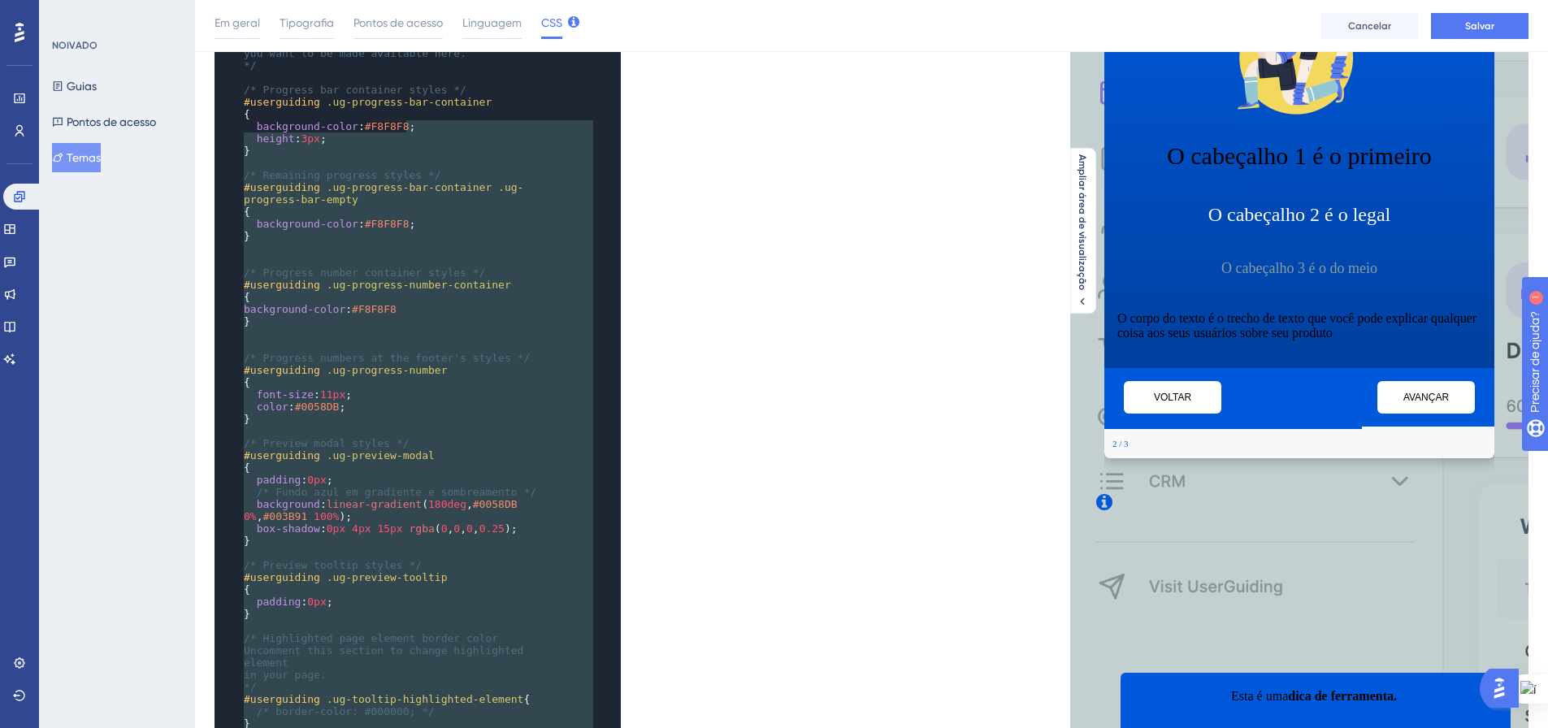
scroll to position [0, 0]
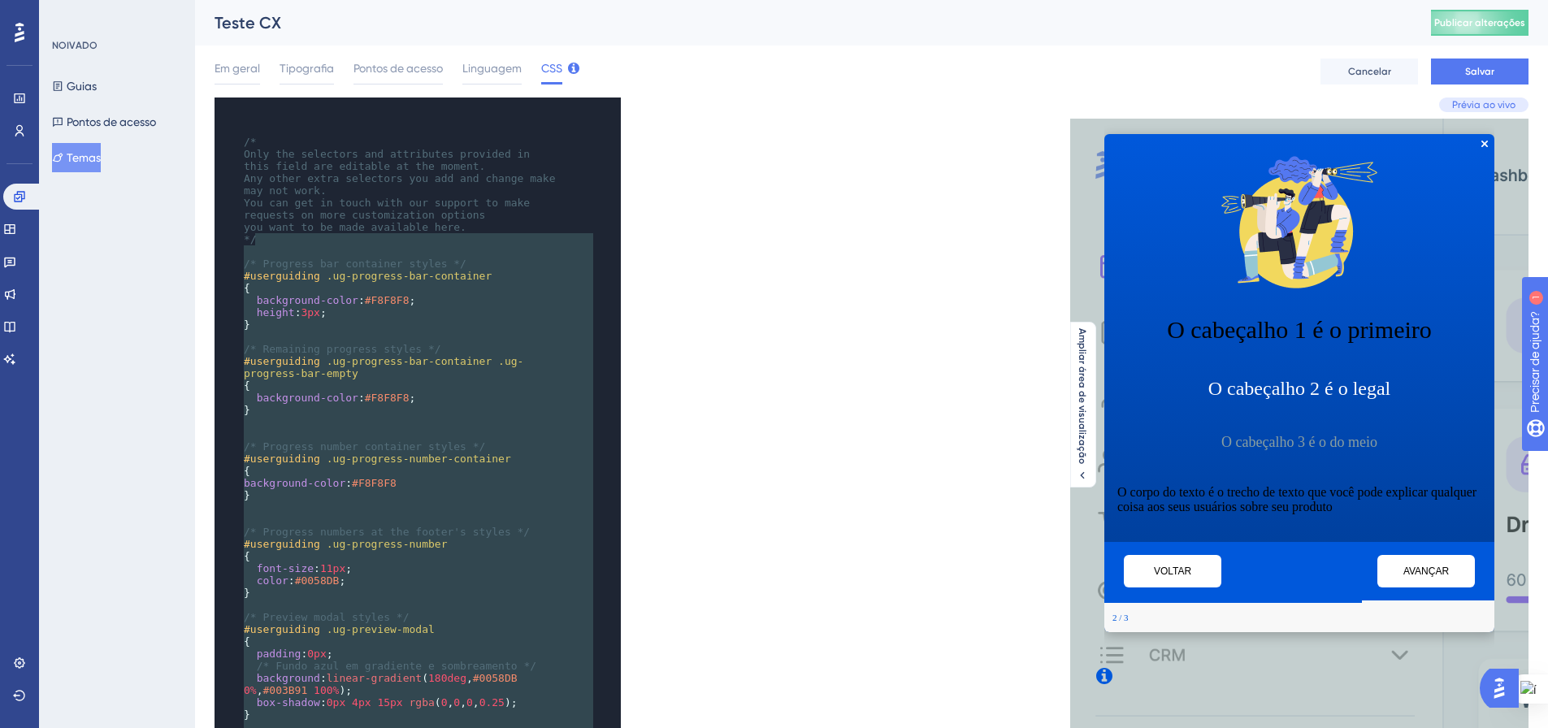
type textarea "/* Only the selectors and attributes provided in this field are editable at the…"
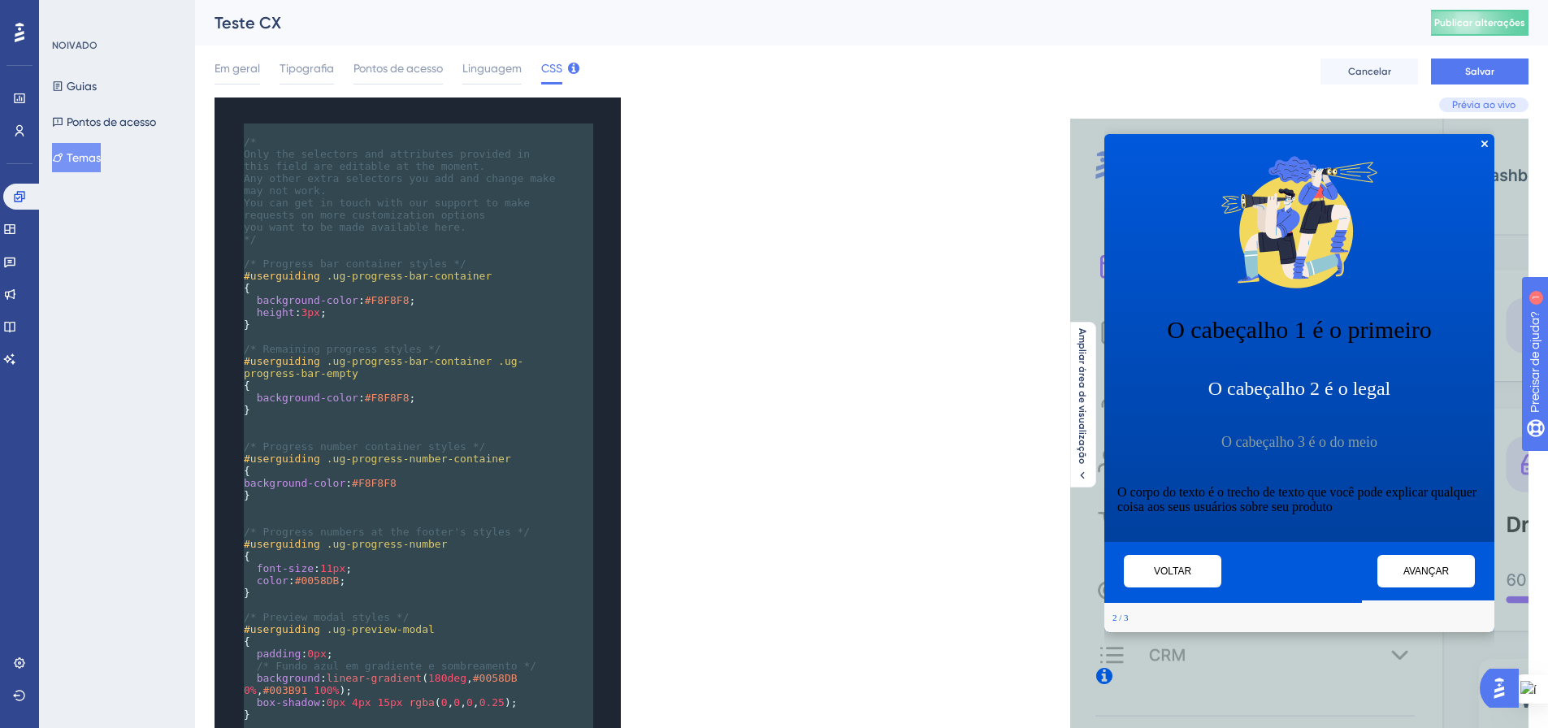
drag, startPoint x: 311, startPoint y: 678, endPoint x: 229, endPoint y: 125, distance: 558.7
paste textarea "Code editor"
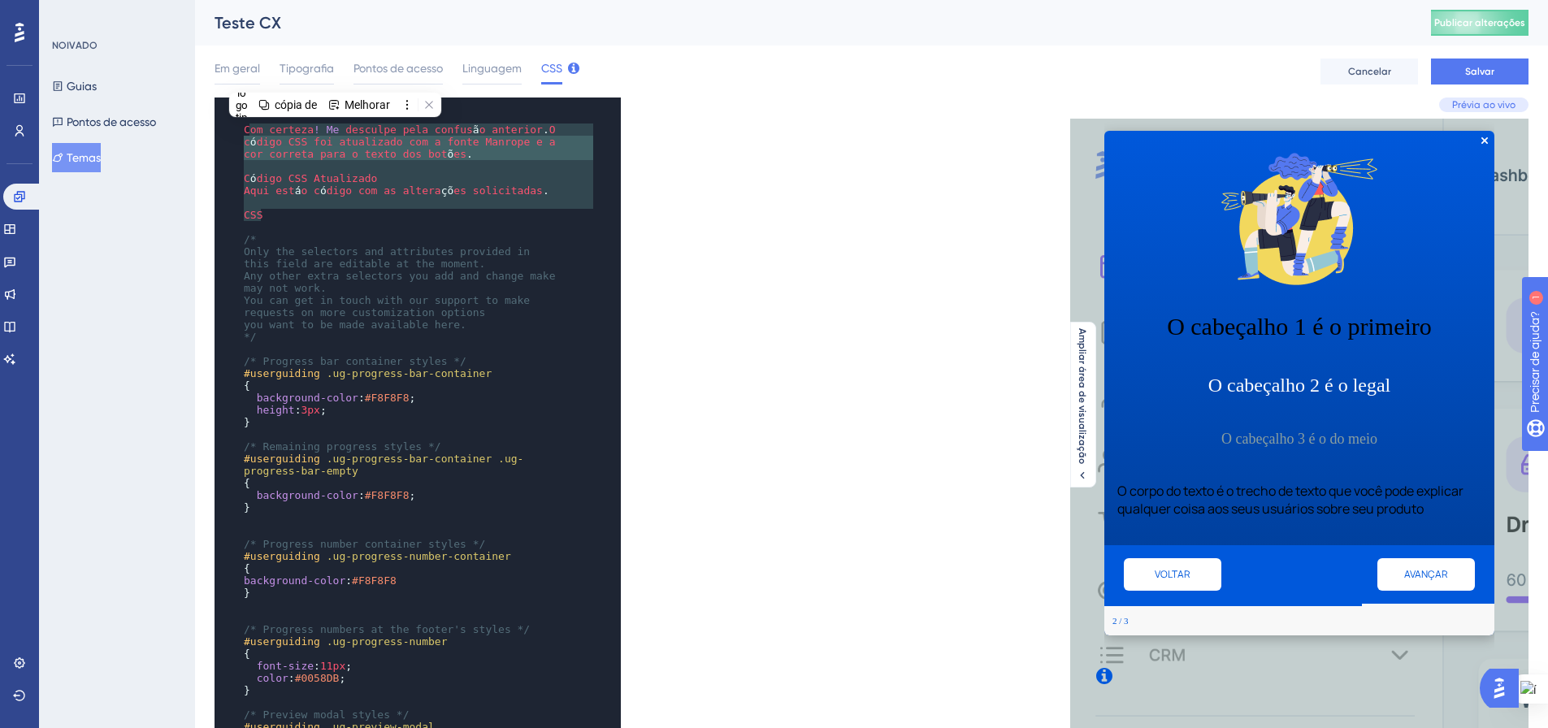
type textarea "om certeza! Me desculpe pela confusão anterior. O código CSS foi atualizado com…"
drag, startPoint x: 270, startPoint y: 218, endPoint x: 247, endPoint y: 124, distance: 96.2
click at [247, 124] on div "Com certeza ! Me desculpe pela confus ã o anterior . O c ó digo CSS foi atualiz…" at bounding box center [402, 660] width 323 height 1073
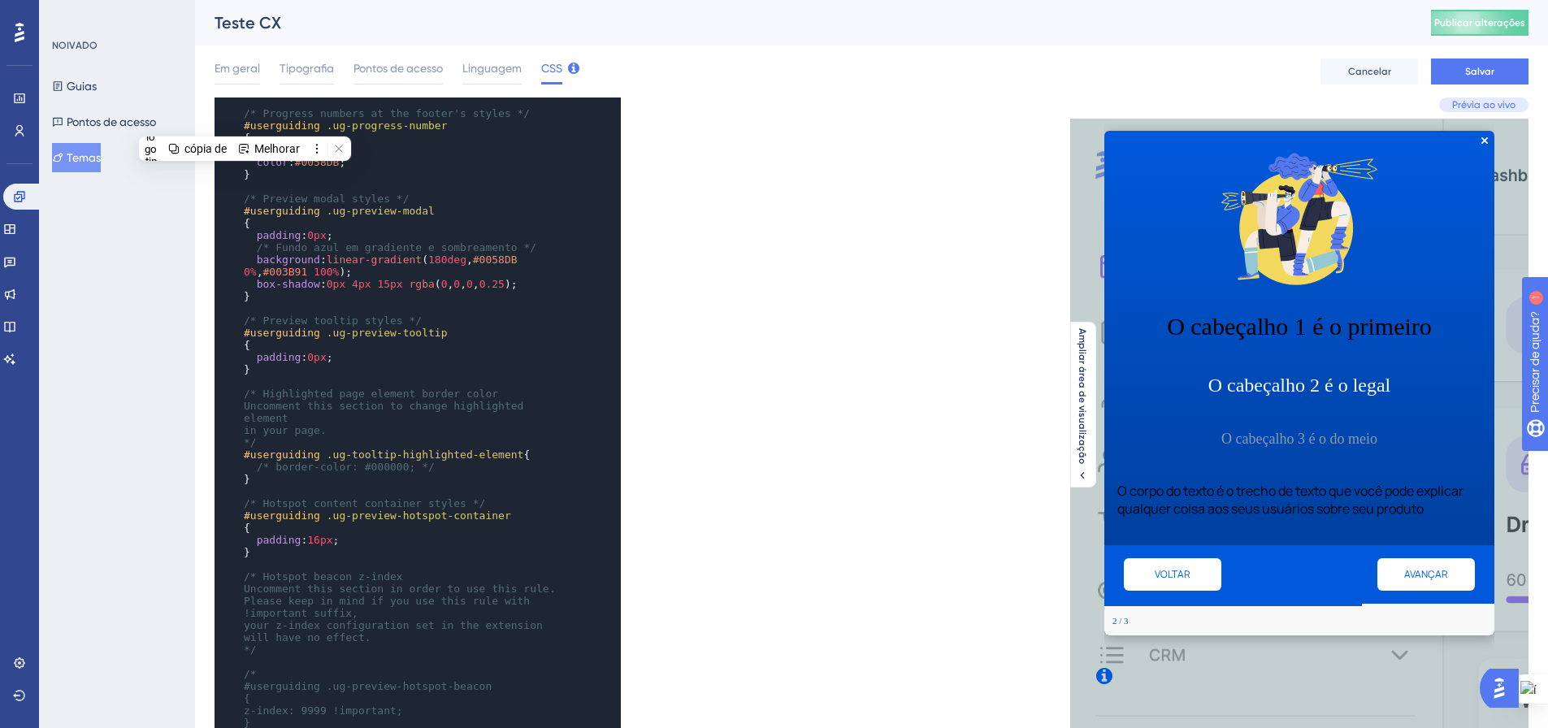
scroll to position [703, 0]
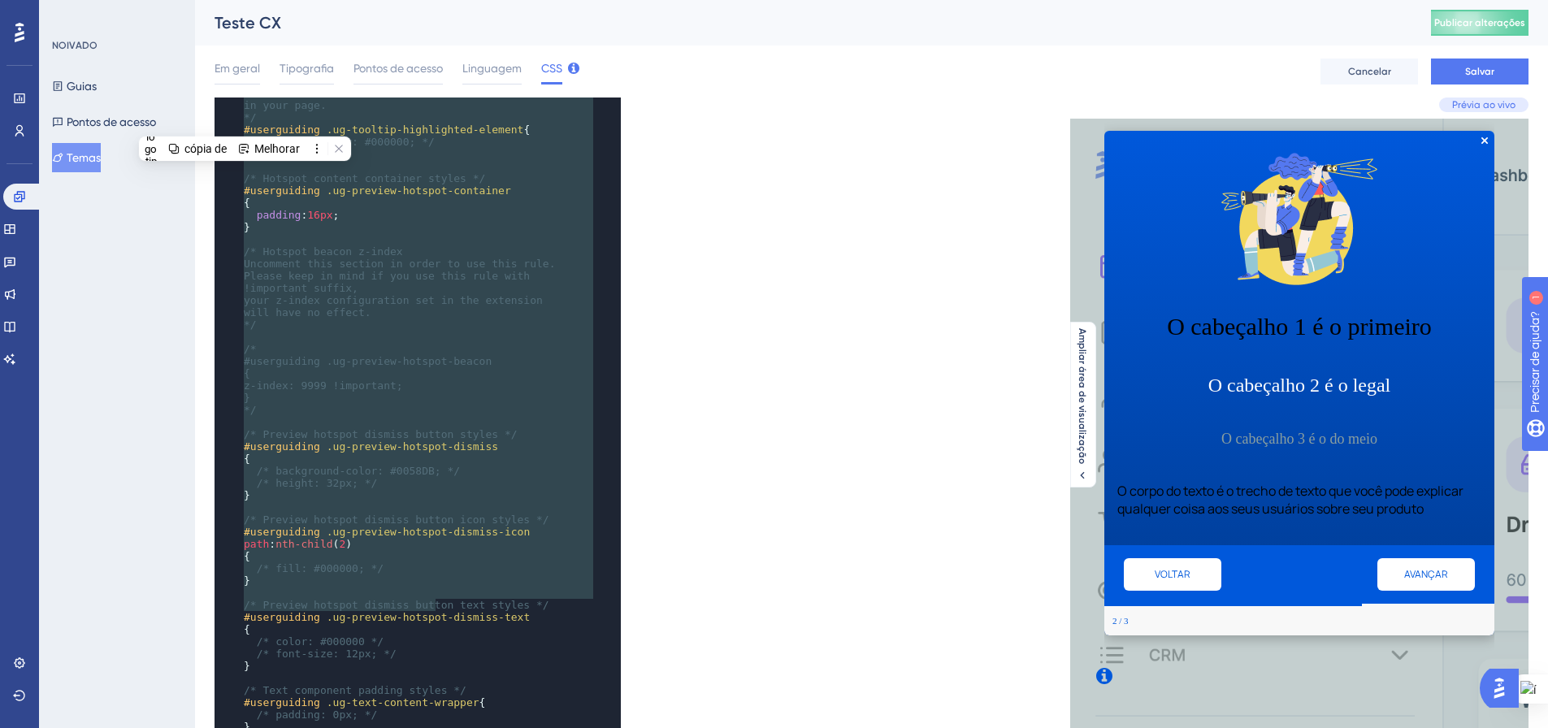
type textarea "/* Only the selectors and attributes provided in this field are editable at the…"
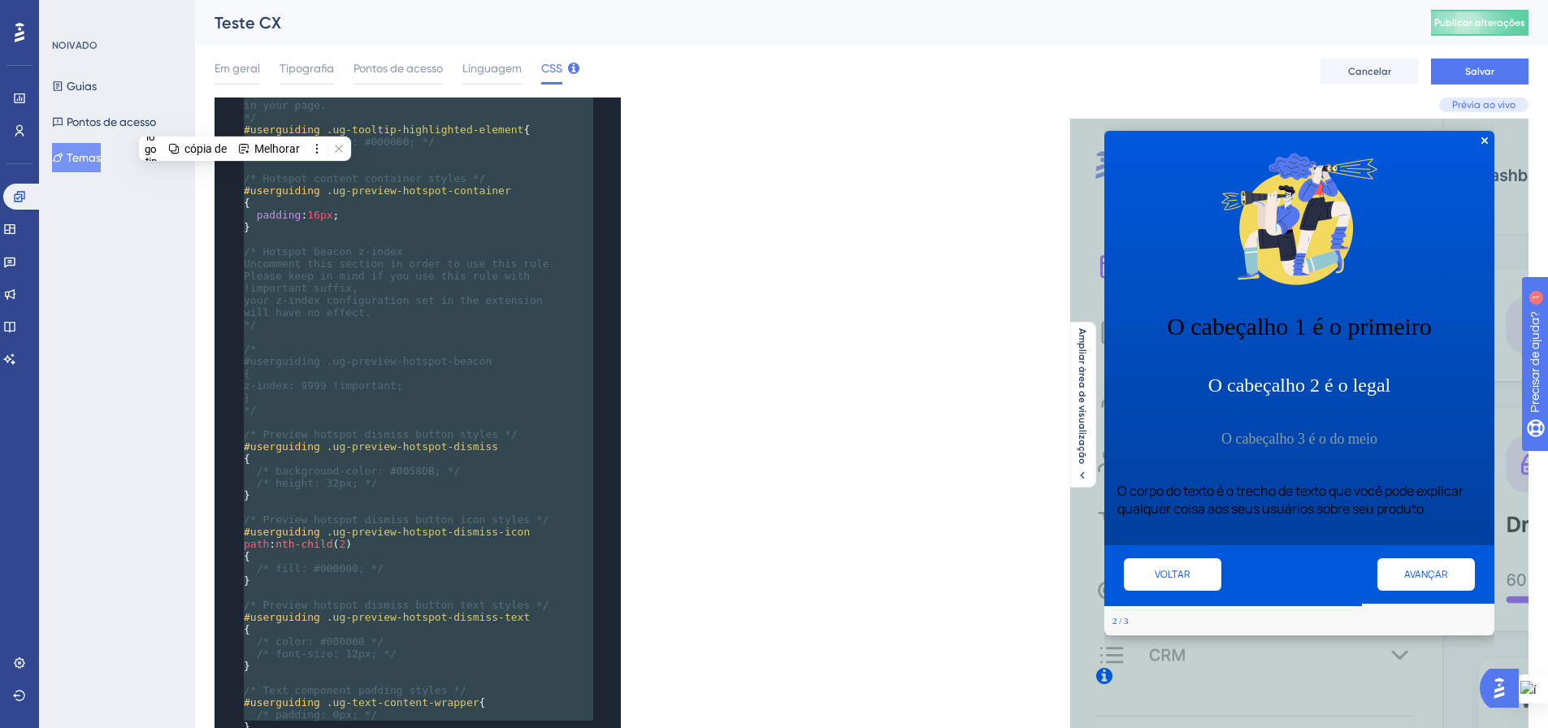
drag, startPoint x: 244, startPoint y: 131, endPoint x: 426, endPoint y: 723, distance: 619.1
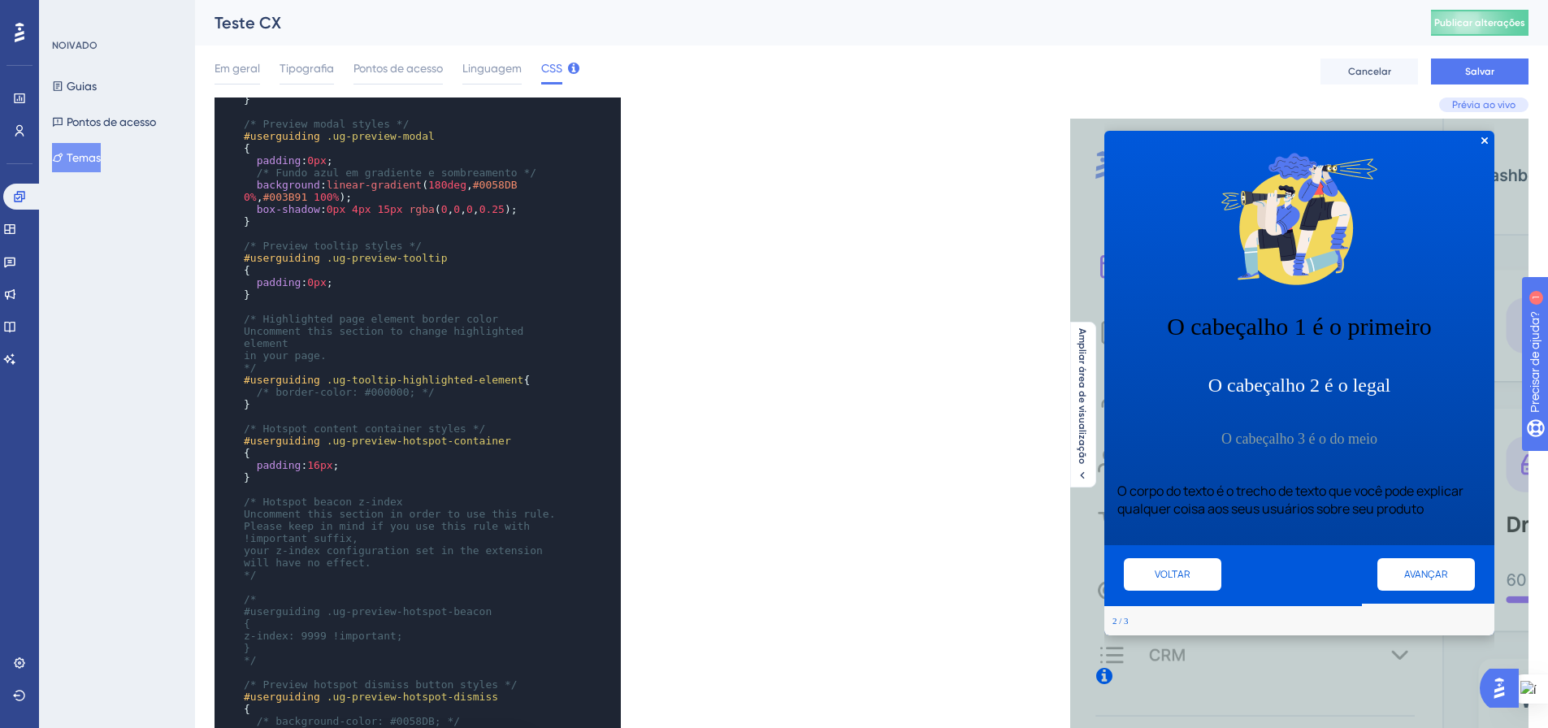
scroll to position [393, 0]
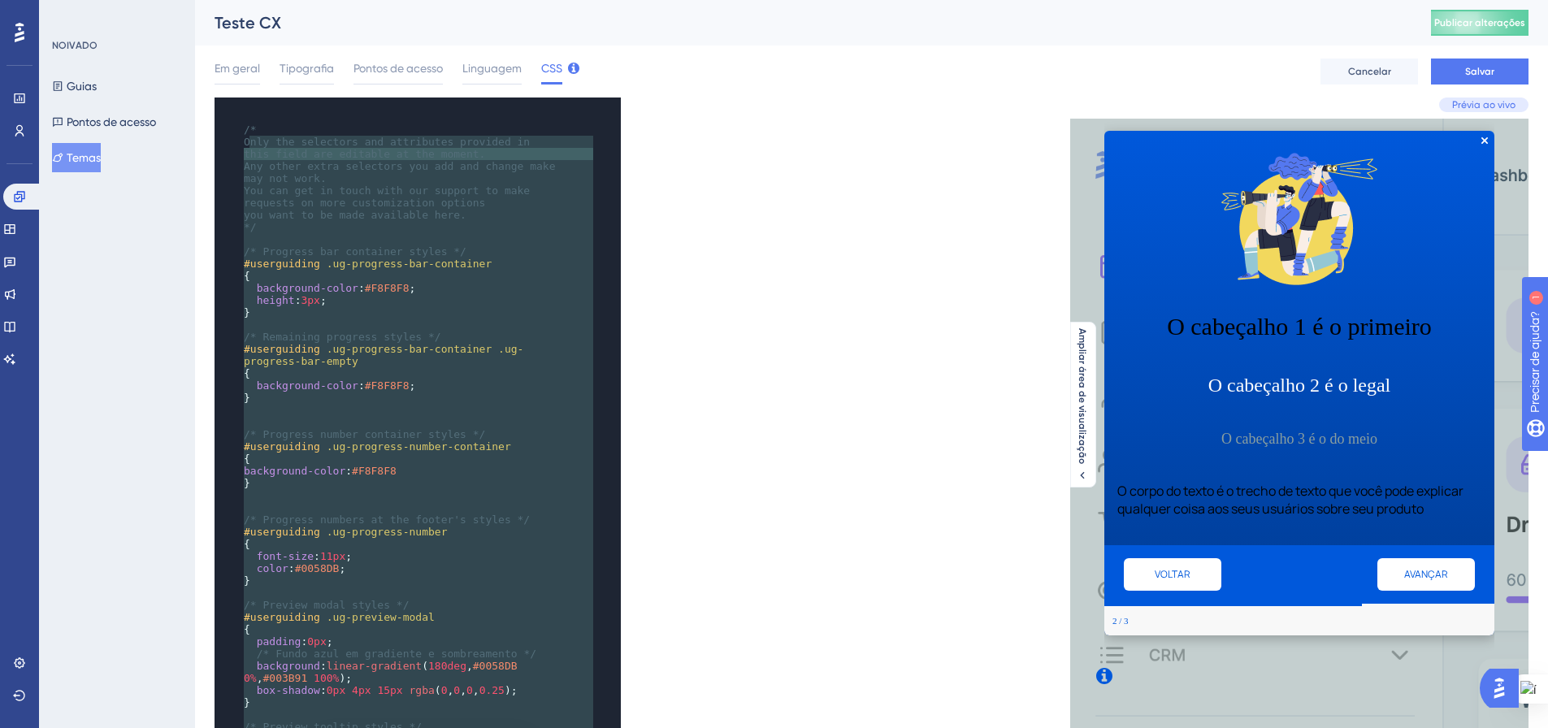
type textarea "/* Only the selectors and attributes provided in this field are editable at the…"
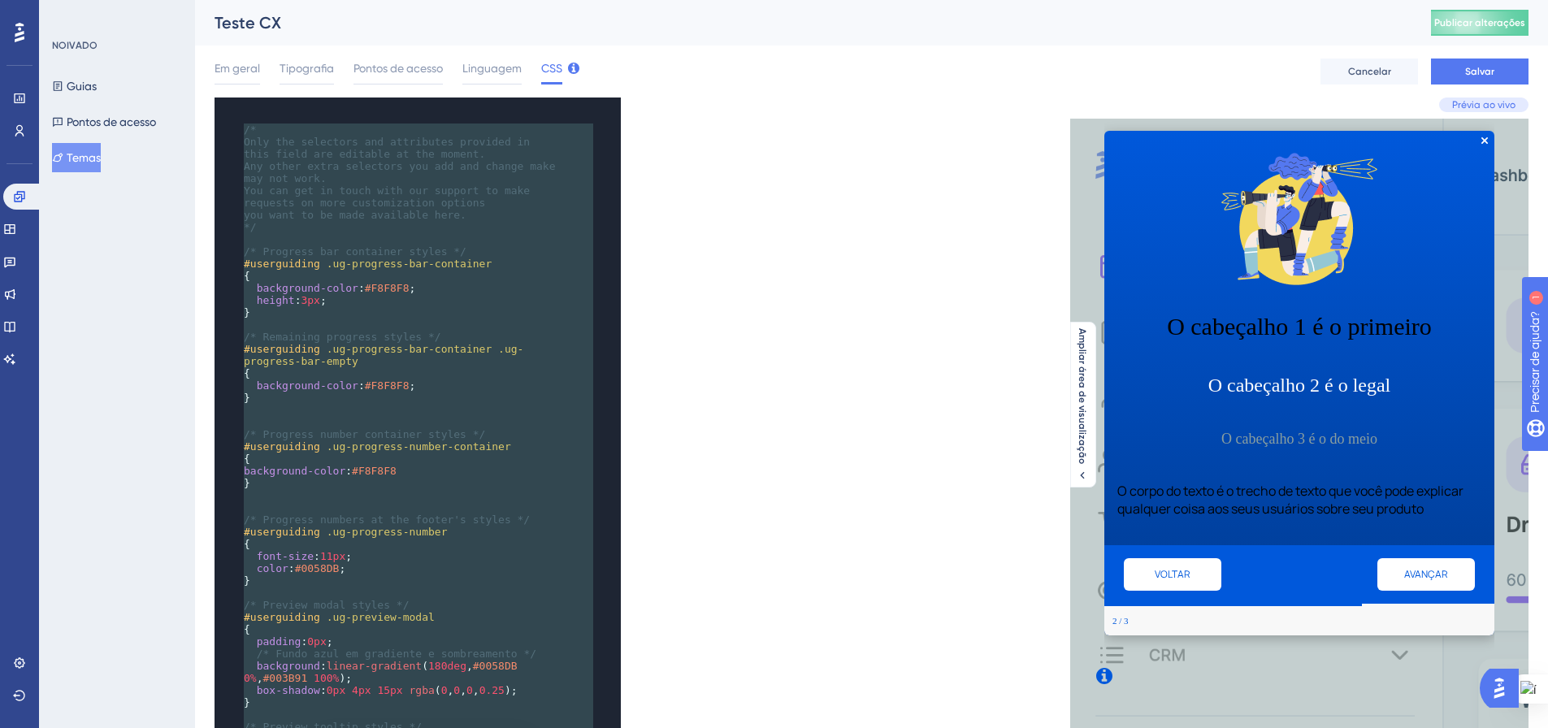
drag, startPoint x: 459, startPoint y: 680, endPoint x: 241, endPoint y: 130, distance: 591.1
paste textarea "Code editor"
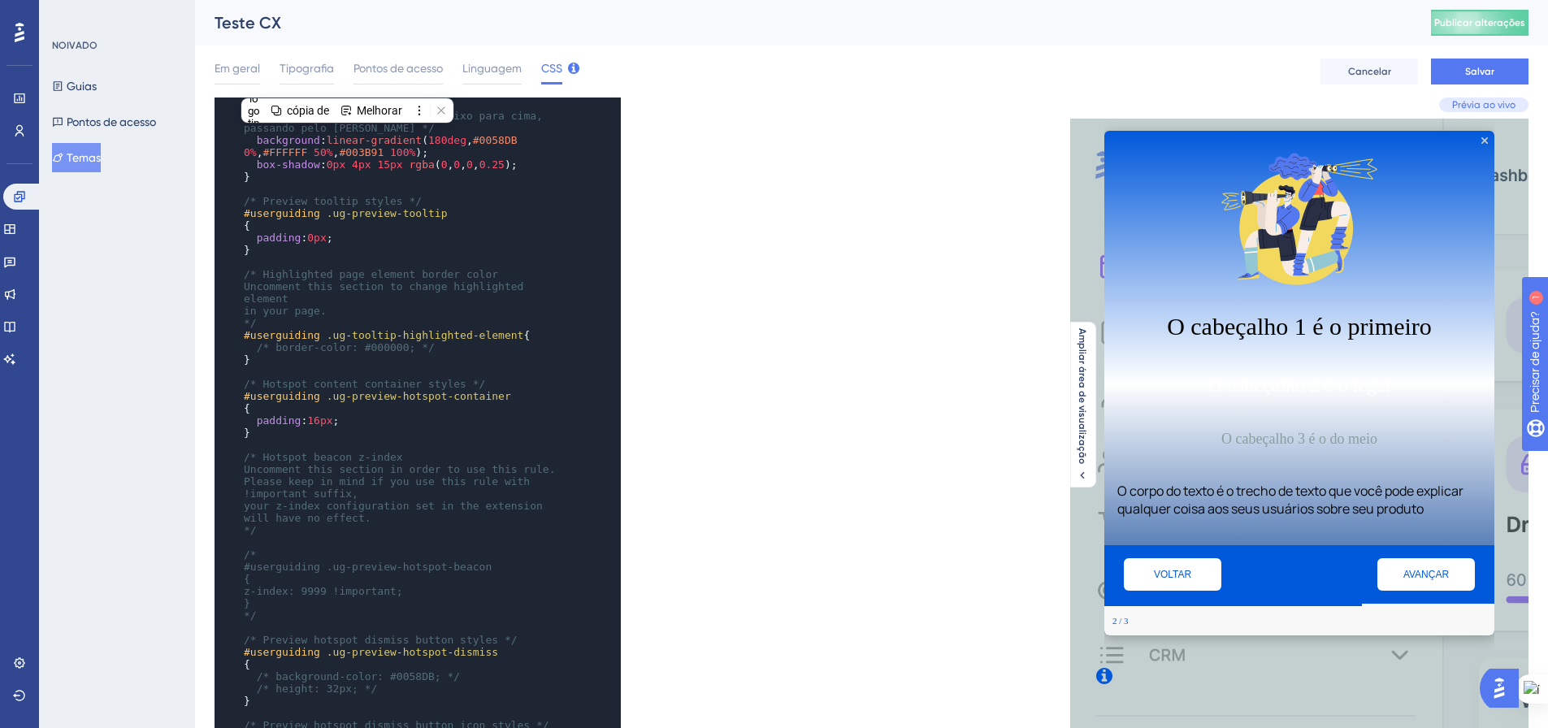
scroll to position [650, 0]
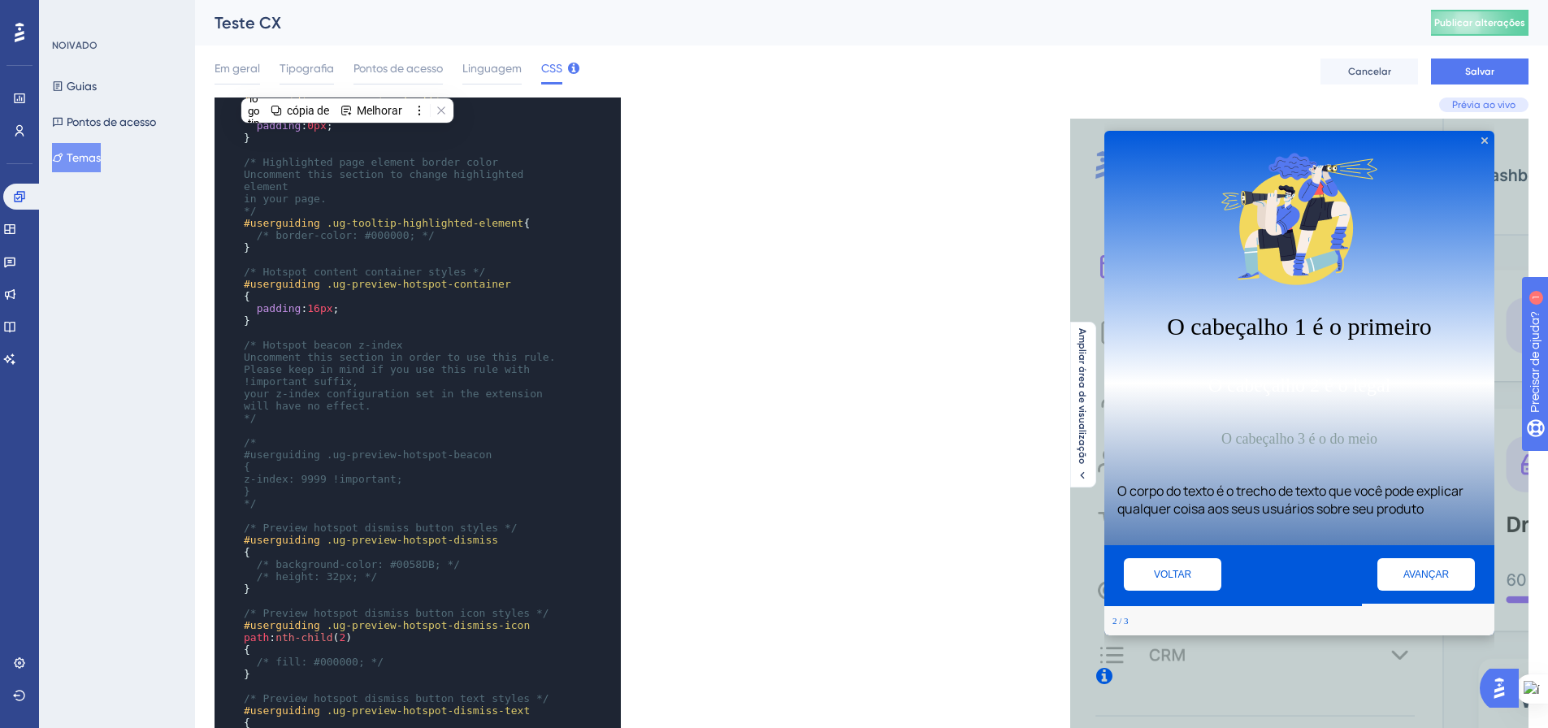
click at [825, 481] on div "x /* Preview quit/x button svg container styles /* Progress numbers at the foot…" at bounding box center [544, 553] width 658 height 910
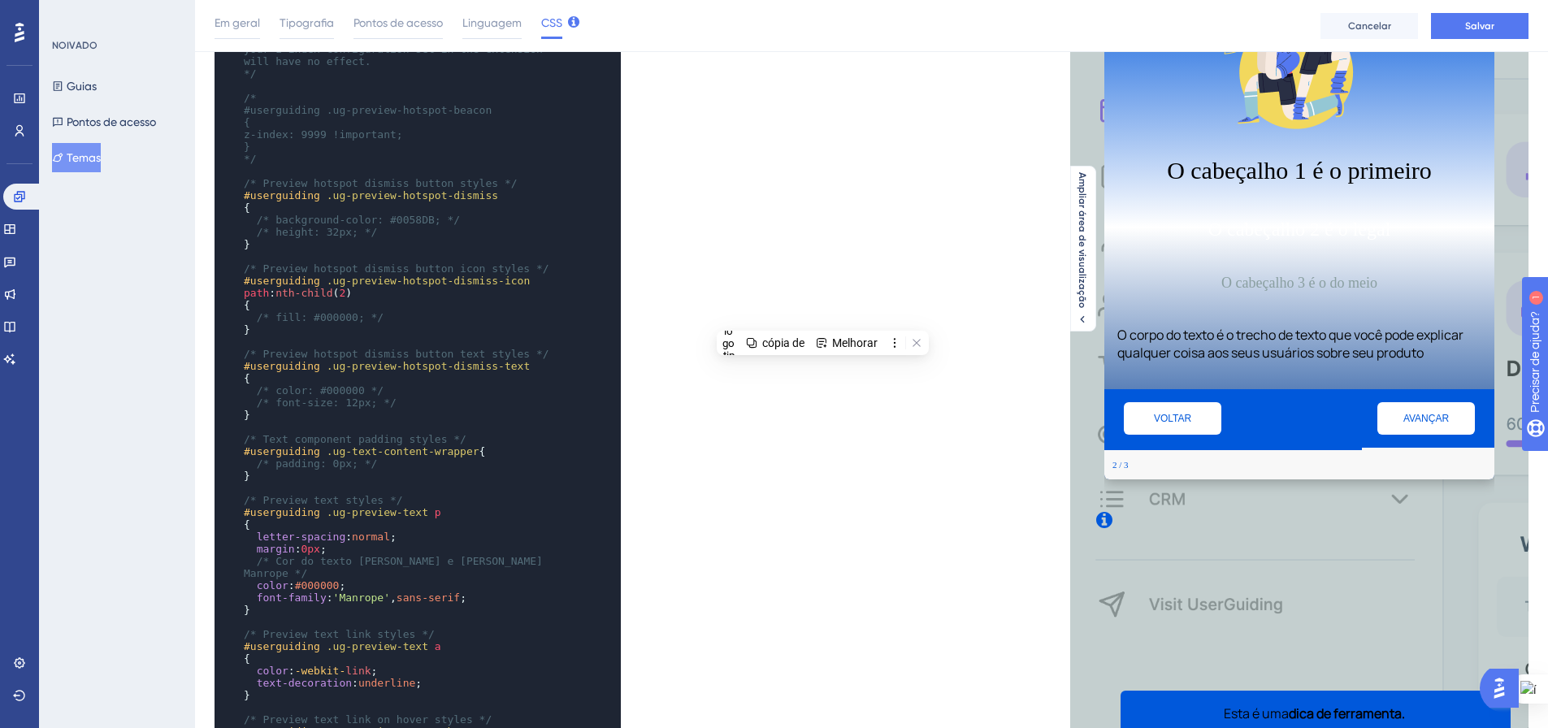
scroll to position [351, 0]
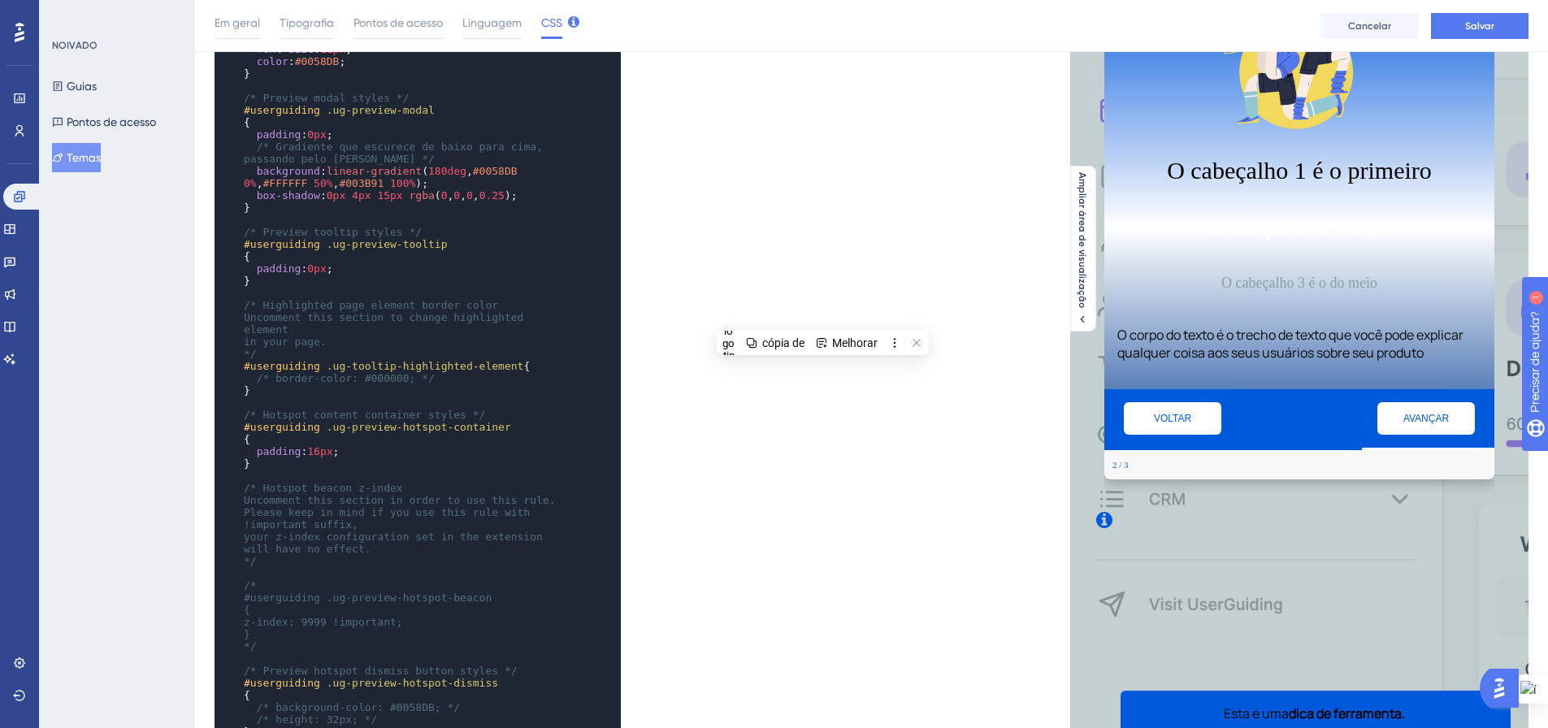
type textarea ": 3px; } /* Remaining progress styles */ #userguiding .ug-progress-bar-containe…"
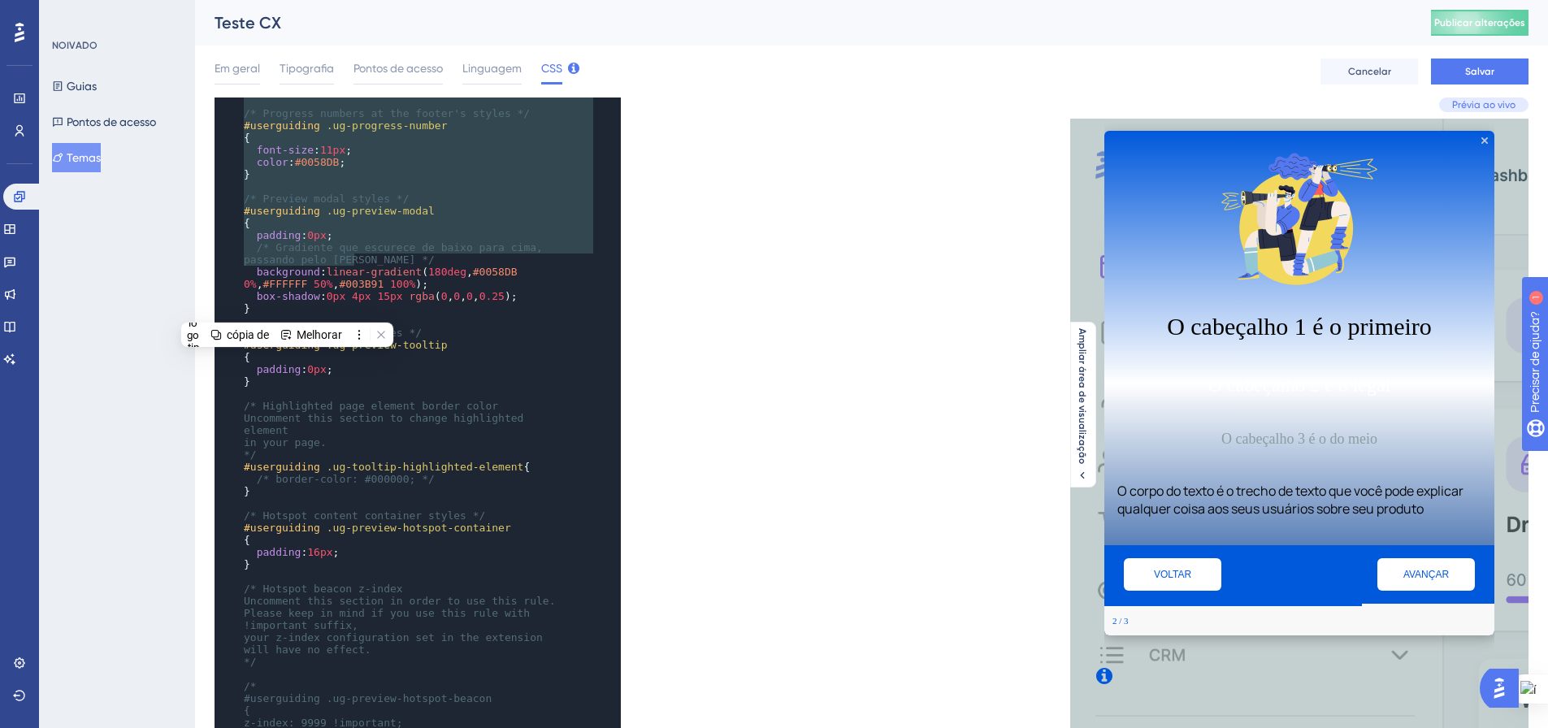
scroll to position [434, 0]
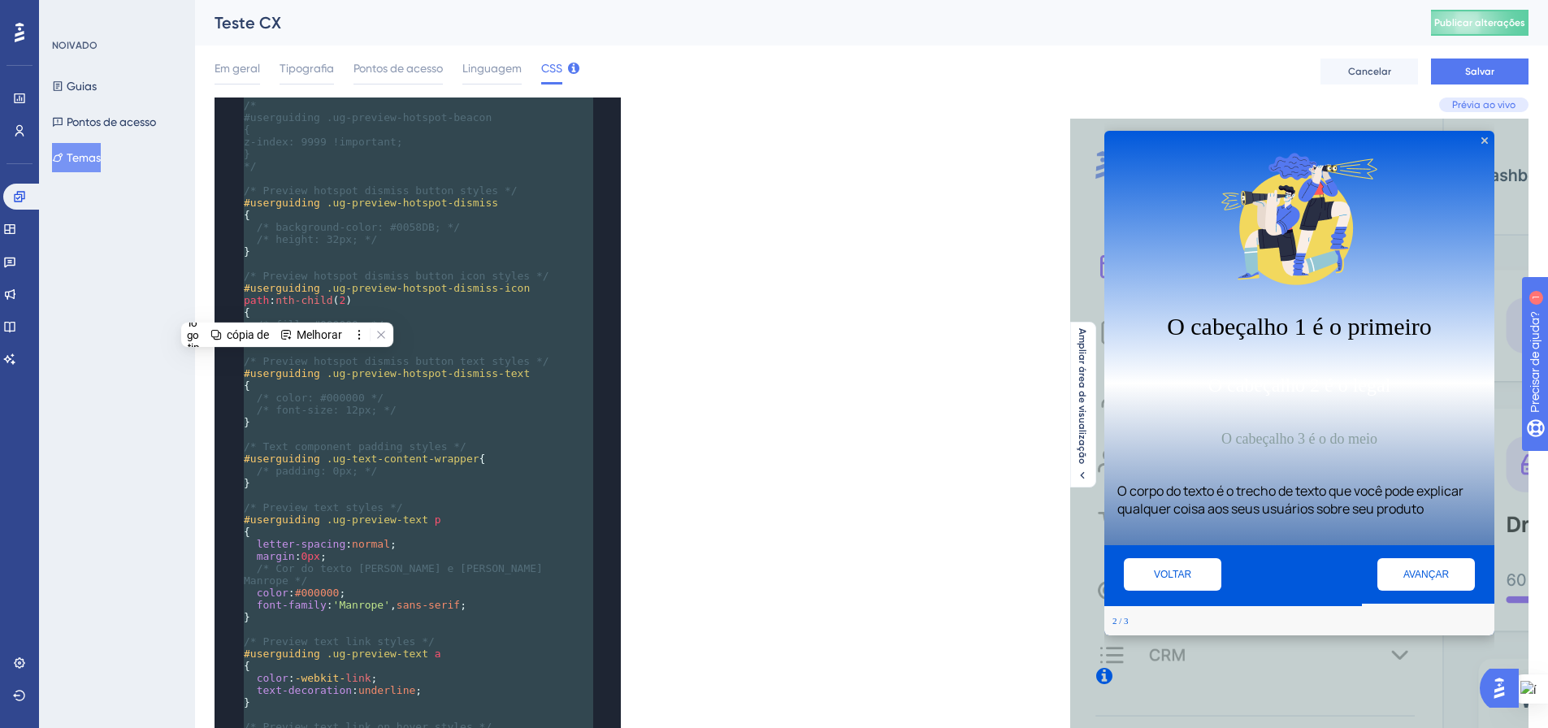
type textarea "/* Only the selectors and attributes provided in this field are editable at the…"
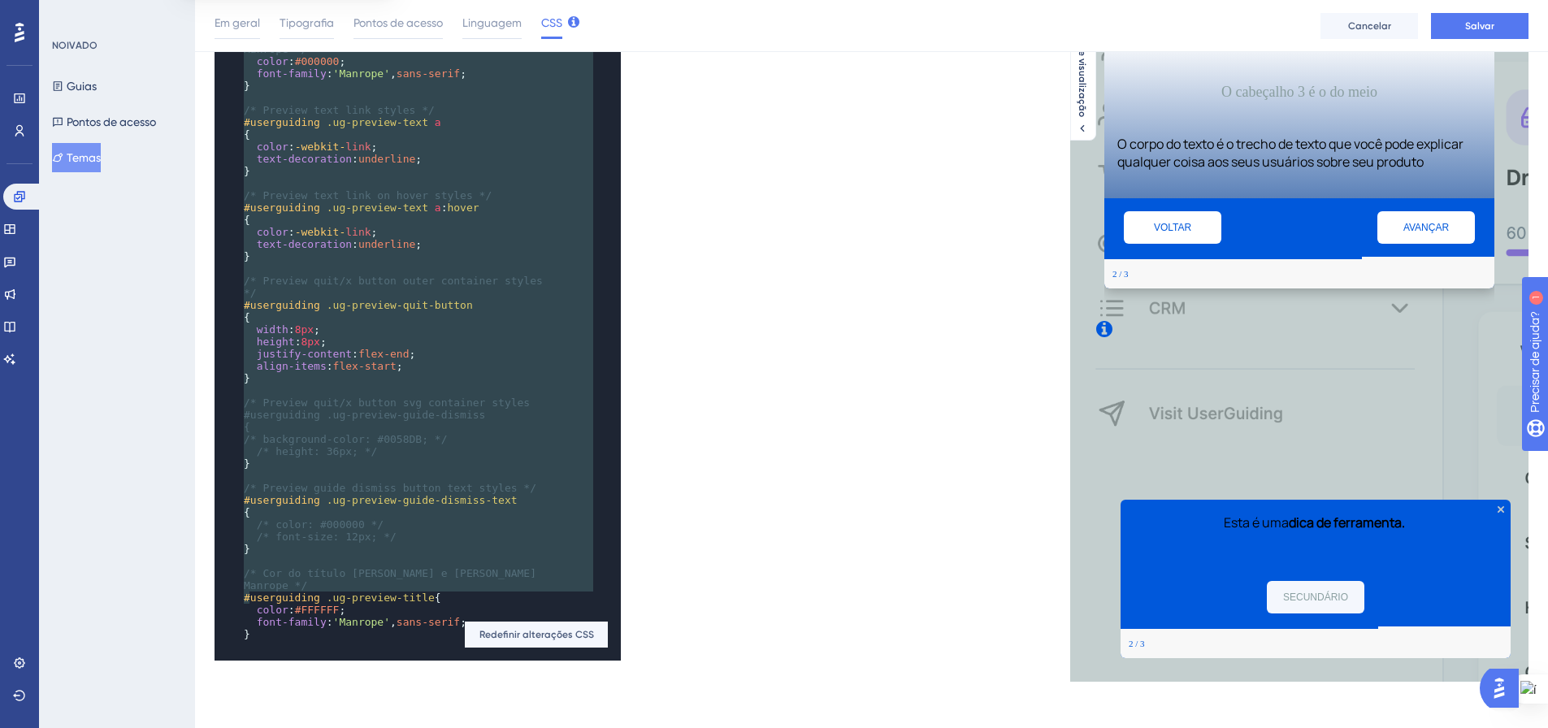
scroll to position [359, 0]
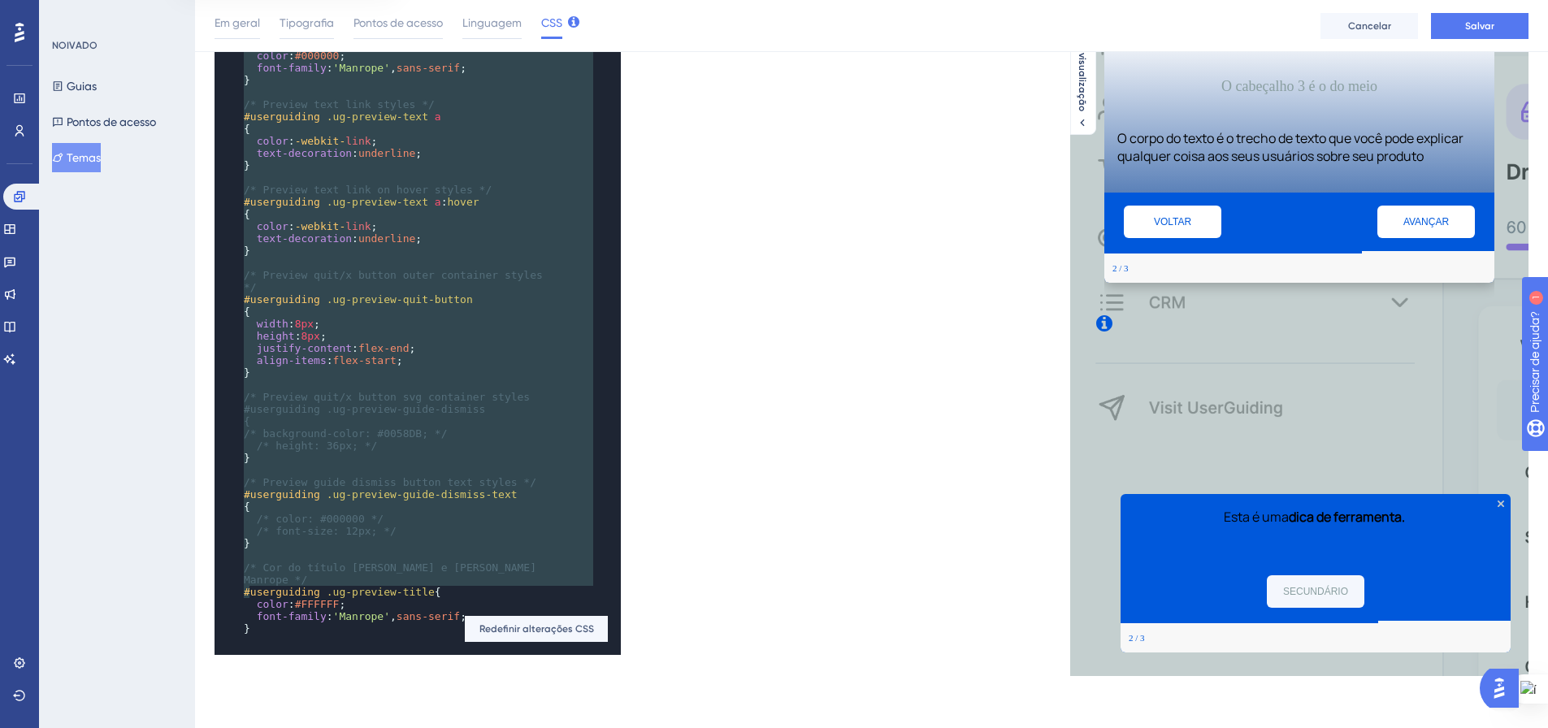
drag, startPoint x: 243, startPoint y: 133, endPoint x: 497, endPoint y: 613, distance: 542.9
paste textarea "Code editor"
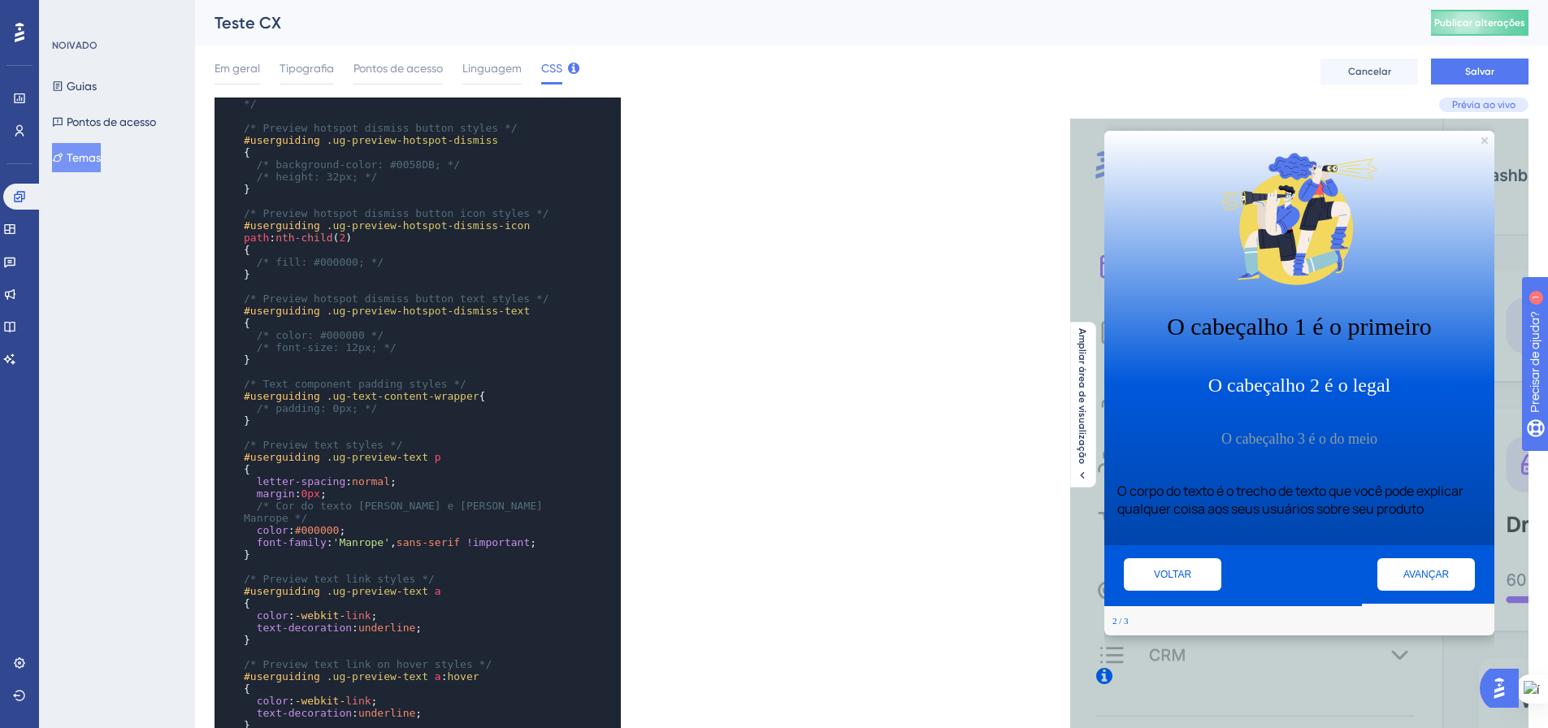
scroll to position [66, 0]
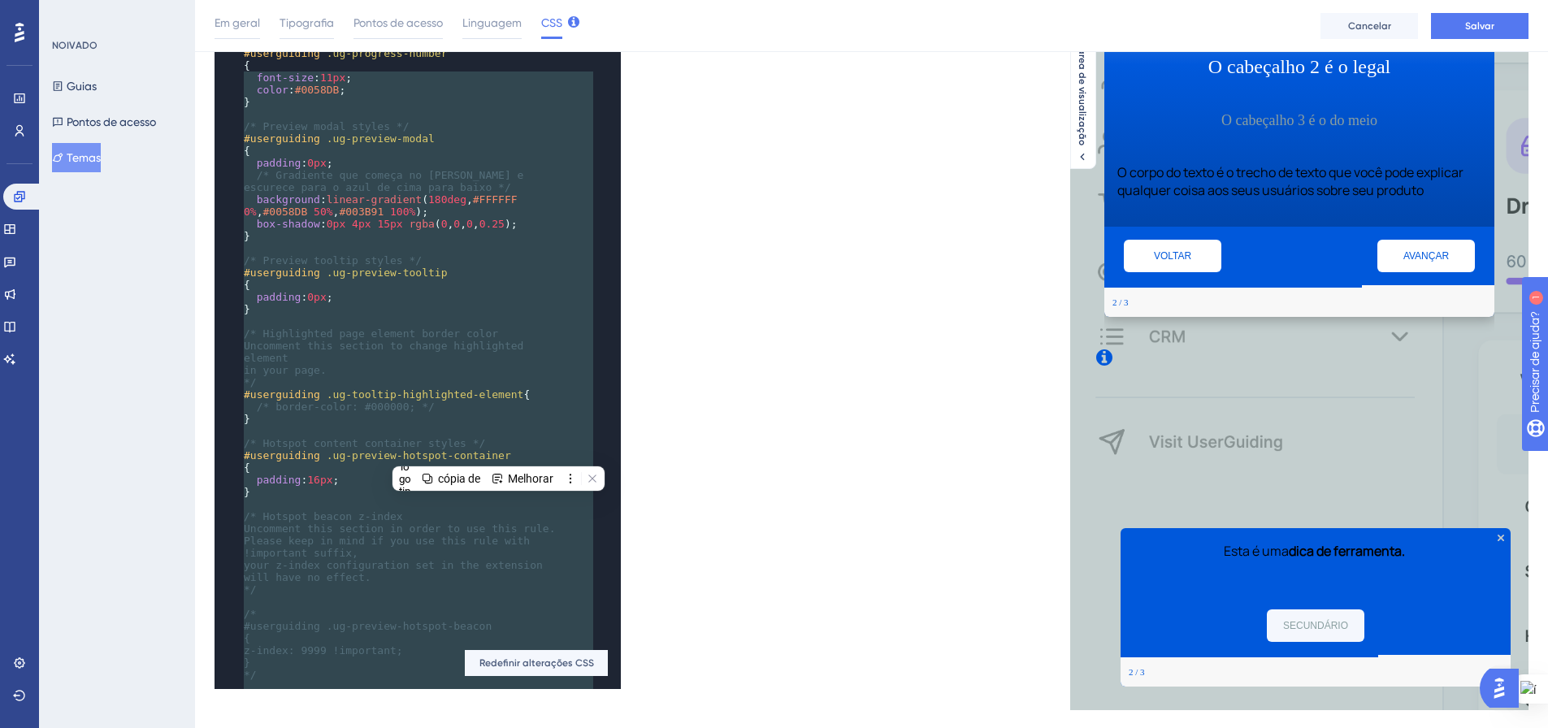
scroll to position [0, 0]
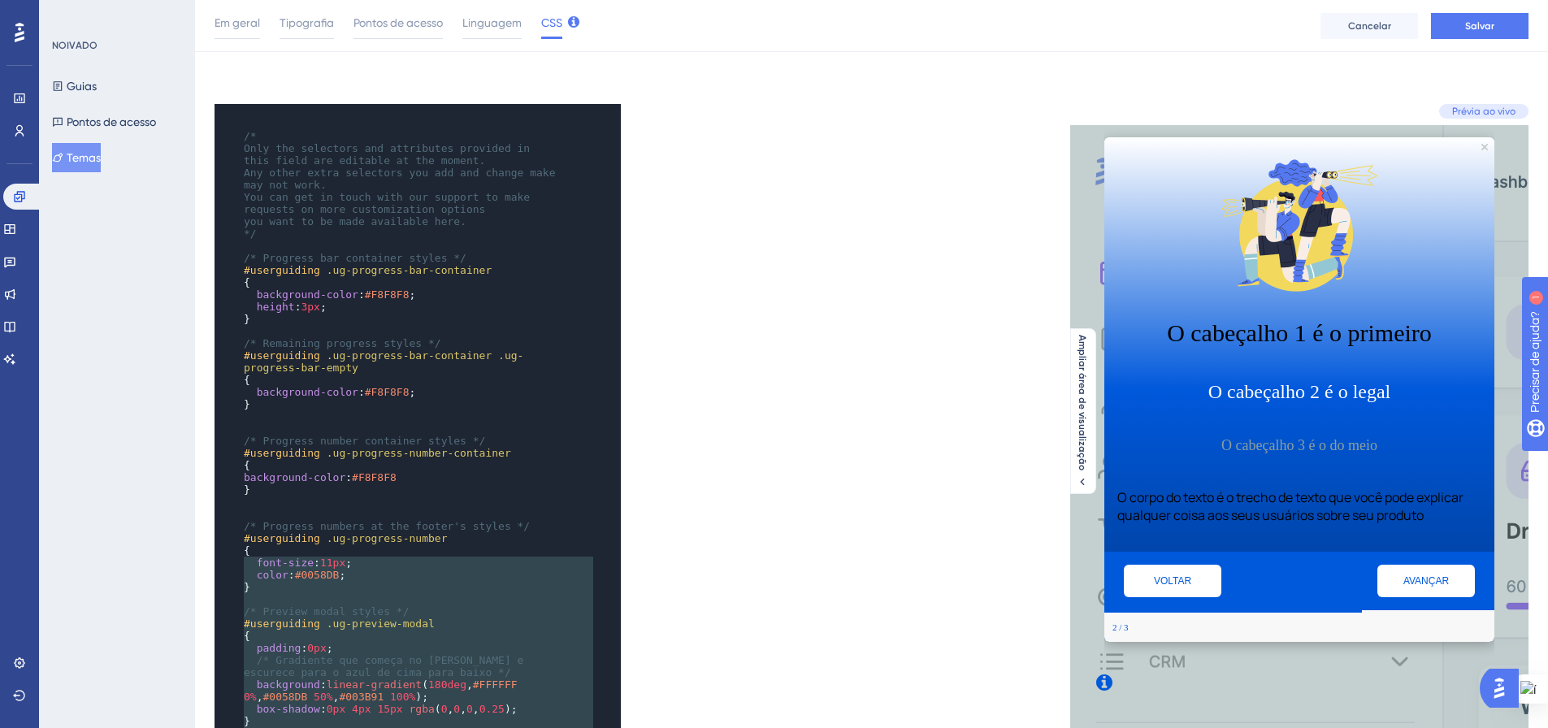
type textarea "/* Only the selectors and attributes provided in this field are editable at the…"
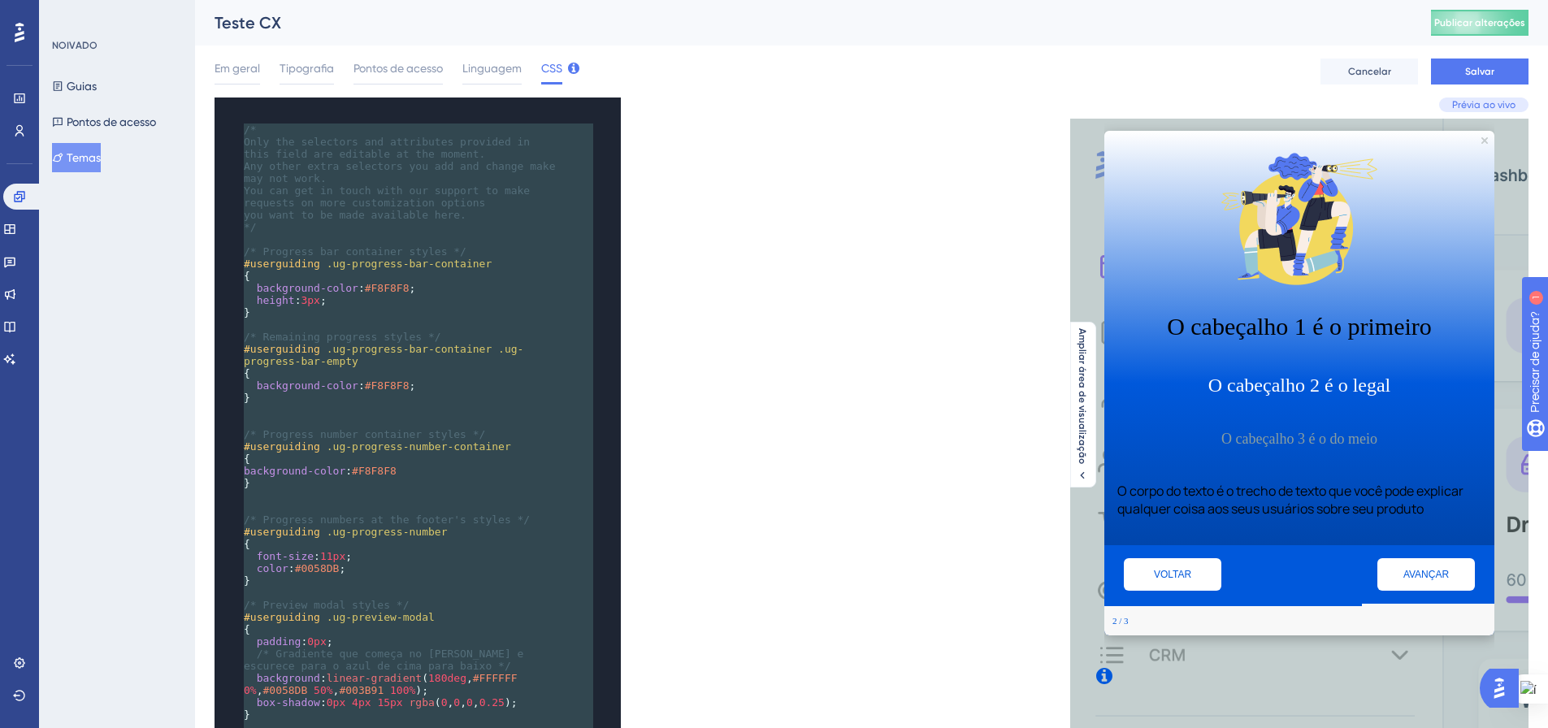
drag, startPoint x: 405, startPoint y: 597, endPoint x: 238, endPoint y: 116, distance: 509.2
paste textarea "Code editor"
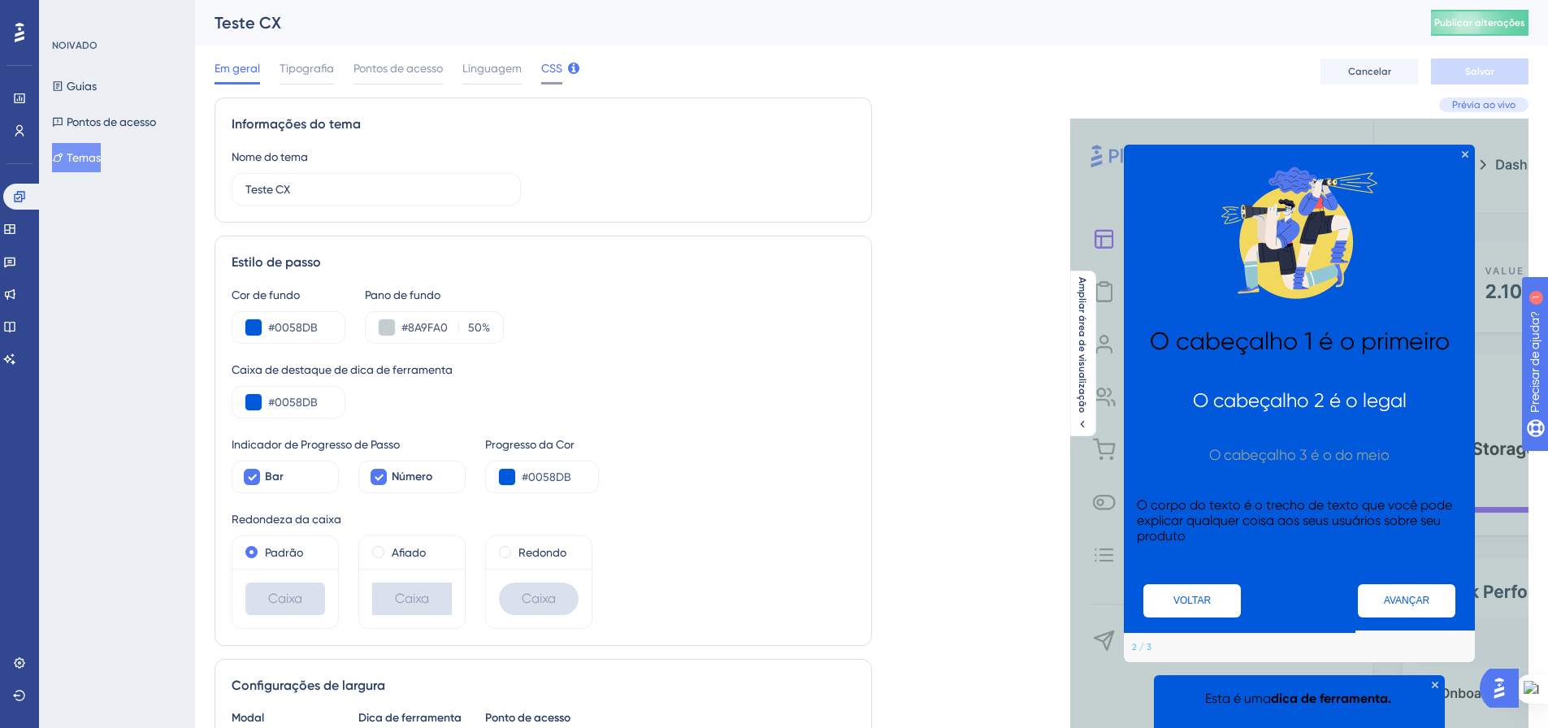
click at [553, 72] on font "CSS" at bounding box center [551, 68] width 21 height 13
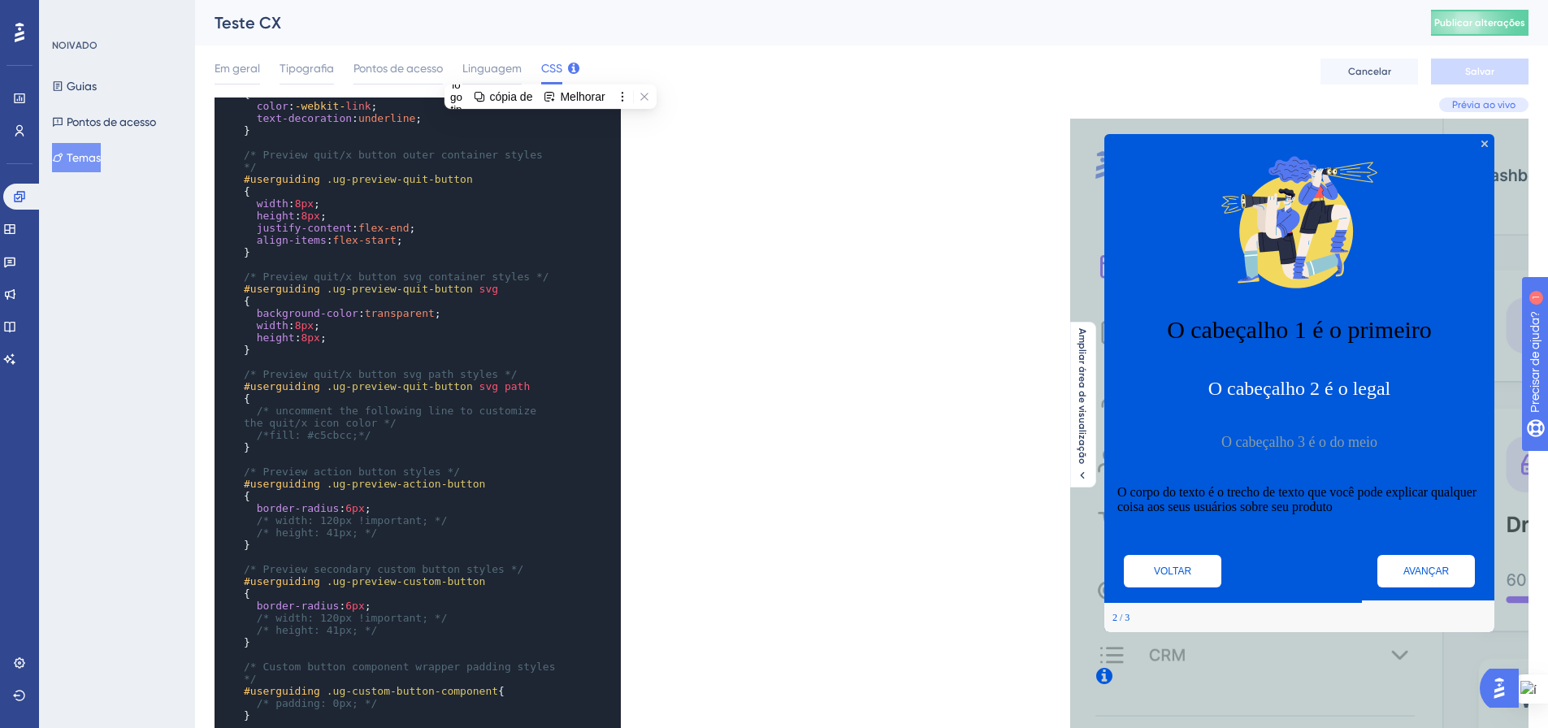
scroll to position [1591, 0]
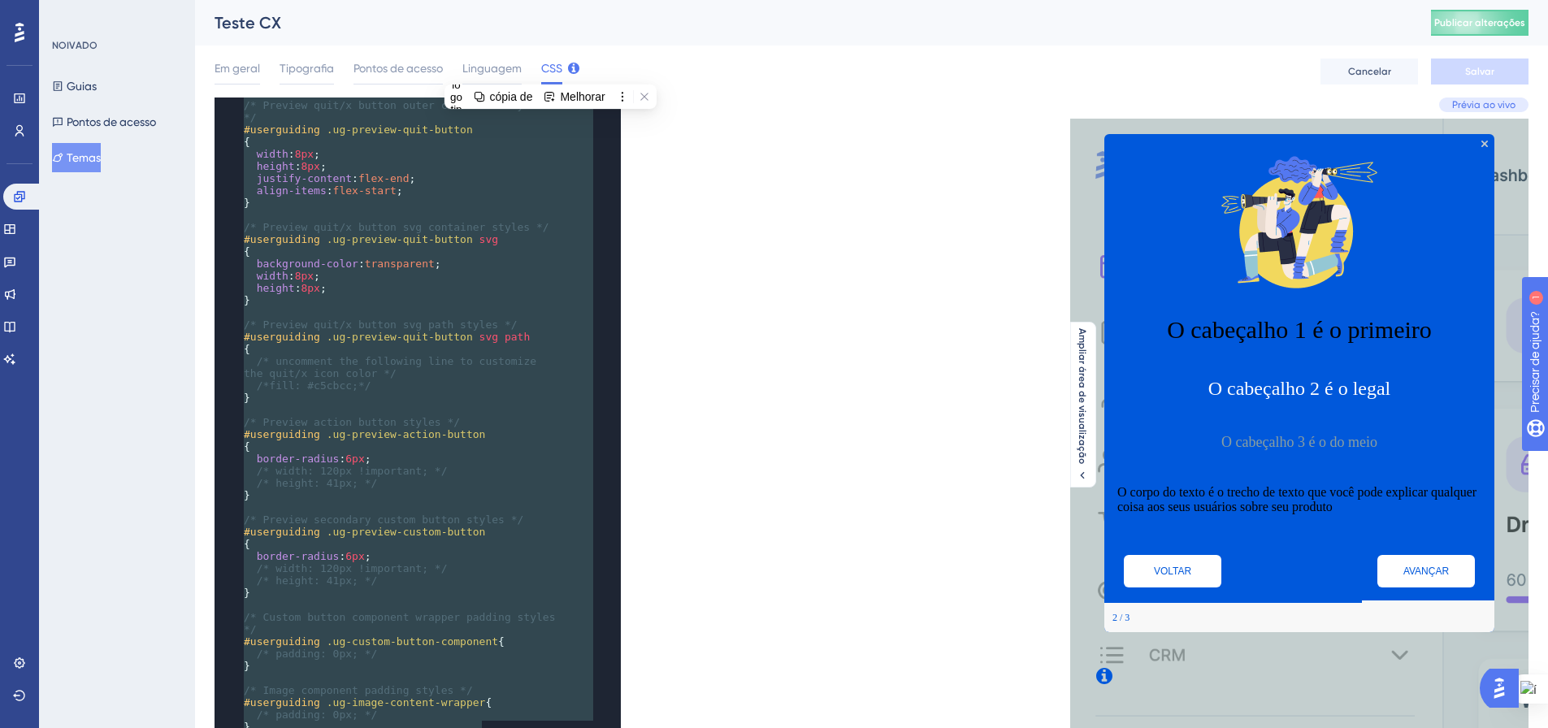
type textarea "/* Only the selectors and attributes provided in this field are editable at the…"
drag, startPoint x: 245, startPoint y: 147, endPoint x: 484, endPoint y: 719, distance: 620.1
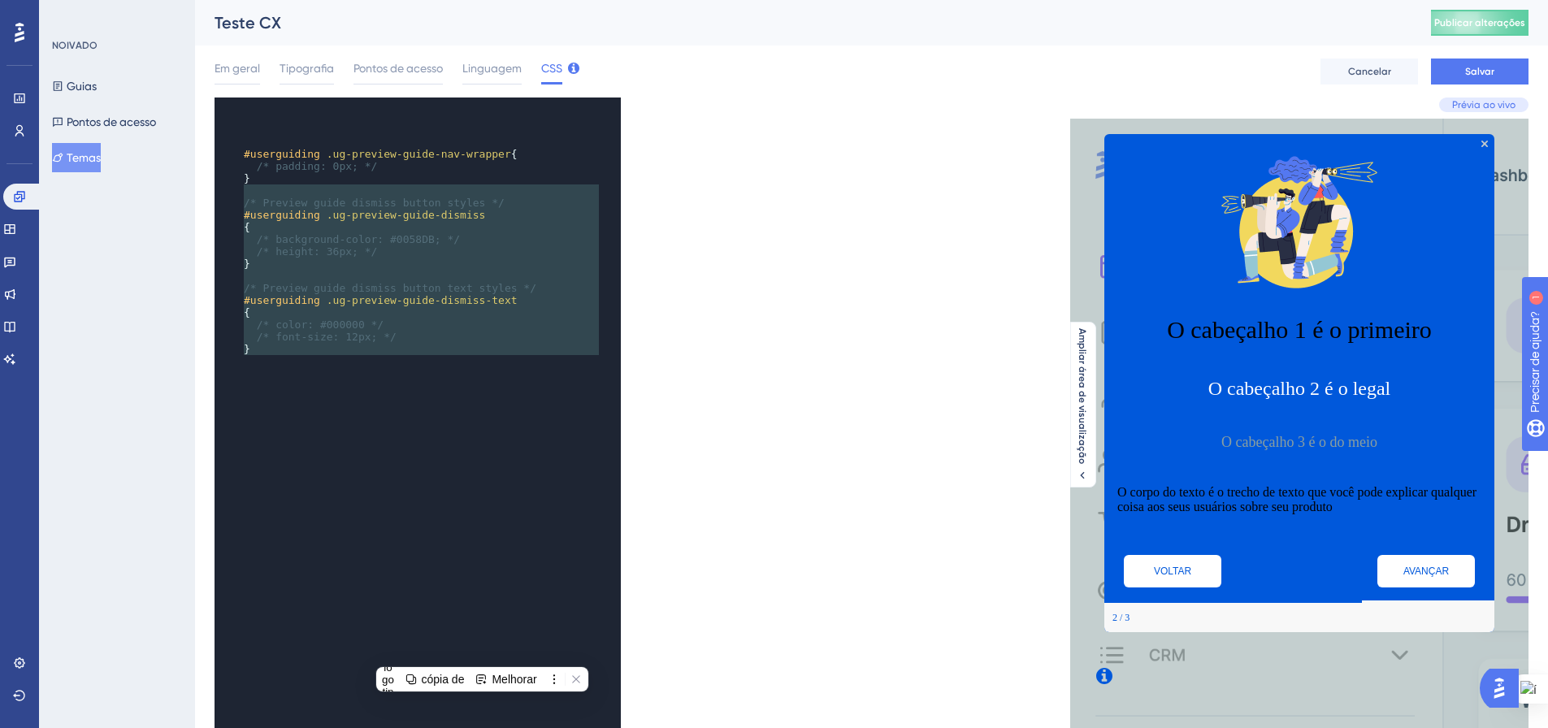
type textarea "#userguiding .ug-preview-guide-nav-wrapper { /* padding: 0px; */ } /* Preview g…"
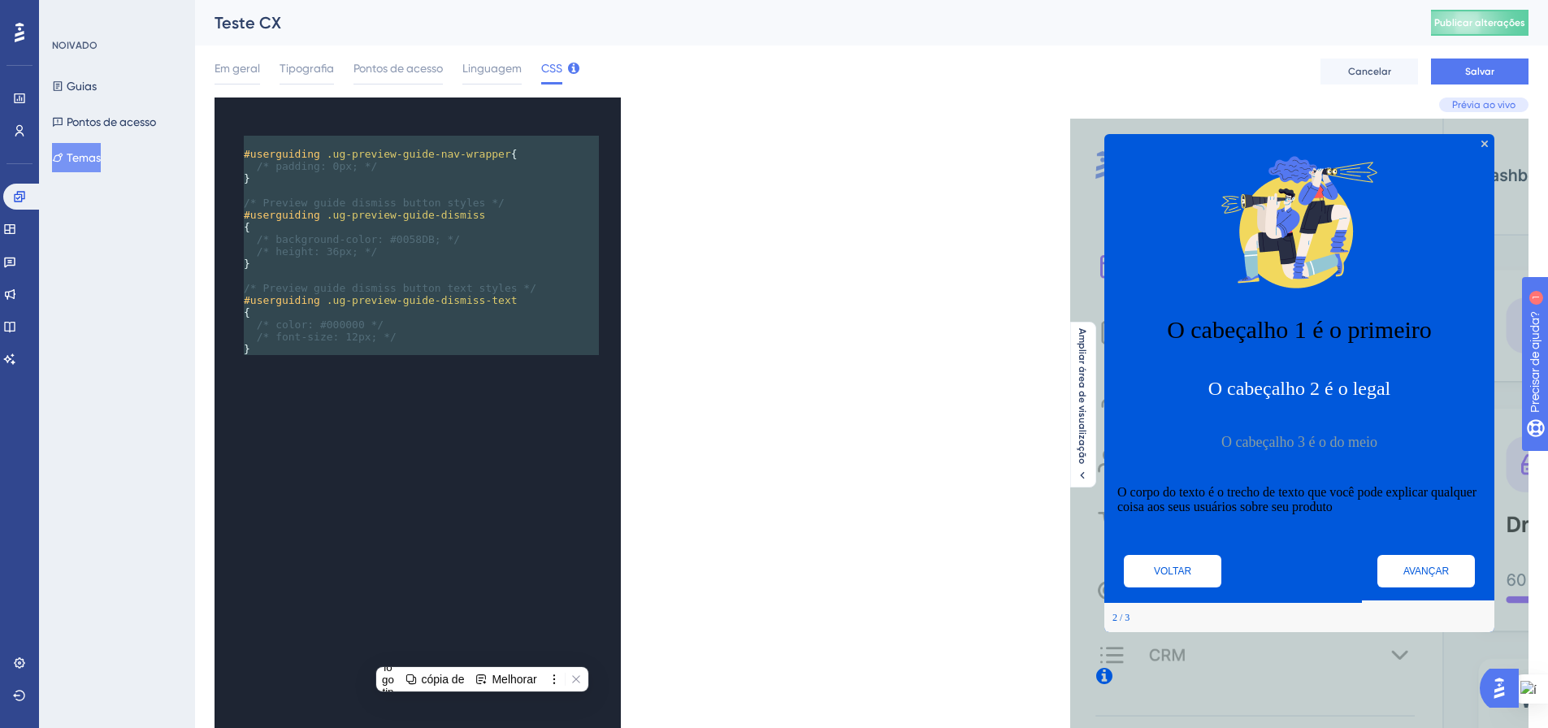
drag, startPoint x: 342, startPoint y: 371, endPoint x: 219, endPoint y: 142, distance: 259.3
click at [219, 142] on div "x ​ ​ #userguiding .ug-preview-guide-nav-wrapper { /* padding: 0px; */ } ​ /* P…" at bounding box center [398, 246] width 367 height 296
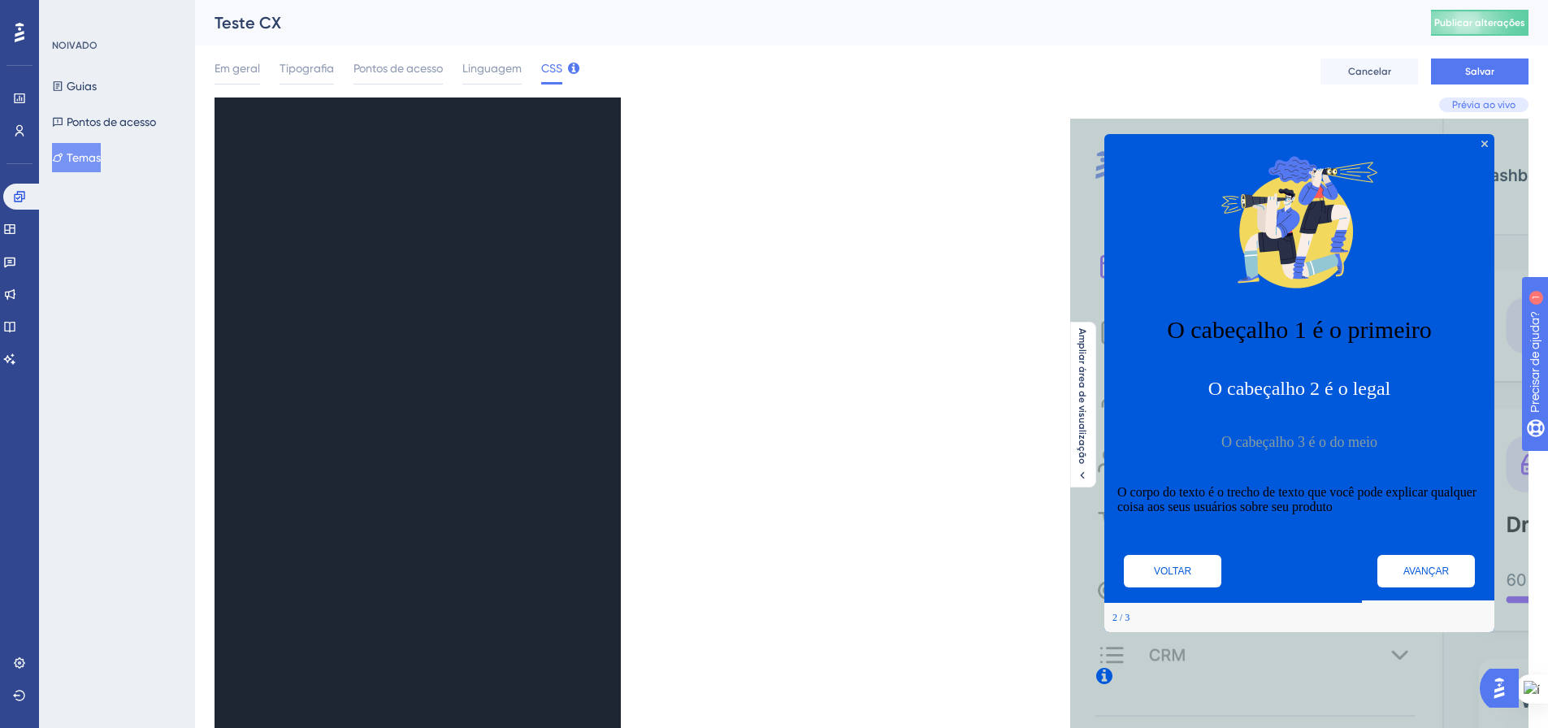
click at [434, 137] on pre "​" at bounding box center [405, 142] width 328 height 12
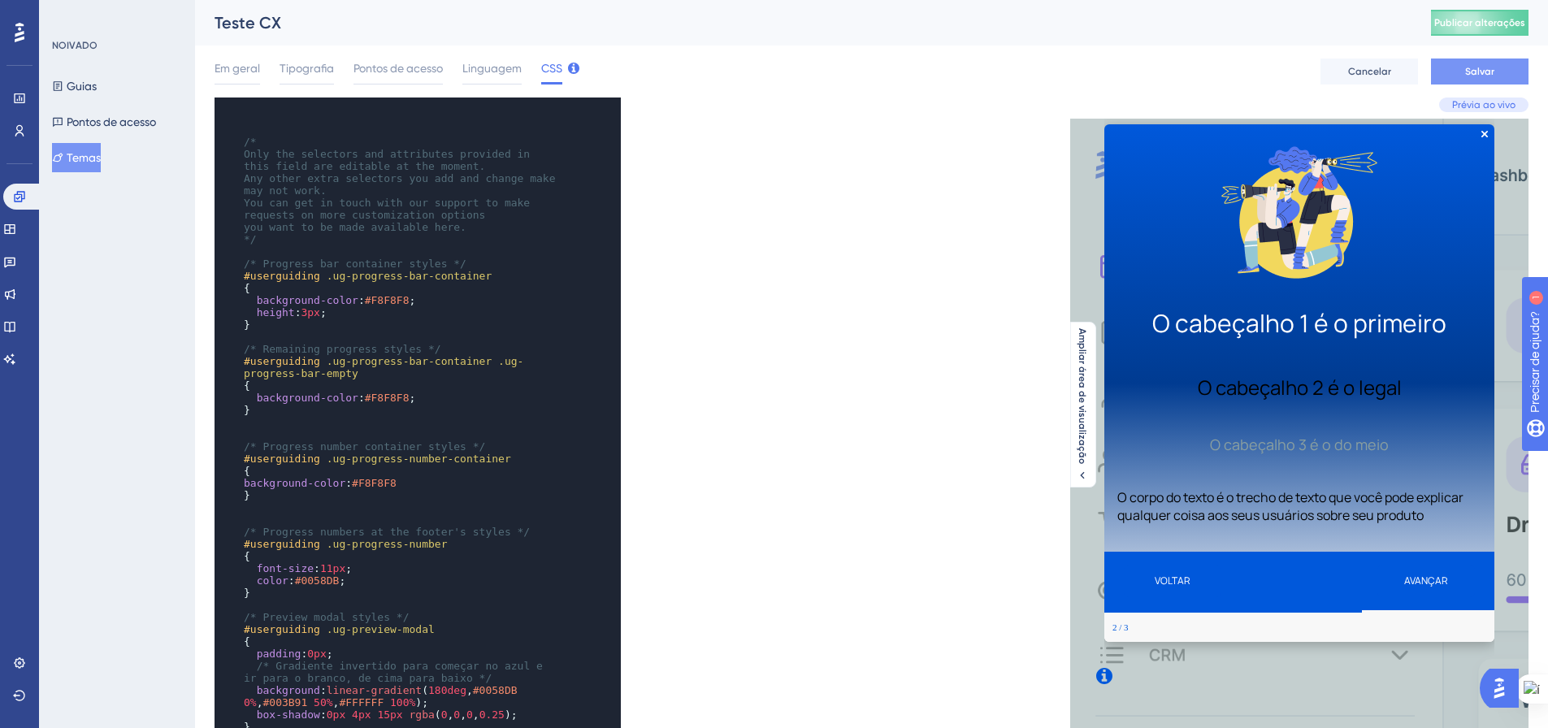
click at [1469, 73] on font "Salvar" at bounding box center [1480, 71] width 29 height 11
click at [97, 90] on font "Guias" at bounding box center [82, 86] width 30 height 13
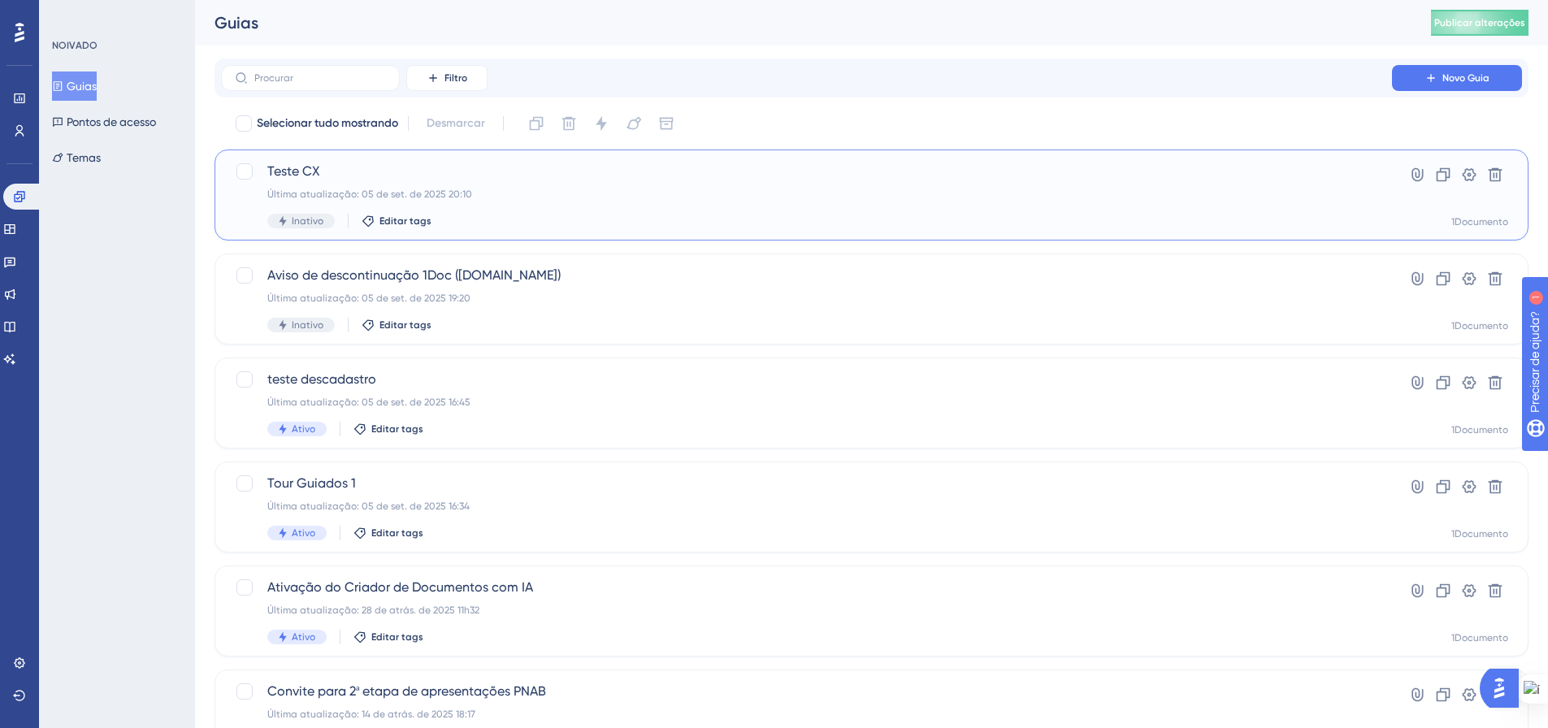
click at [1348, 189] on div "Teste CX Última atualização: 05 de set. de 2025 20:10 Inativo Editar tags Hiper…" at bounding box center [872, 195] width 1274 height 67
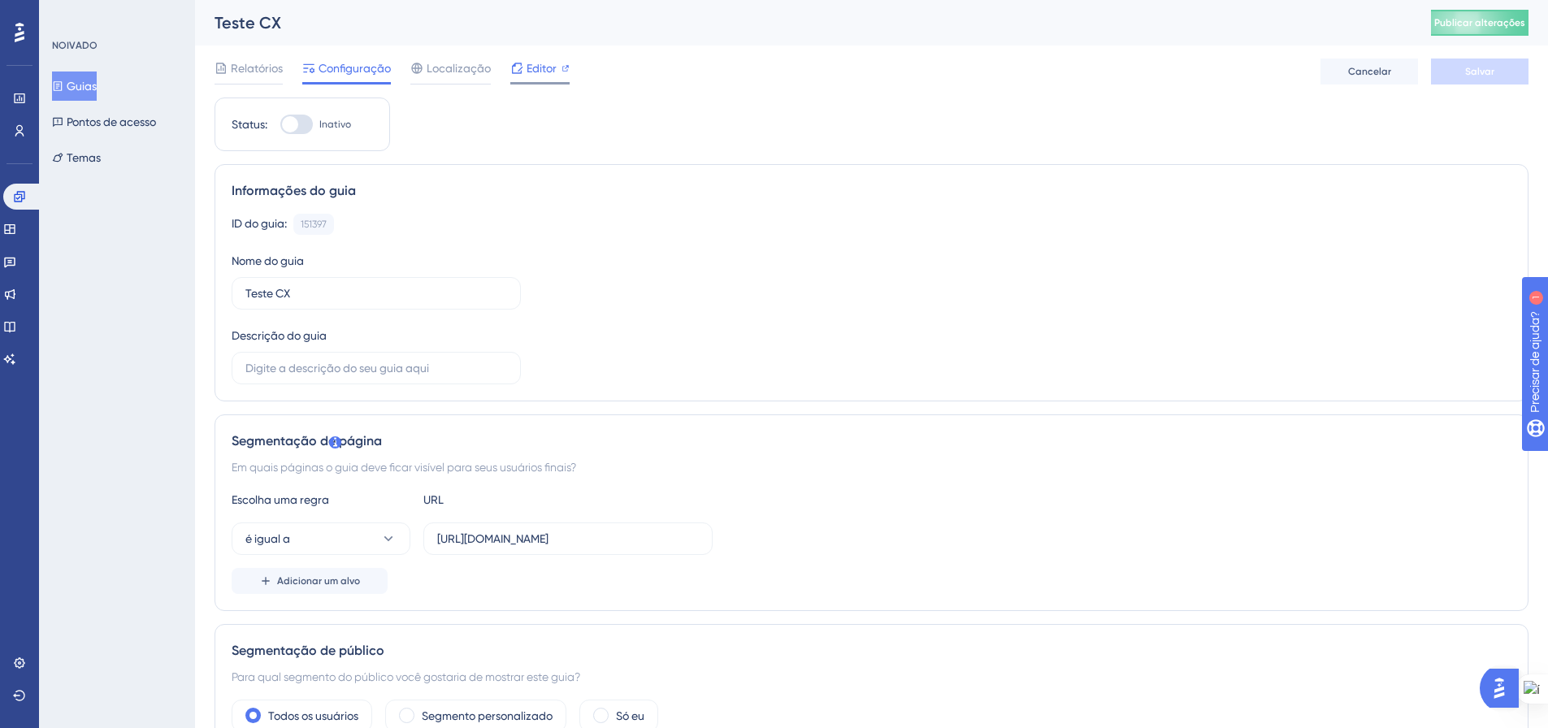
click at [541, 73] on font "Editor" at bounding box center [542, 68] width 30 height 13
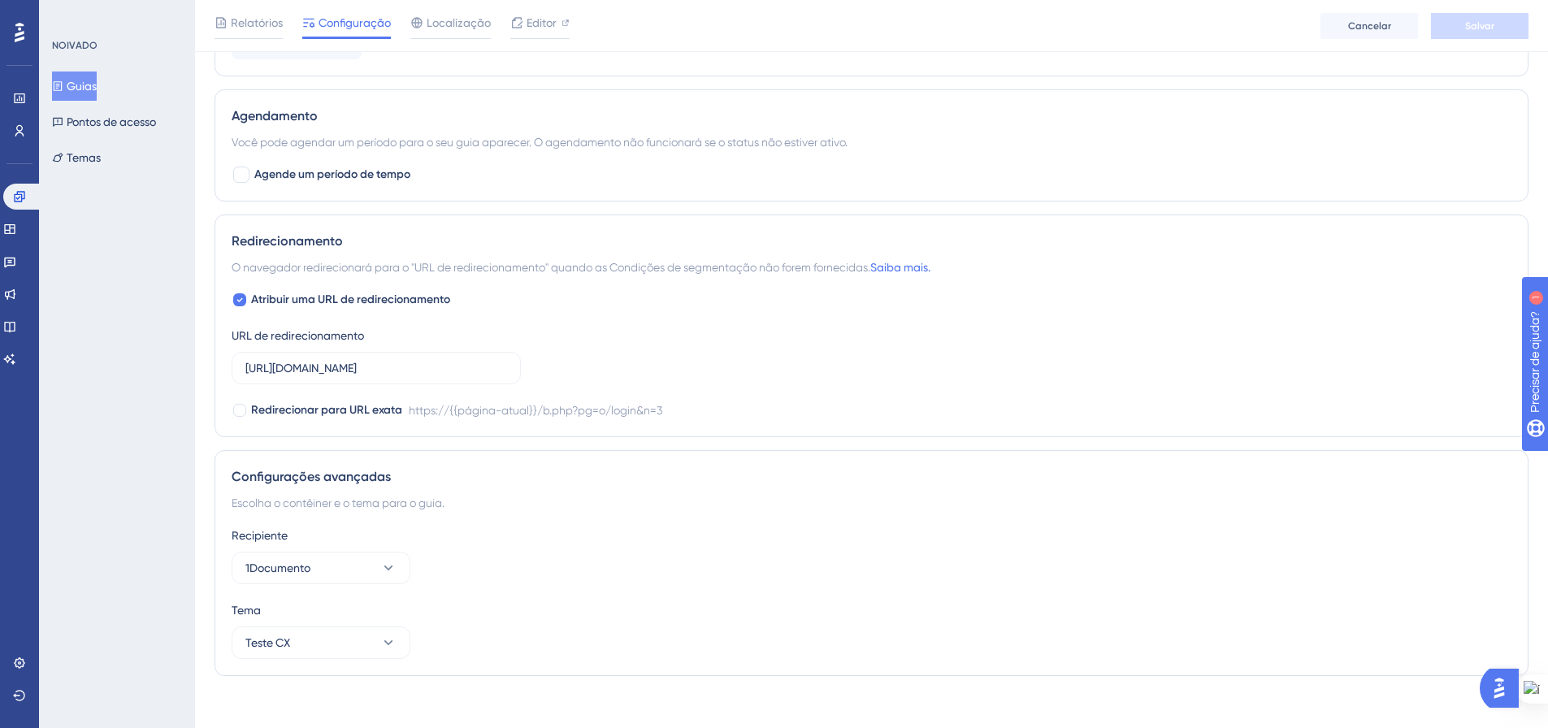
scroll to position [1003, 0]
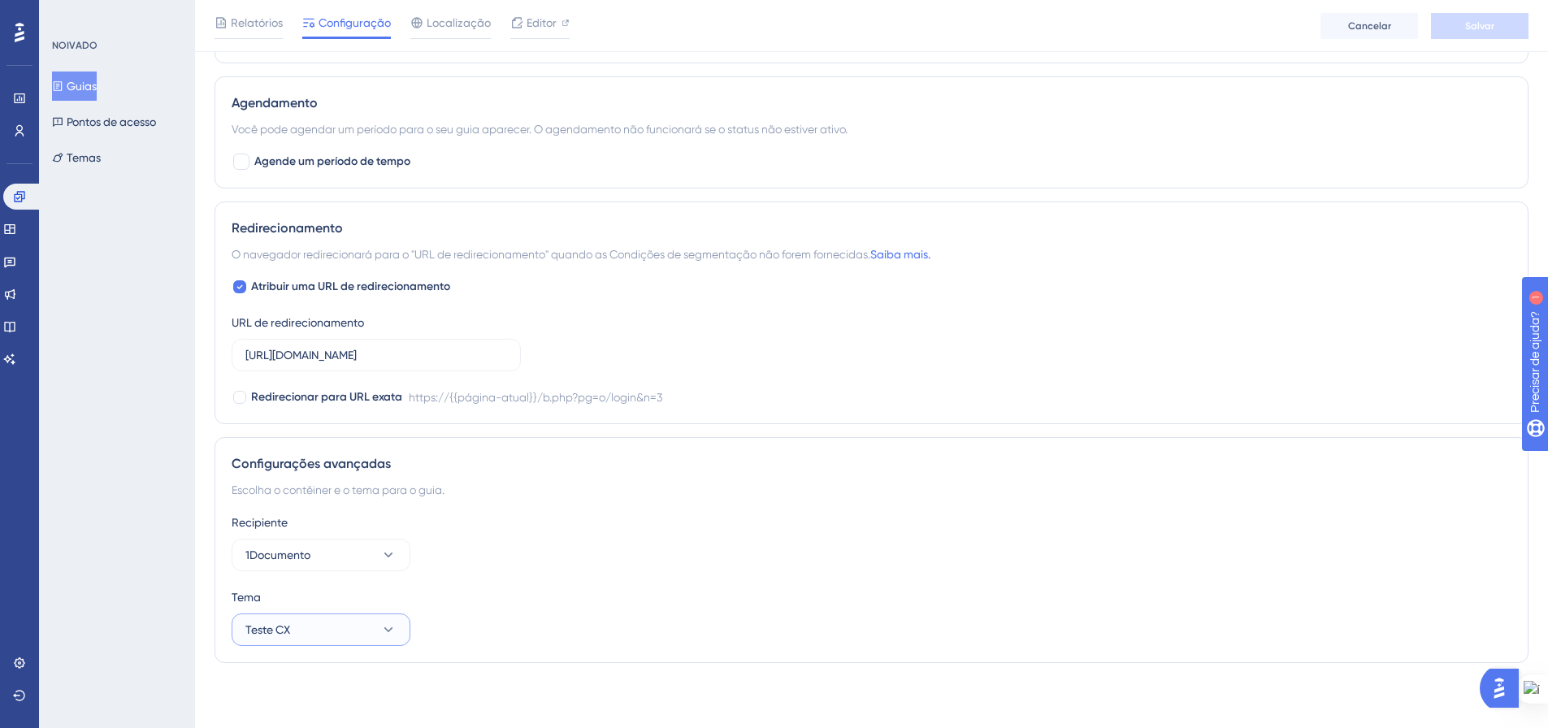
click at [387, 636] on icon at bounding box center [388, 630] width 16 height 16
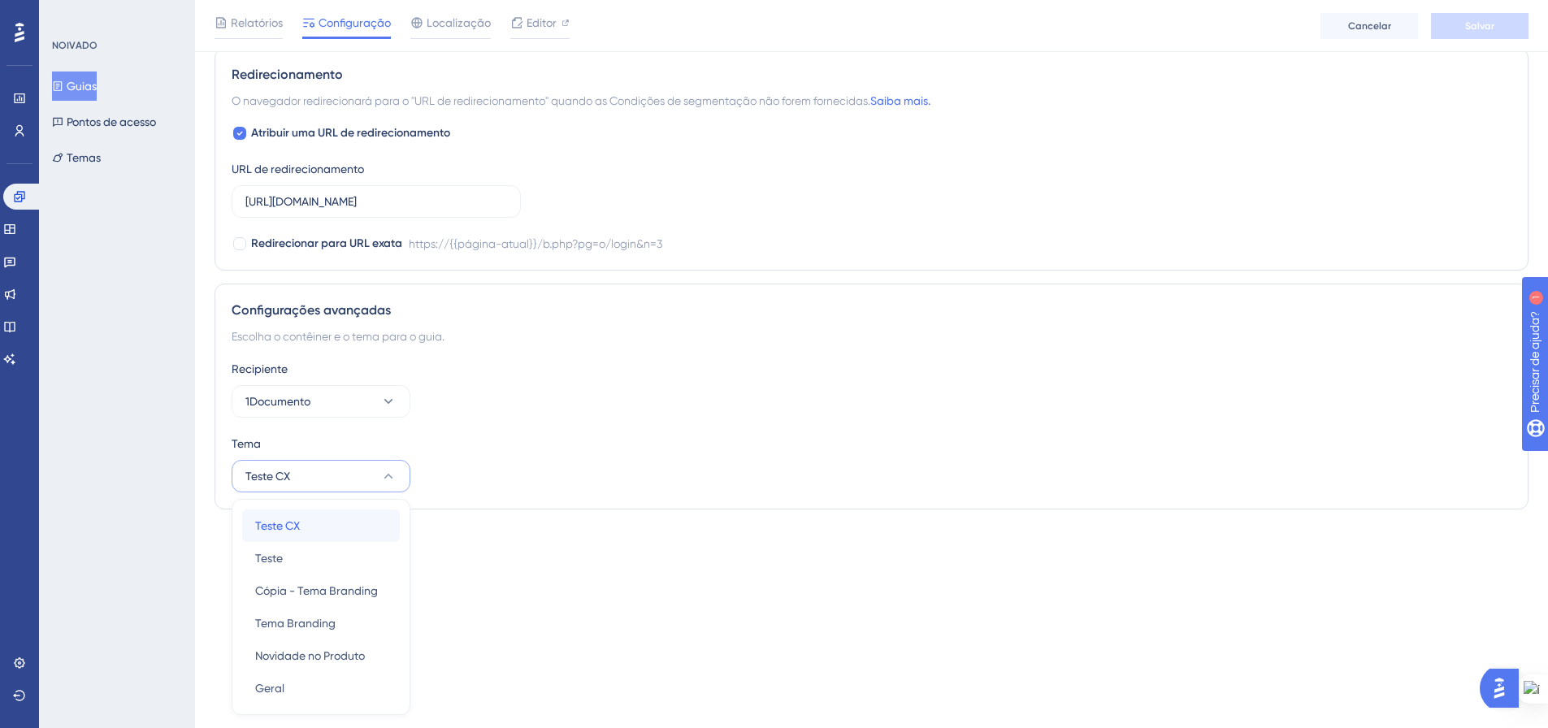
click at [332, 517] on div "Teste CX Teste CX" at bounding box center [321, 526] width 132 height 33
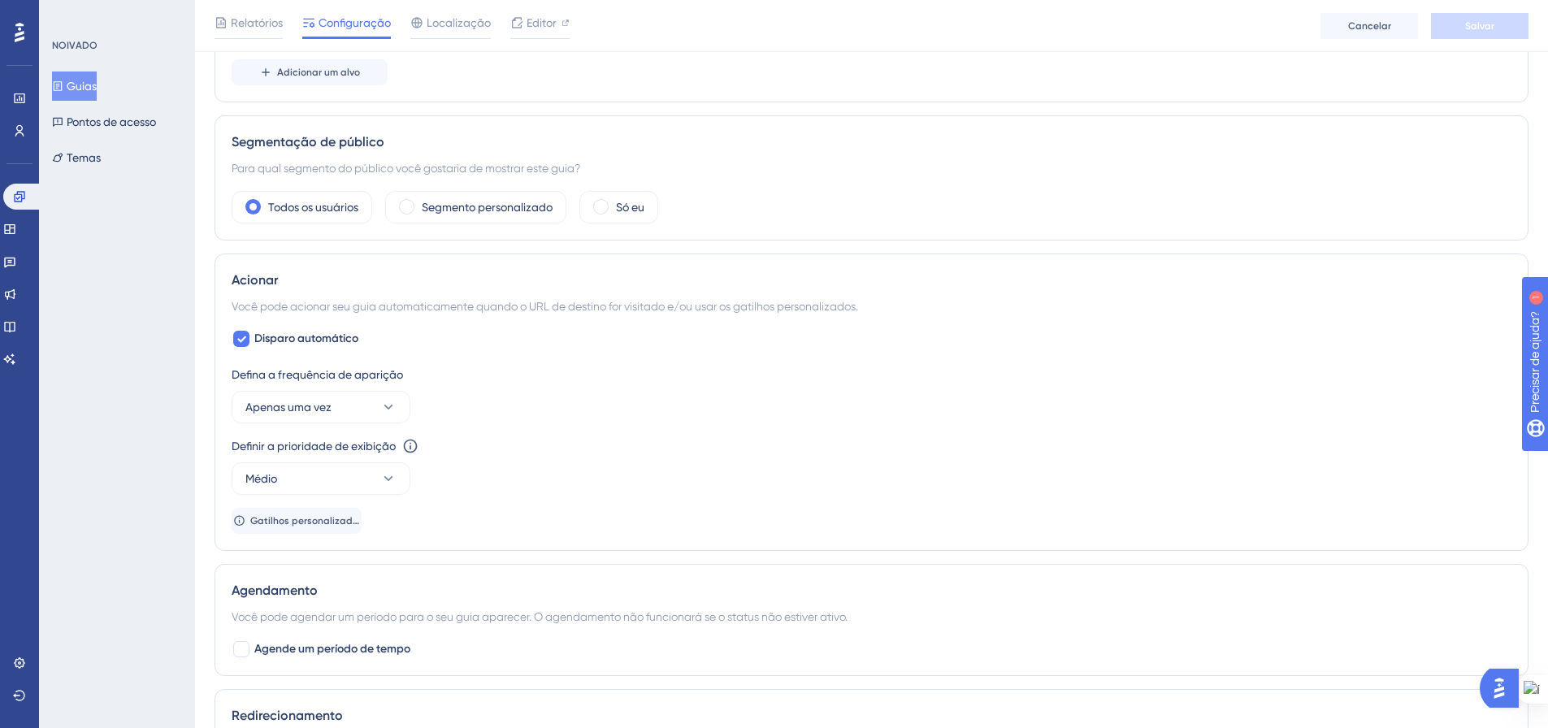
scroll to position [0, 0]
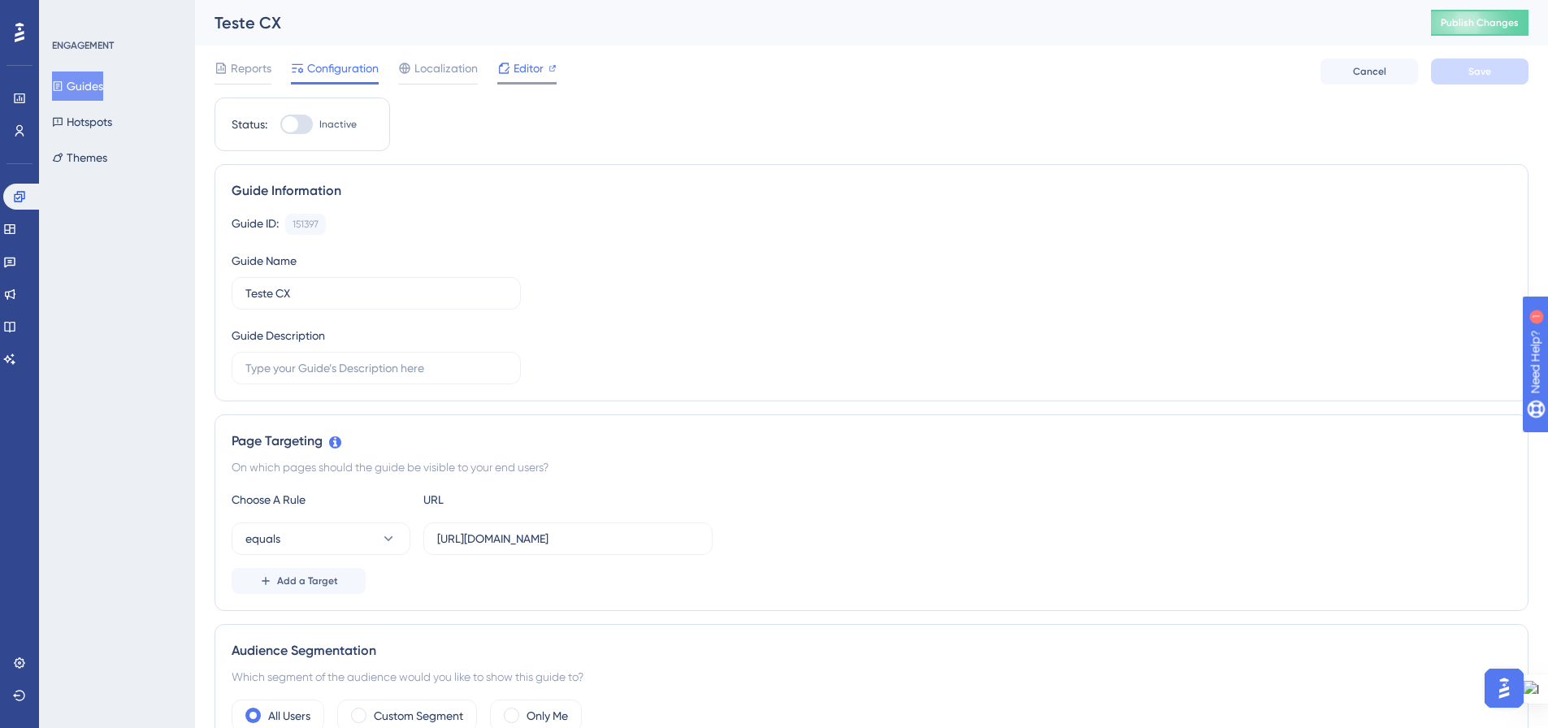
click at [501, 71] on icon at bounding box center [503, 68] width 13 height 13
click at [97, 159] on button "Themes" at bounding box center [79, 157] width 55 height 29
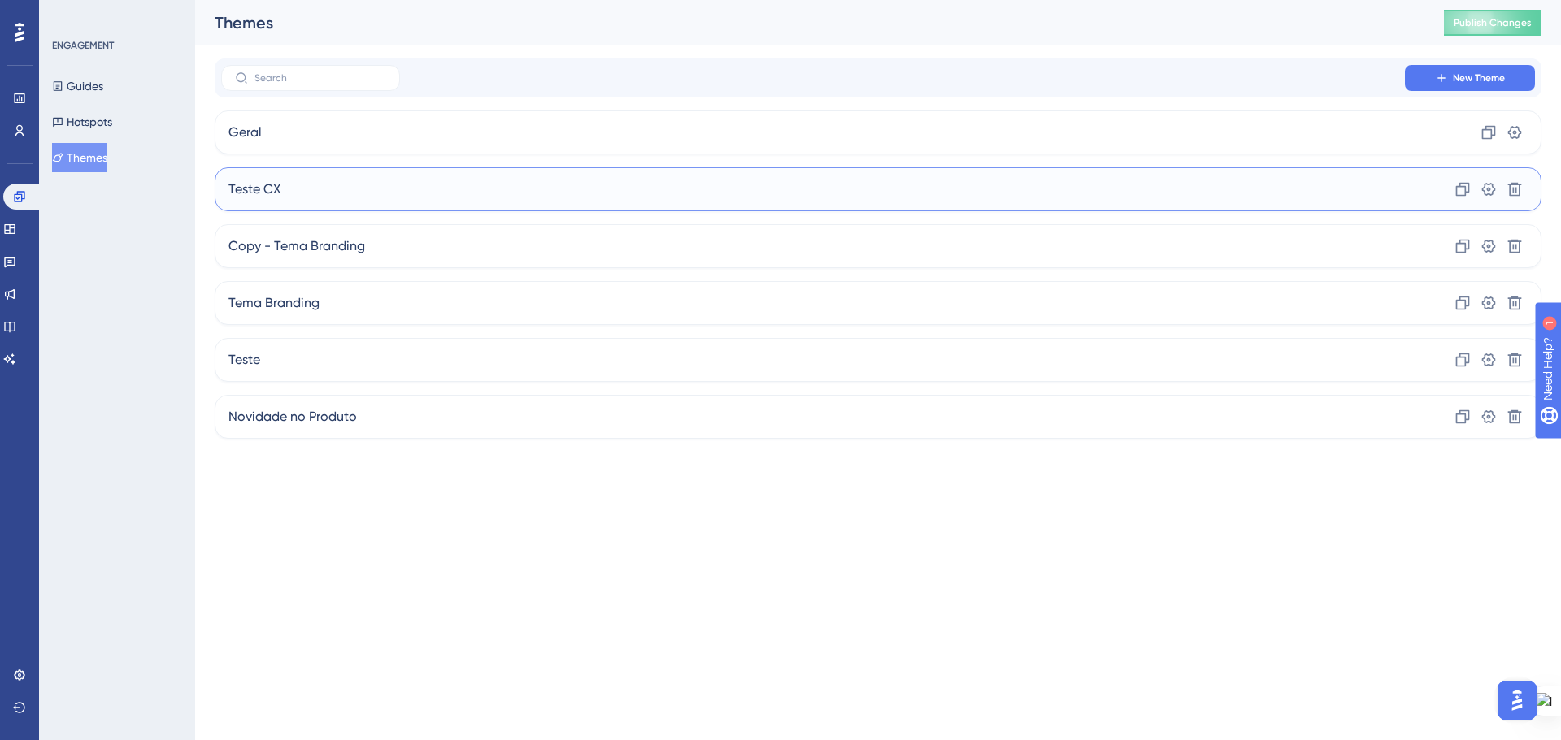
click at [1415, 193] on div "Teste CX Clone Settings Delete" at bounding box center [878, 189] width 1327 height 44
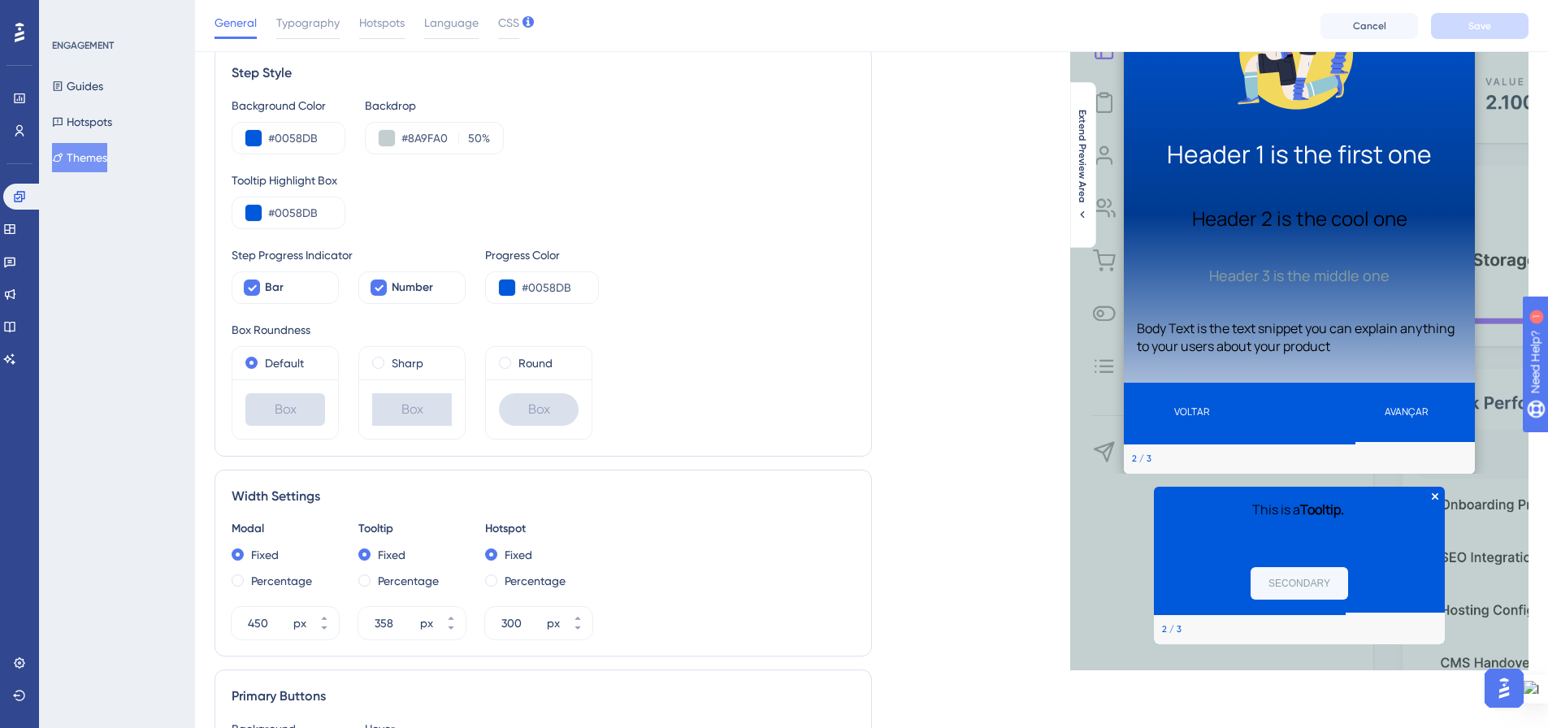
scroll to position [163, 0]
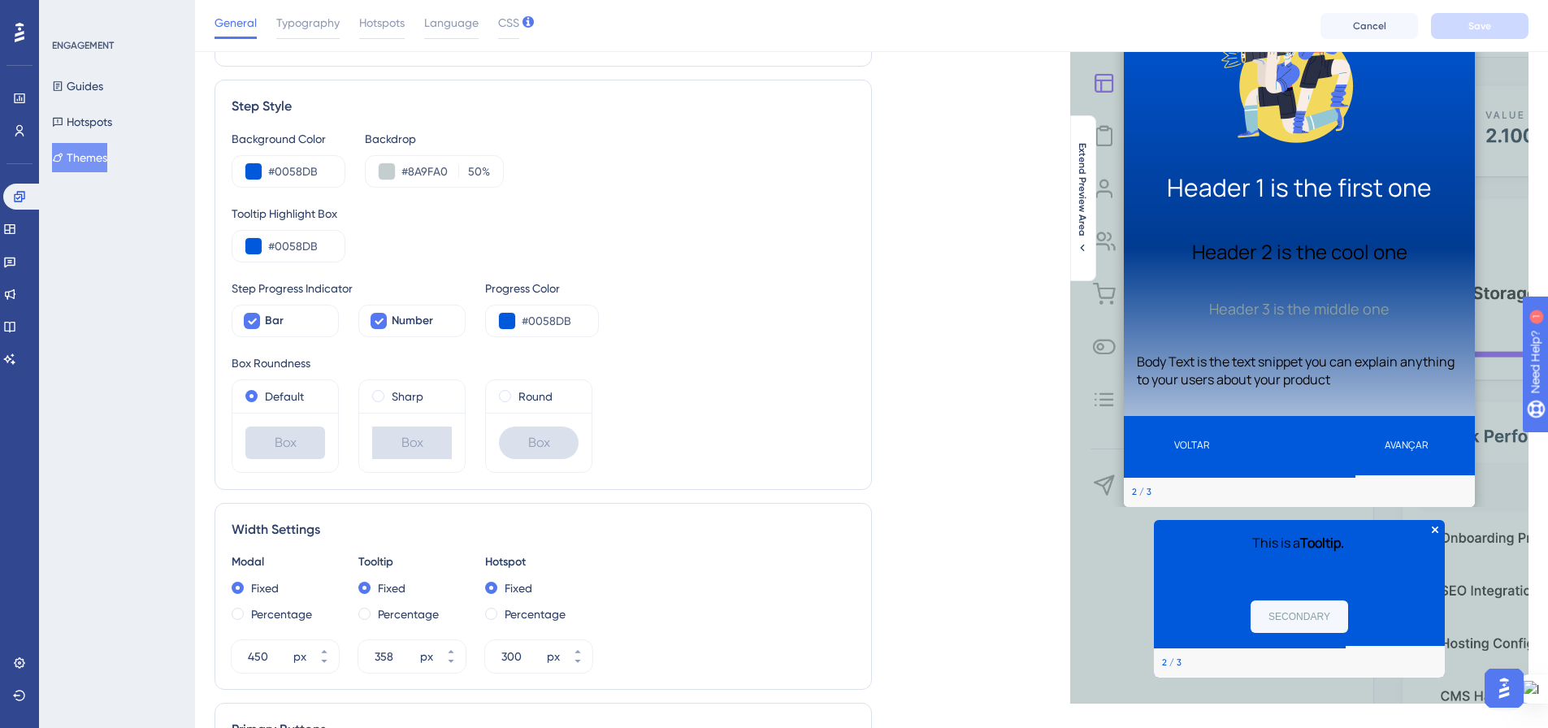
click at [1289, 192] on h1 "Header 1 is the first one" at bounding box center [1299, 187] width 325 height 33
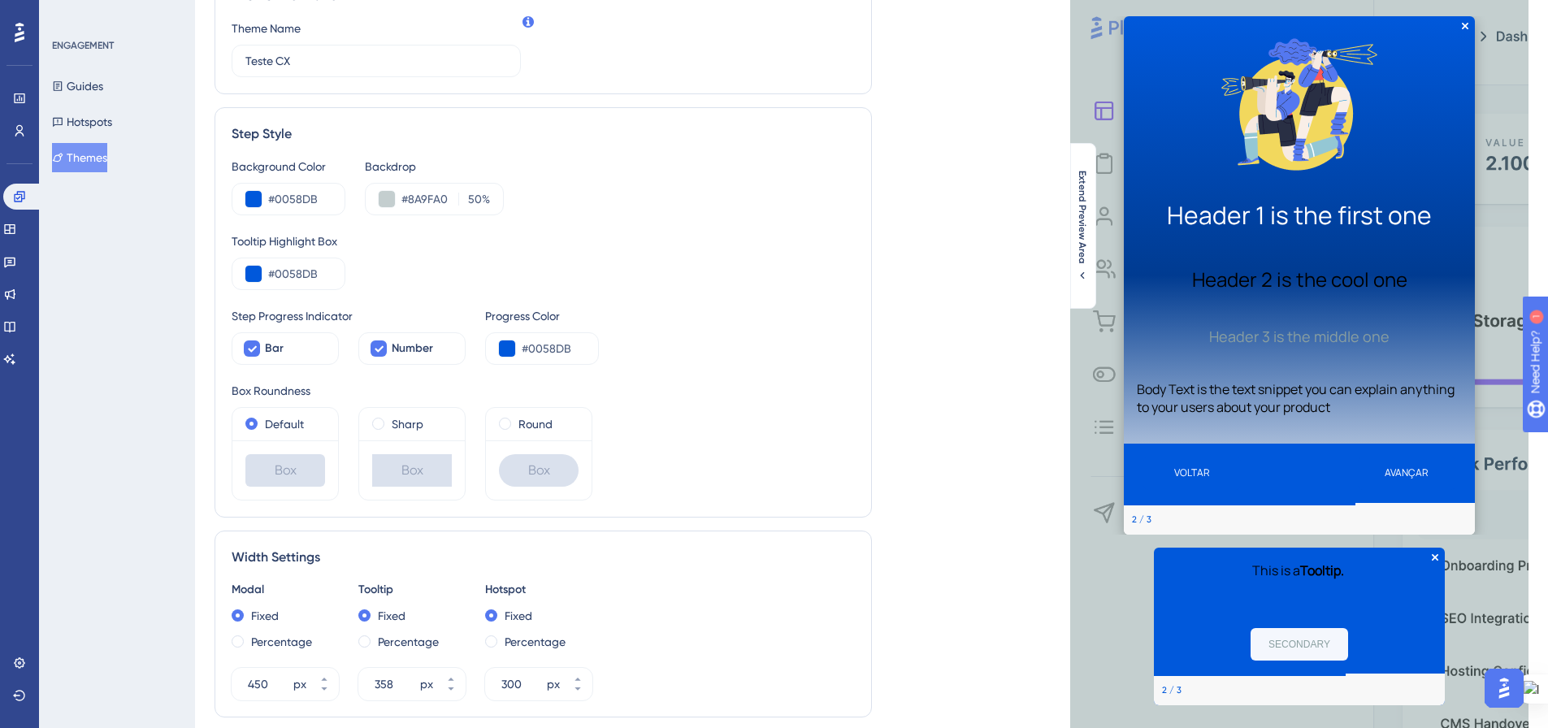
scroll to position [0, 0]
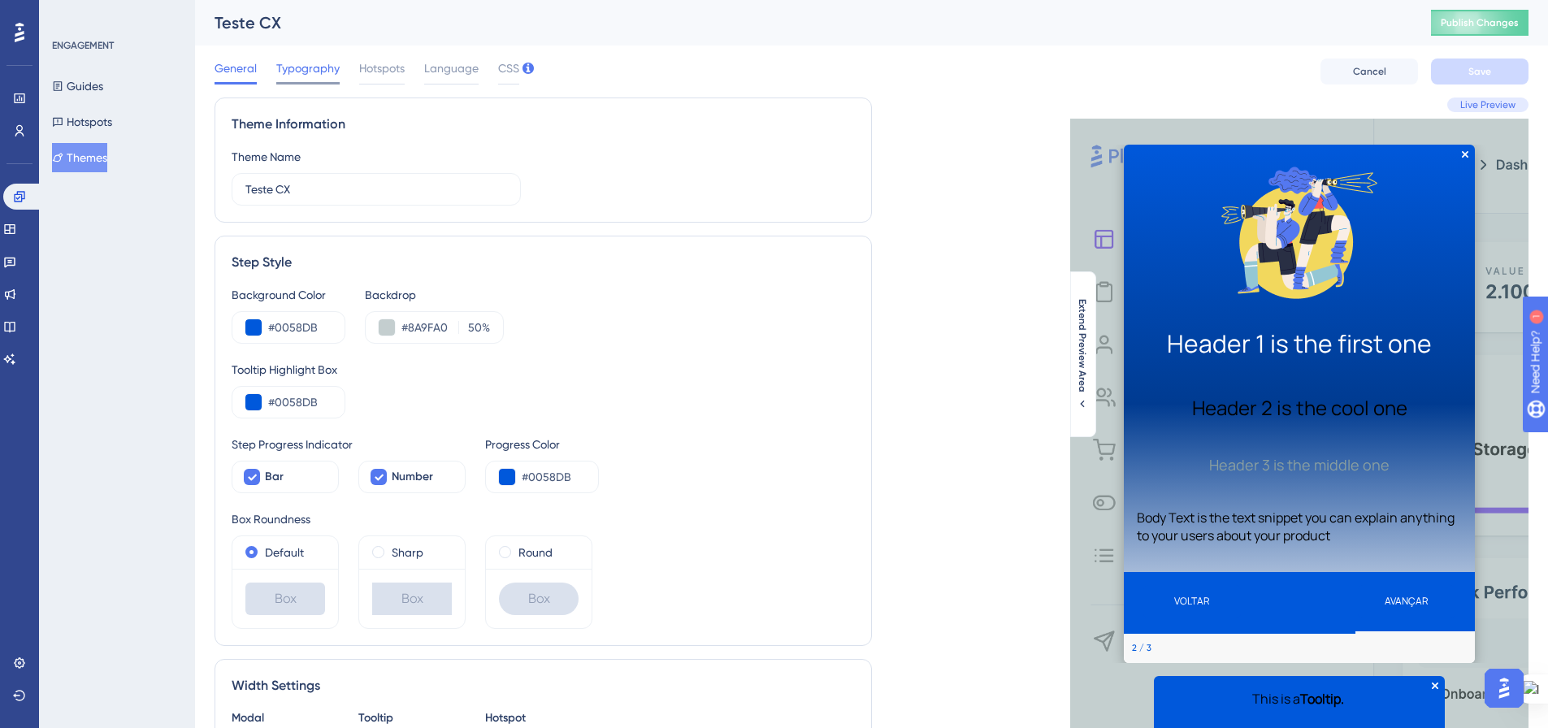
click at [303, 62] on span "Typography" at bounding box center [307, 69] width 63 height 20
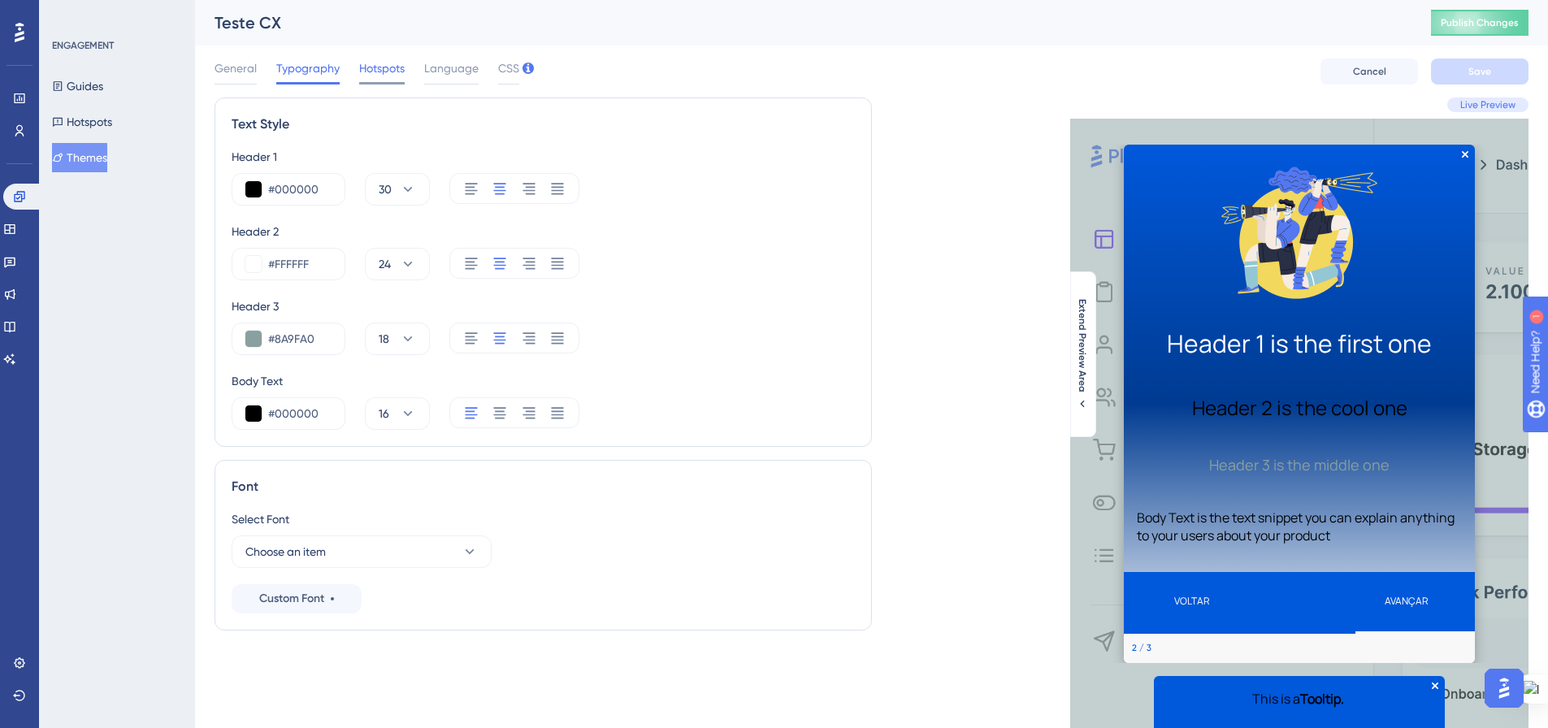
click at [359, 68] on span "Hotspots" at bounding box center [382, 69] width 46 height 20
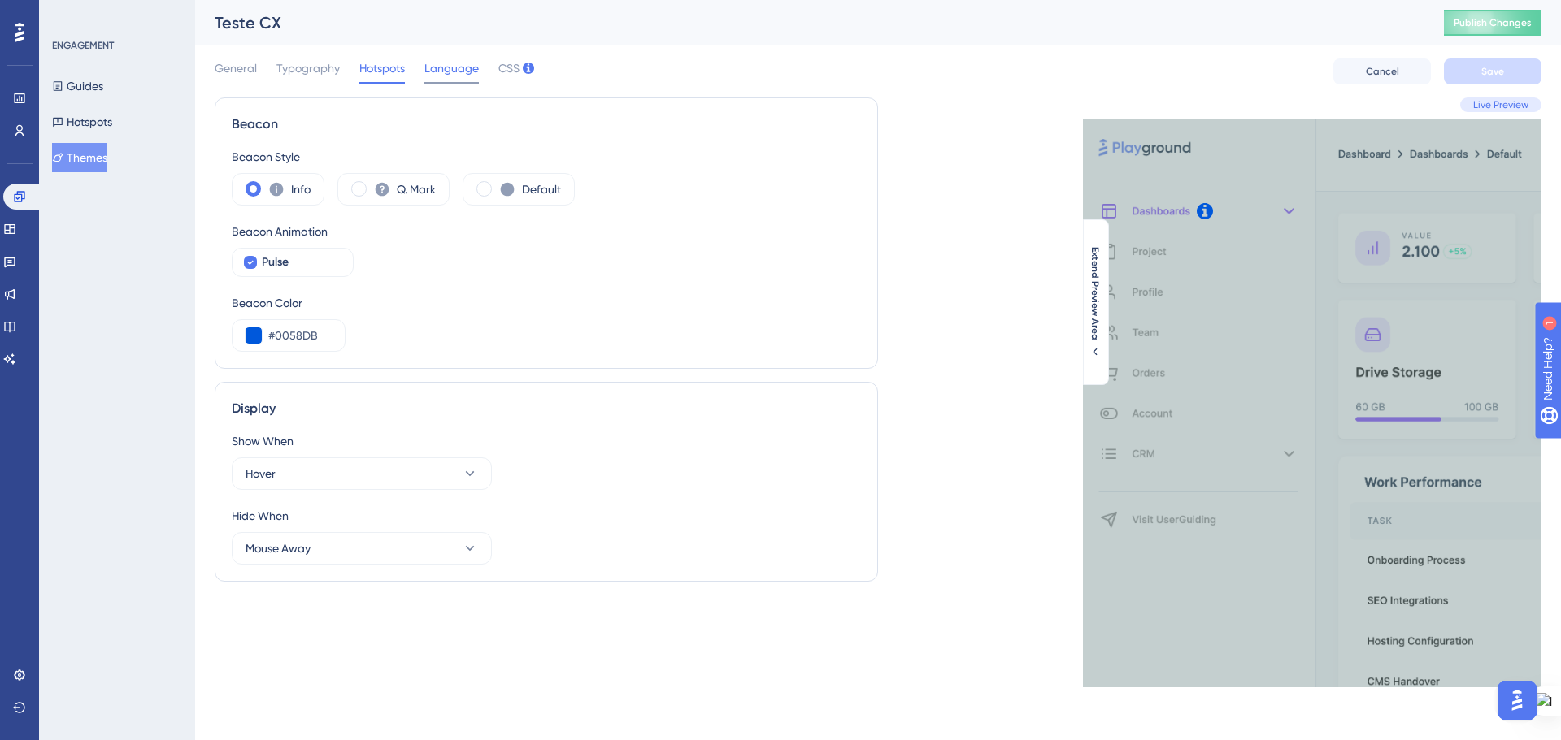
click at [425, 73] on span "Language" at bounding box center [451, 69] width 54 height 20
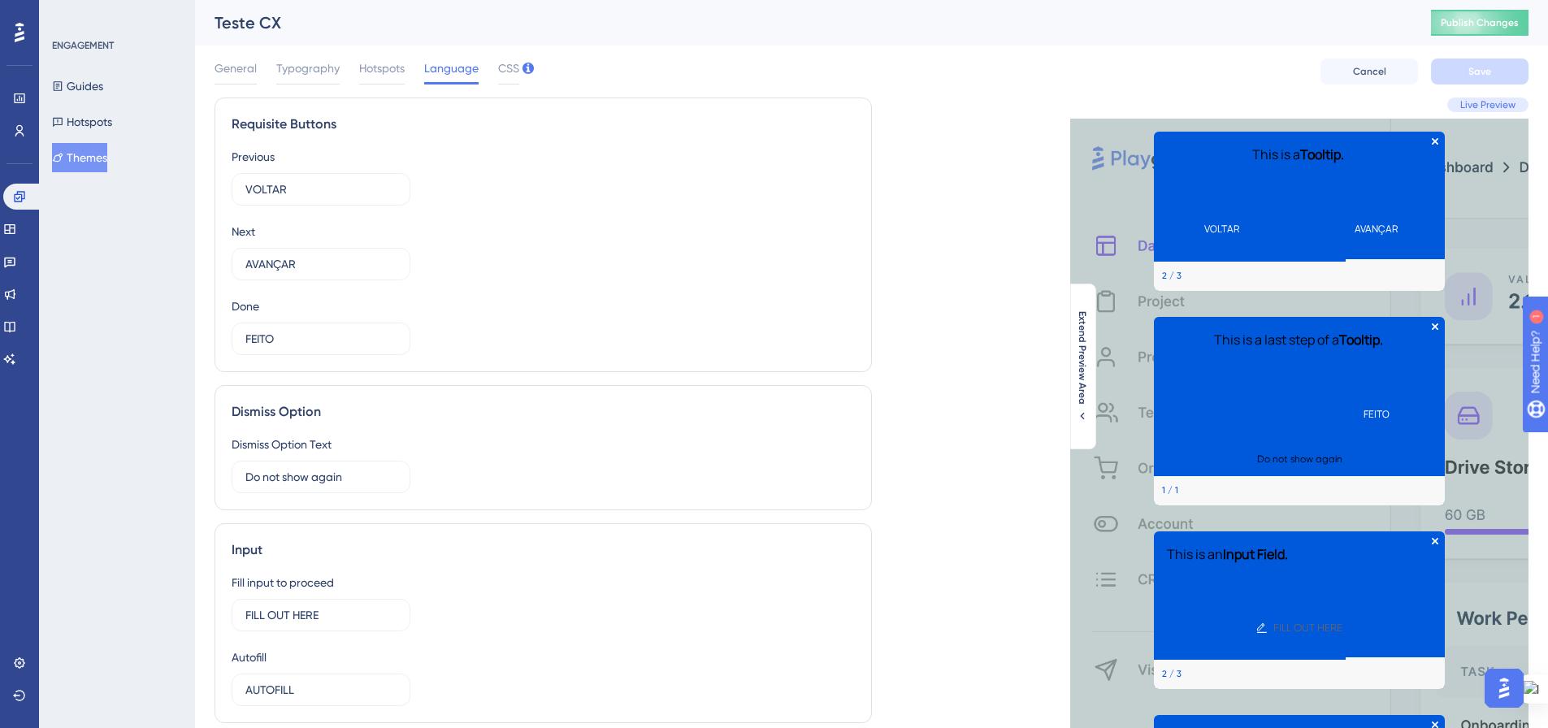
click at [494, 72] on div "General Typography Hotspots Language CSS" at bounding box center [367, 72] width 305 height 26
click at [502, 74] on span "CSS" at bounding box center [508, 69] width 21 height 20
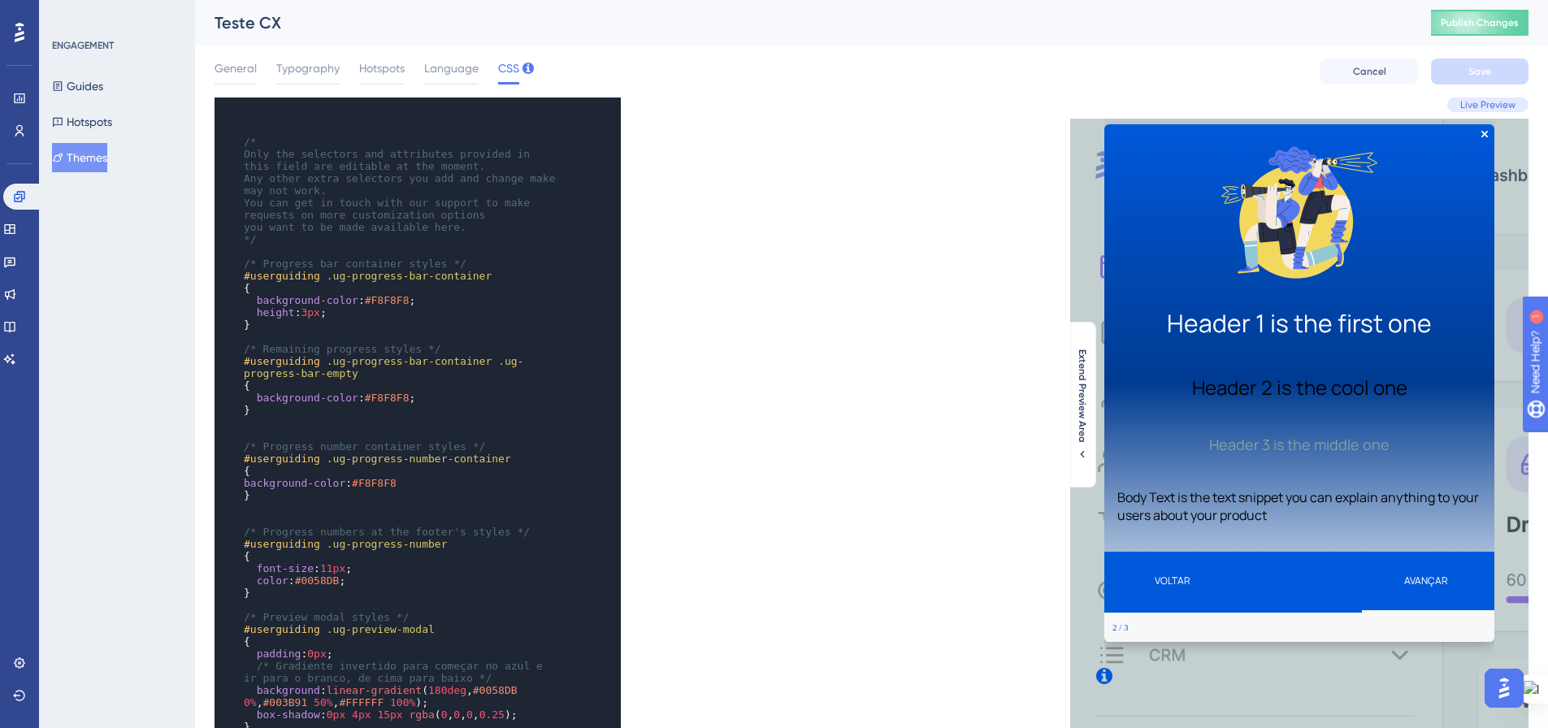
click at [1437, 580] on button "AVANÇAR" at bounding box center [1427, 581] width 98 height 33
click at [1175, 583] on button "VOLTAR" at bounding box center [1173, 581] width 98 height 33
click at [1486, 25] on span "Publish Changes" at bounding box center [1480, 22] width 78 height 13
click at [99, 82] on button "Guides" at bounding box center [77, 86] width 51 height 29
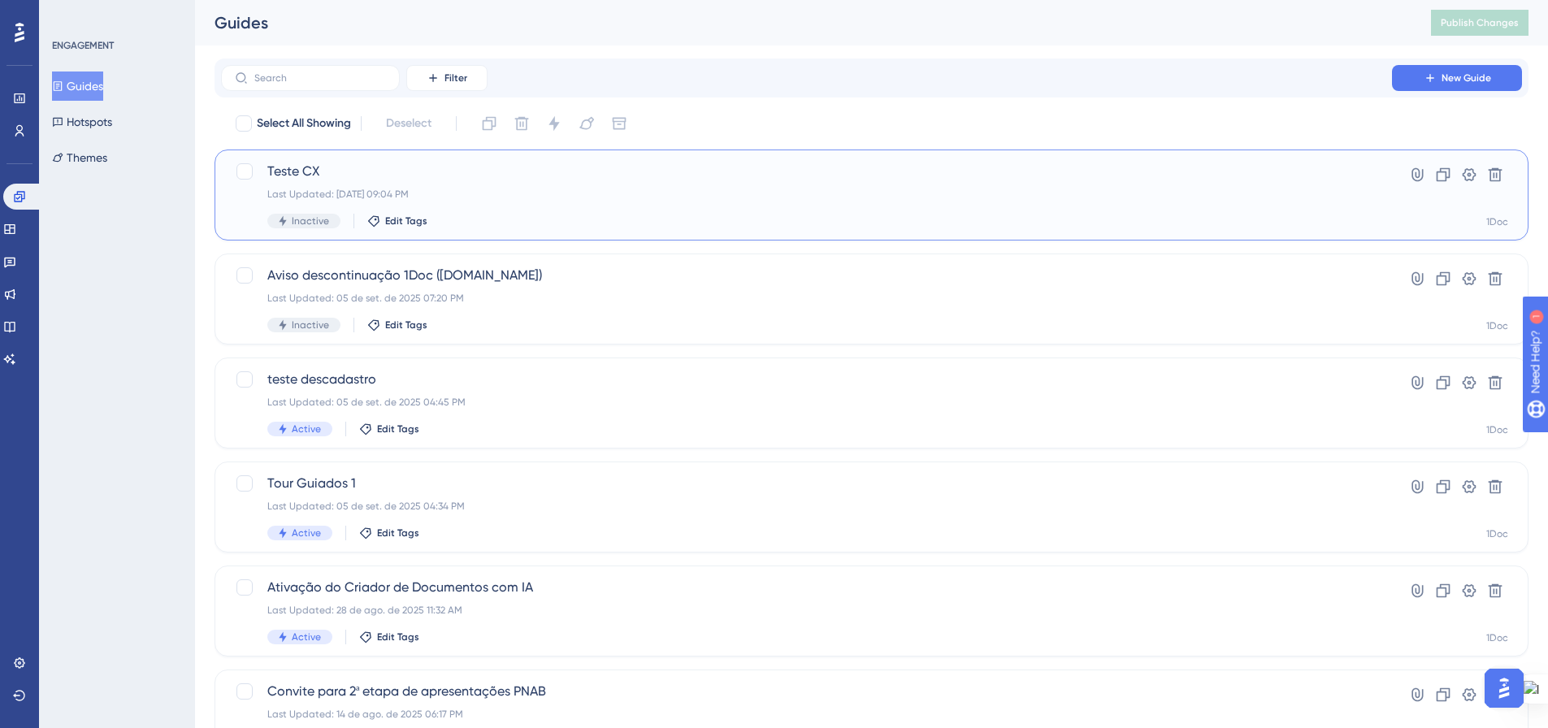
click at [1358, 185] on div "Teste CX Last Updated: 05 de set. de 2025 09:04 PM Inactive Edit Tags Hyperlink…" at bounding box center [872, 195] width 1274 height 67
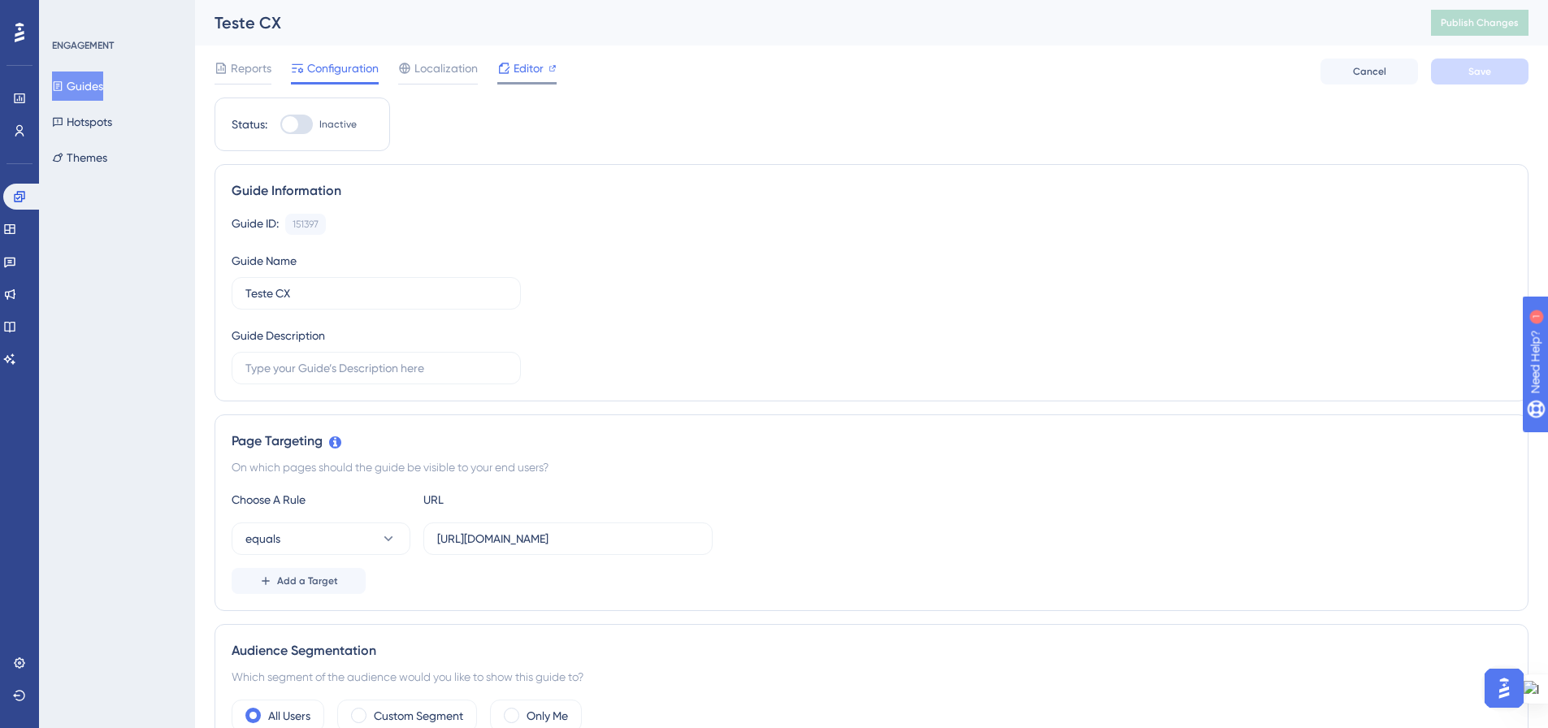
click at [536, 70] on span "Editor" at bounding box center [529, 69] width 30 height 20
click at [383, 302] on input "Teste CX" at bounding box center [376, 293] width 262 height 18
click at [347, 363] on input "text" at bounding box center [376, 368] width 262 height 18
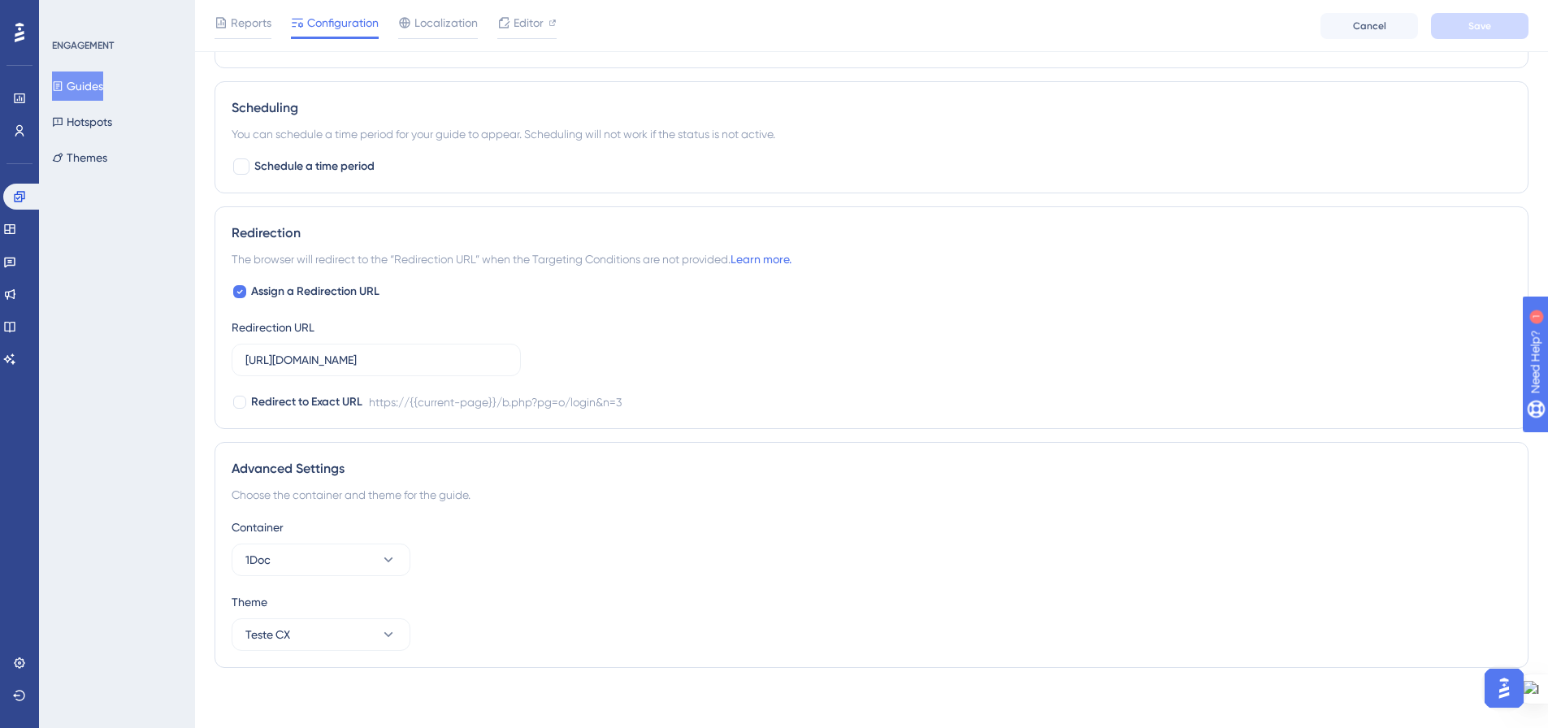
scroll to position [1003, 0]
click at [376, 632] on button "Teste CX" at bounding box center [321, 630] width 179 height 33
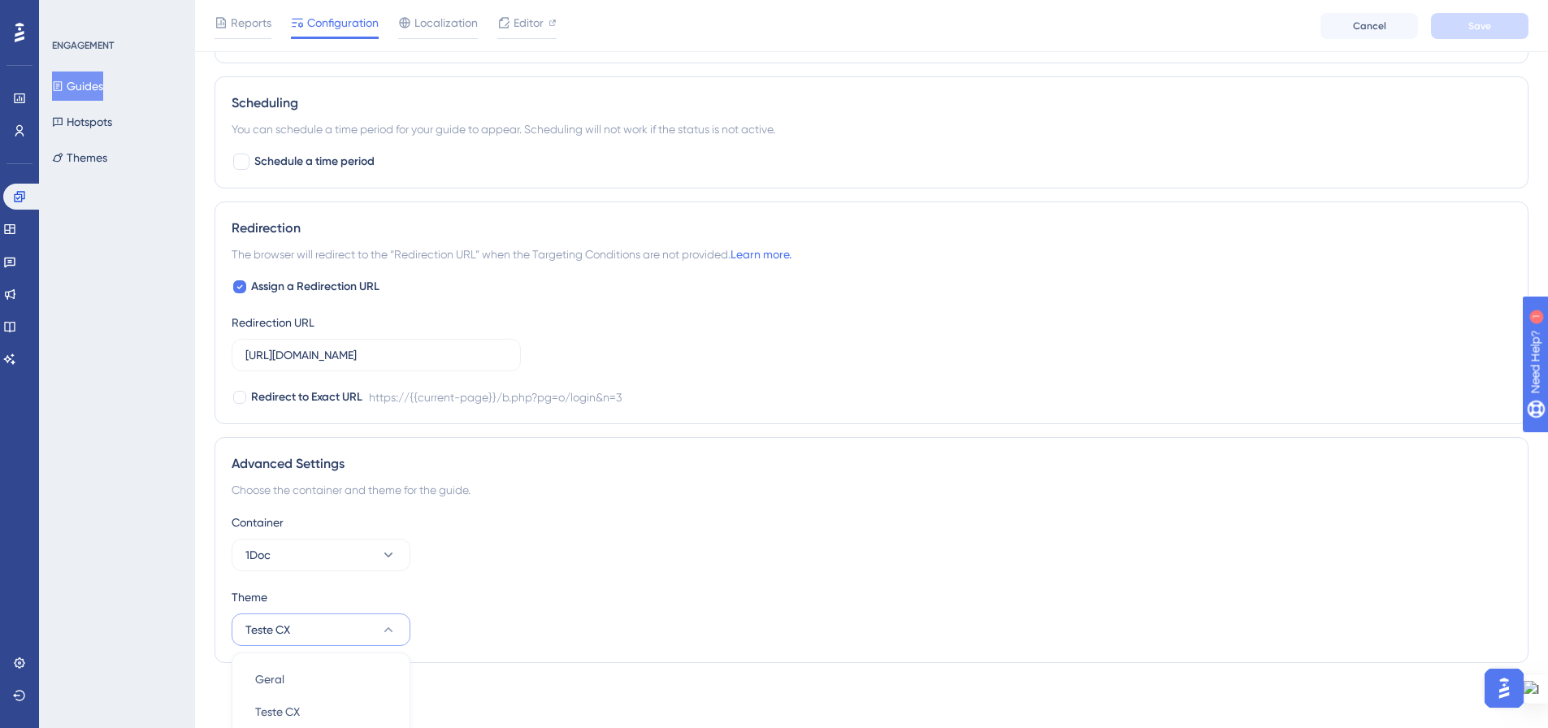
scroll to position [1144, 0]
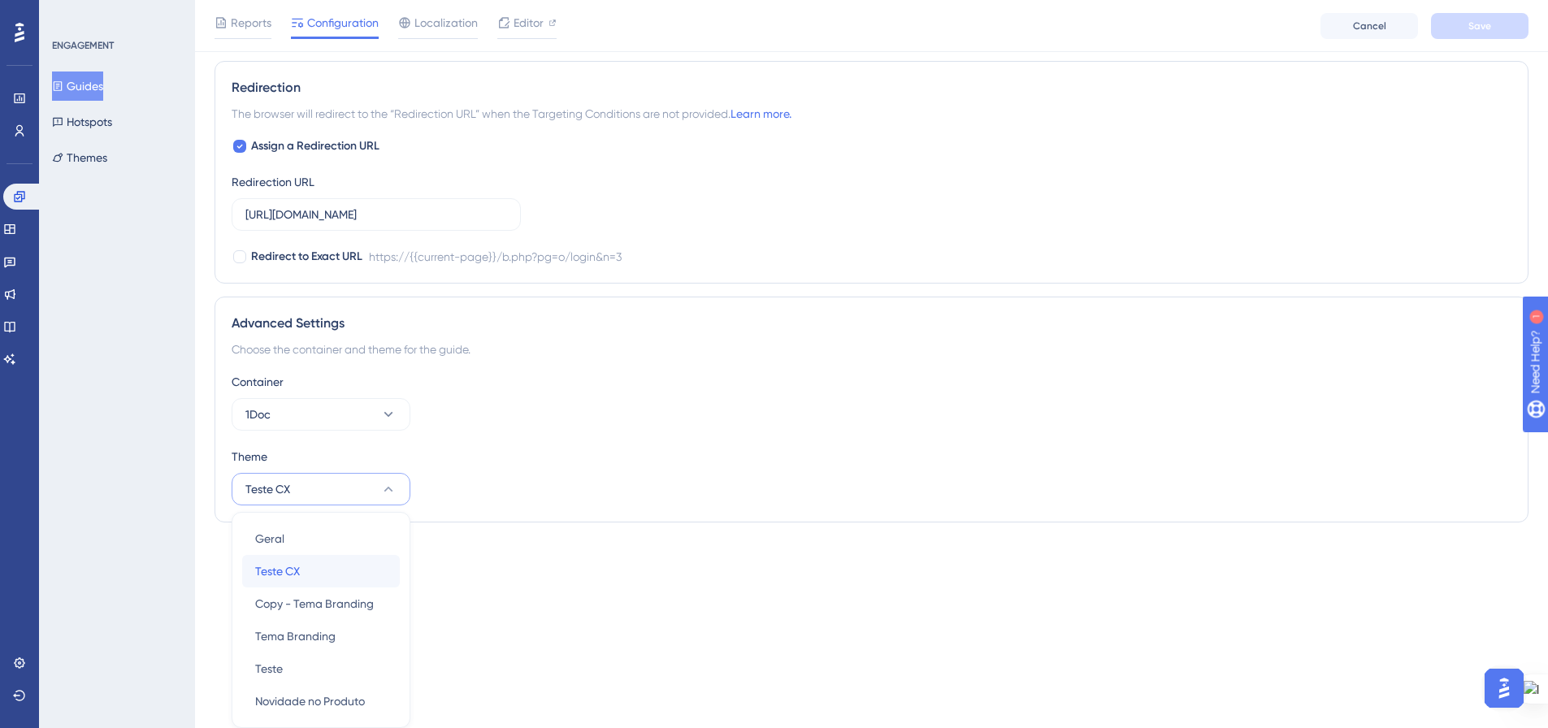
click at [343, 558] on div "Teste CX Teste CX" at bounding box center [321, 571] width 132 height 33
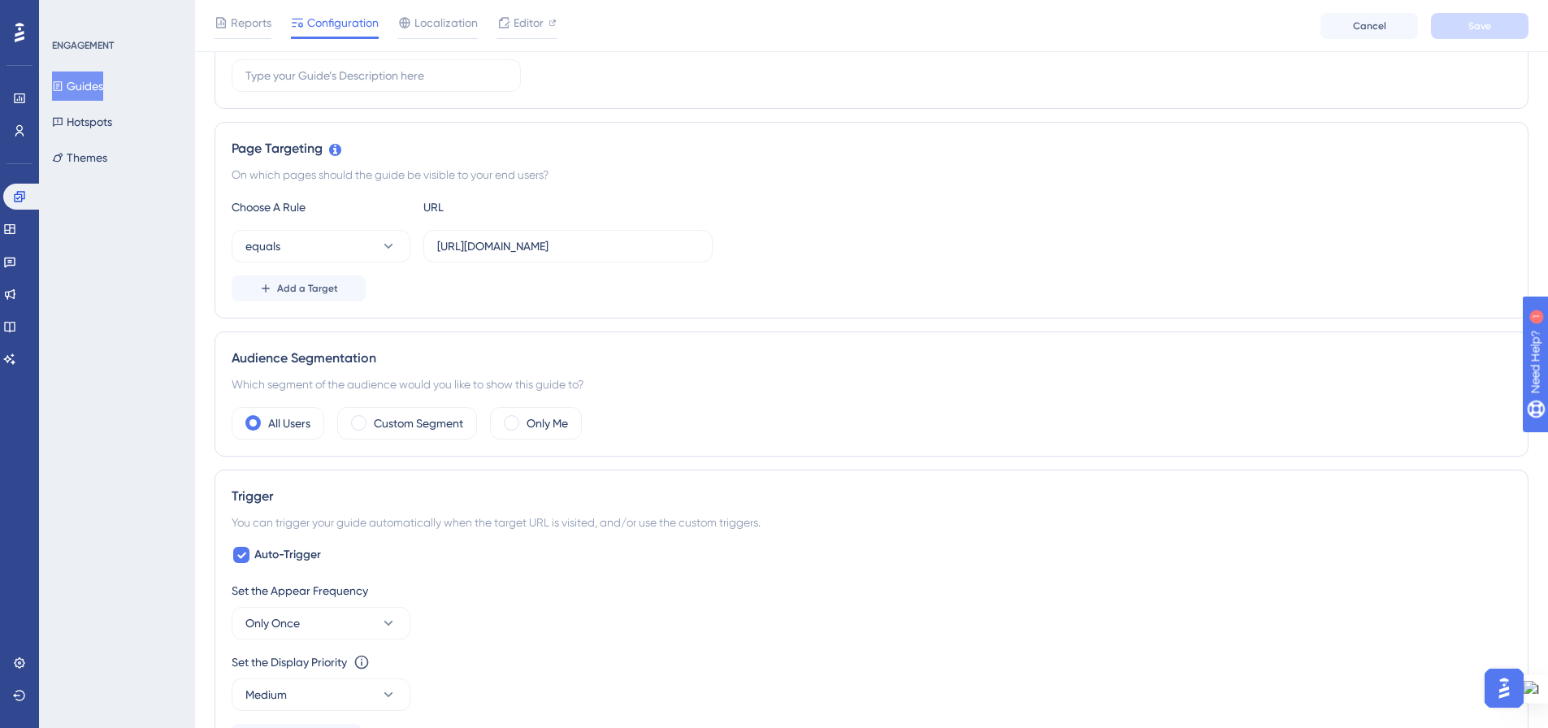
scroll to position [271, 0]
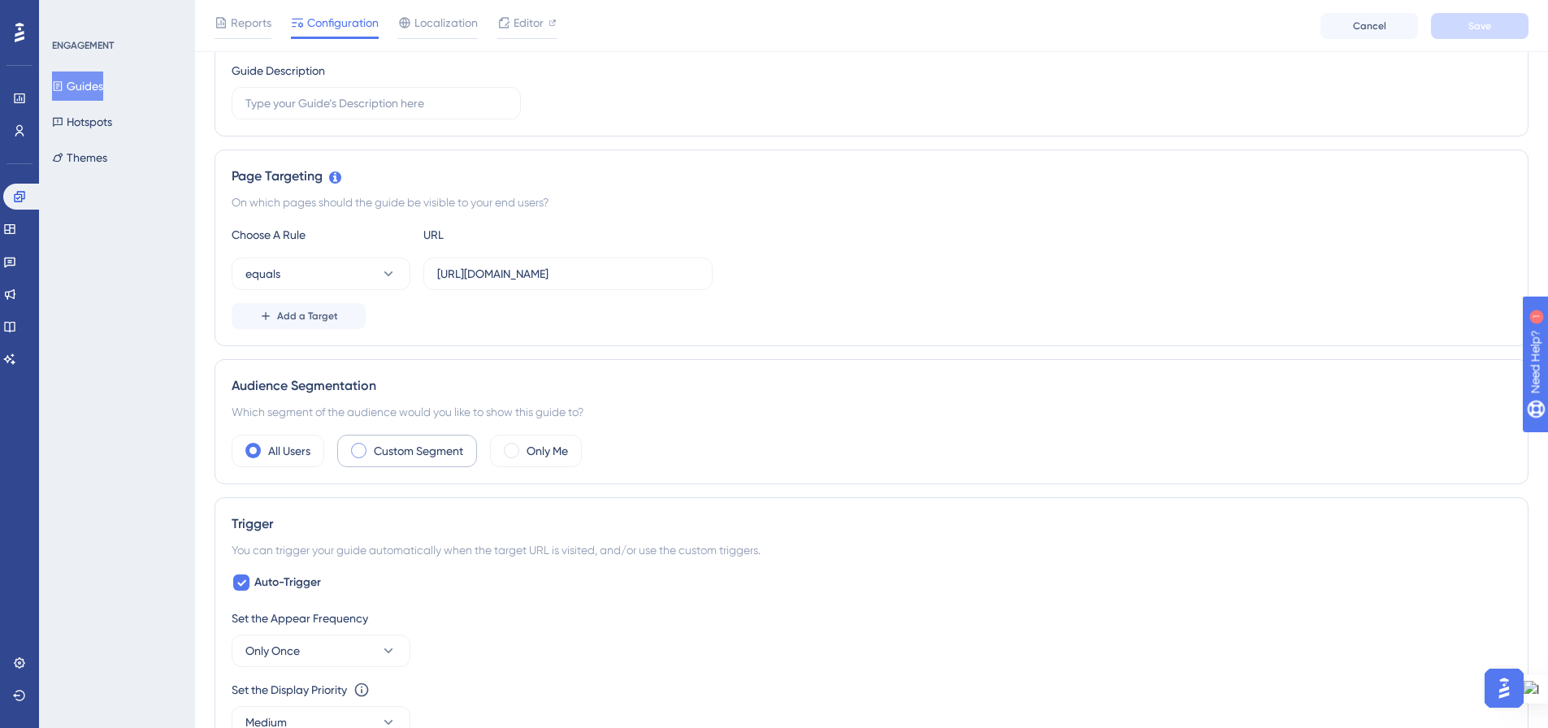
click at [359, 444] on span at bounding box center [358, 450] width 15 height 15
click at [371, 445] on input "radio" at bounding box center [371, 445] width 0 height 0
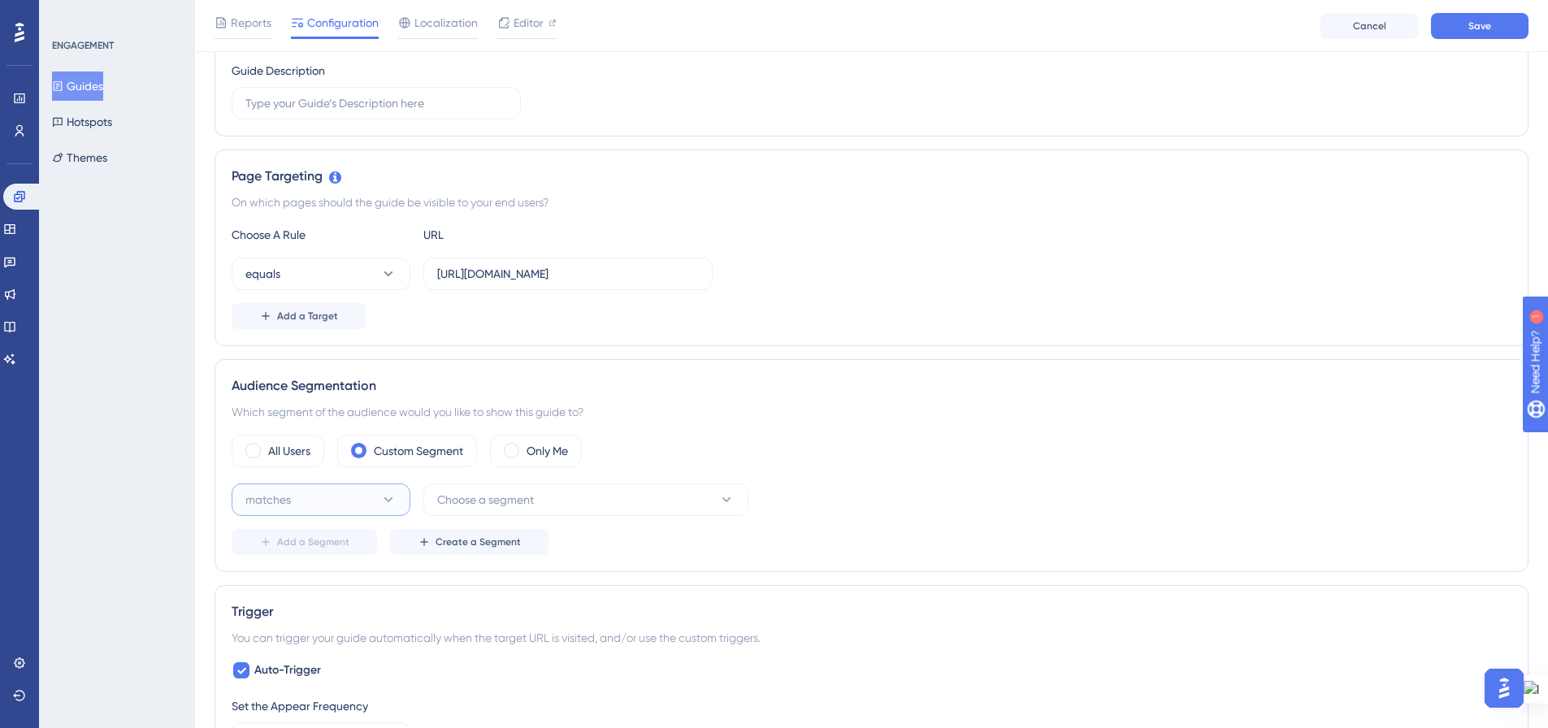
click at [385, 500] on icon at bounding box center [388, 500] width 16 height 16
click at [516, 549] on button "Create a Segment" at bounding box center [469, 542] width 159 height 26
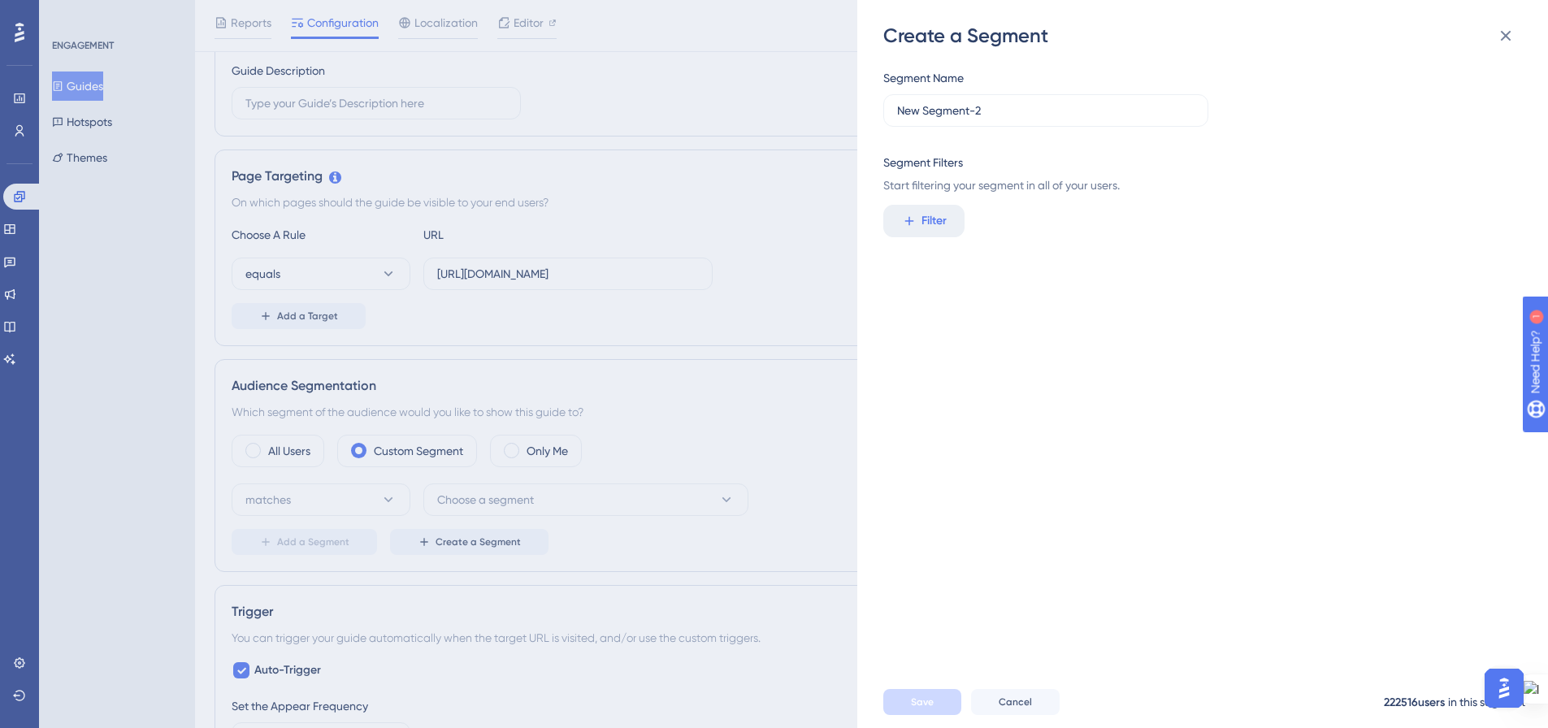
click at [1502, 41] on icon at bounding box center [1506, 36] width 11 height 11
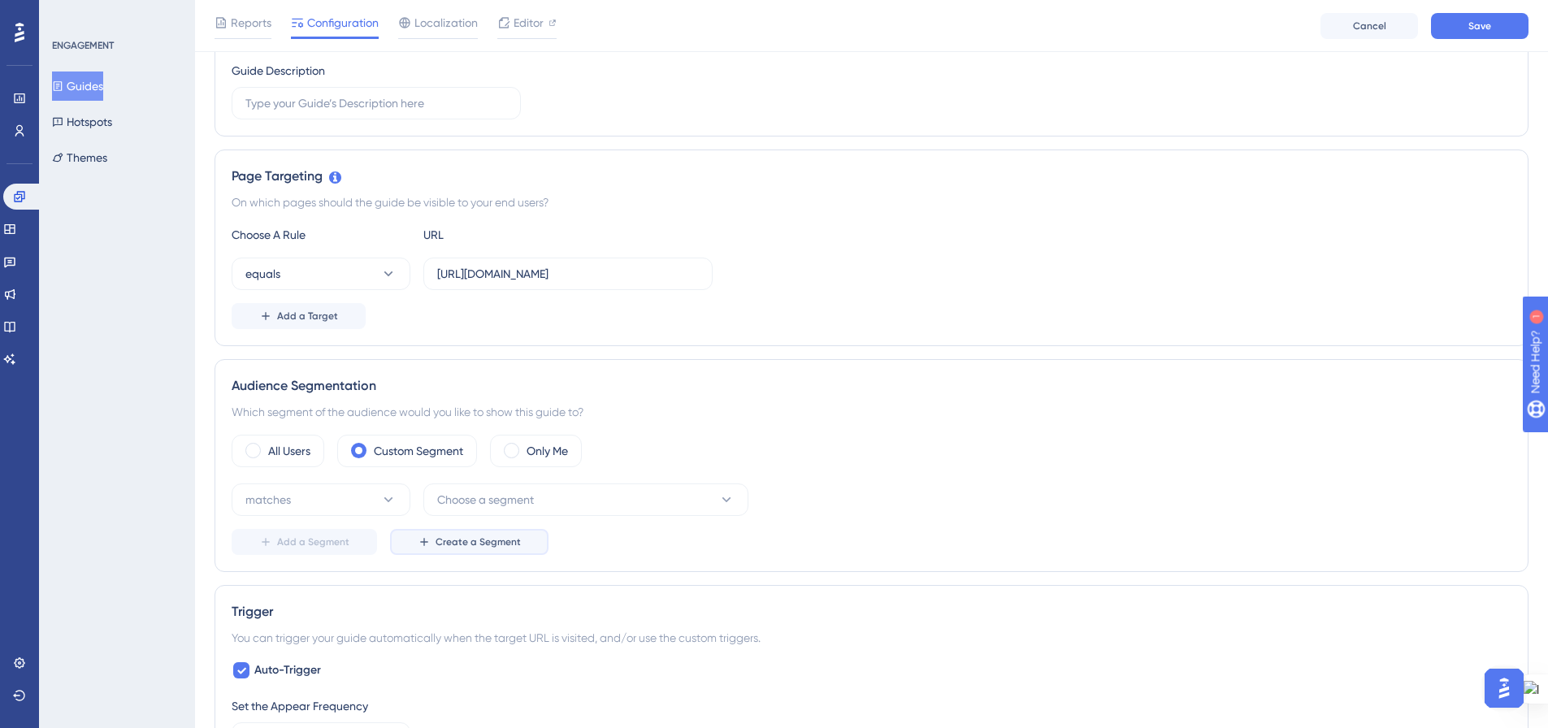
click at [487, 537] on span "Create a Segment" at bounding box center [478, 542] width 85 height 13
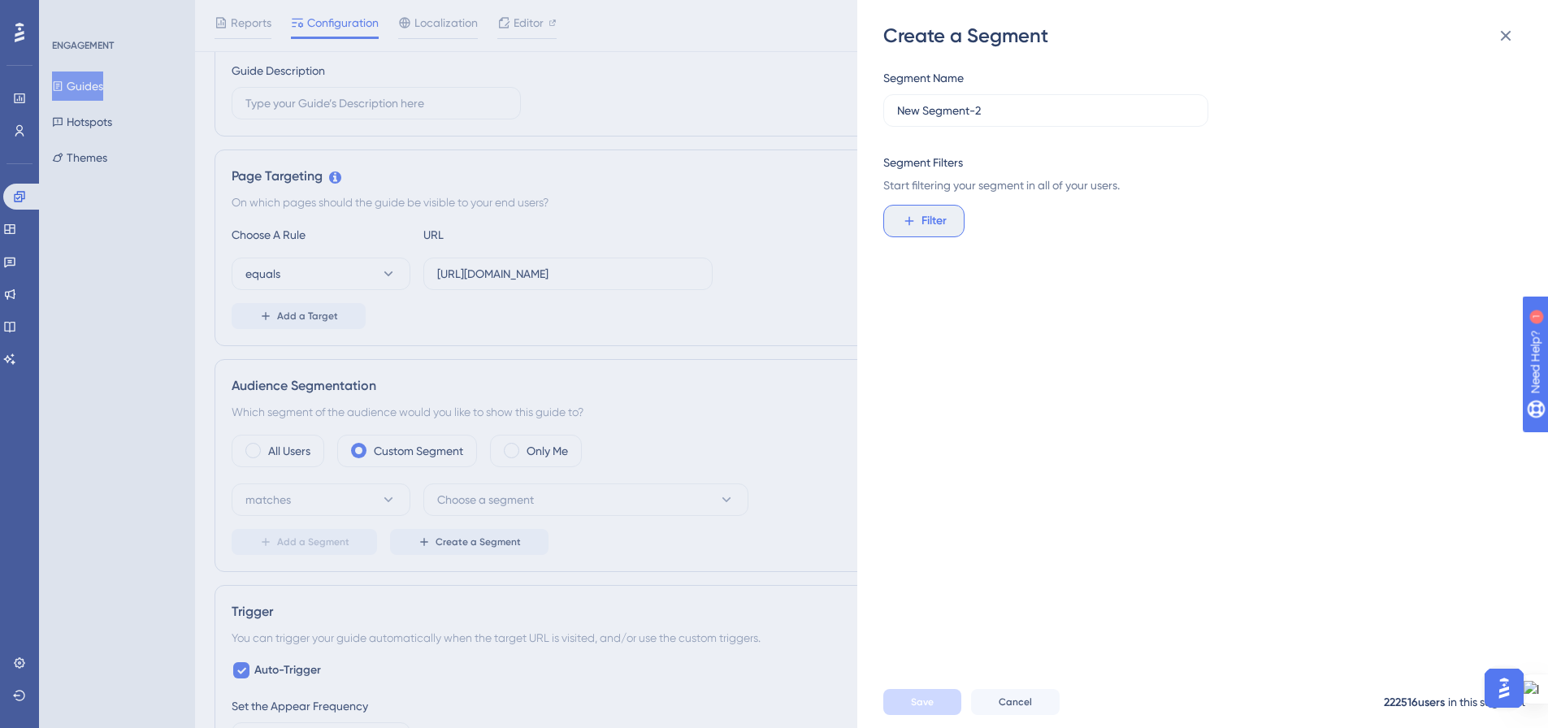
drag, startPoint x: 918, startPoint y: 224, endPoint x: 933, endPoint y: 241, distance: 23.6
click at [918, 223] on button "Filter" at bounding box center [924, 221] width 81 height 33
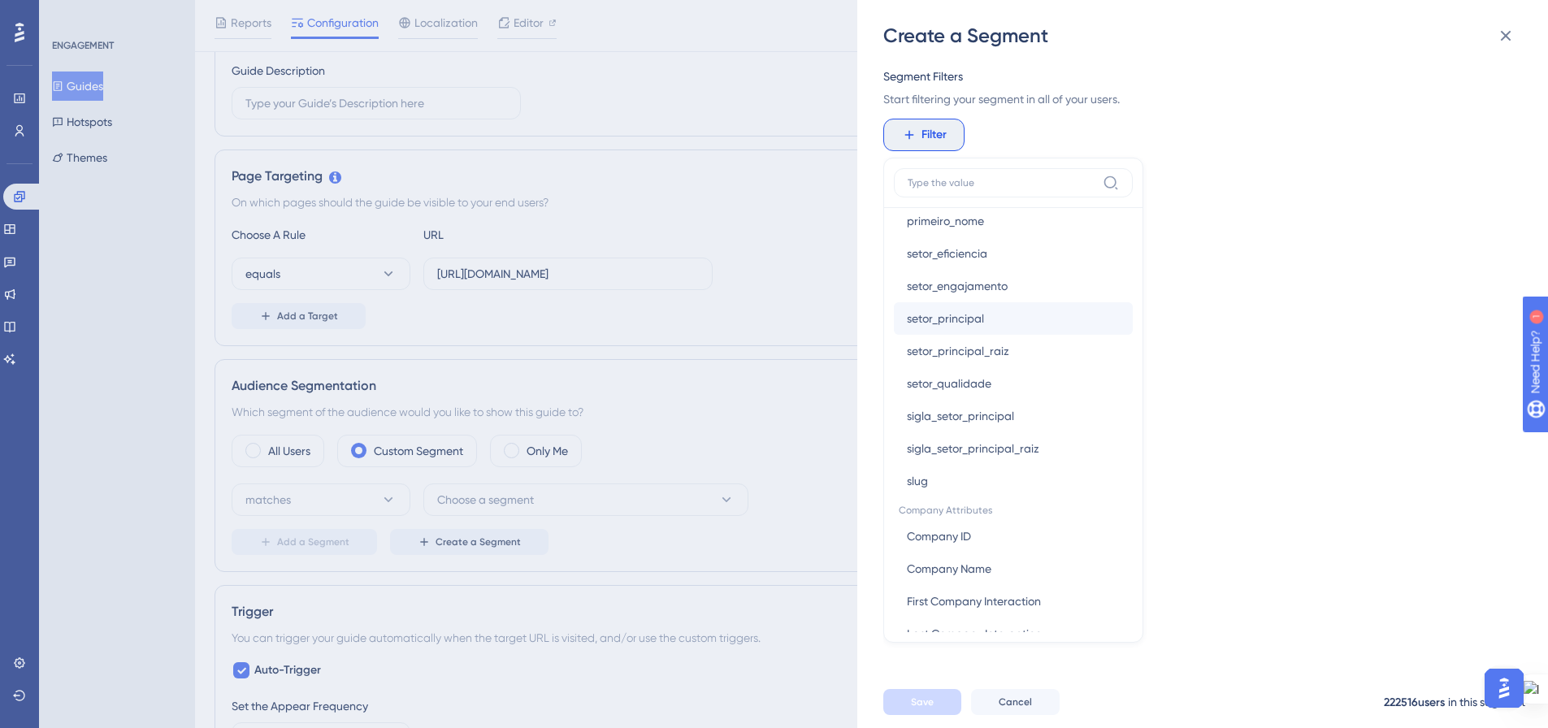
scroll to position [1572, 0]
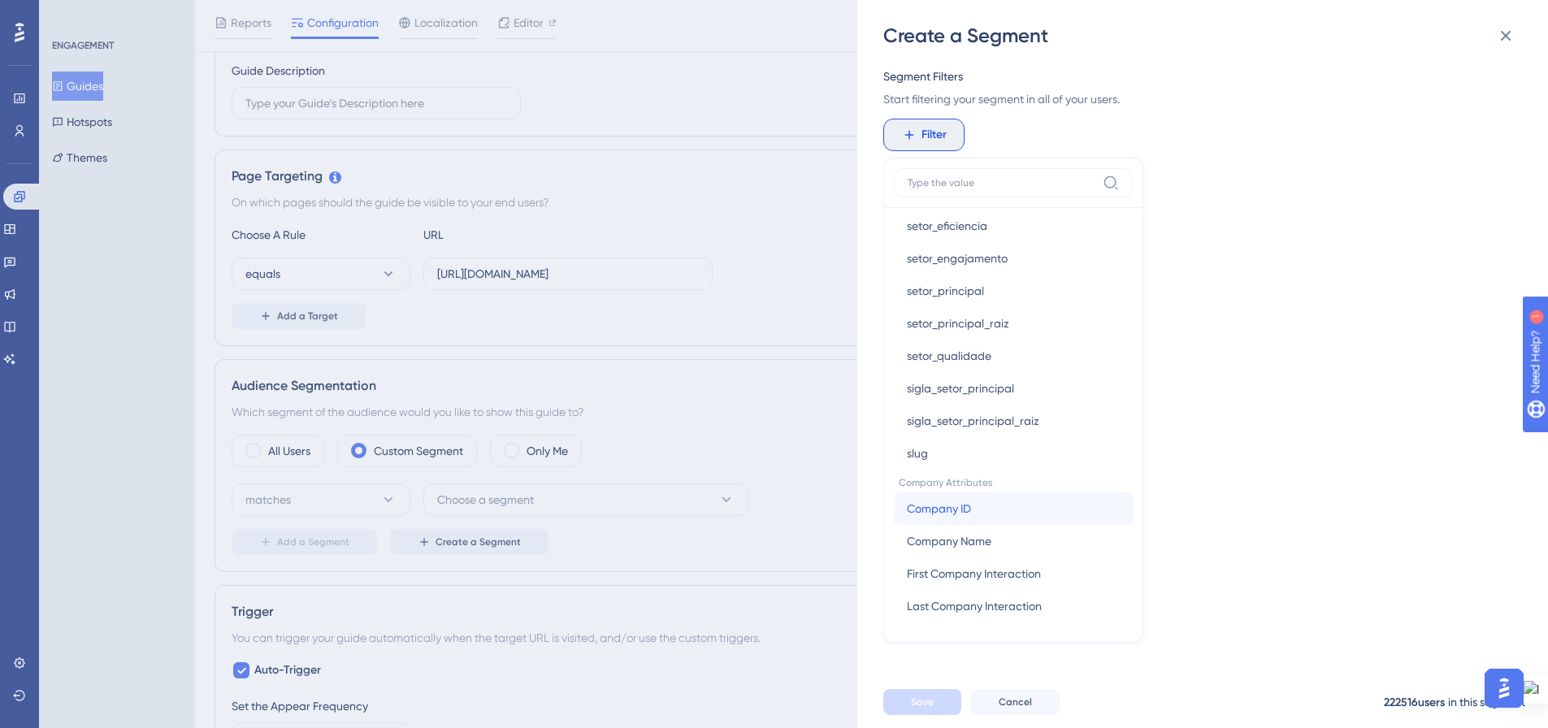
click at [958, 516] on span "Company ID" at bounding box center [939, 509] width 64 height 20
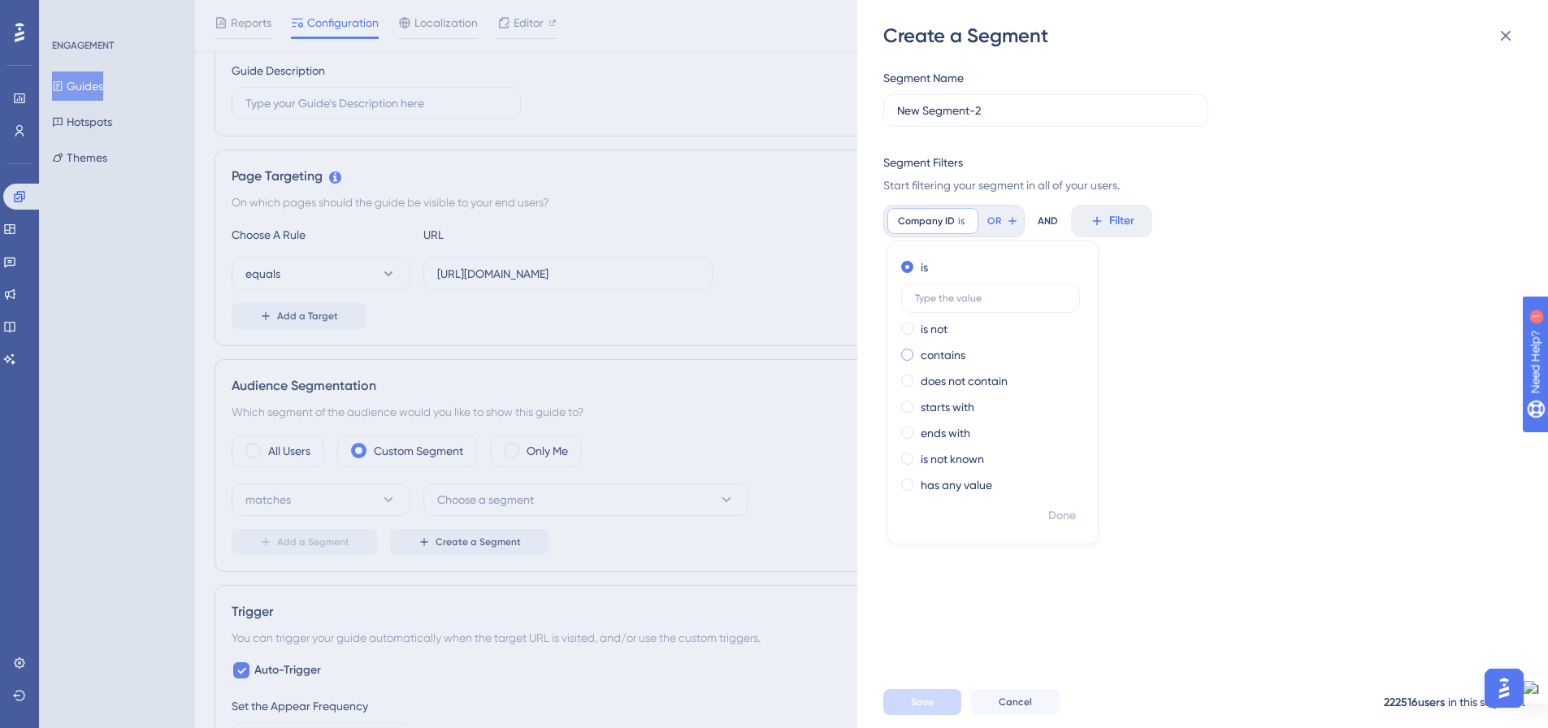
click at [911, 355] on span at bounding box center [907, 355] width 12 height 12
click at [919, 351] on input "radio" at bounding box center [919, 351] width 0 height 0
type input "1538"
click at [1064, 220] on icon at bounding box center [1065, 221] width 13 height 13
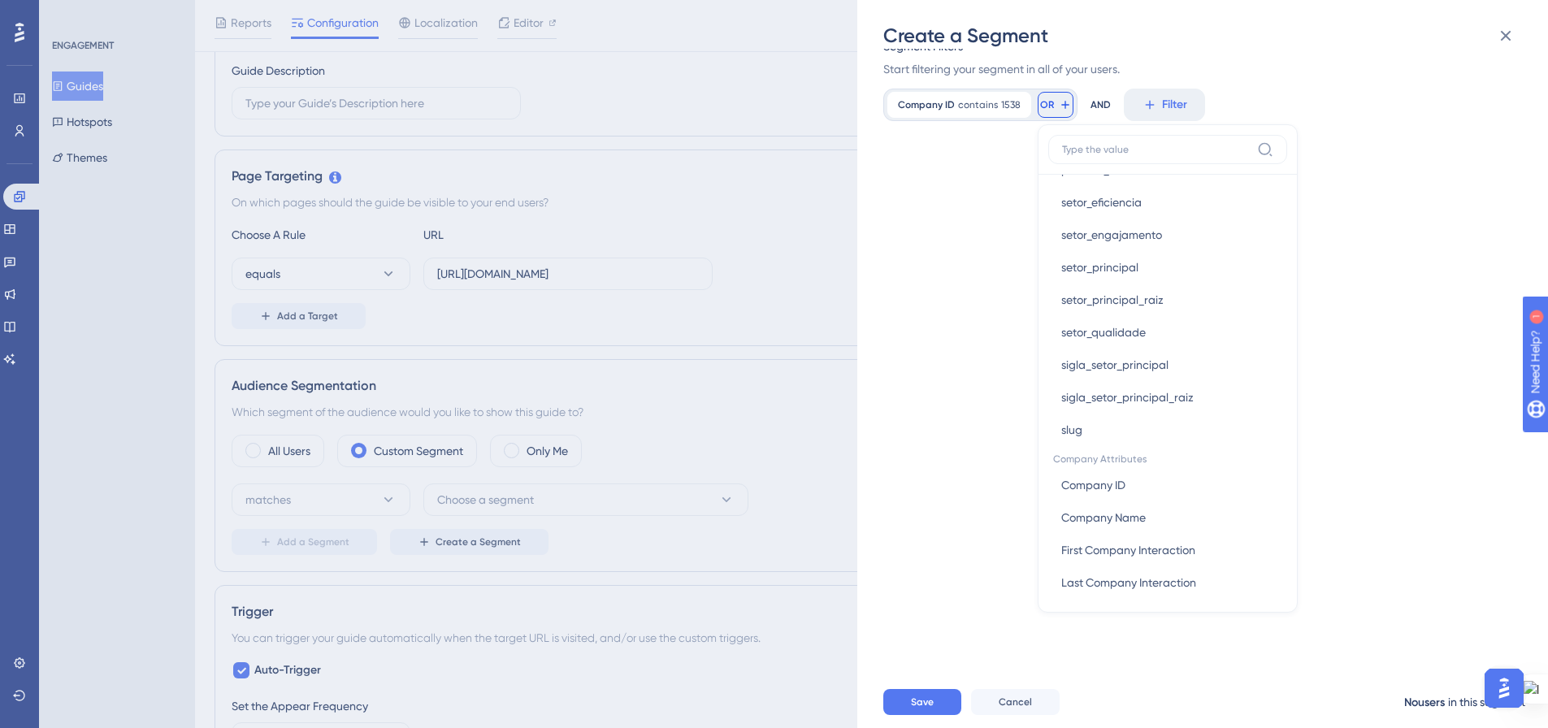
scroll to position [1569, 0]
click at [1005, 95] on div "Company ID contains 1538 1538 Remove" at bounding box center [960, 105] width 144 height 26
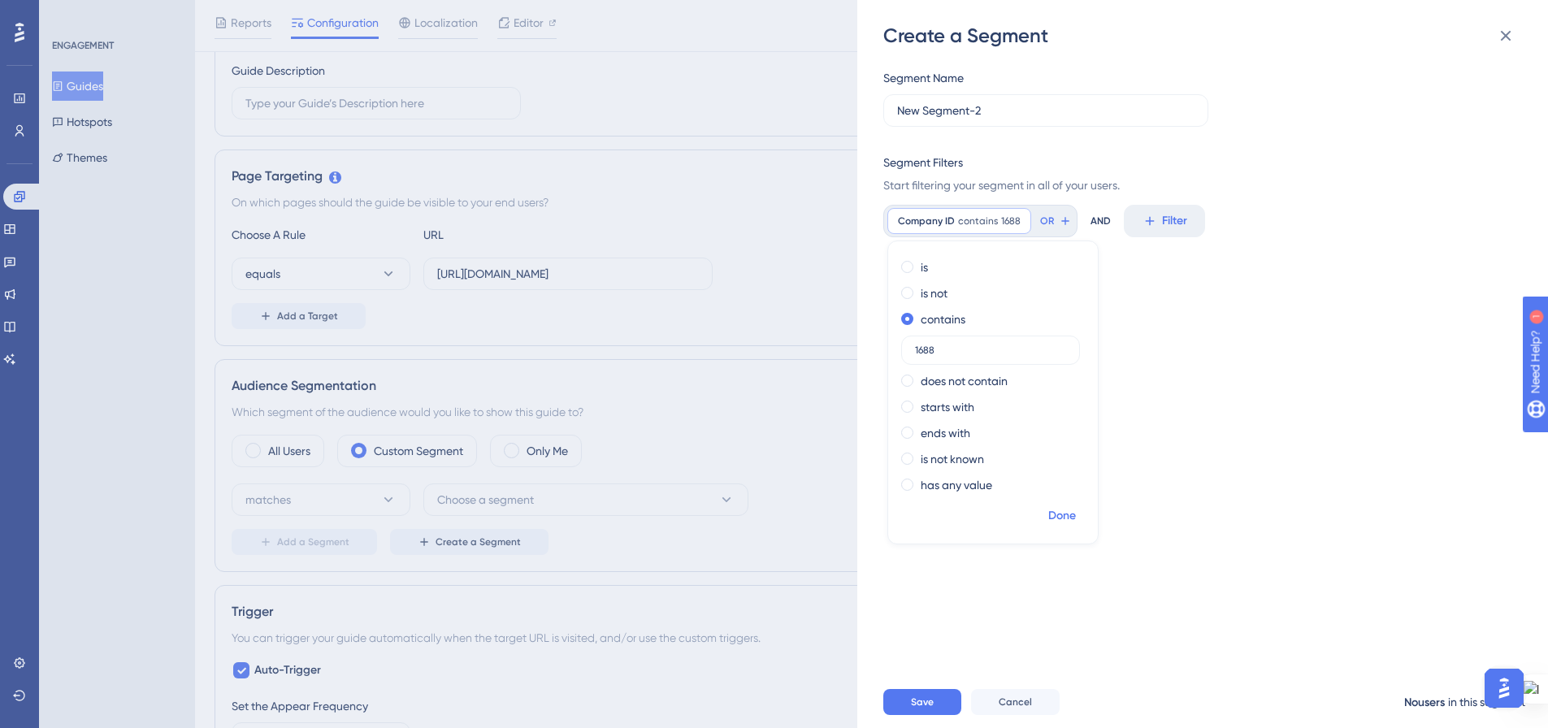
type input "1688"
click at [1059, 517] on span "Done" at bounding box center [1063, 516] width 28 height 20
click at [905, 715] on button "Save" at bounding box center [923, 702] width 78 height 26
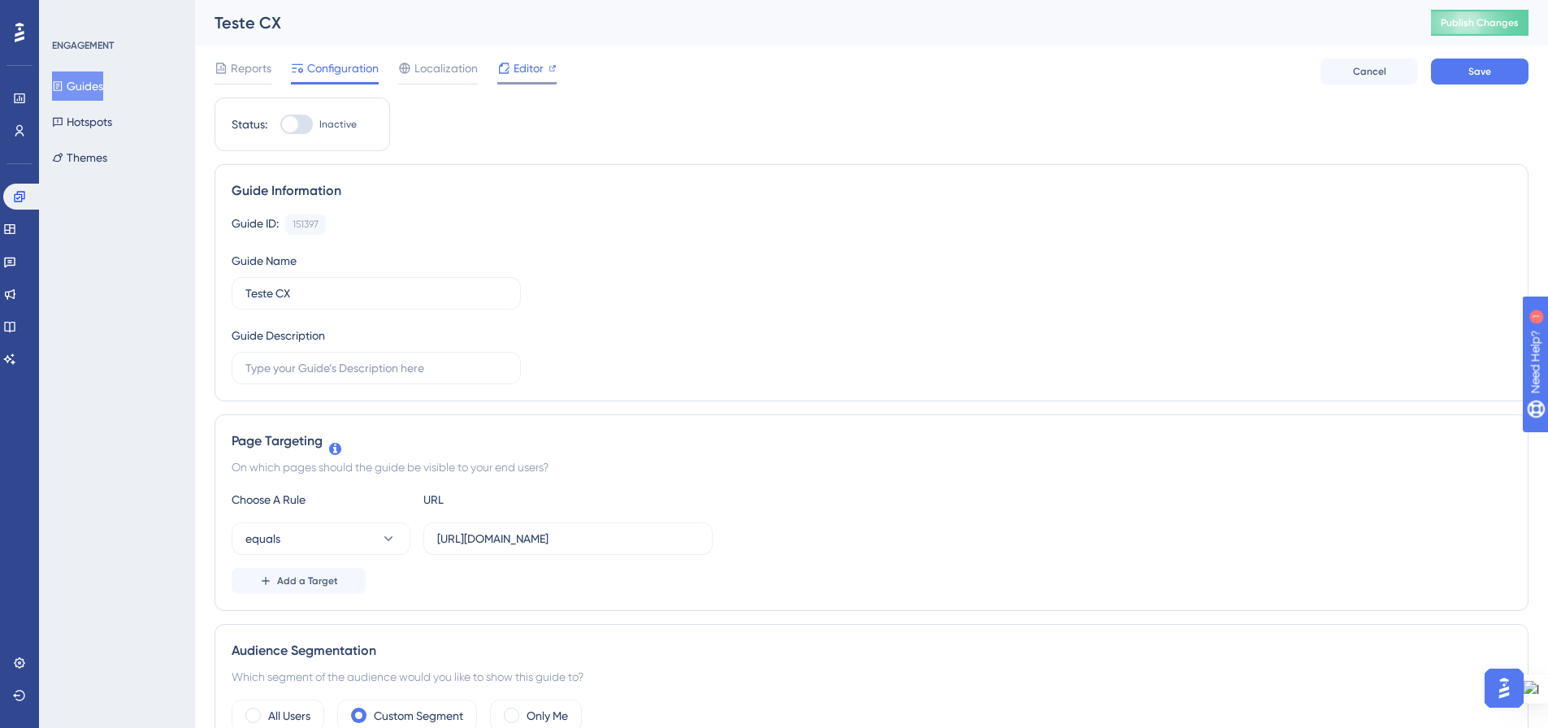
click at [524, 74] on span "Editor" at bounding box center [529, 69] width 30 height 20
